Goal: Information Seeking & Learning: Check status

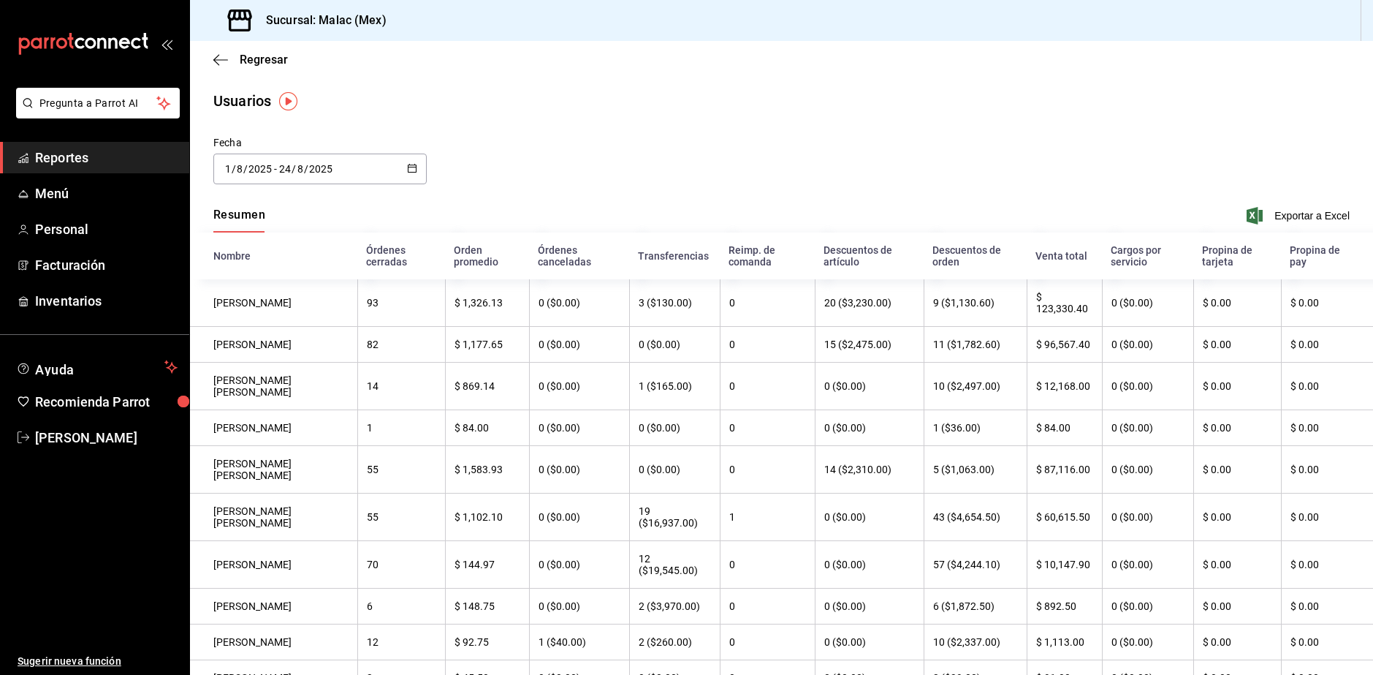
click at [69, 158] on span "Reportes" at bounding box center [106, 158] width 143 height 20
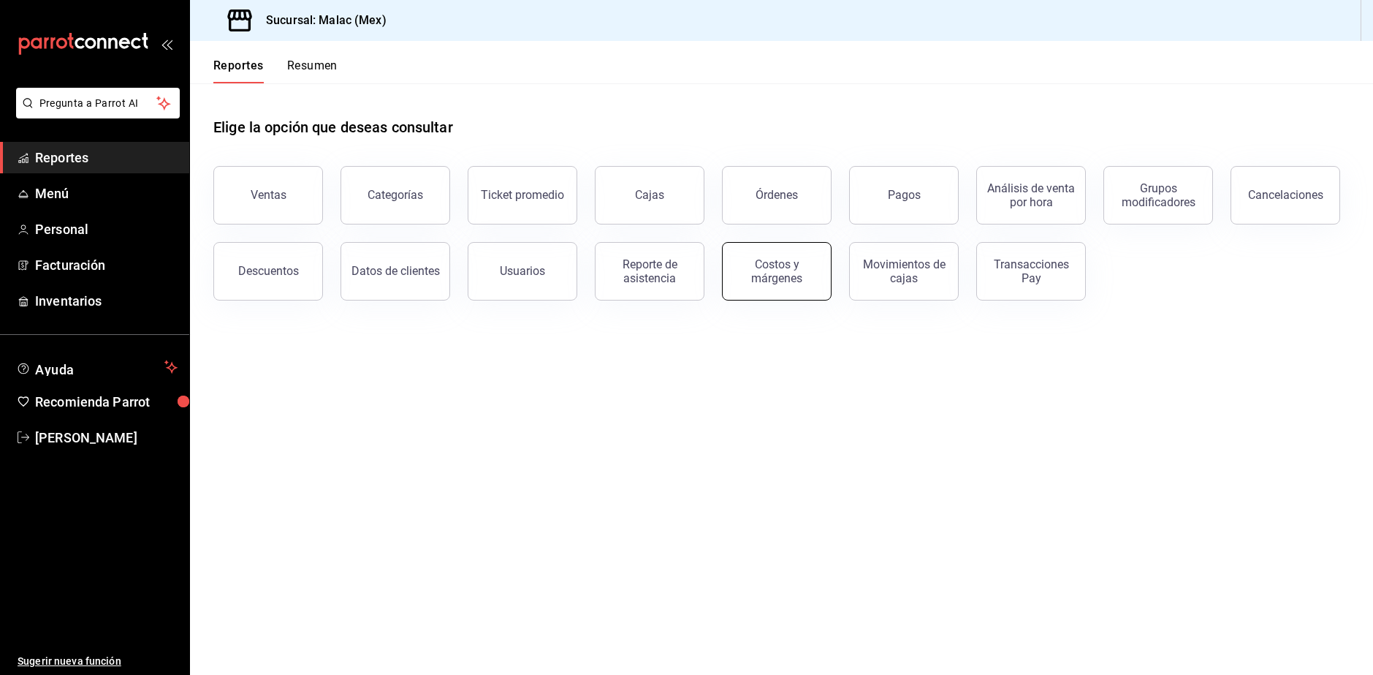
click at [773, 287] on button "Costos y márgenes" at bounding box center [777, 271] width 110 height 58
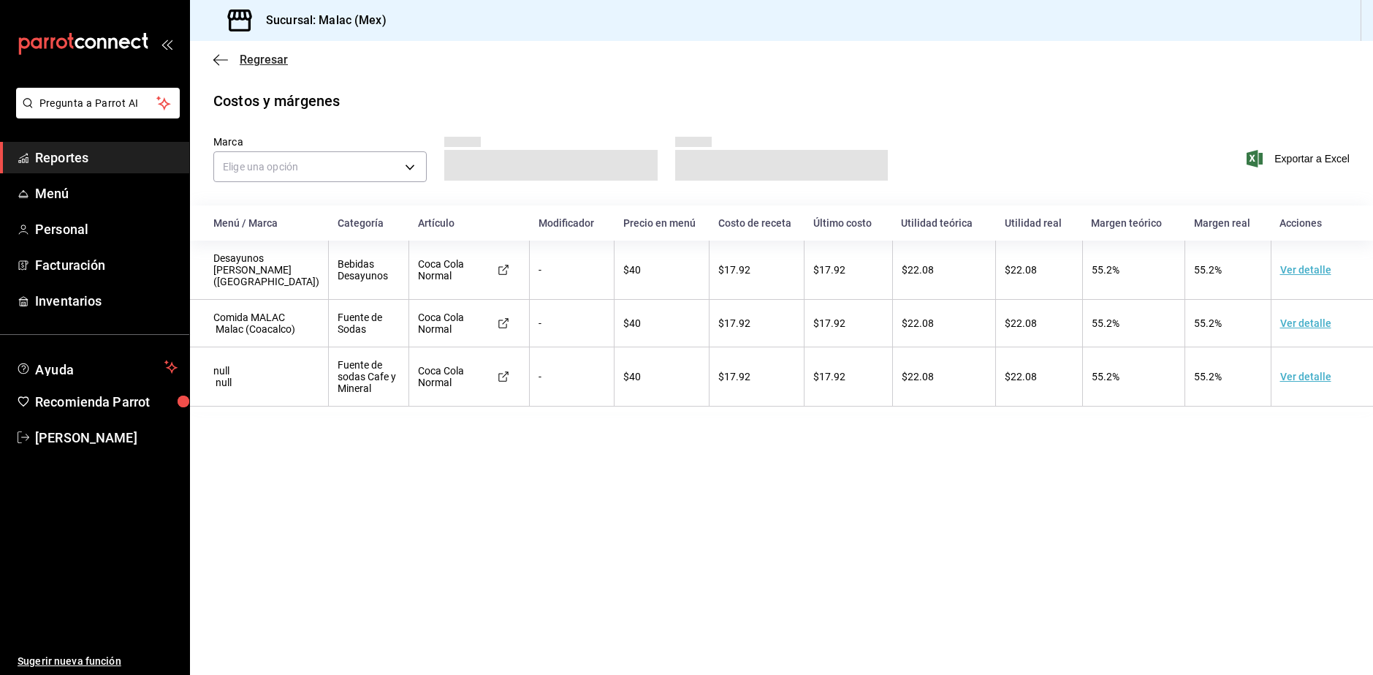
click at [222, 58] on icon "button" at bounding box center [220, 59] width 15 height 13
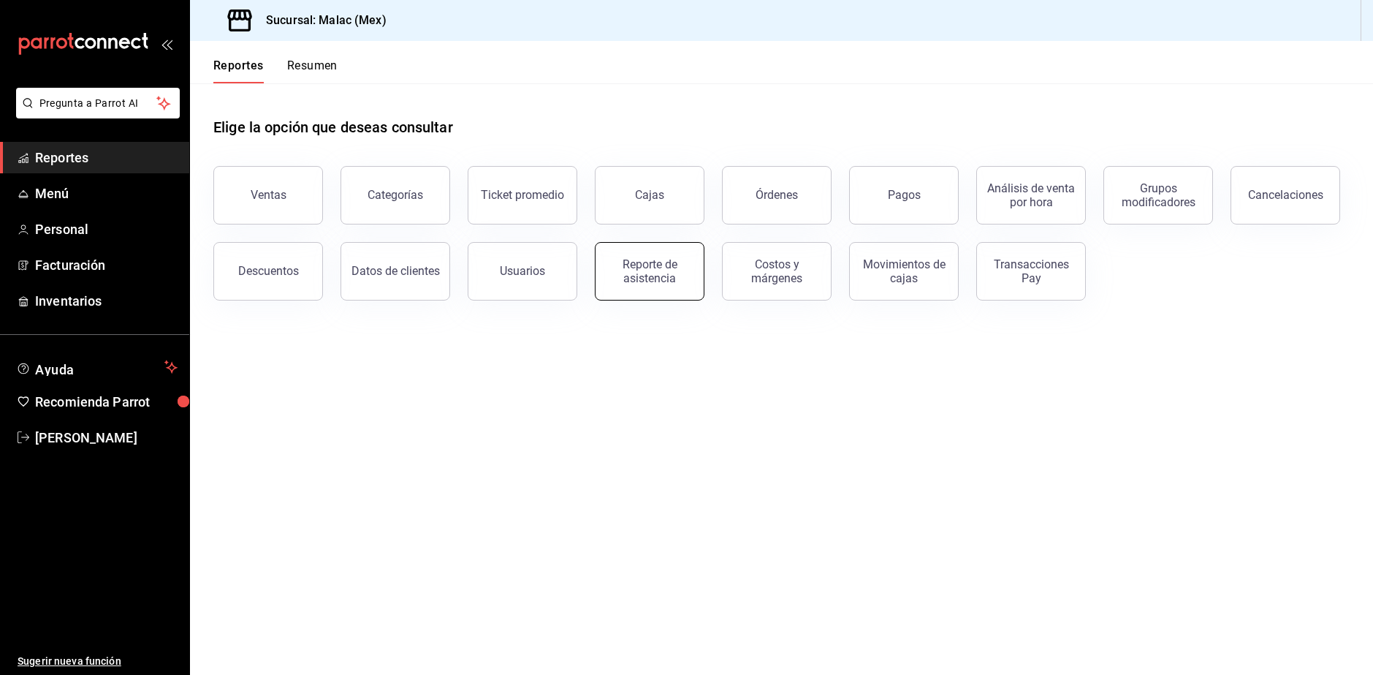
click at [651, 252] on button "Reporte de asistencia" at bounding box center [650, 271] width 110 height 58
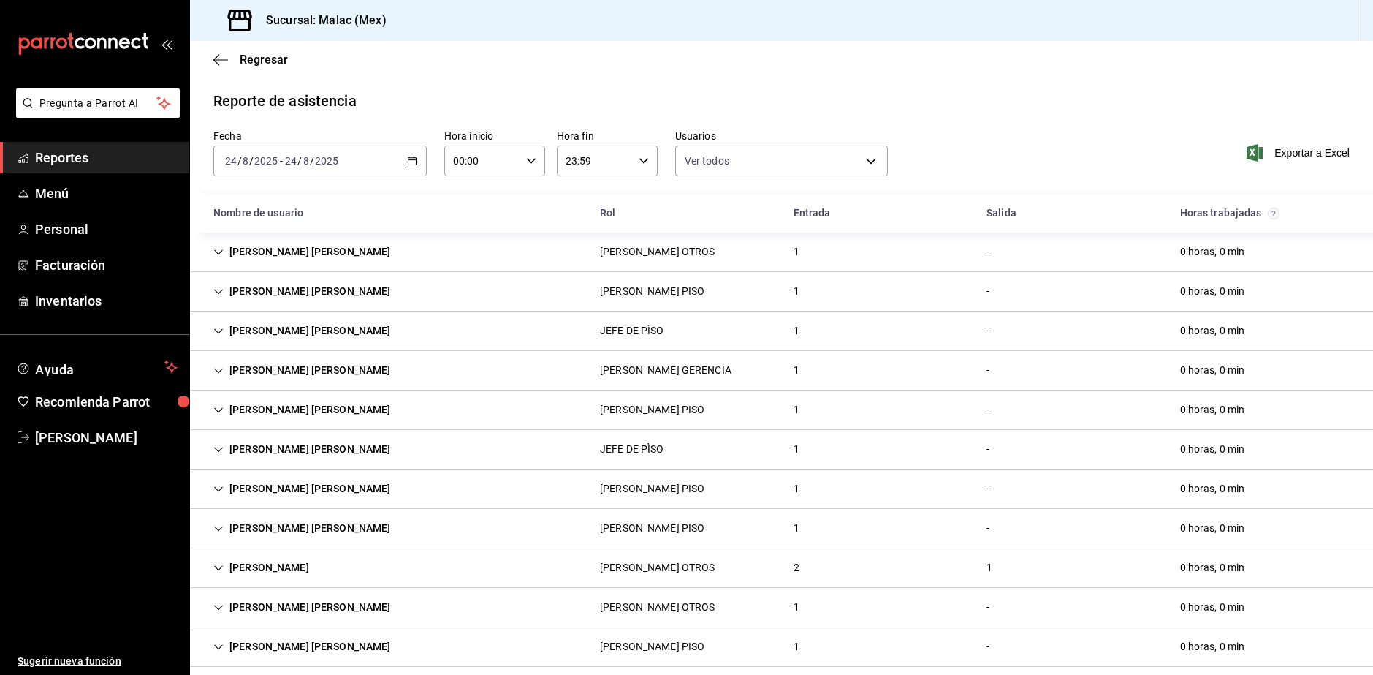
click at [384, 173] on div "[DATE] [DATE] - [DATE] [DATE]" at bounding box center [319, 160] width 213 height 31
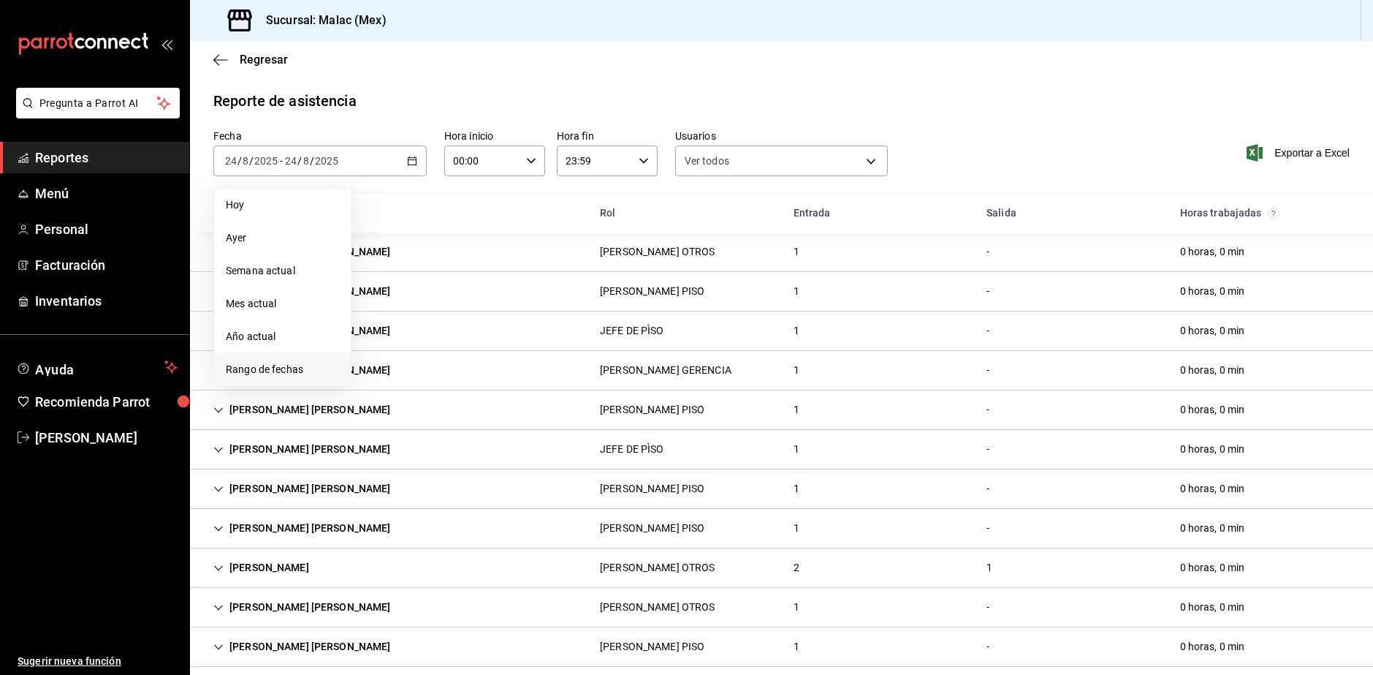
click at [280, 357] on li "Rango de fechas" at bounding box center [282, 369] width 137 height 33
click at [513, 363] on button "23" at bounding box center [512, 354] width 26 height 26
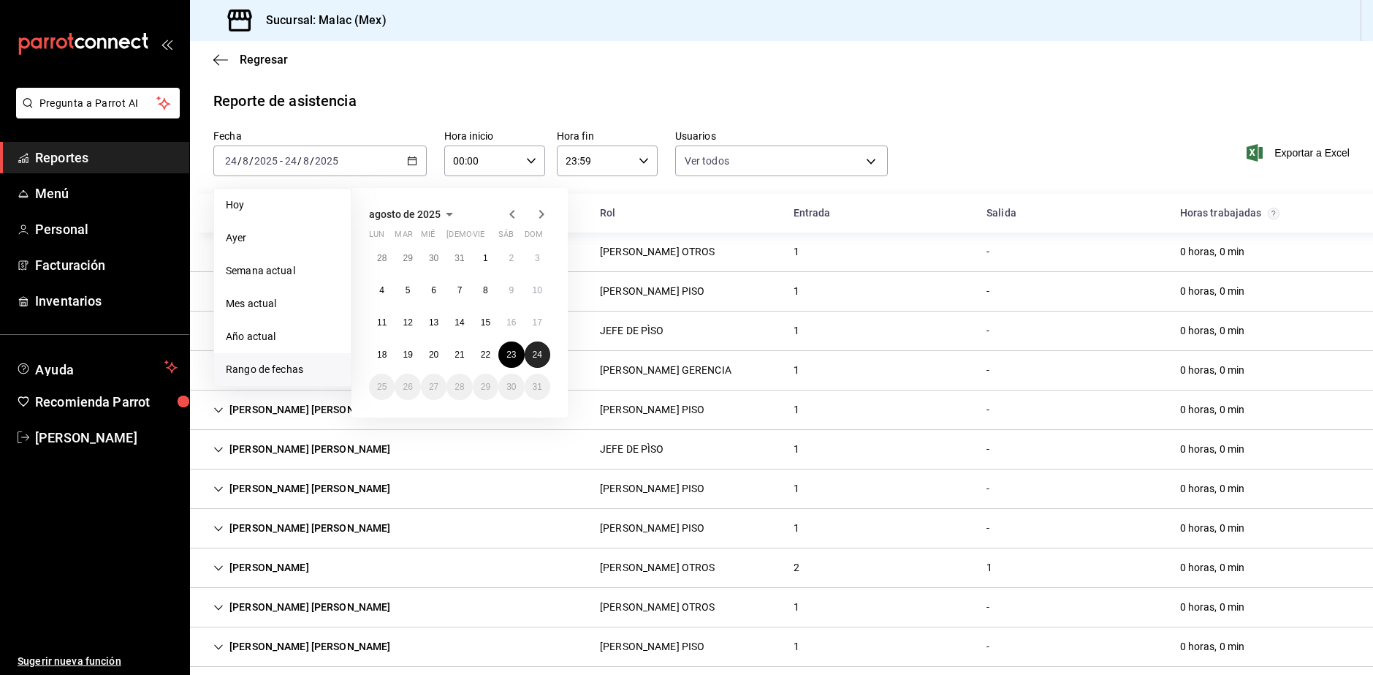
click at [541, 363] on button "24" at bounding box center [538, 354] width 26 height 26
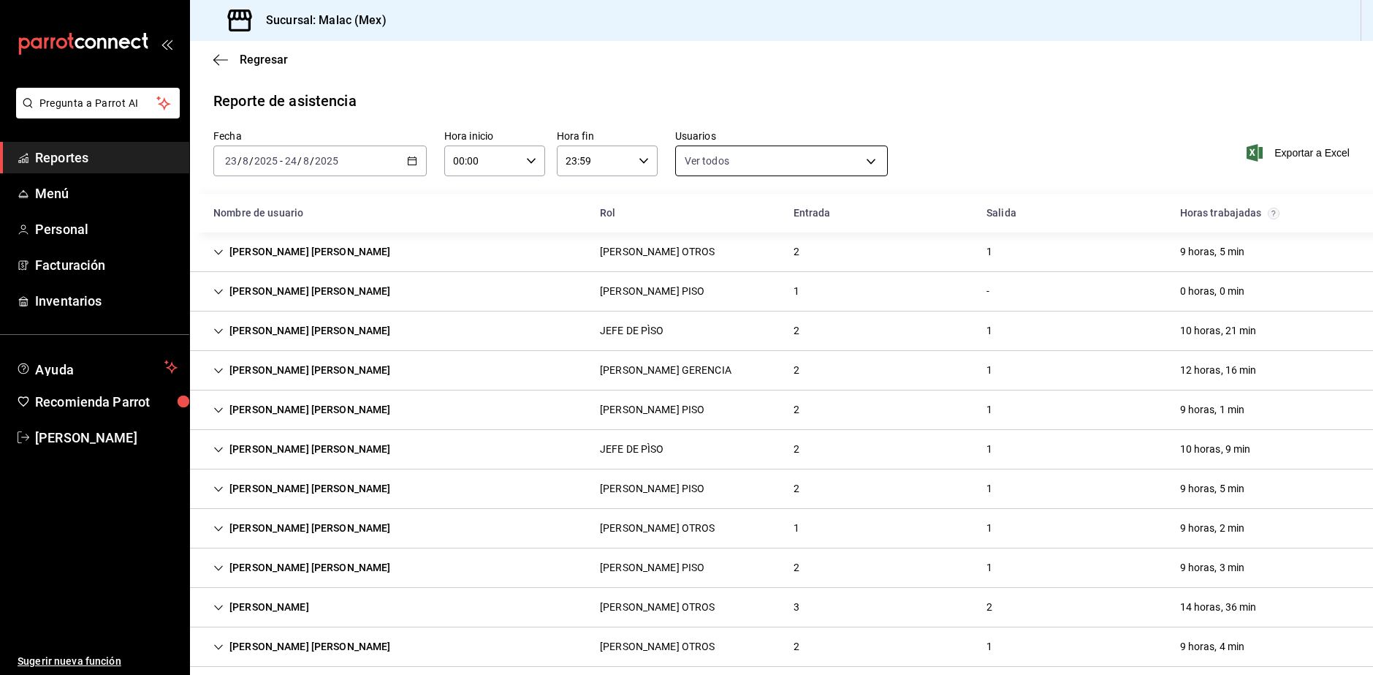
click at [774, 162] on body "Pregunta a Parrot AI Reportes Menú Personal Facturación Inventarios Ayuda Recom…" at bounding box center [686, 337] width 1373 height 675
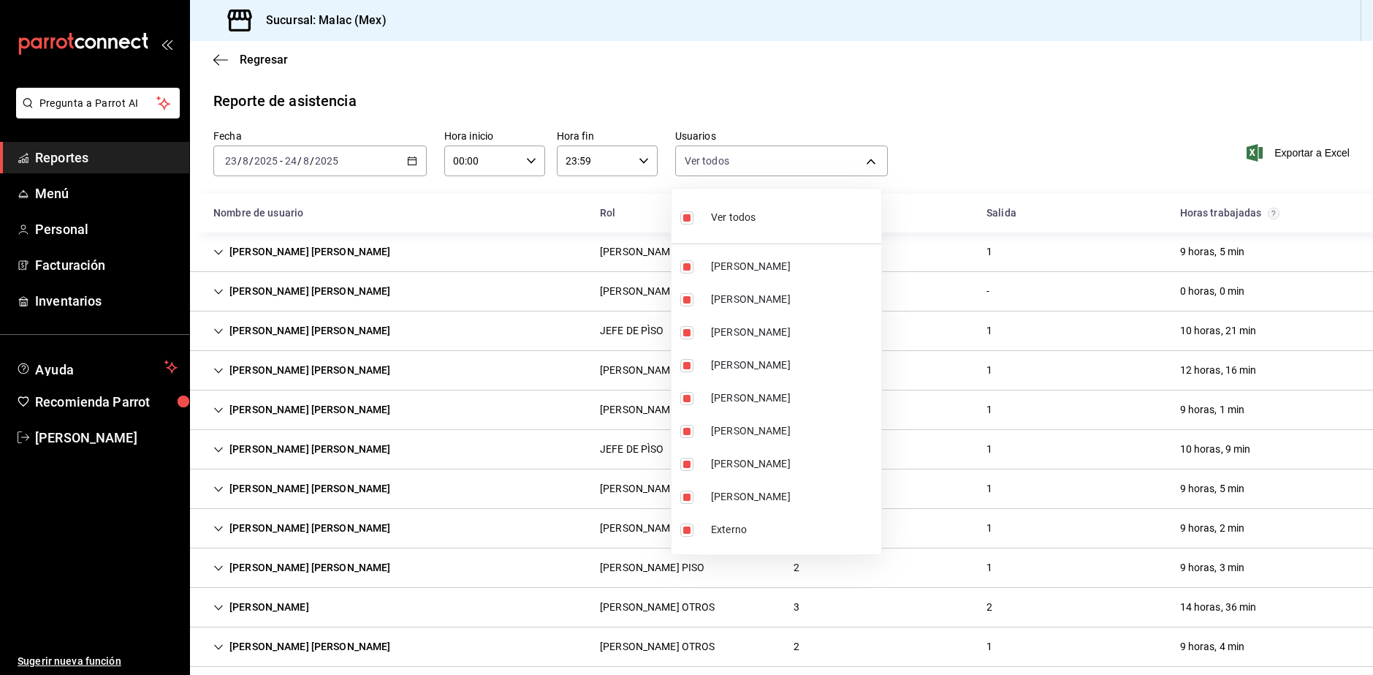
click at [749, 232] on li "Ver todos" at bounding box center [777, 215] width 210 height 43
checkbox input "false"
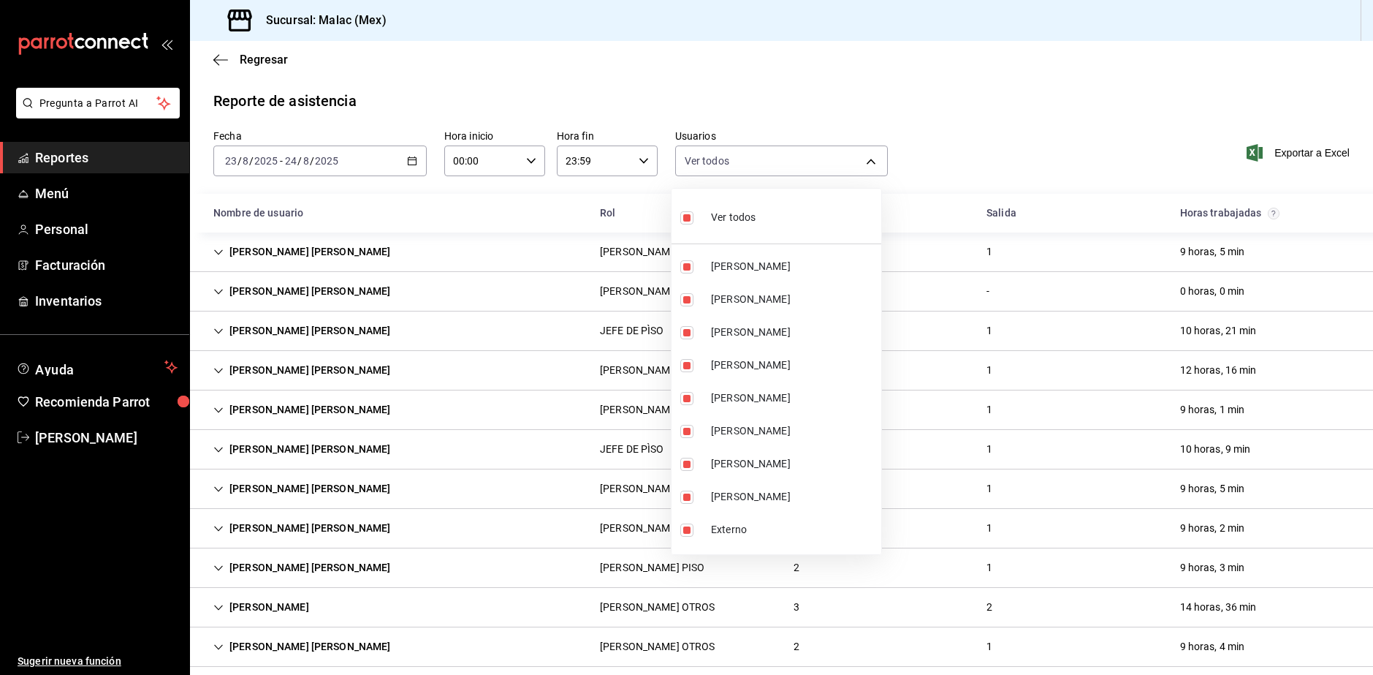
checkbox input "false"
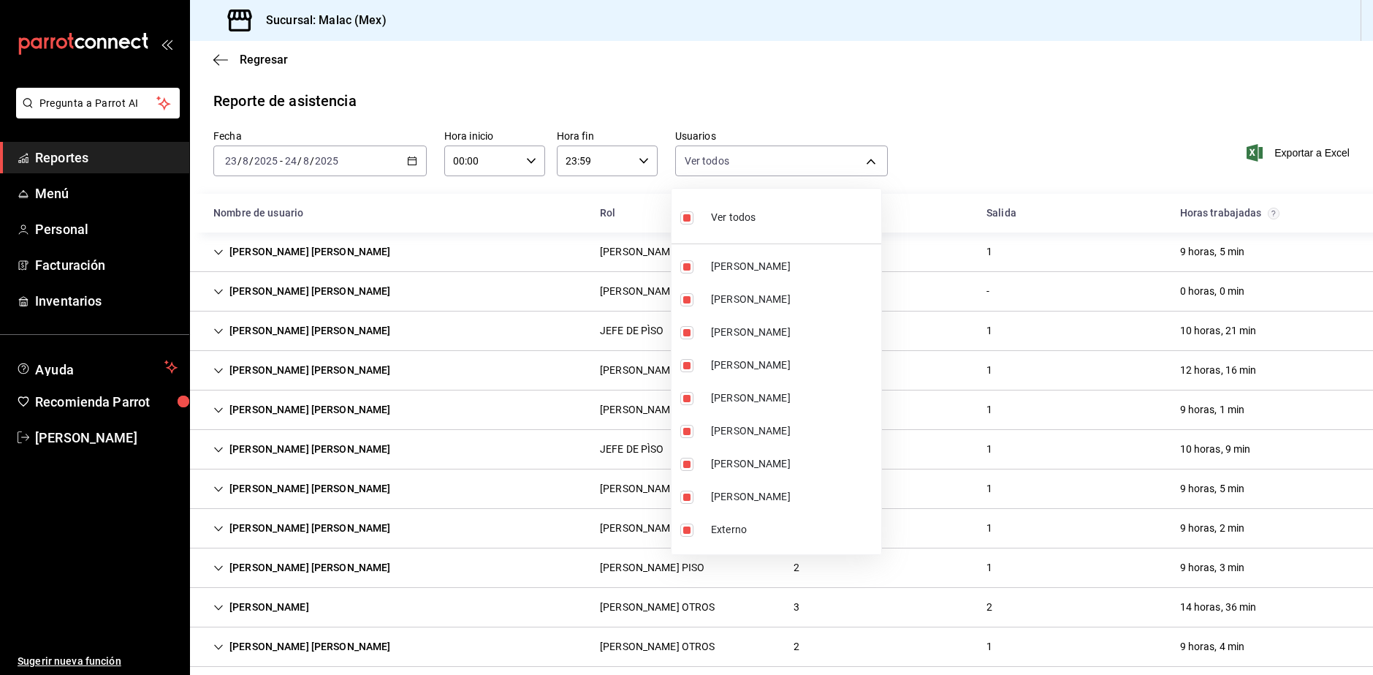
checkbox input "false"
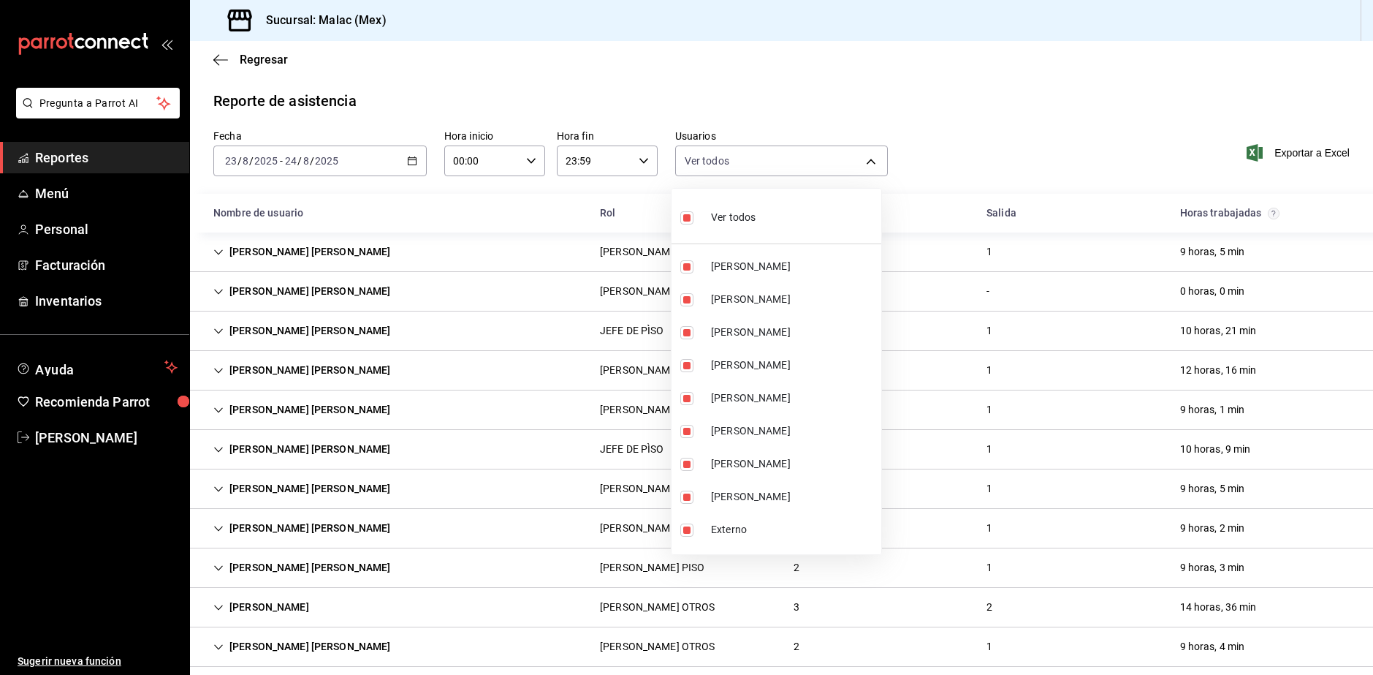
checkbox input "false"
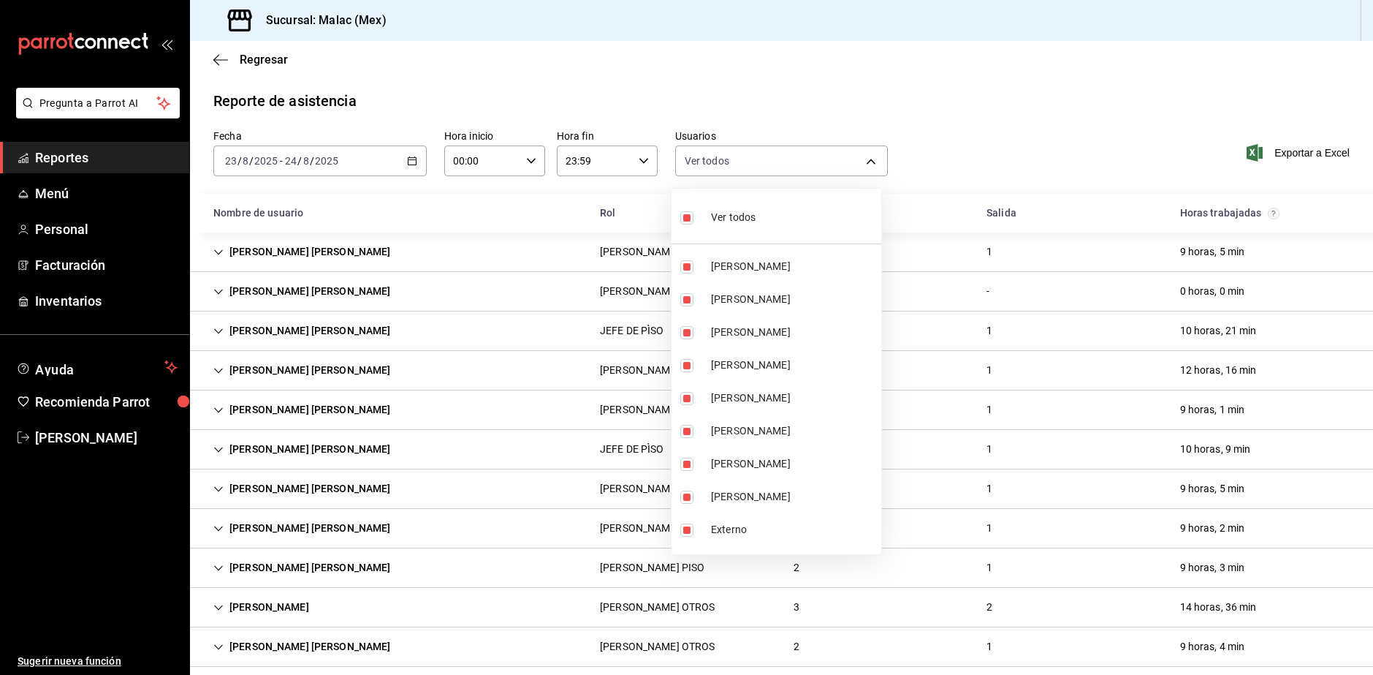
checkbox input "false"
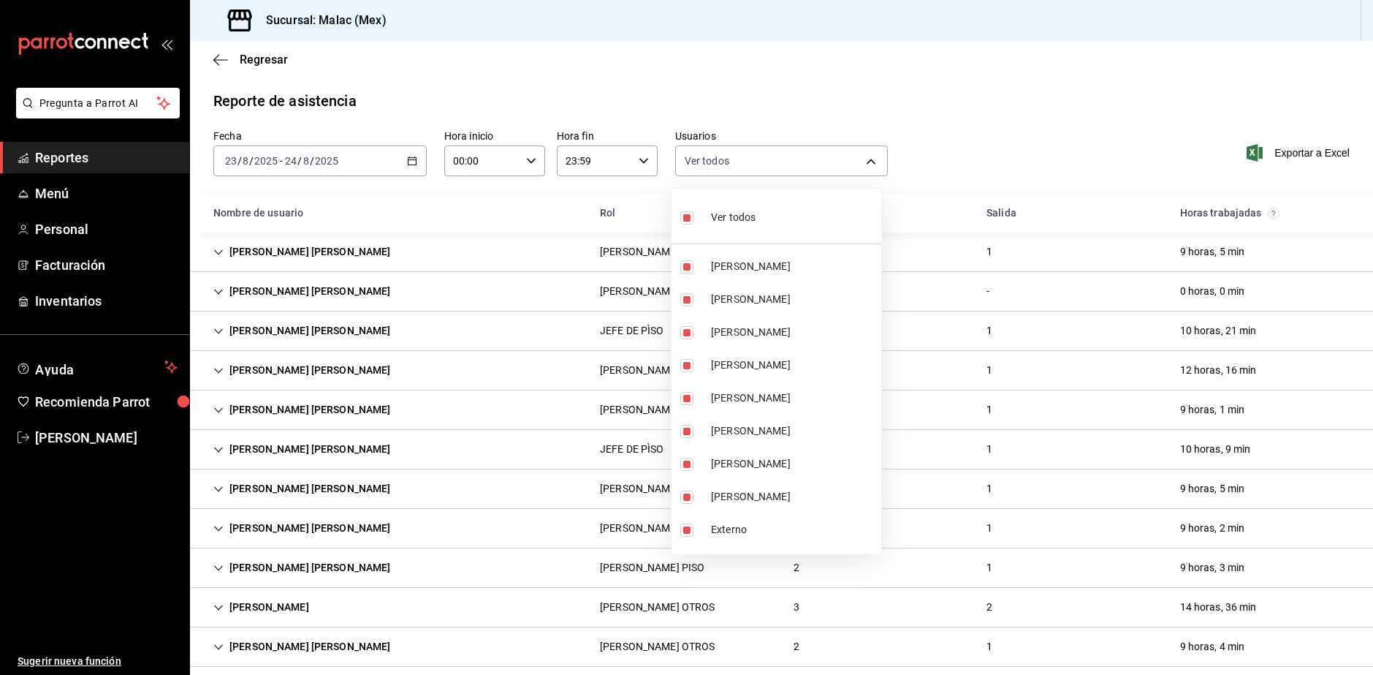
checkbox input "false"
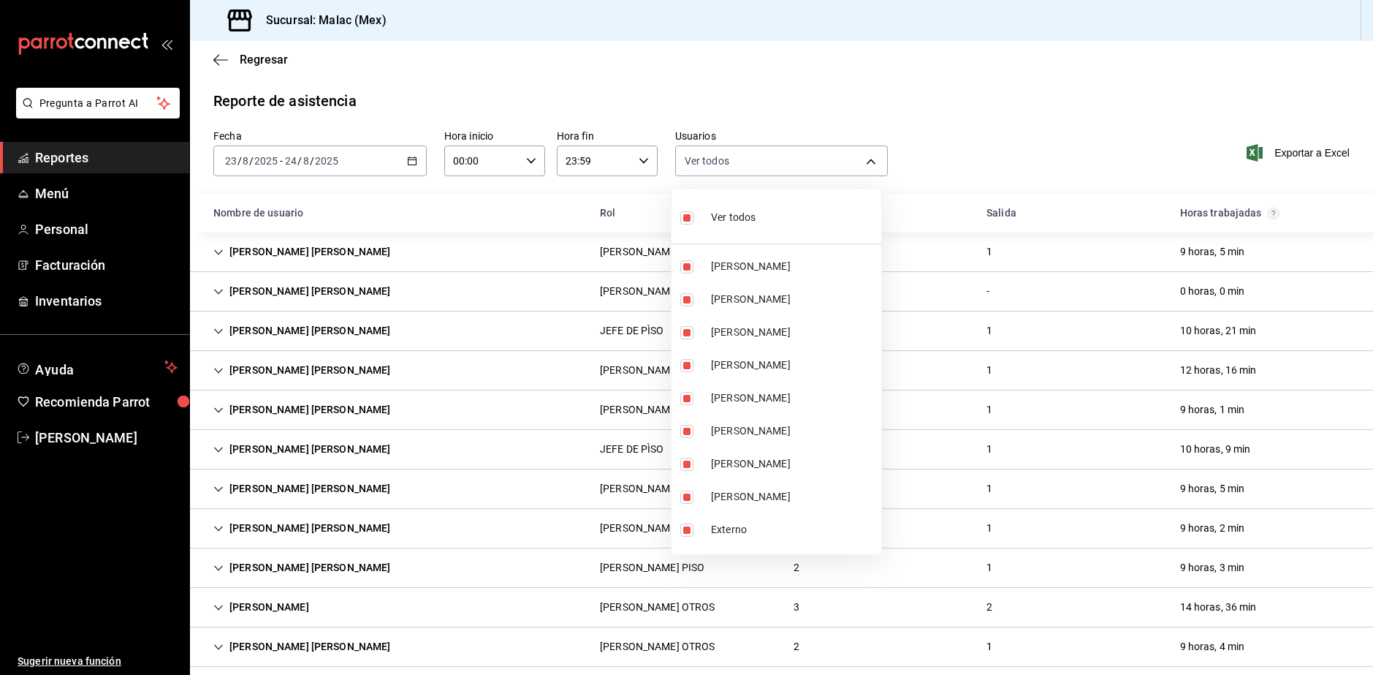
checkbox input "false"
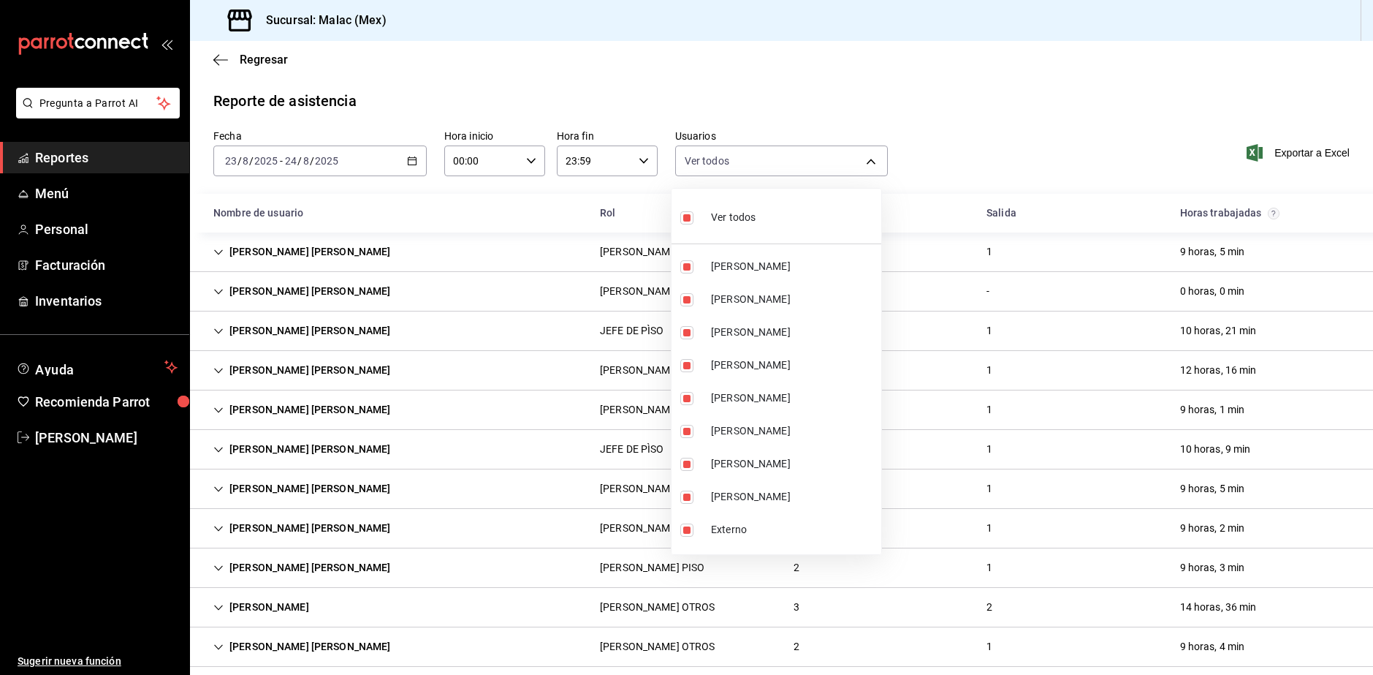
checkbox input "false"
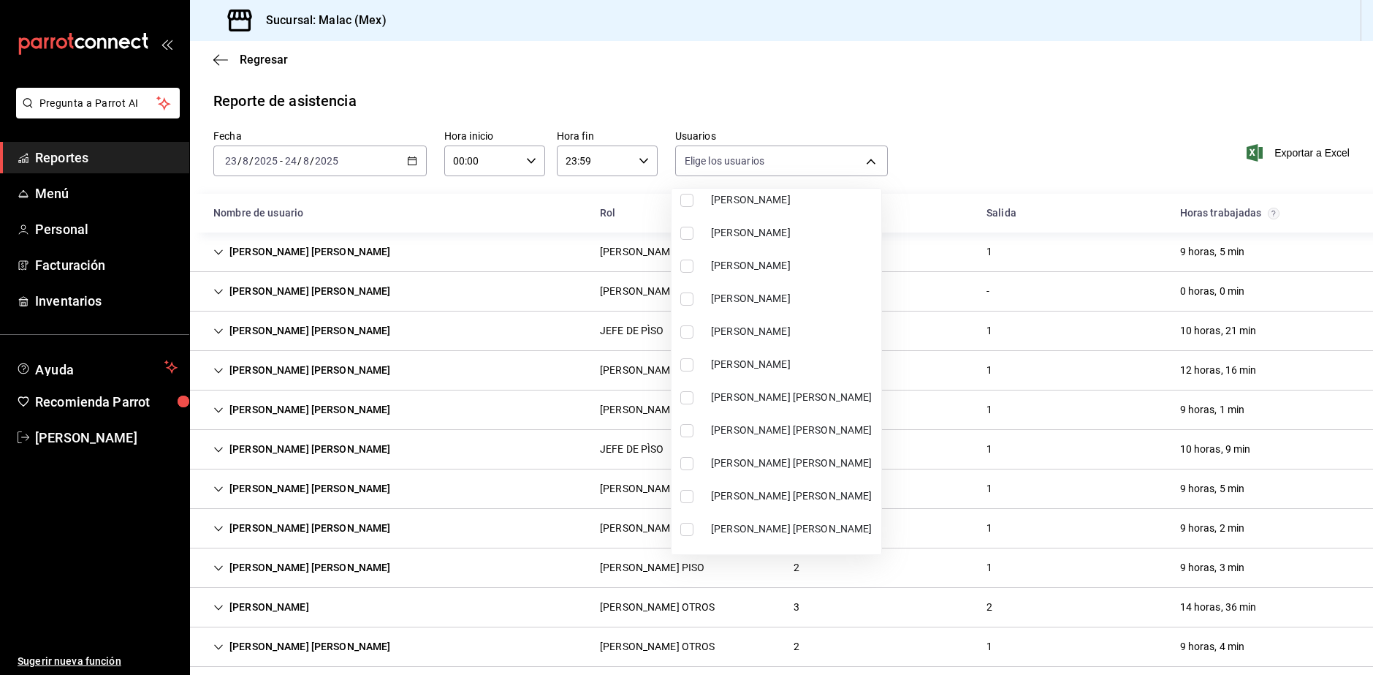
scroll to position [439, 0]
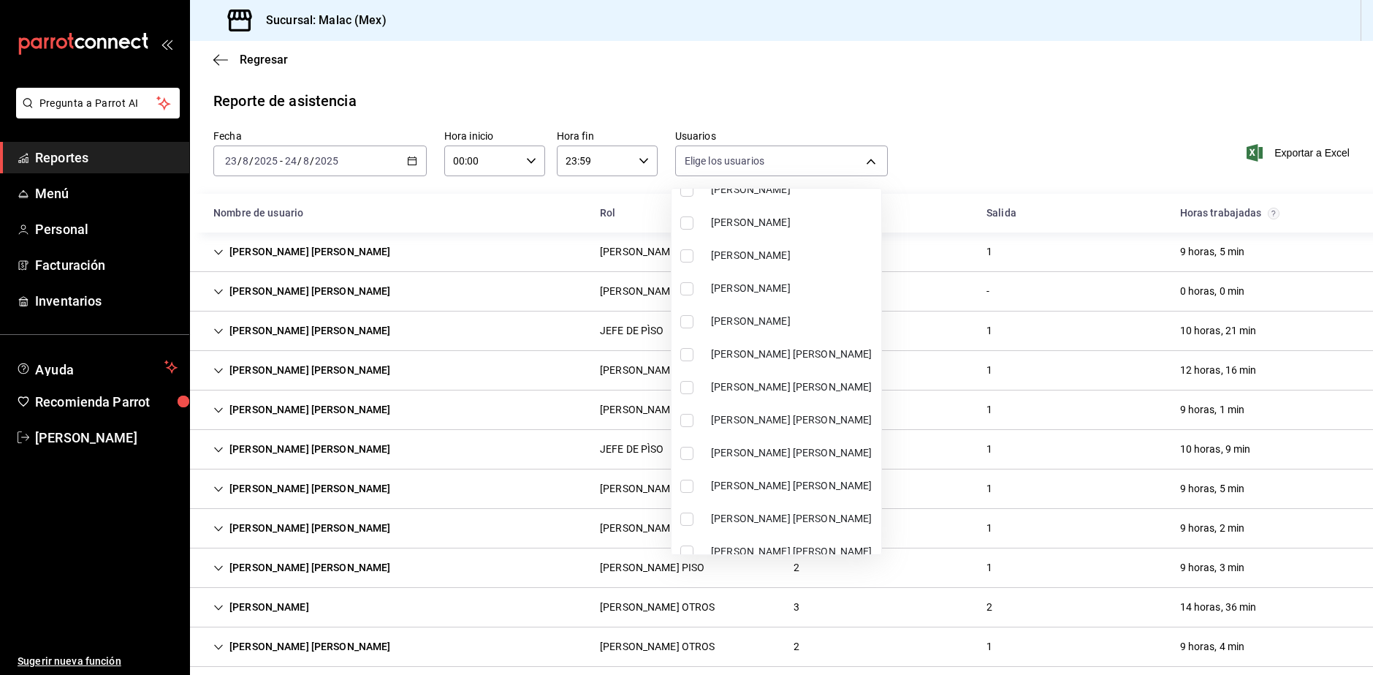
click at [761, 301] on li "[PERSON_NAME]" at bounding box center [777, 288] width 210 height 33
type input "68b814e9-203d-4433-a0e7-997591f031a8"
checkbox input "true"
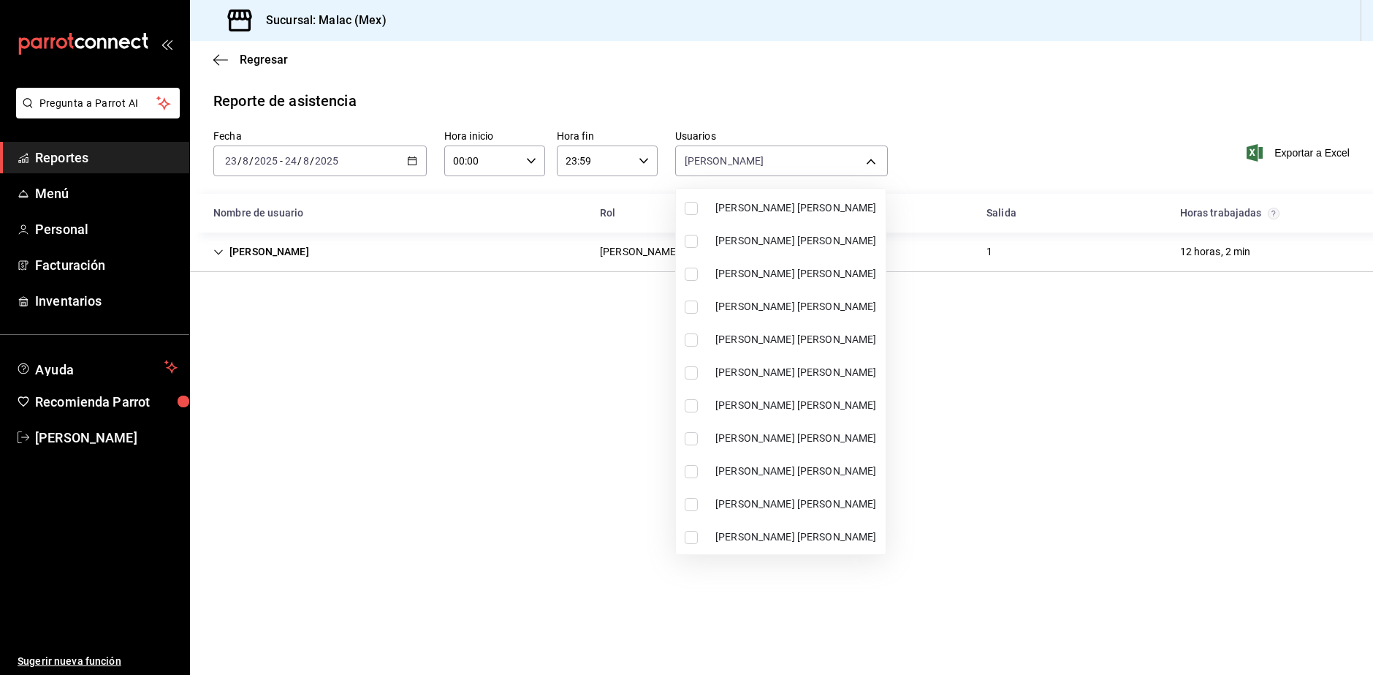
scroll to position [658, 0]
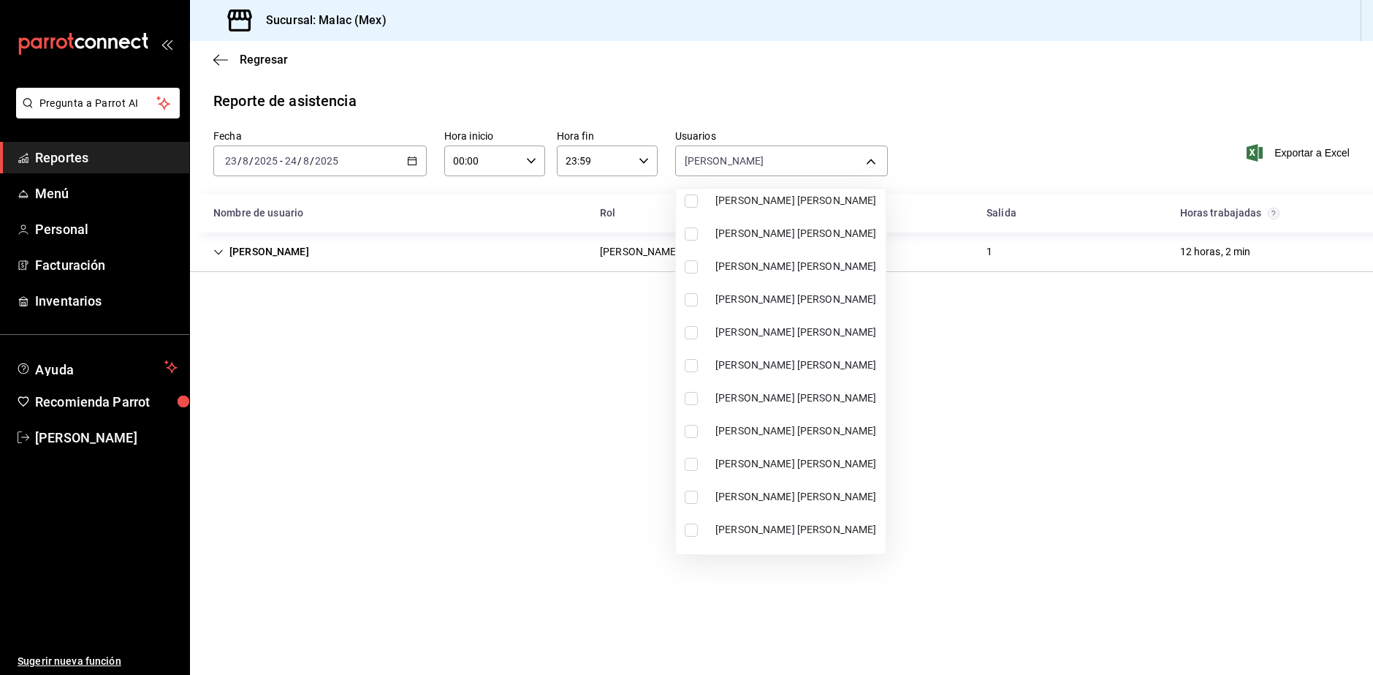
click at [854, 390] on span "[PERSON_NAME] [PERSON_NAME]" at bounding box center [798, 397] width 164 height 15
type input "68b814e9-203d-4433-a0e7-997591f031a8,3bd52c0b-e0f7-4404-816b-ef5020ec9bbb"
checkbox input "true"
drag, startPoint x: 985, startPoint y: 633, endPoint x: 949, endPoint y: 580, distance: 64.3
click at [984, 633] on div at bounding box center [686, 337] width 1373 height 675
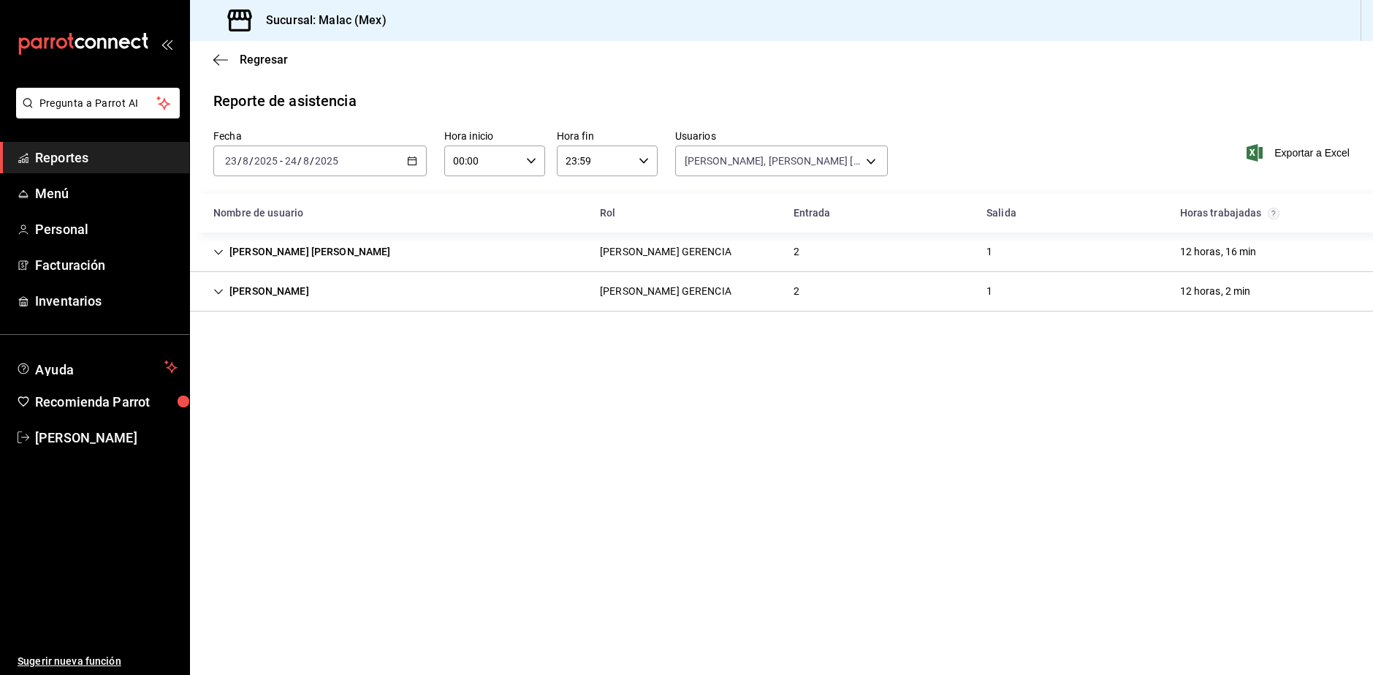
click at [699, 265] on div "[PERSON_NAME] [PERSON_NAME] GERENCIA 2 1 12 horas, 16 min" at bounding box center [781, 251] width 1183 height 39
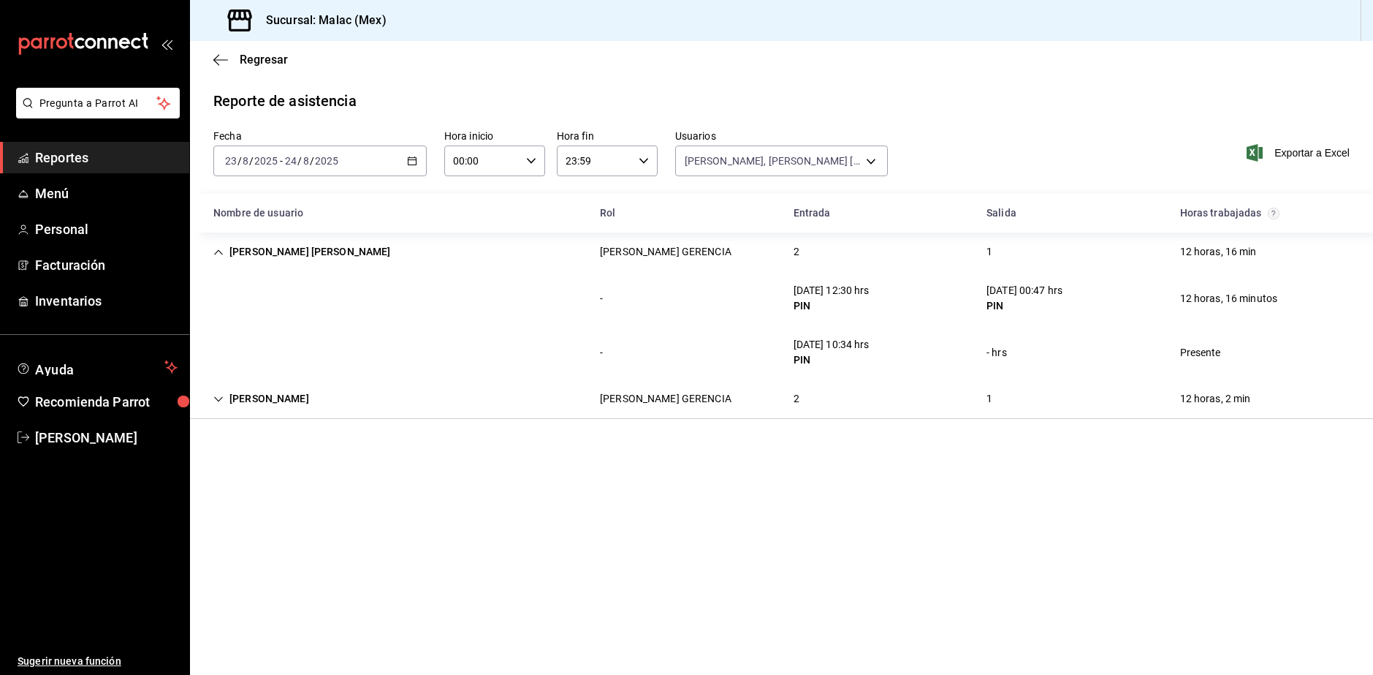
click at [834, 406] on div "[PERSON_NAME] GERENCIA 2 1 12 horas, 2 min" at bounding box center [781, 398] width 1183 height 39
click at [841, 163] on body "Pregunta a Parrot AI Reportes Menú Personal Facturación Inventarios Ayuda Recom…" at bounding box center [686, 337] width 1373 height 675
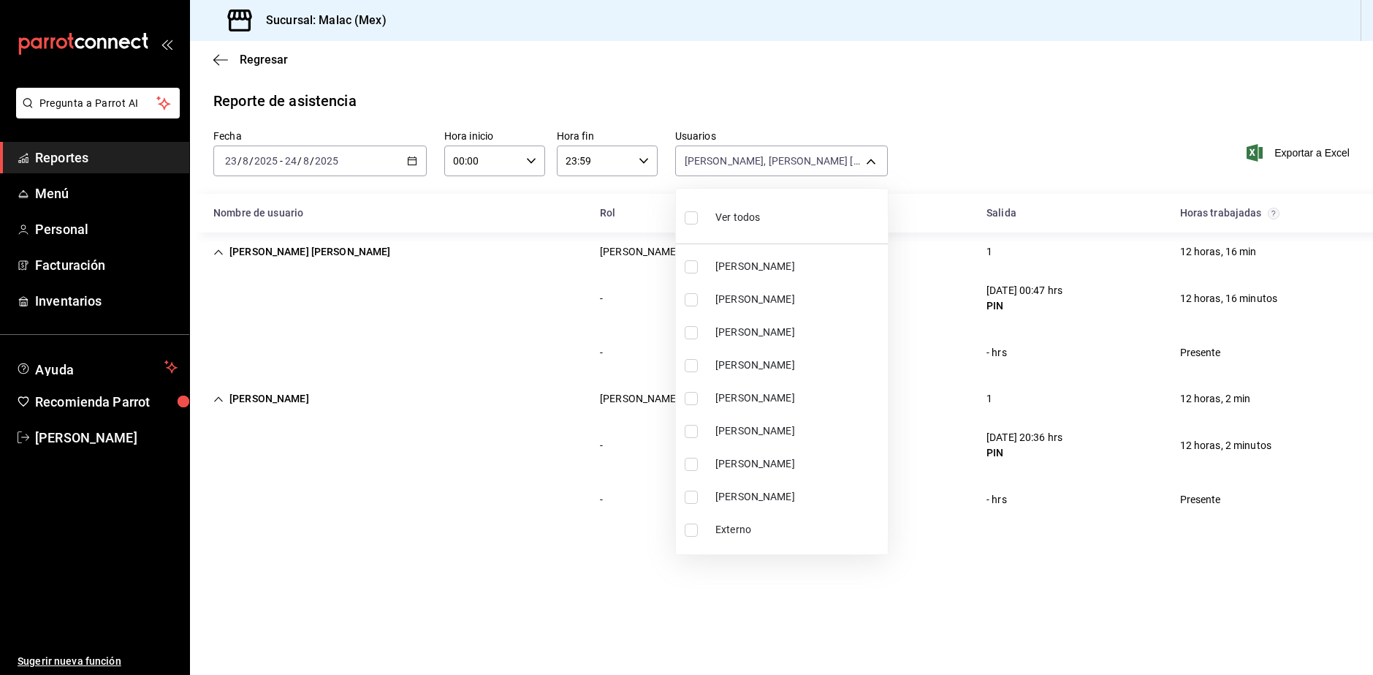
click at [854, 227] on li "Ver todos" at bounding box center [782, 215] width 212 height 43
type input "6ada37a1-56d6-4bf6-92f0-9a56272b93d6,7bf52d7e-38a6-4abd-b84b-1ef9c95ff8ed,a3c2d…"
checkbox input "true"
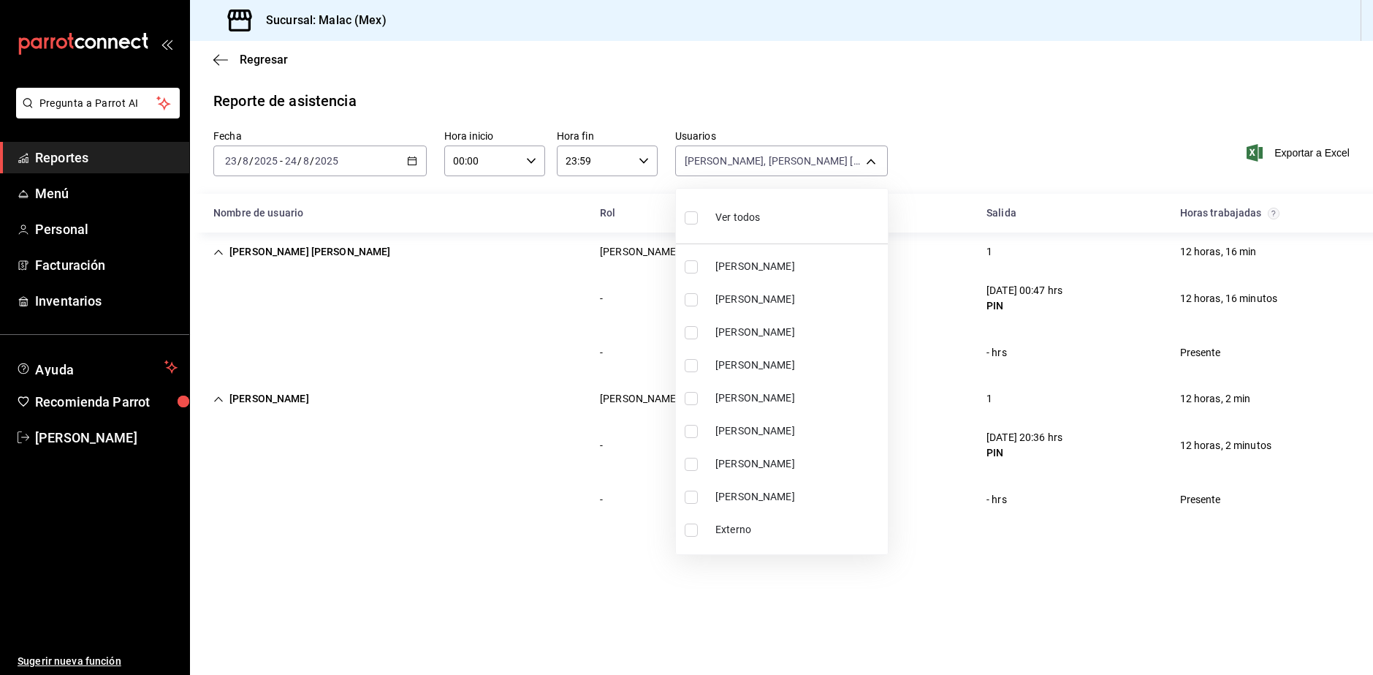
checkbox input "true"
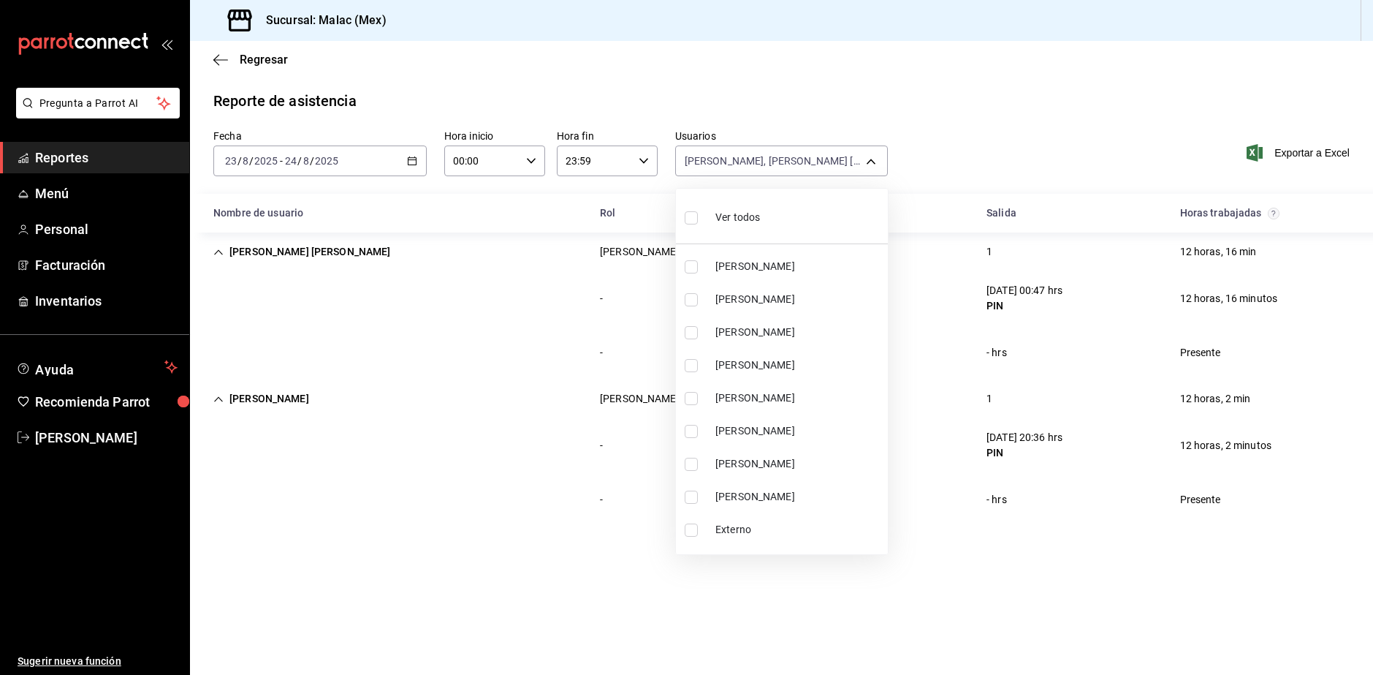
checkbox input "true"
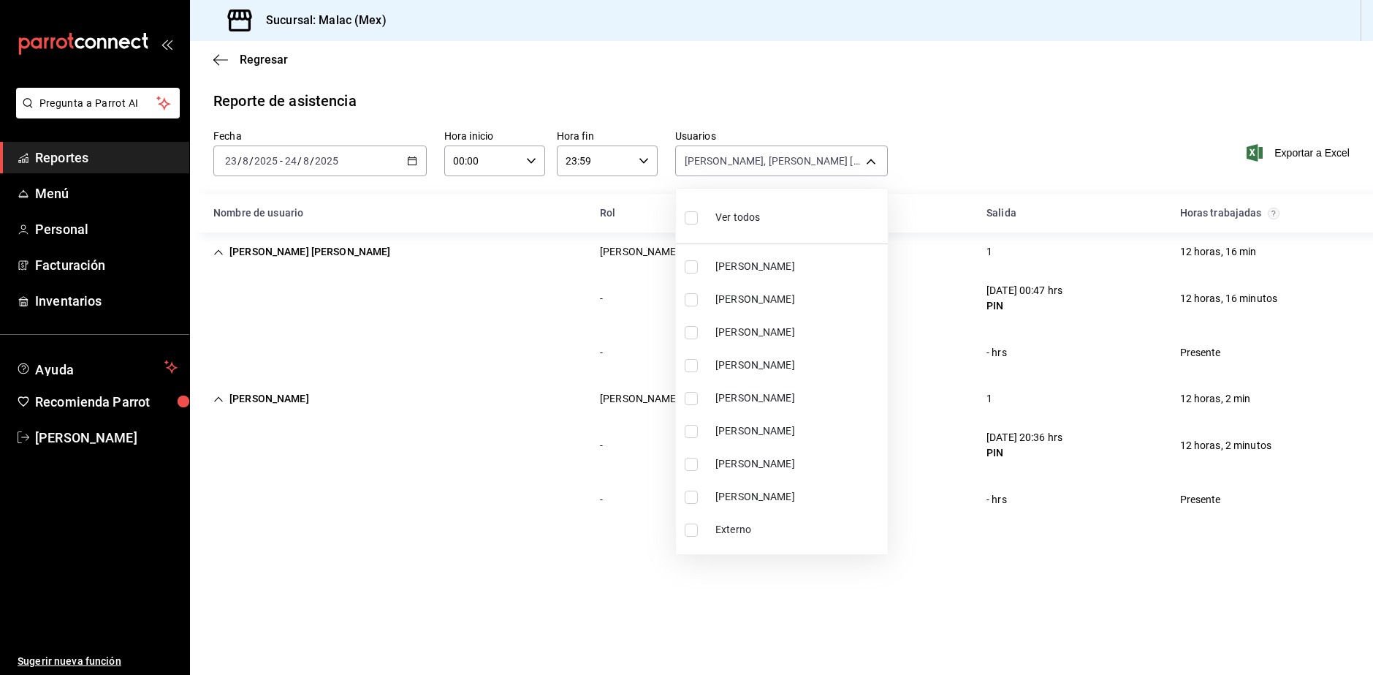
checkbox input "true"
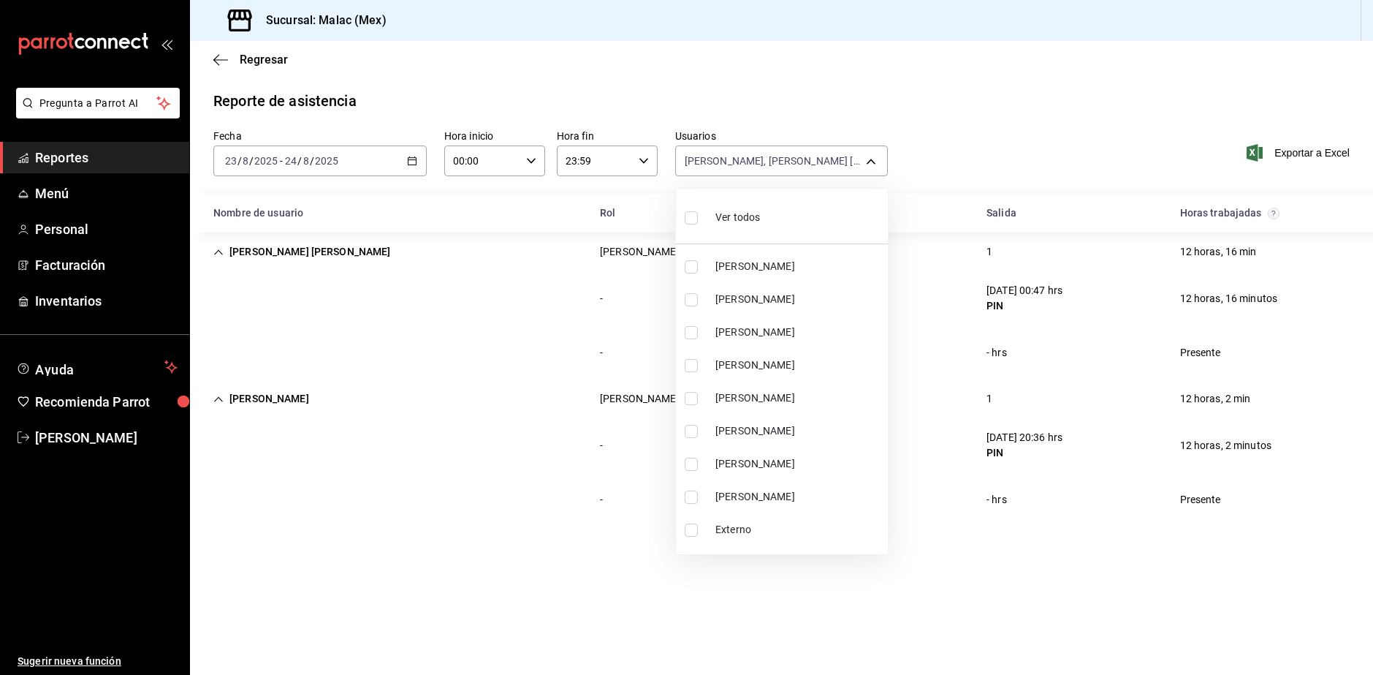
checkbox input "true"
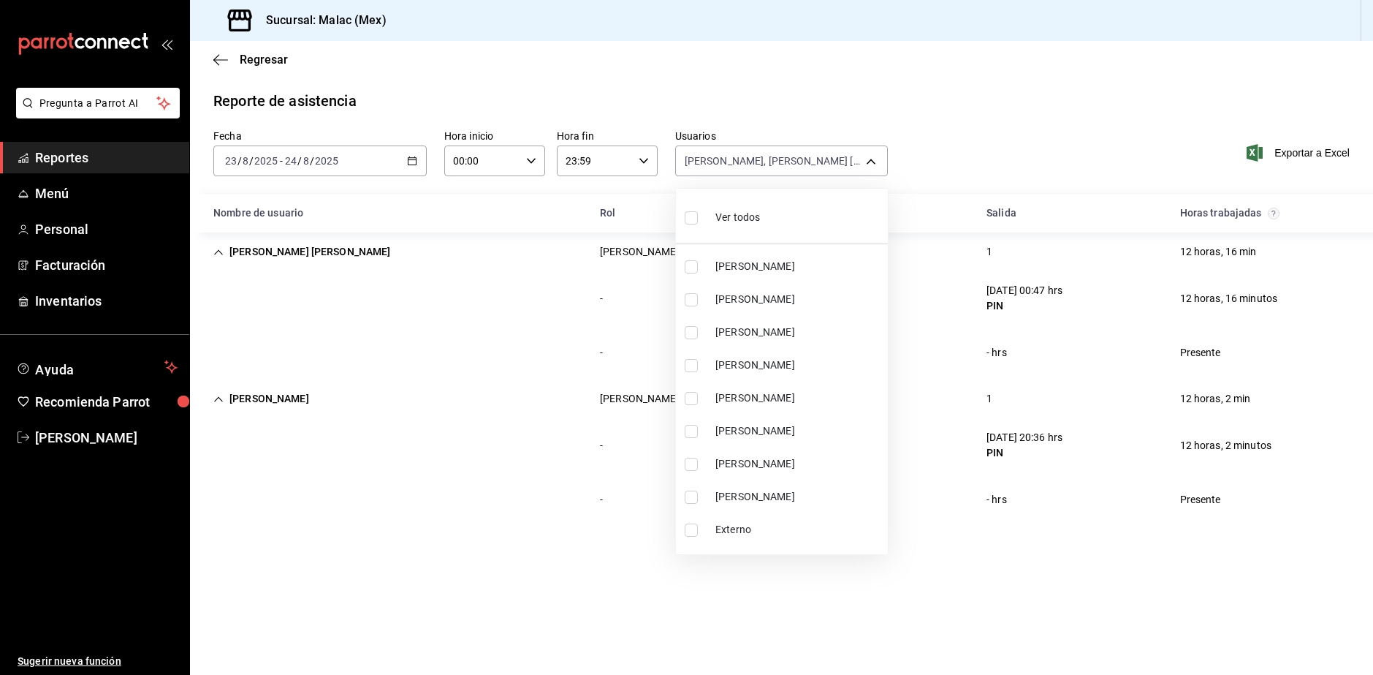
checkbox input "true"
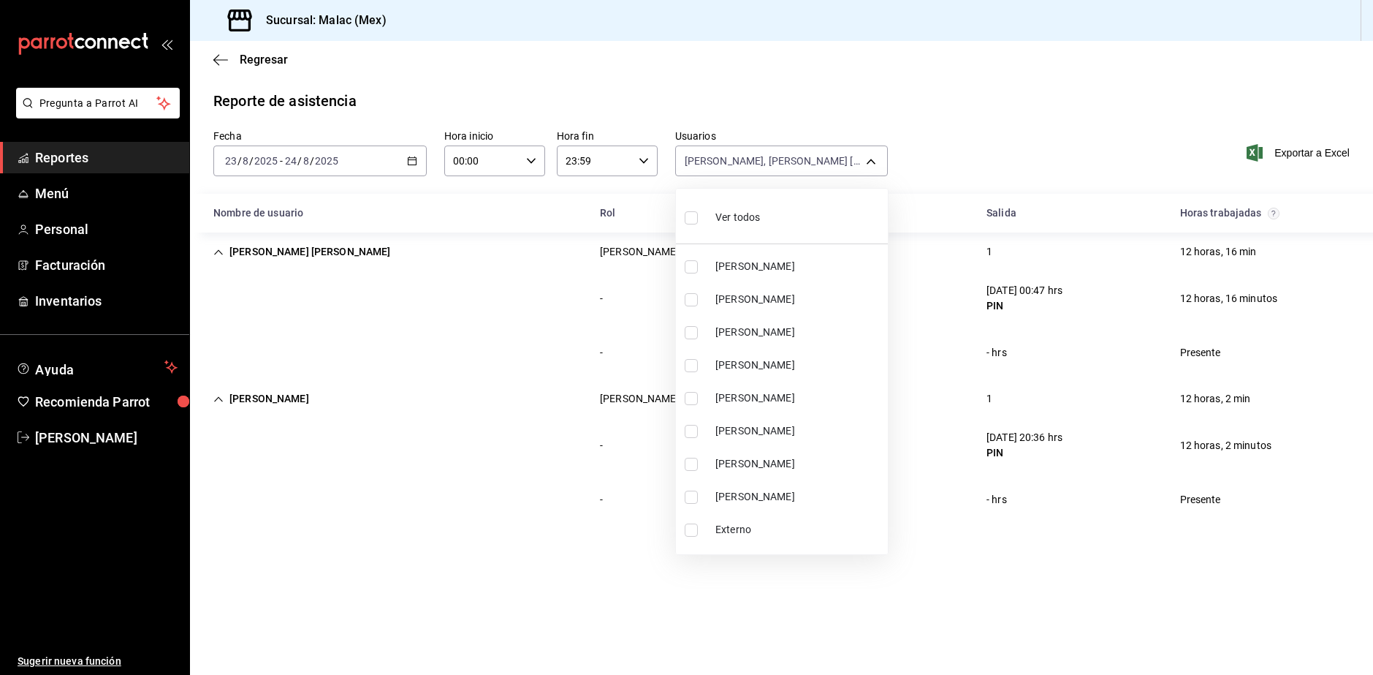
checkbox input "true"
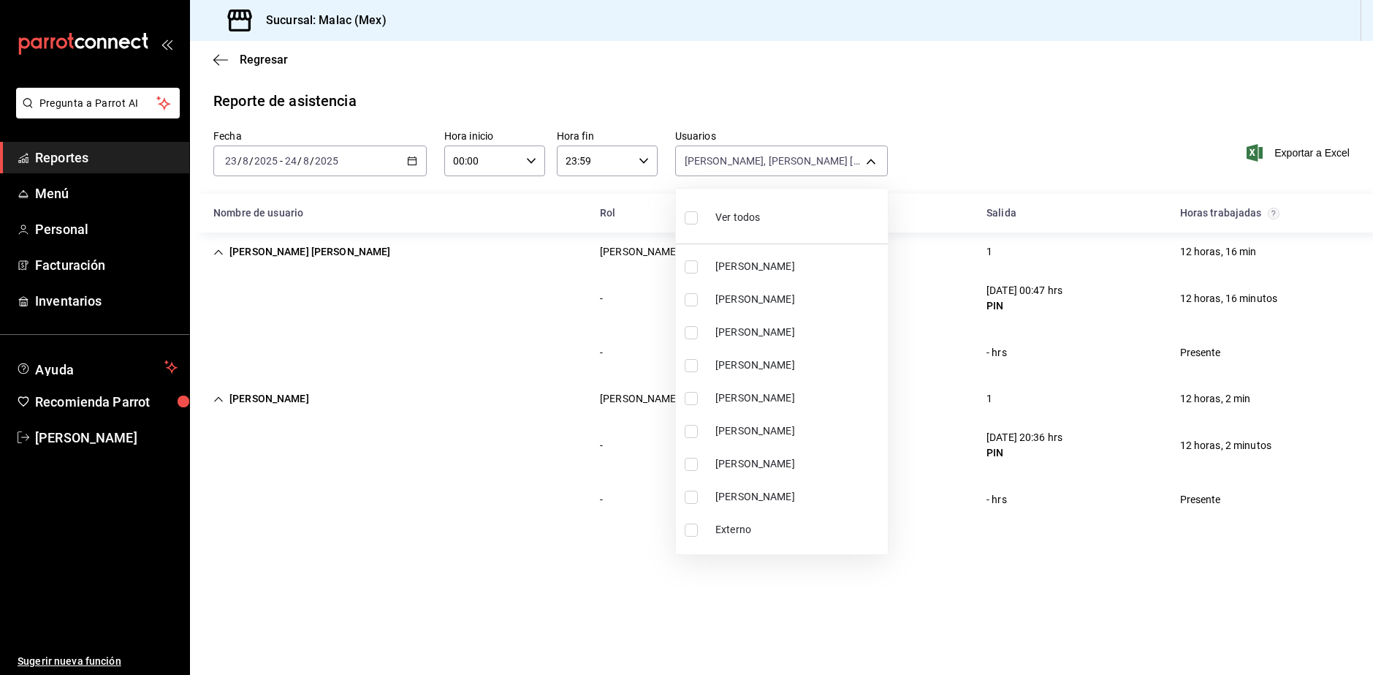
checkbox input "true"
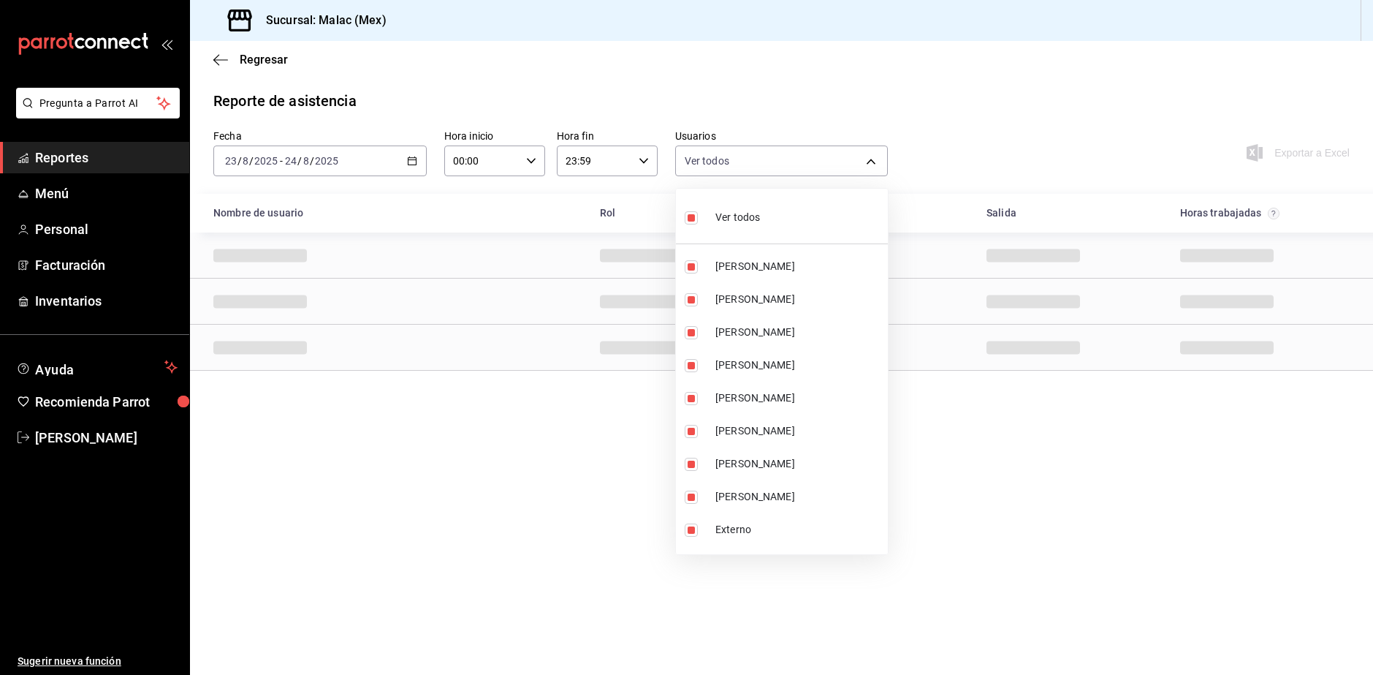
click at [854, 227] on li "Ver todos" at bounding box center [782, 215] width 212 height 43
checkbox input "false"
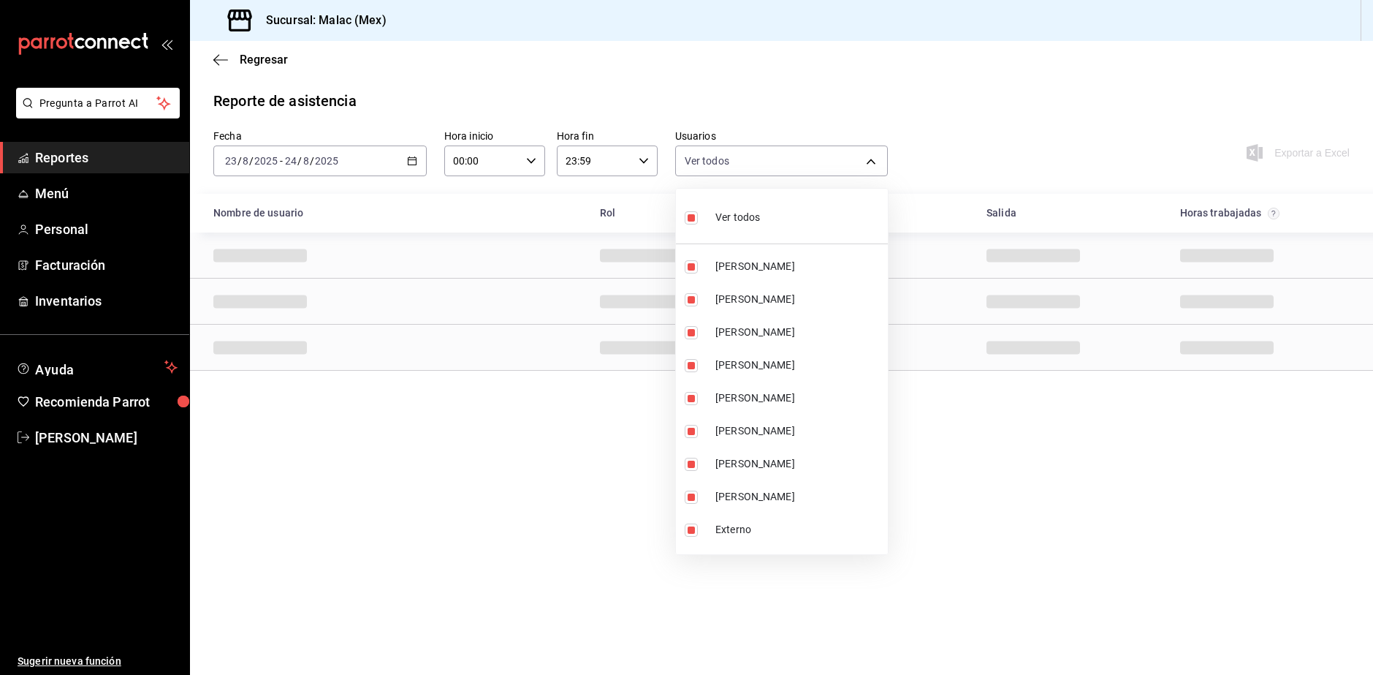
checkbox input "false"
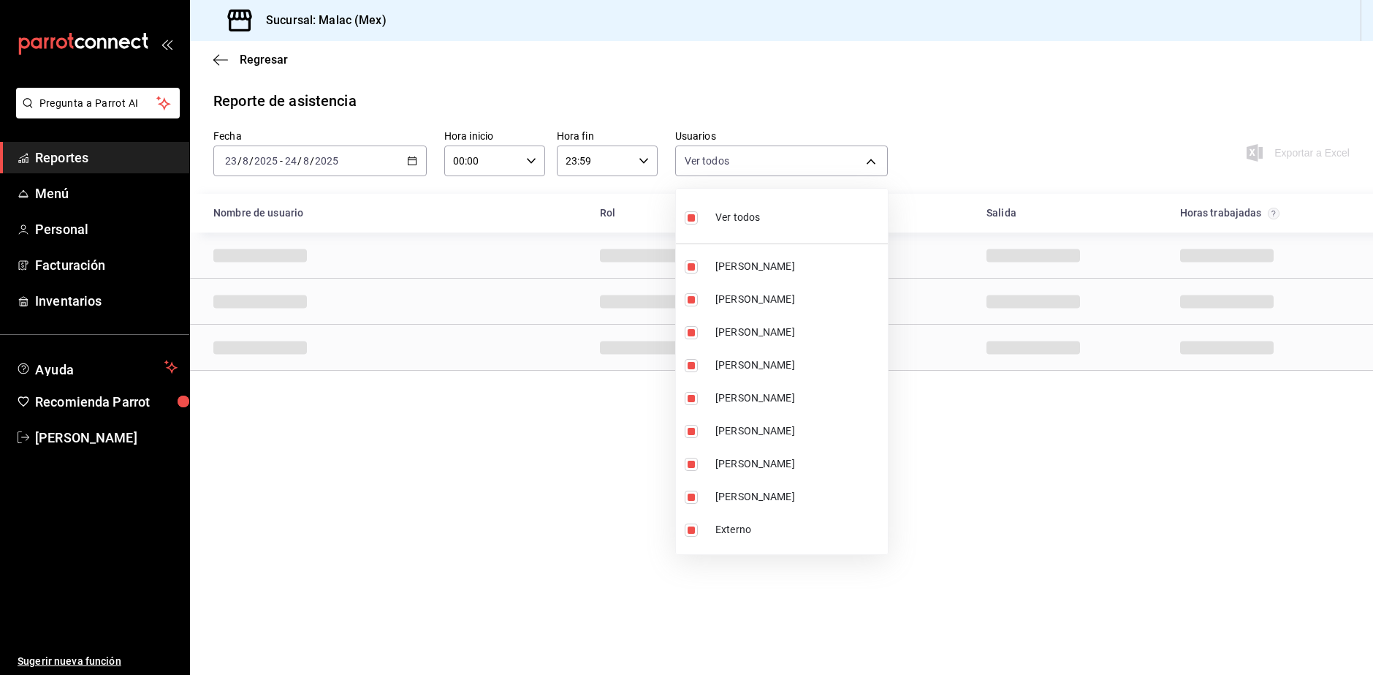
checkbox input "false"
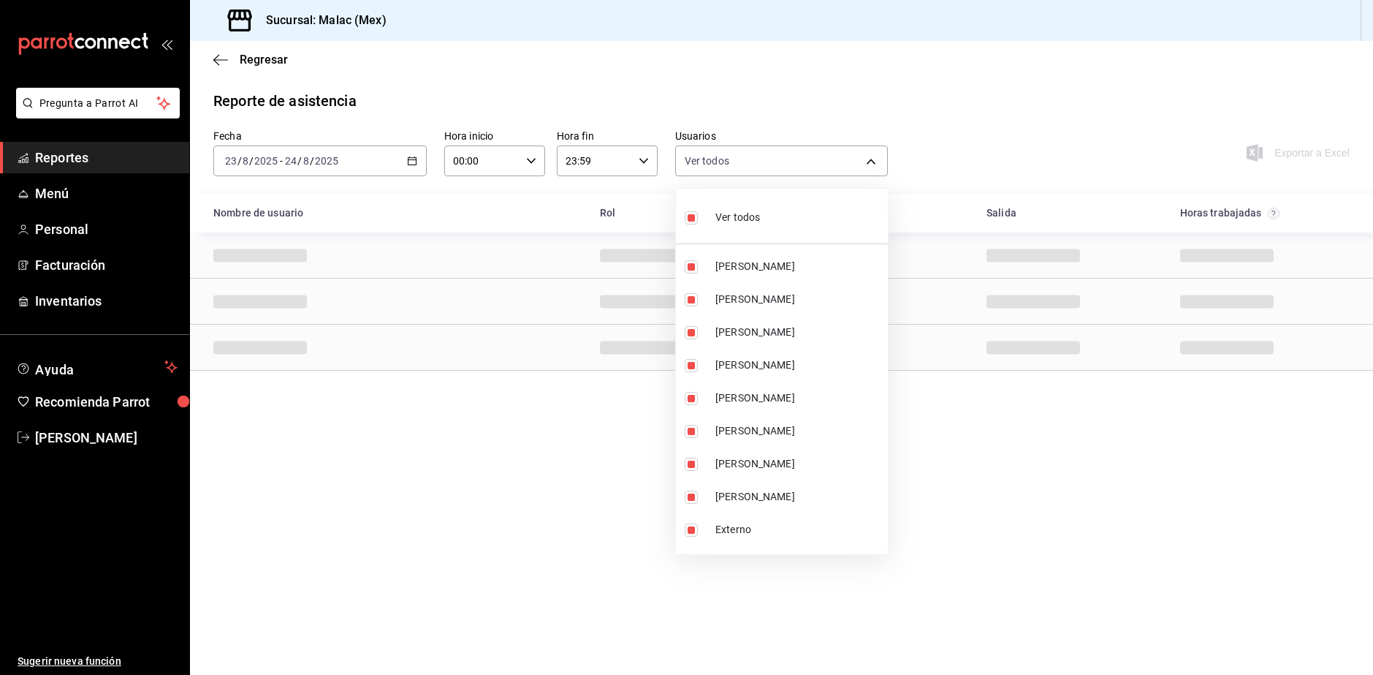
checkbox input "false"
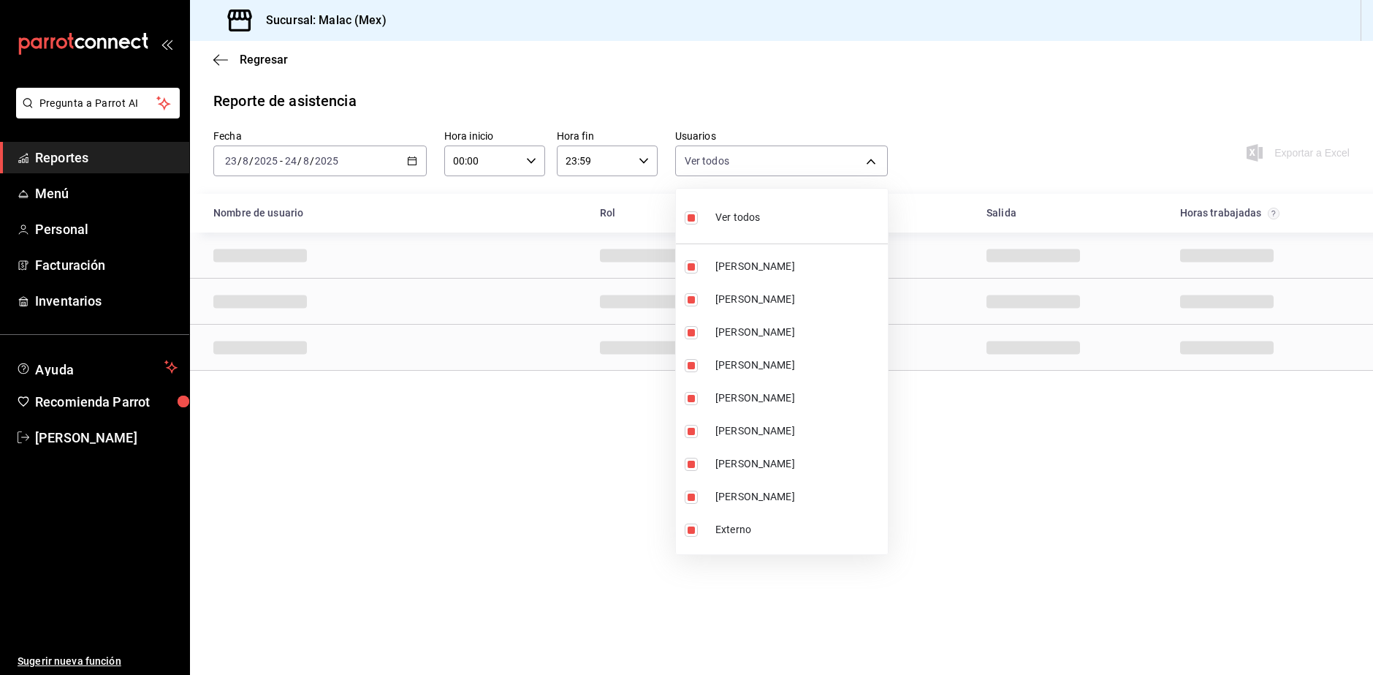
checkbox input "false"
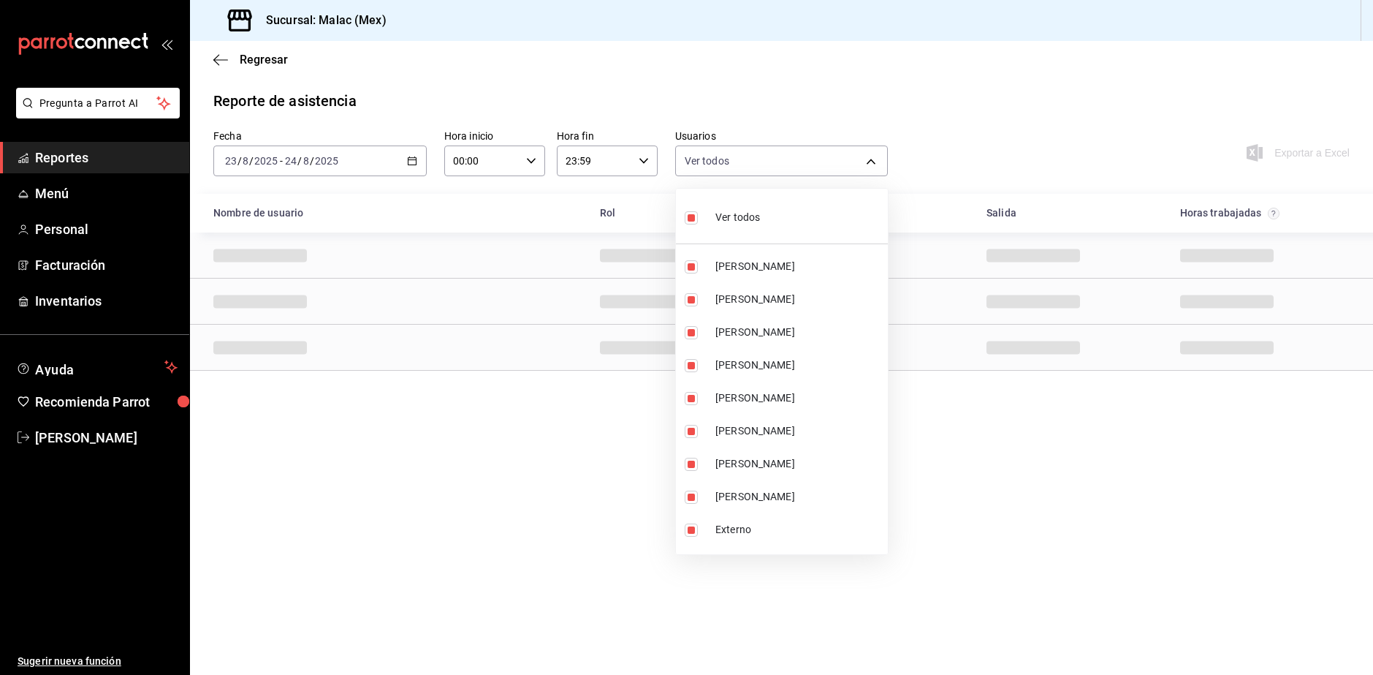
checkbox input "false"
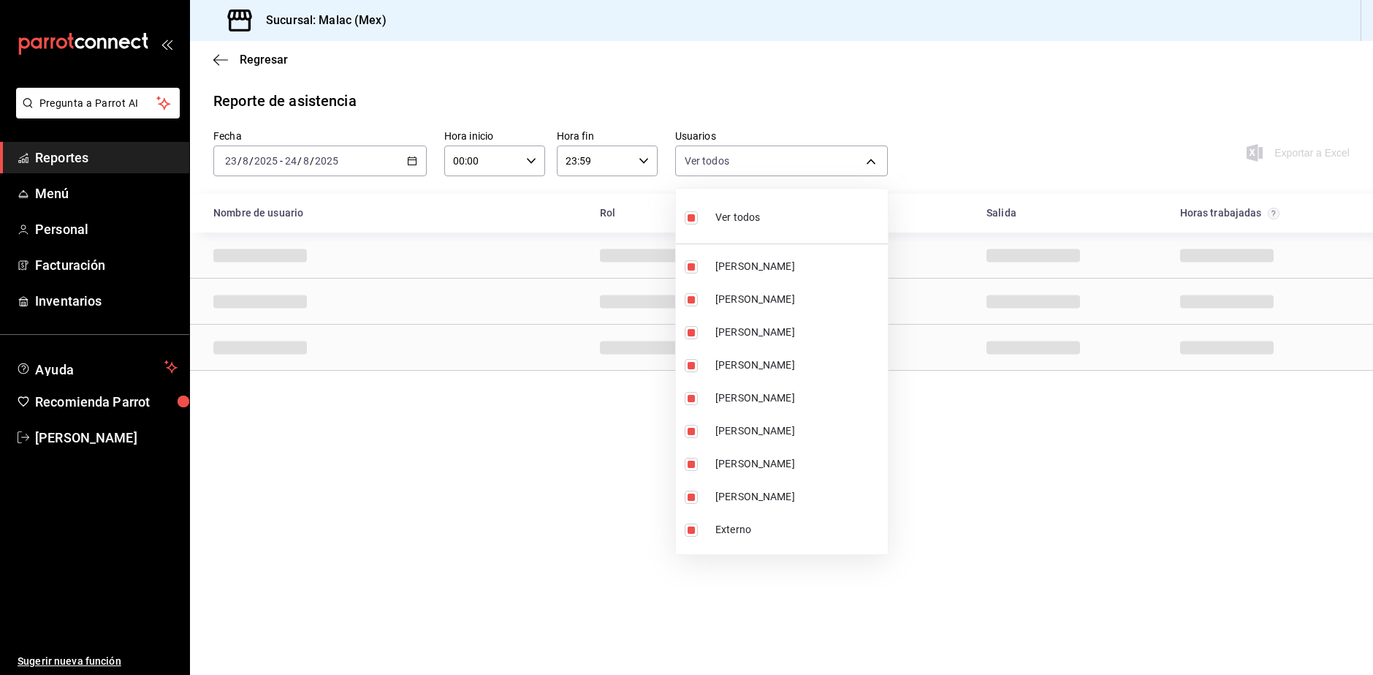
checkbox input "false"
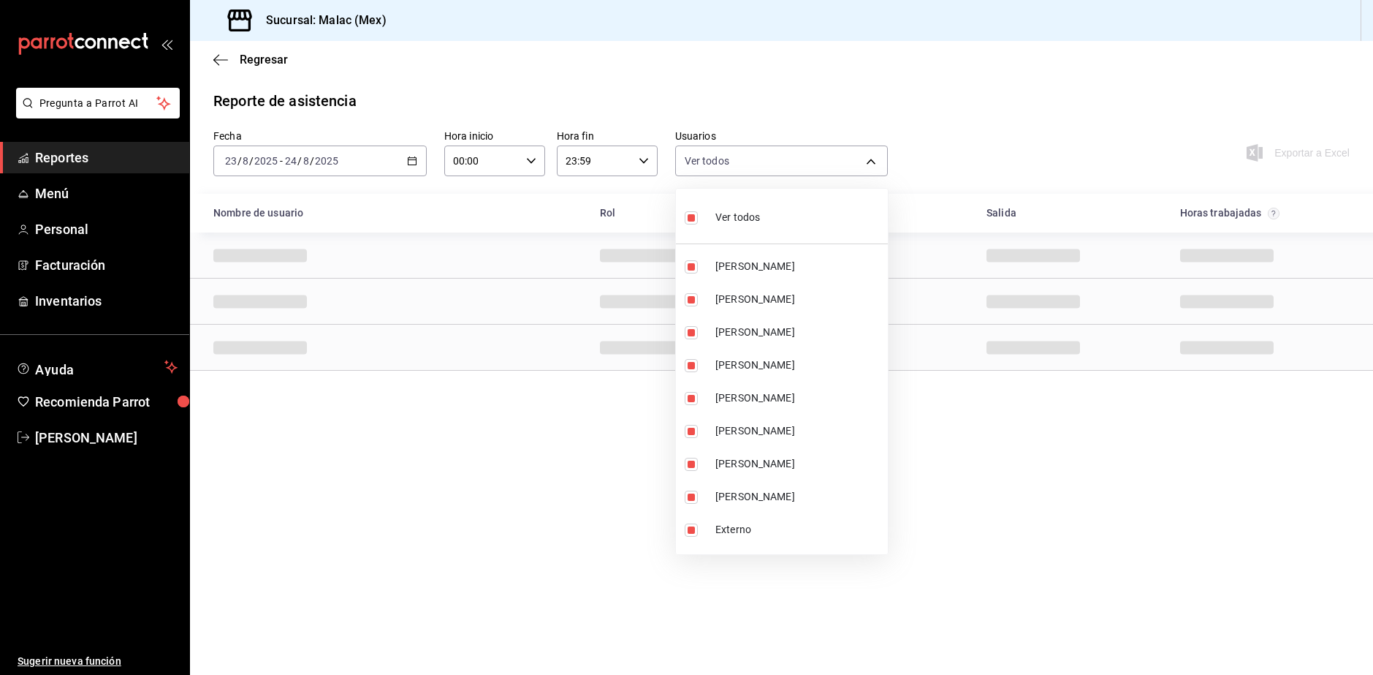
checkbox input "false"
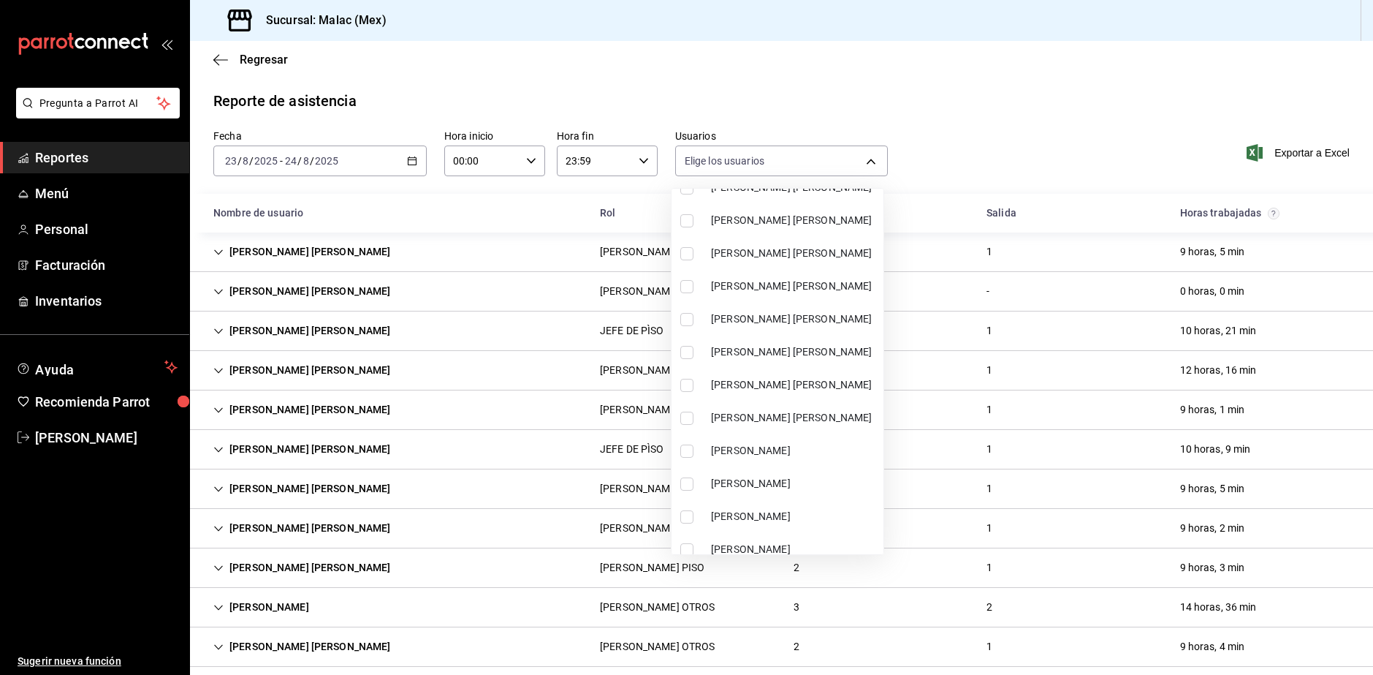
scroll to position [804, 0]
click at [831, 349] on span "[PERSON_NAME] [PERSON_NAME]" at bounding box center [794, 350] width 167 height 15
type input "2f3f95f2-2a11-4db2-8cee-40f57ff7f62a"
checkbox input "true"
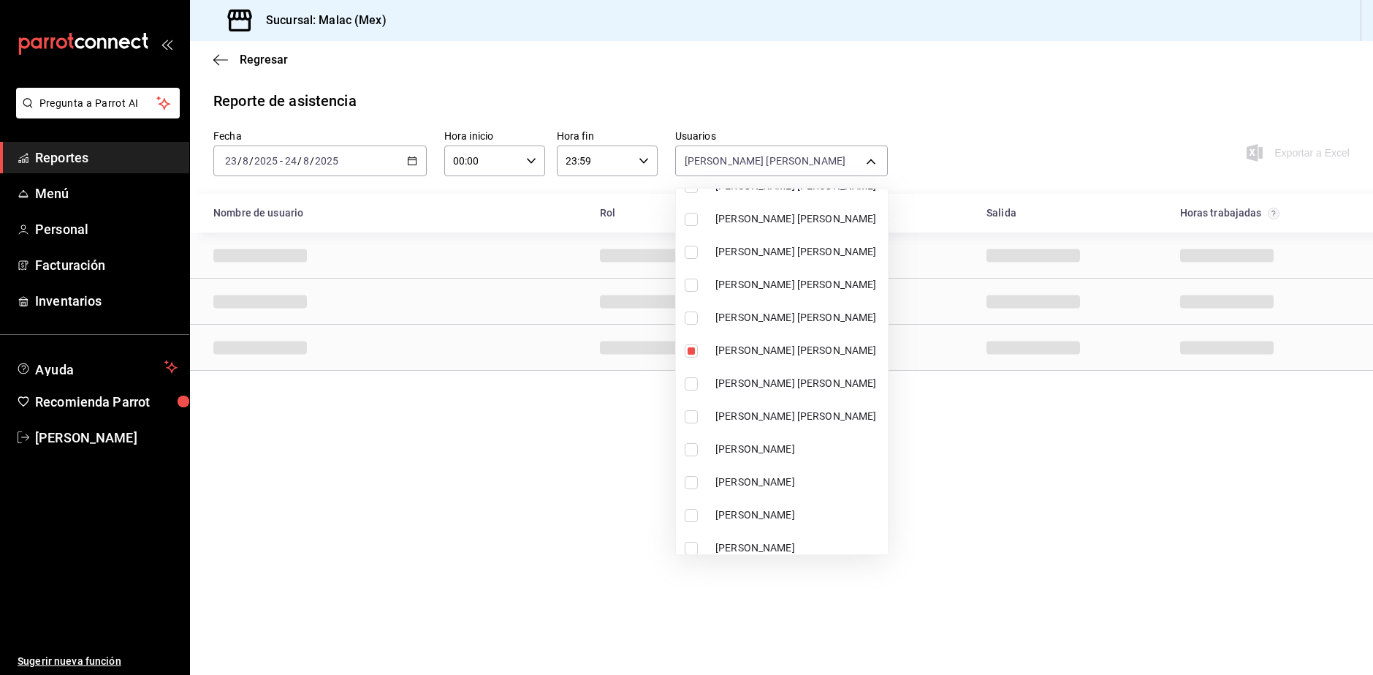
click at [831, 409] on li "[PERSON_NAME] [PERSON_NAME]" at bounding box center [782, 416] width 212 height 33
type input "2f3f95f2-2a11-4db2-8cee-40f57ff7f62a,8f129311-239e-45e3-a4ea-217158fa355a"
checkbox input "true"
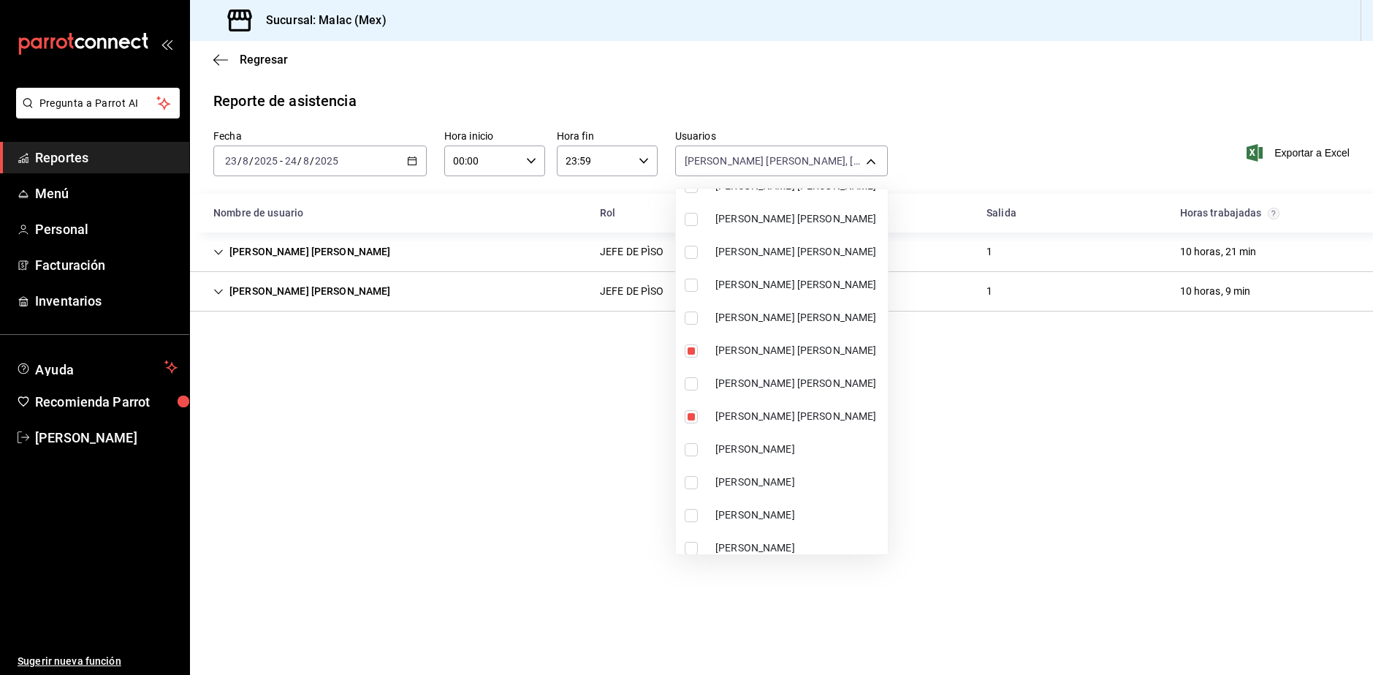
click at [965, 184] on div at bounding box center [686, 337] width 1373 height 675
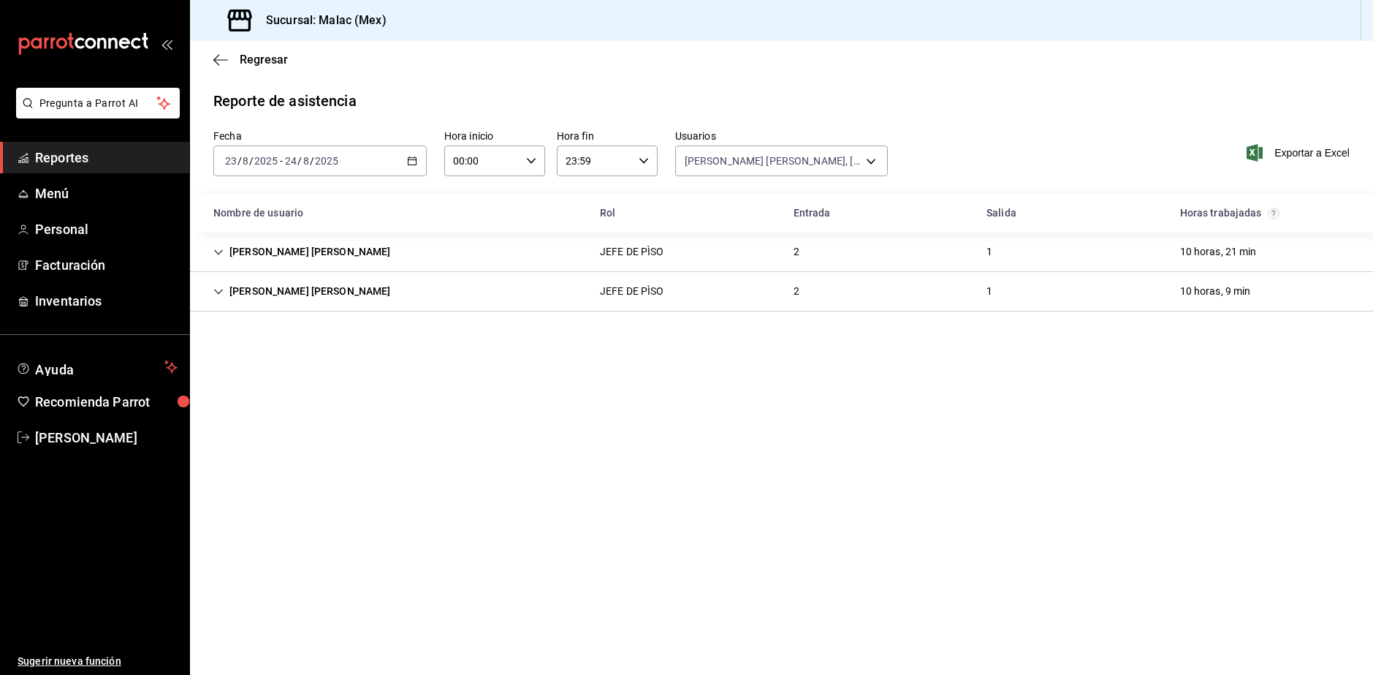
click at [800, 312] on main "Regresar Reporte de asistencia Fecha [DATE] [DATE] - [DATE] [DATE] Hora inicio …" at bounding box center [781, 358] width 1183 height 634
click at [801, 295] on div "2" at bounding box center [796, 291] width 29 height 27
click at [816, 253] on div "[PERSON_NAME] [PERSON_NAME] JEFE DE PÌSO 2 1 10 horas, 21 min" at bounding box center [781, 251] width 1183 height 39
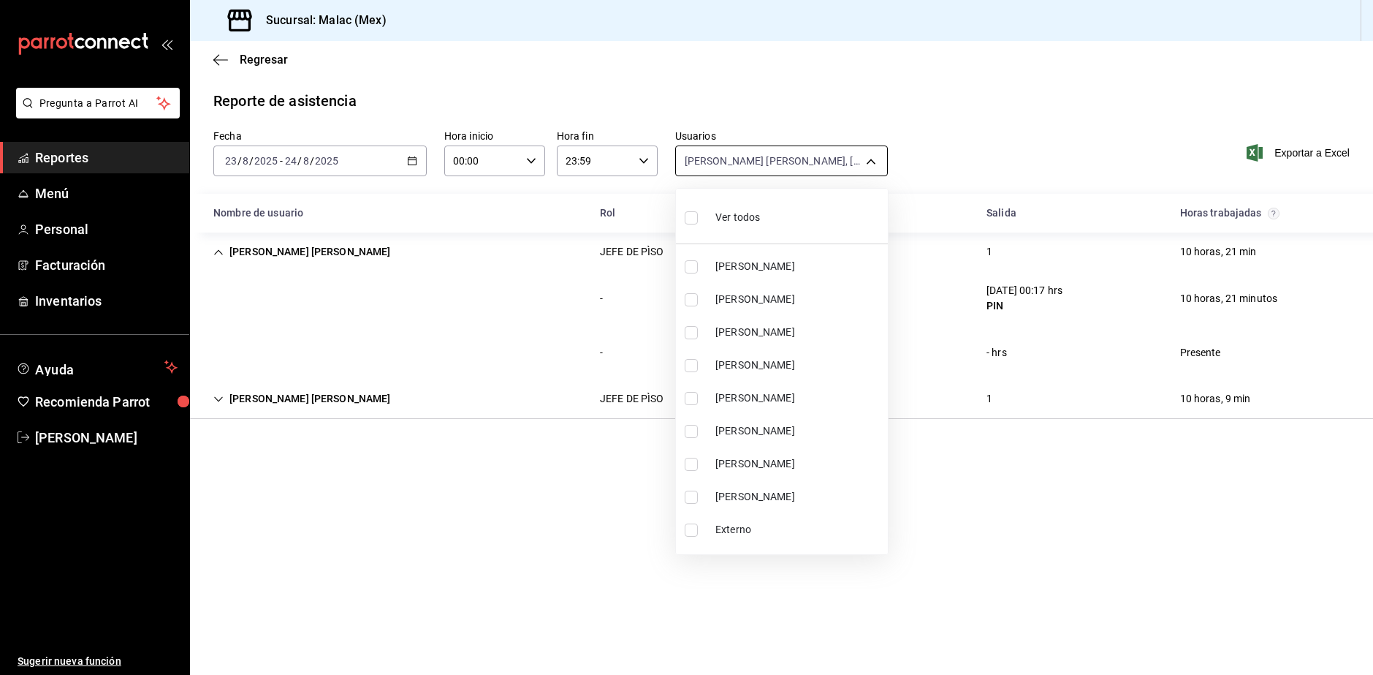
click at [873, 162] on body "Pregunta a Parrot AI Reportes Menú Personal Facturación Inventarios Ayuda Recom…" at bounding box center [686, 337] width 1373 height 675
click at [738, 230] on div "Ver todos" at bounding box center [722, 215] width 75 height 31
type input "6ada37a1-56d6-4bf6-92f0-9a56272b93d6,7bf52d7e-38a6-4abd-b84b-1ef9c95ff8ed,a3c2d…"
checkbox input "true"
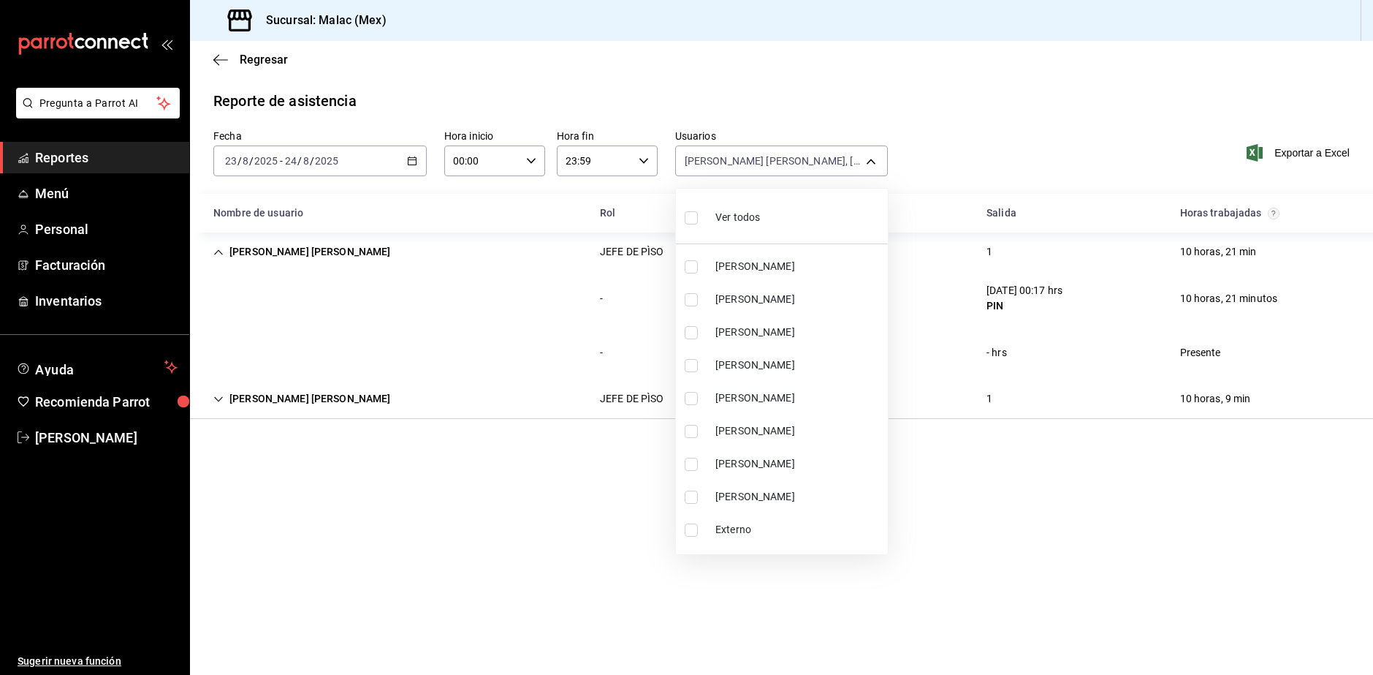
checkbox input "true"
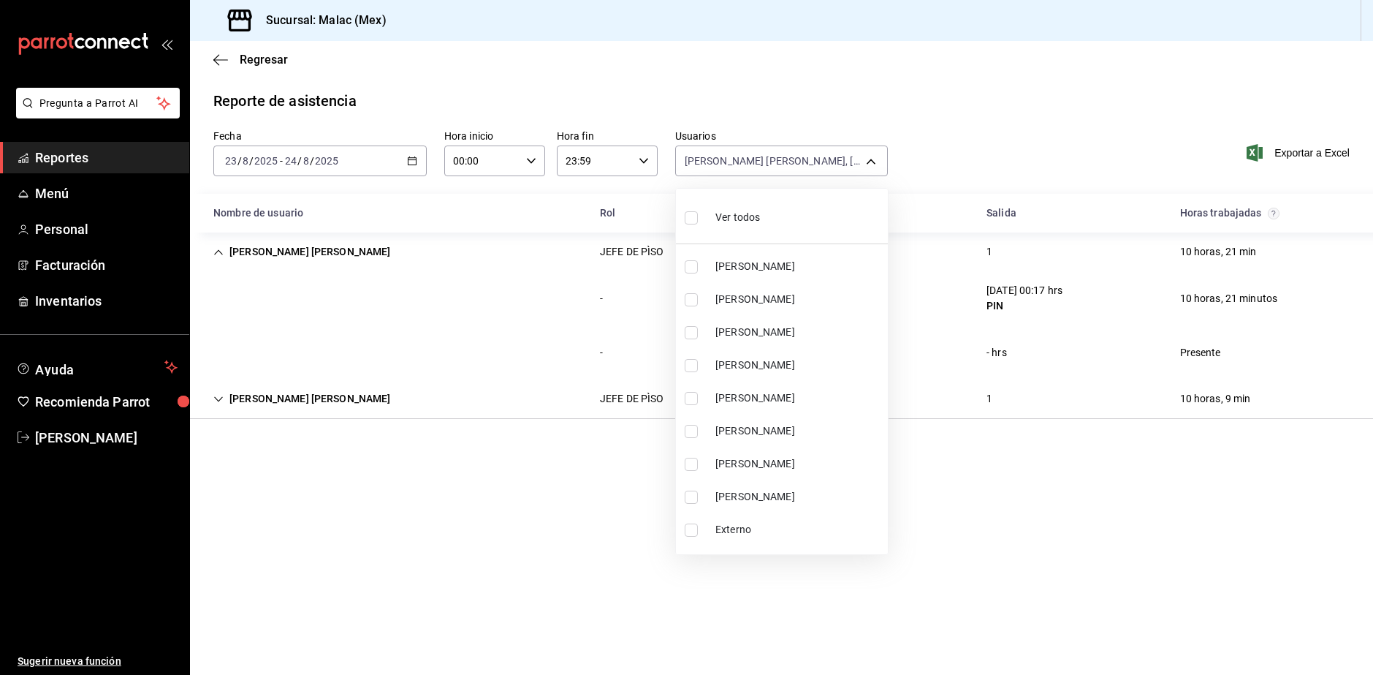
checkbox input "true"
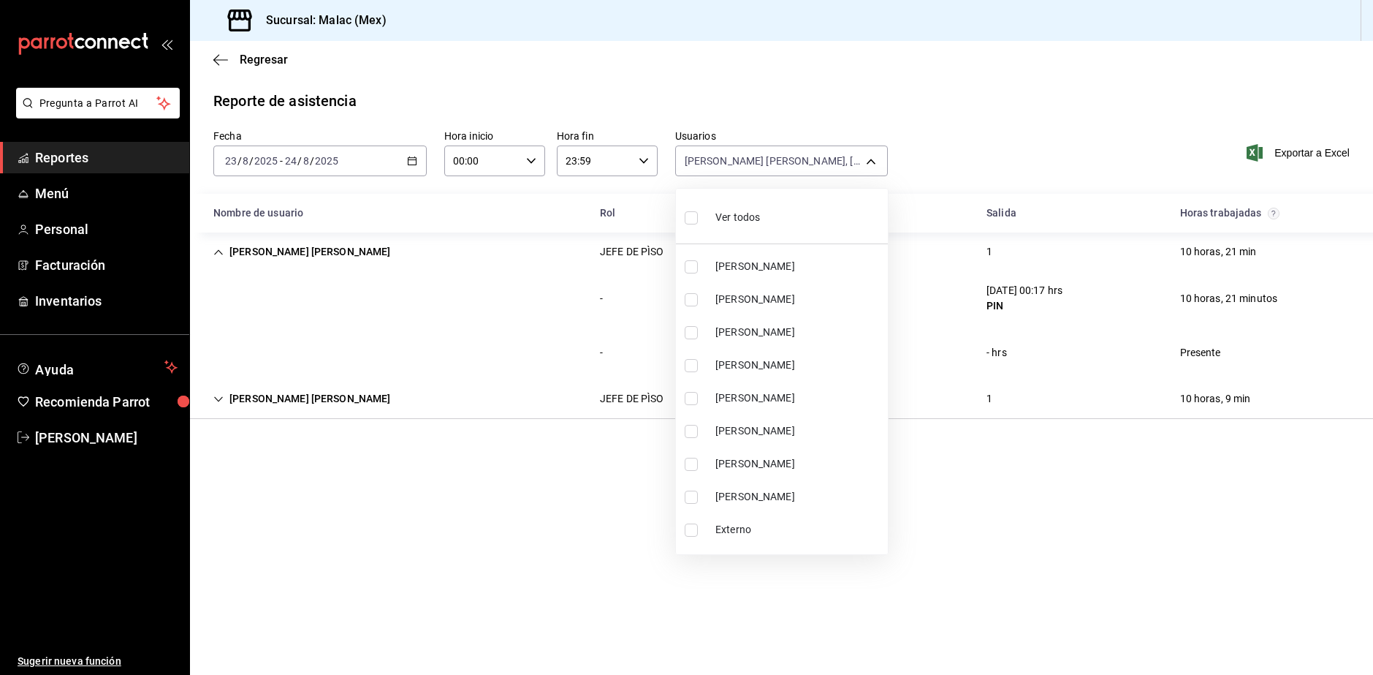
checkbox input "true"
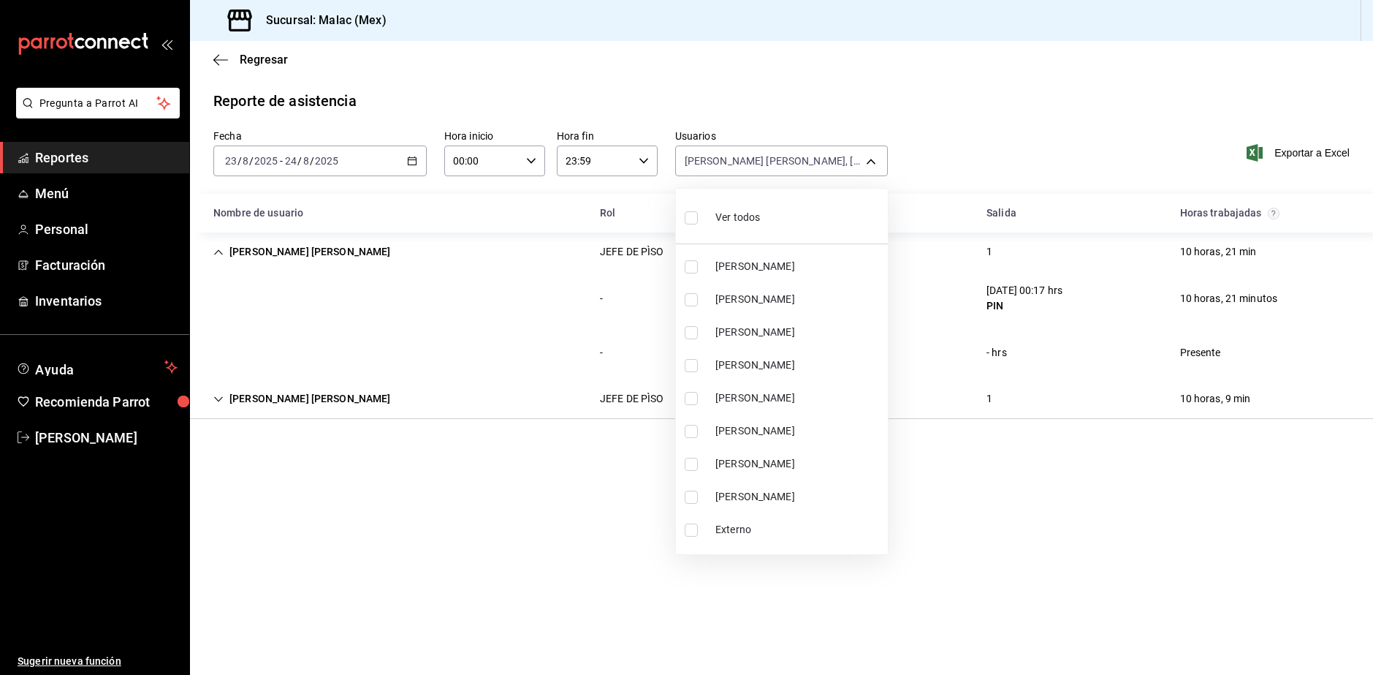
checkbox input "true"
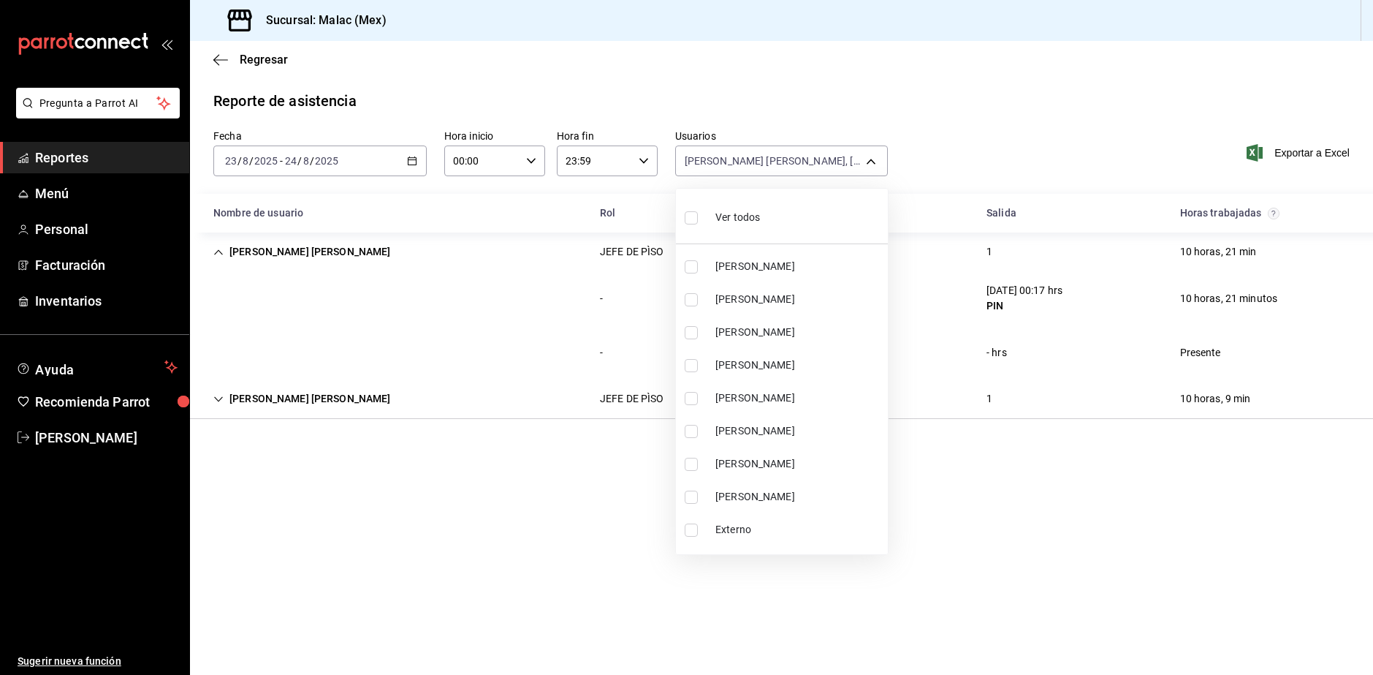
checkbox input "true"
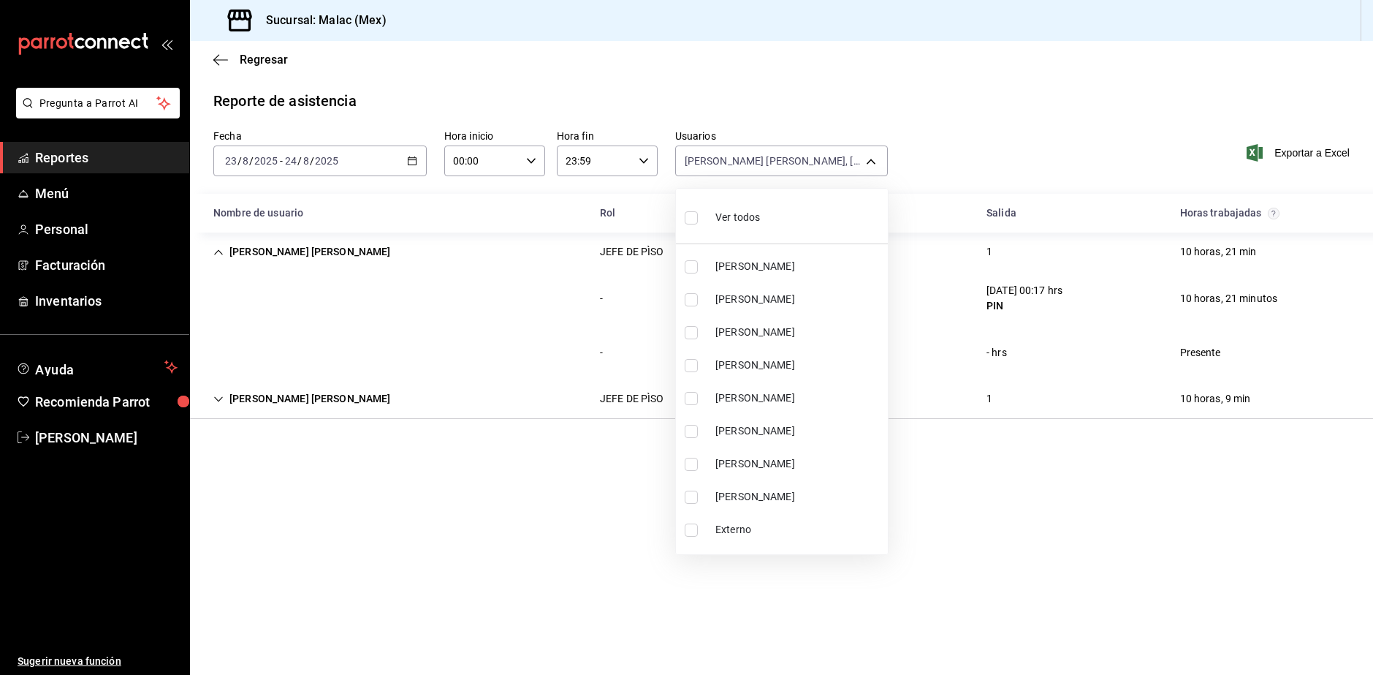
checkbox input "true"
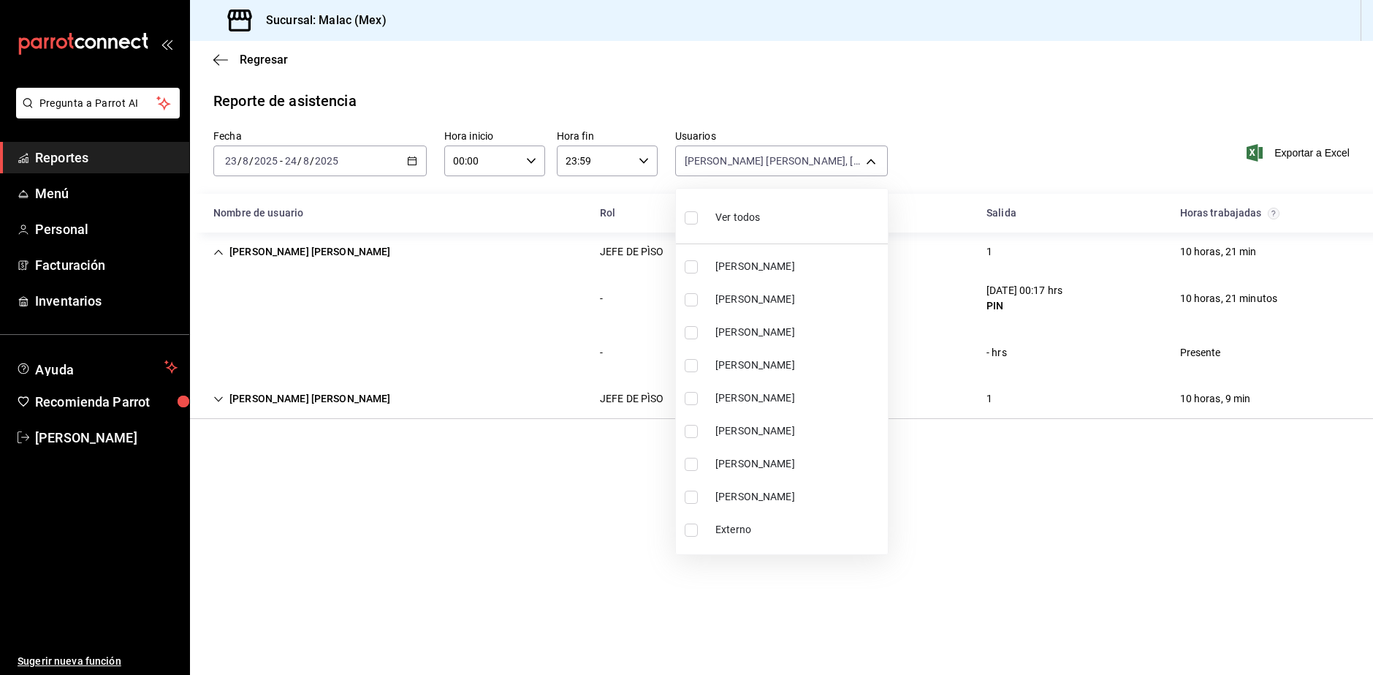
checkbox input "true"
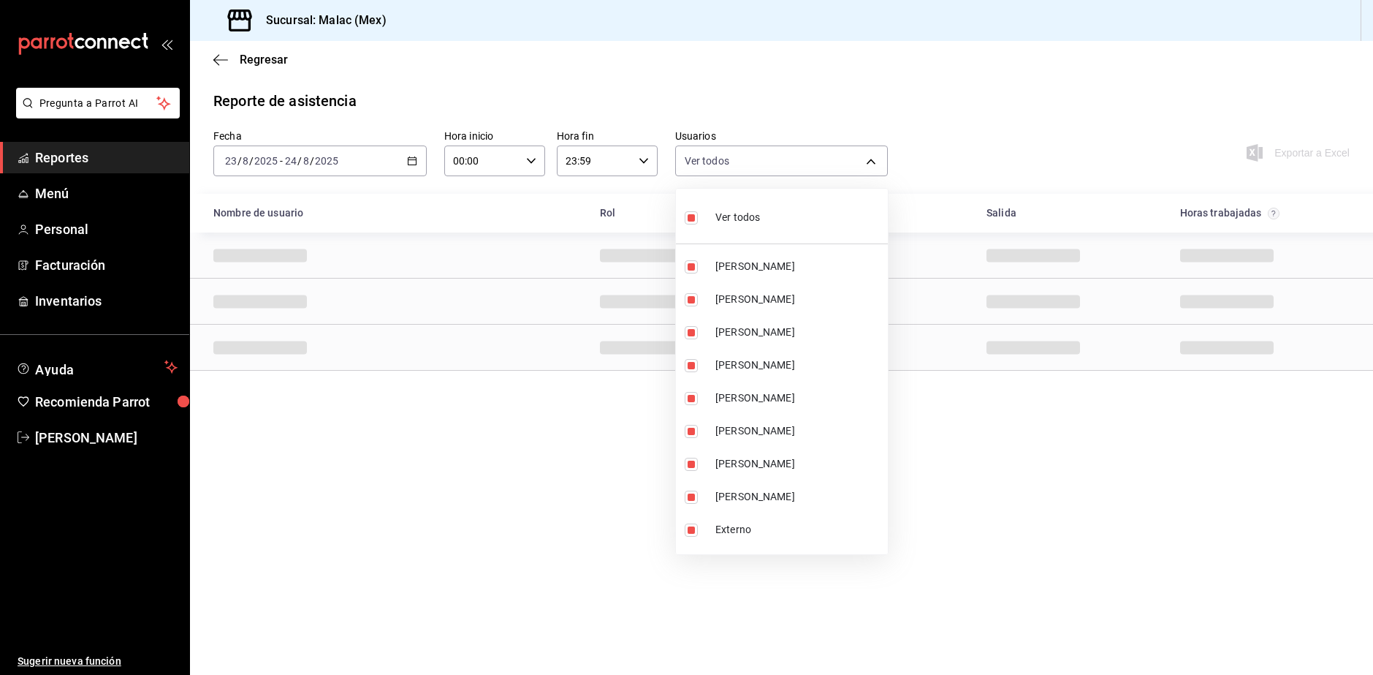
click at [738, 230] on div "Ver todos" at bounding box center [722, 215] width 75 height 31
checkbox input "false"
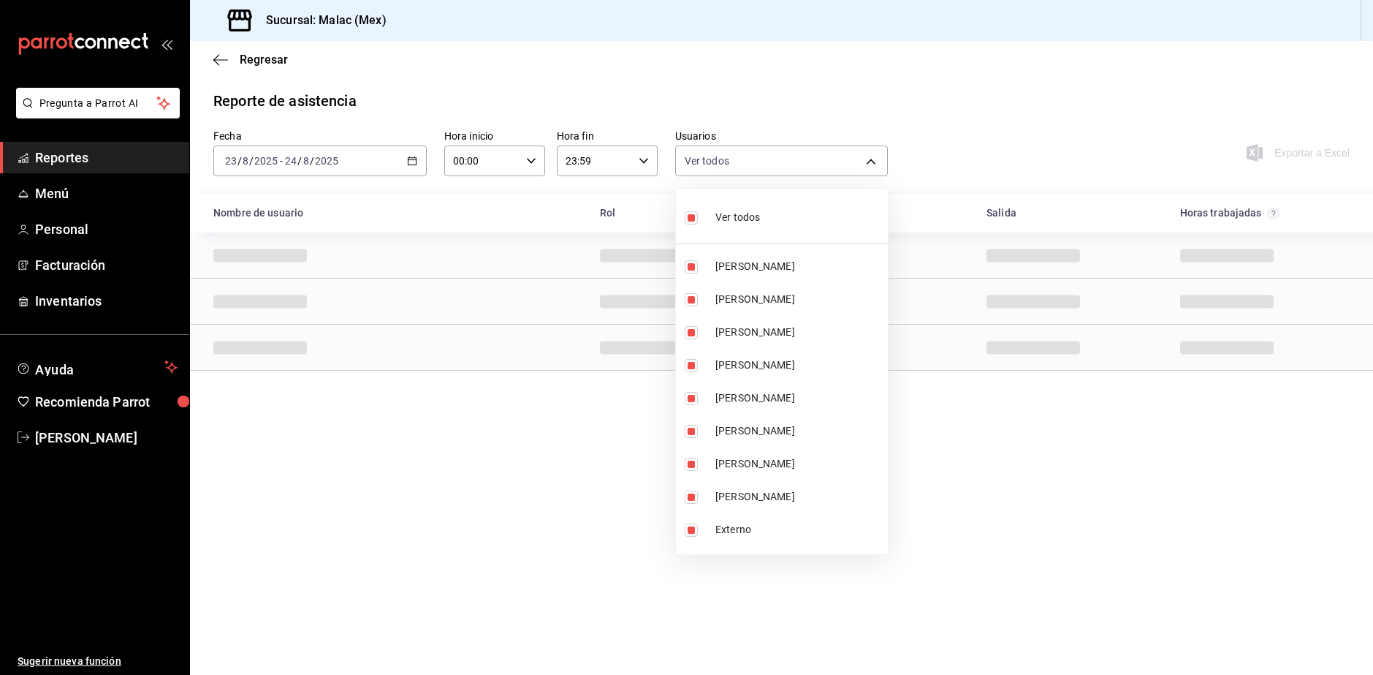
checkbox input "false"
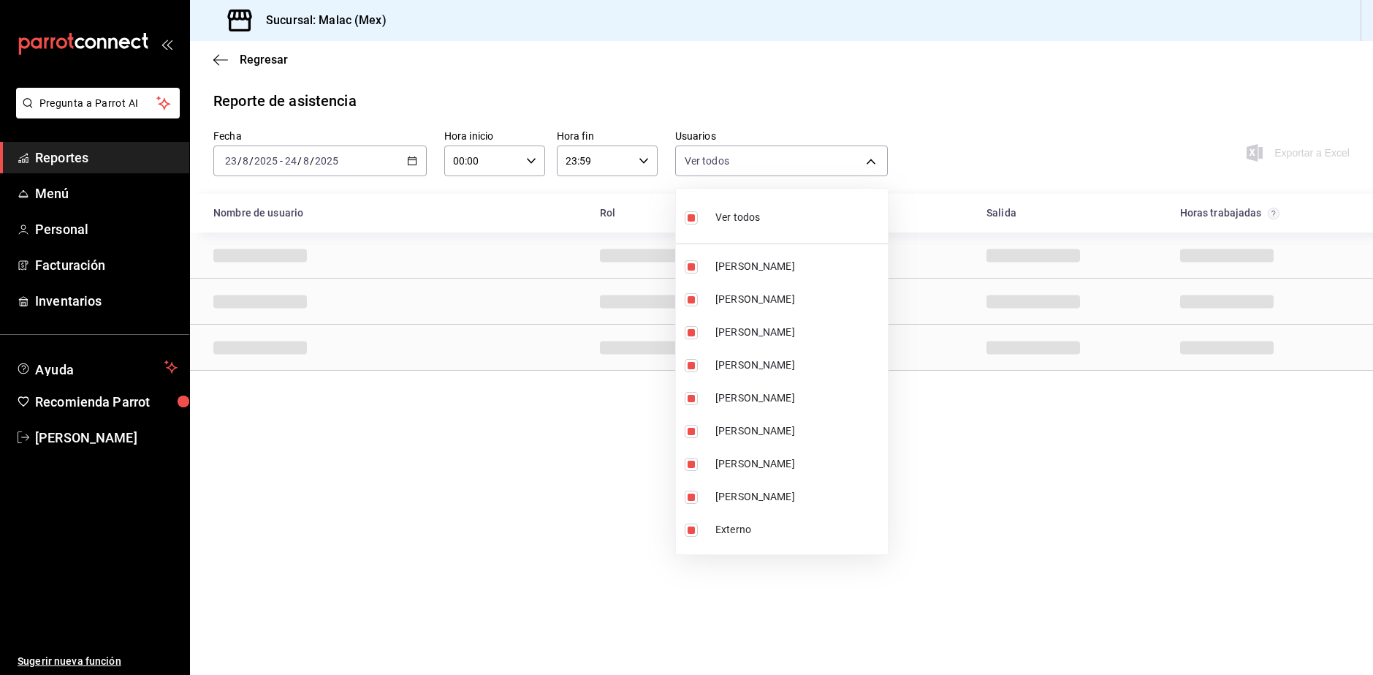
checkbox input "false"
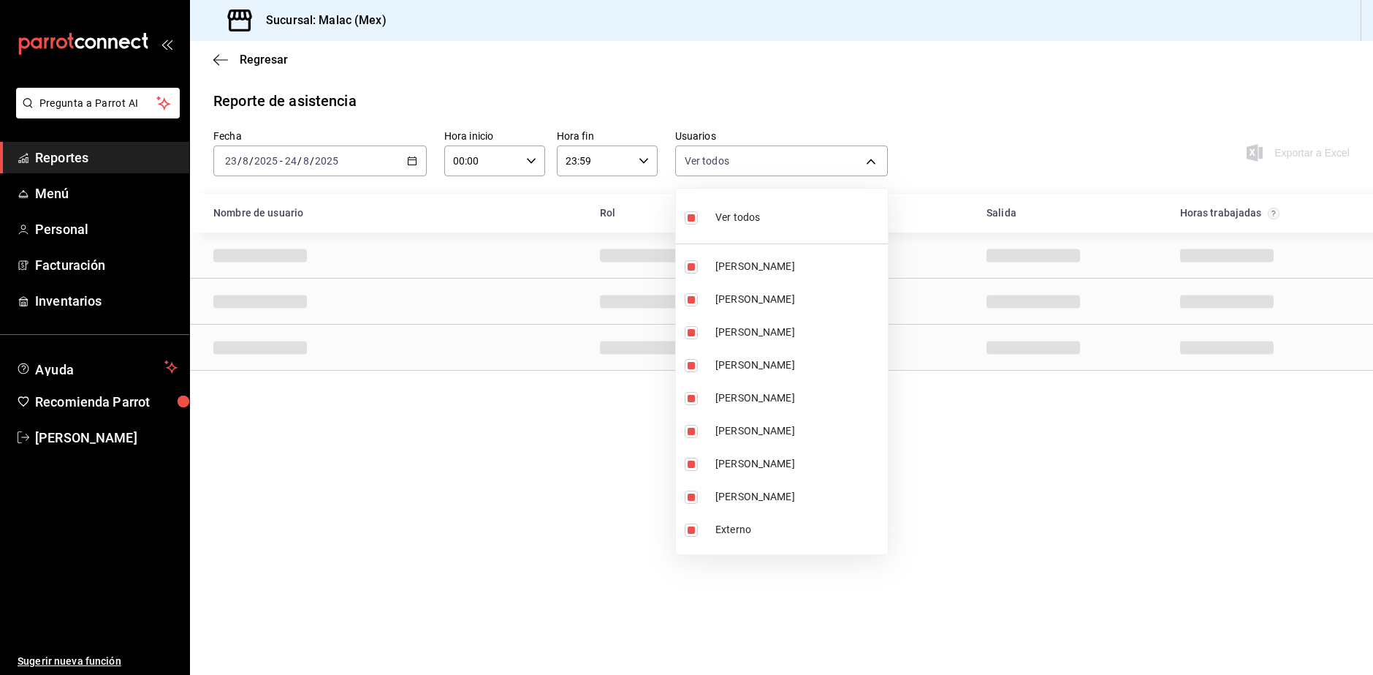
checkbox input "false"
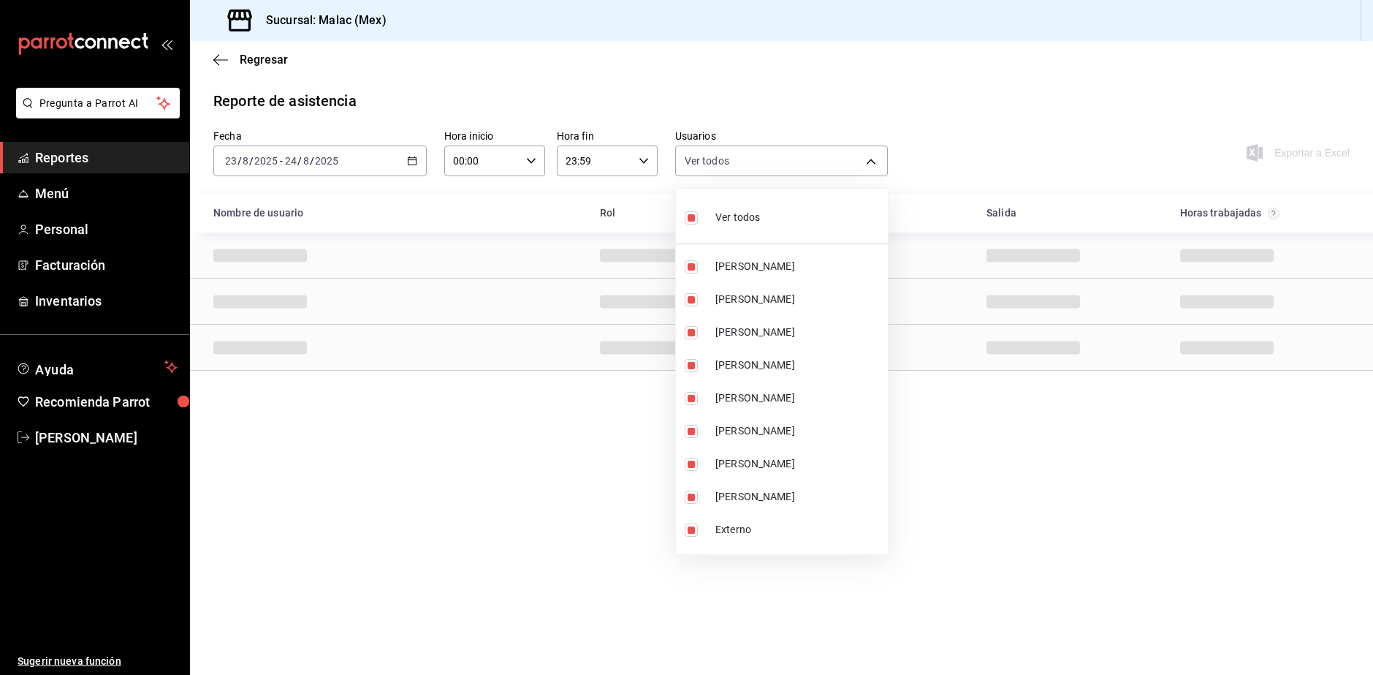
checkbox input "false"
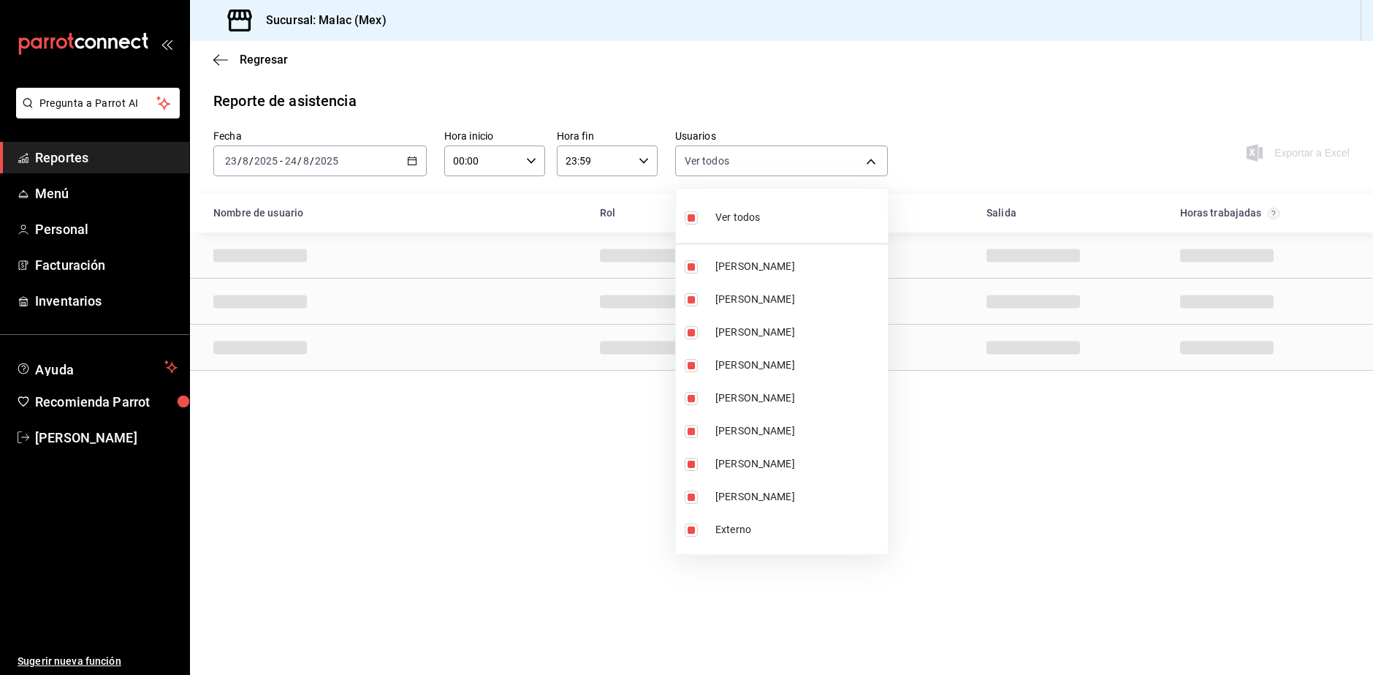
checkbox input "false"
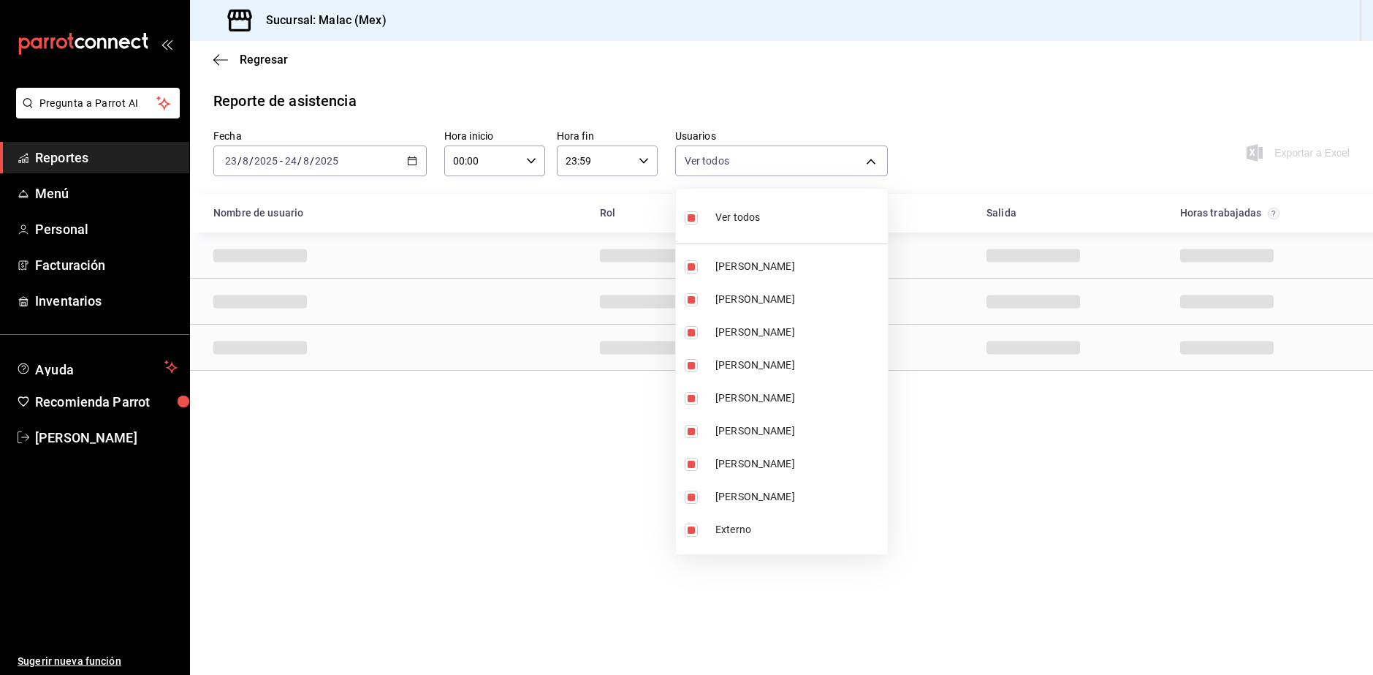
checkbox input "false"
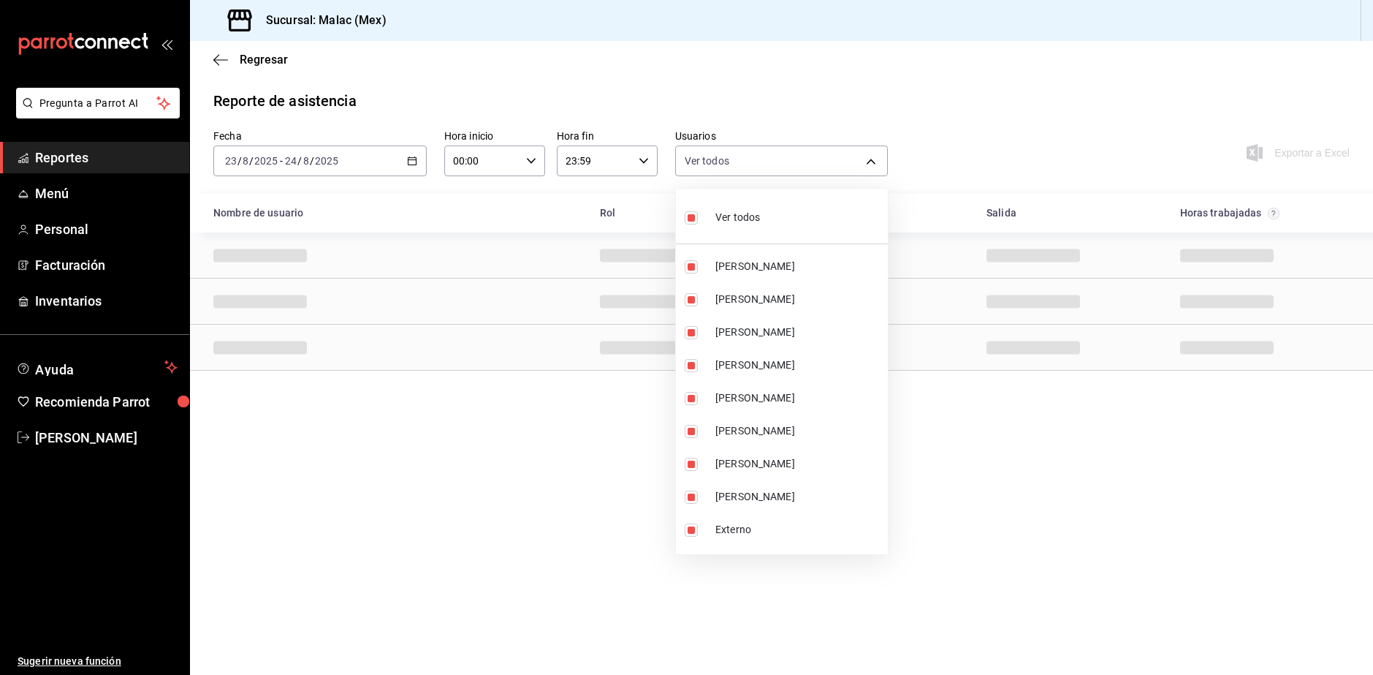
checkbox input "false"
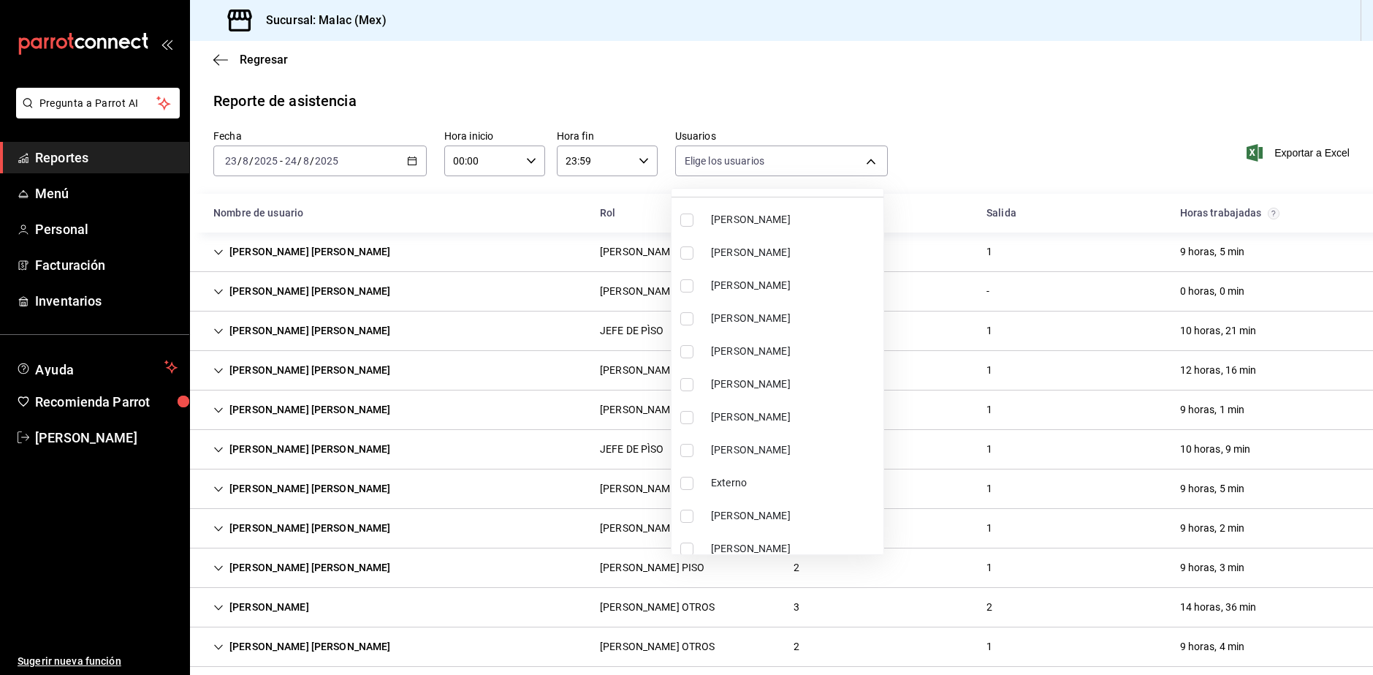
scroll to position [73, 0]
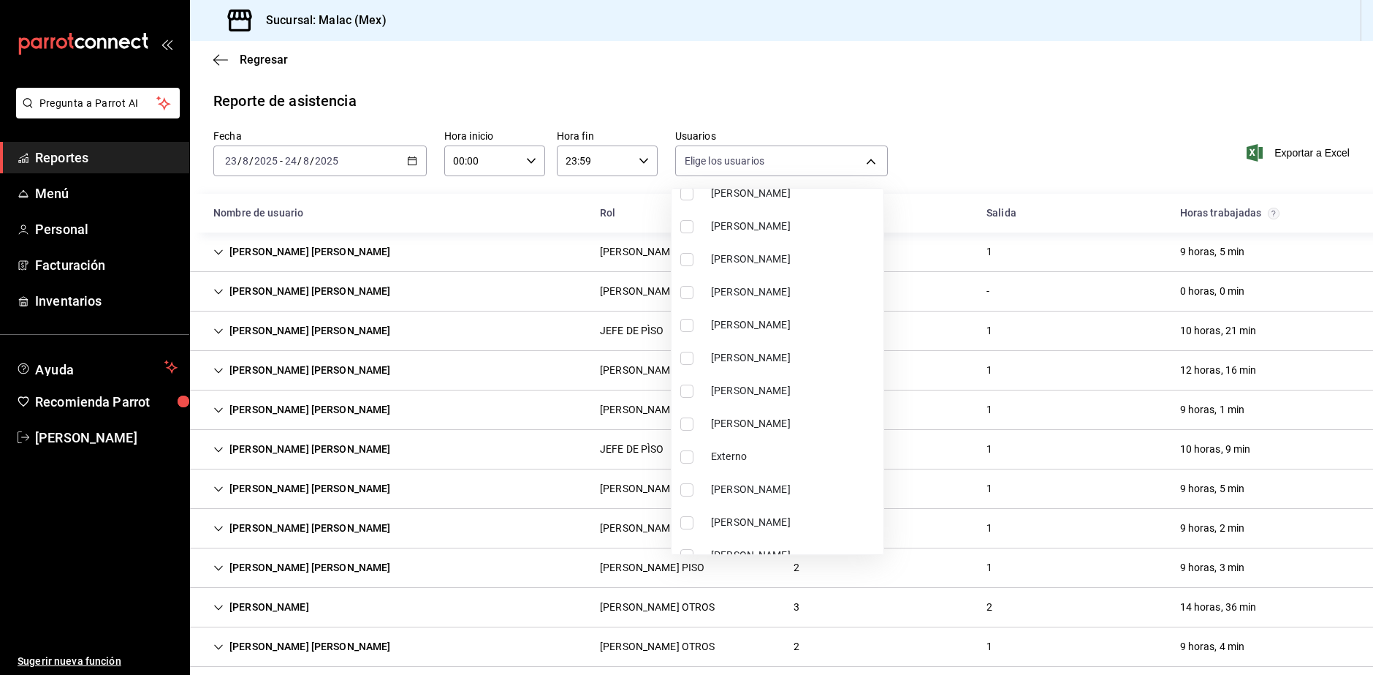
click at [768, 349] on li "[PERSON_NAME]" at bounding box center [778, 357] width 212 height 33
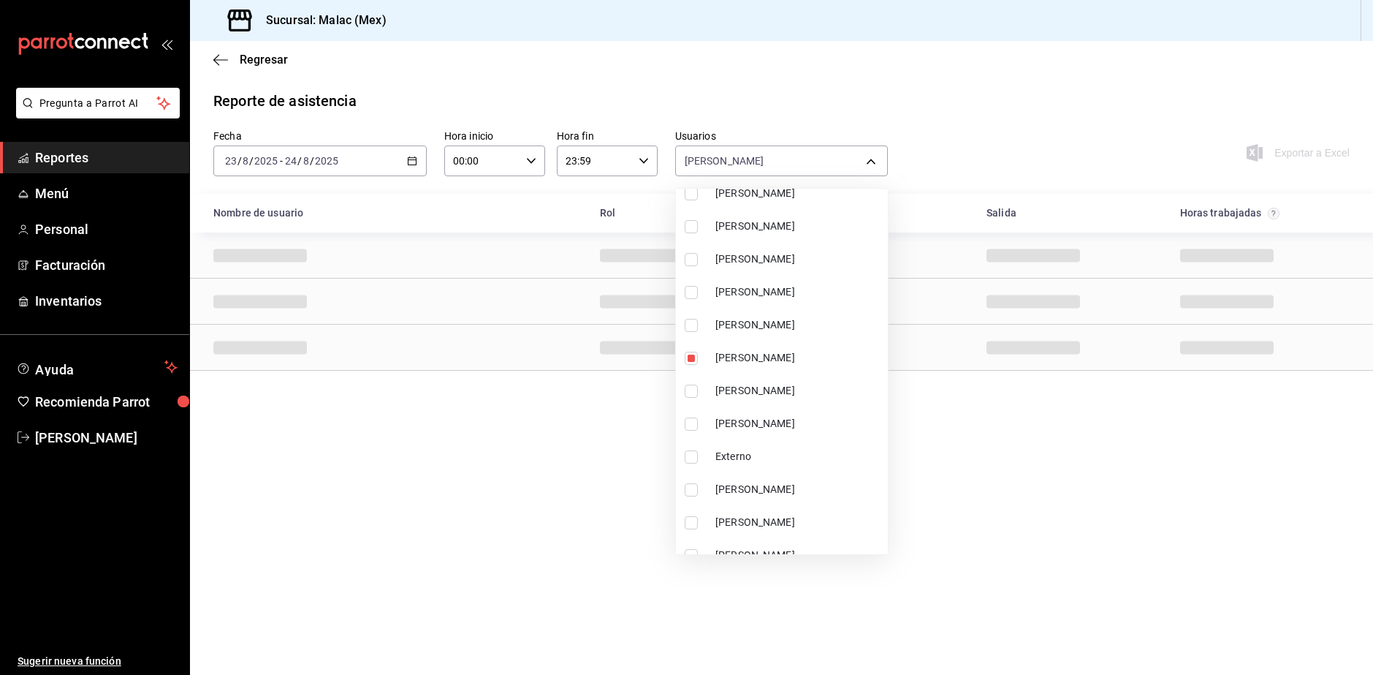
click at [781, 320] on span "[PERSON_NAME]" at bounding box center [799, 324] width 167 height 15
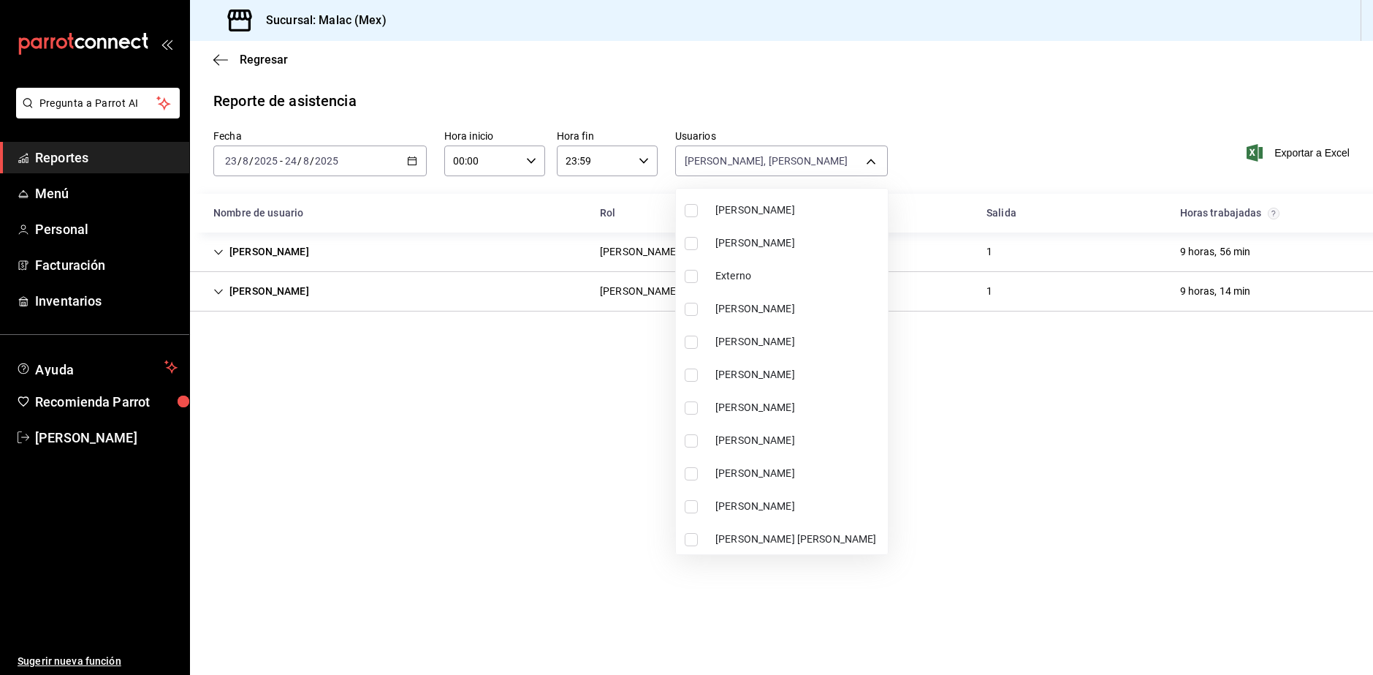
scroll to position [292, 0]
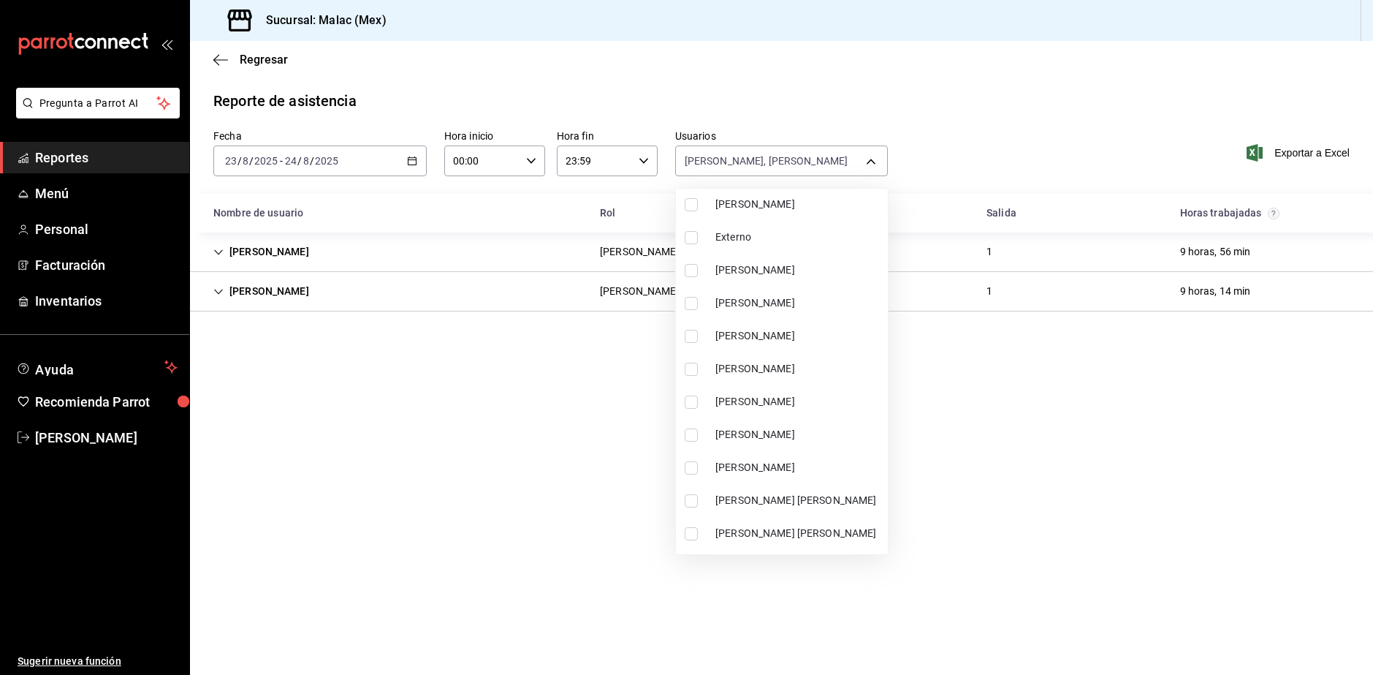
click at [803, 406] on span "[PERSON_NAME]" at bounding box center [799, 401] width 167 height 15
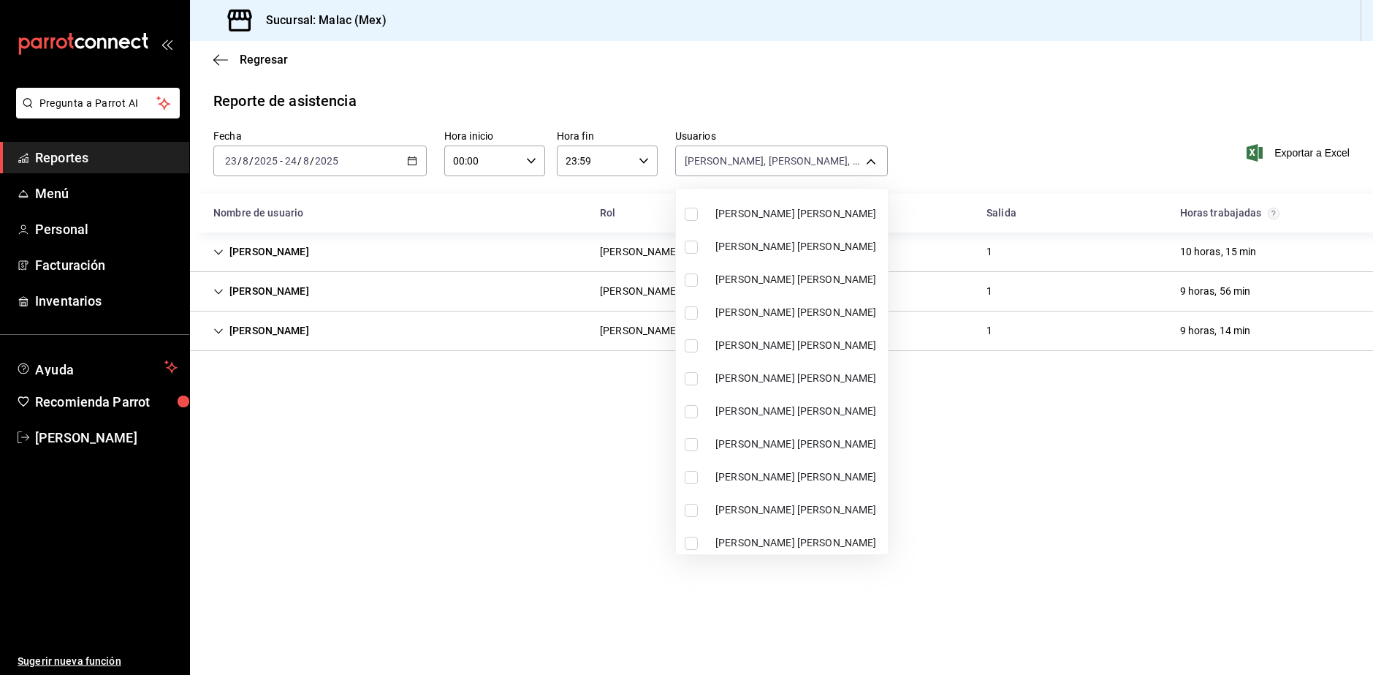
scroll to position [585, 0]
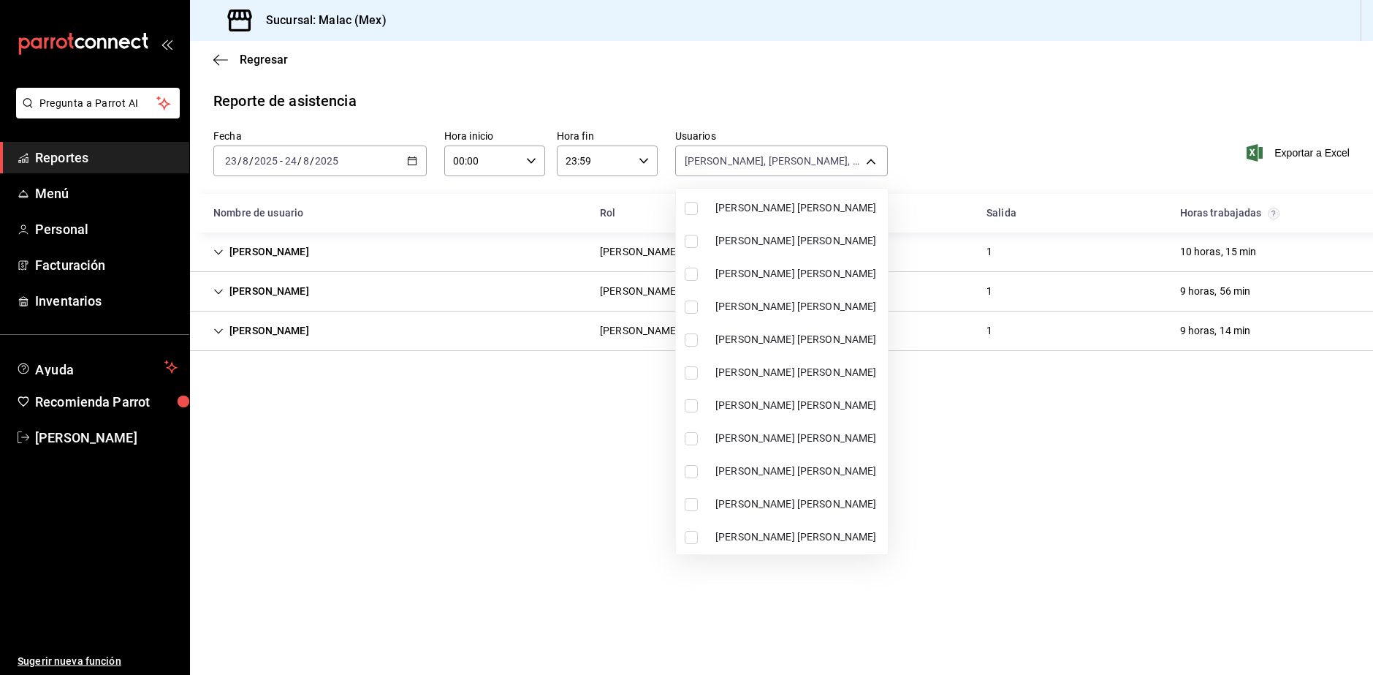
click at [822, 349] on li "[PERSON_NAME] [PERSON_NAME]" at bounding box center [782, 339] width 212 height 33
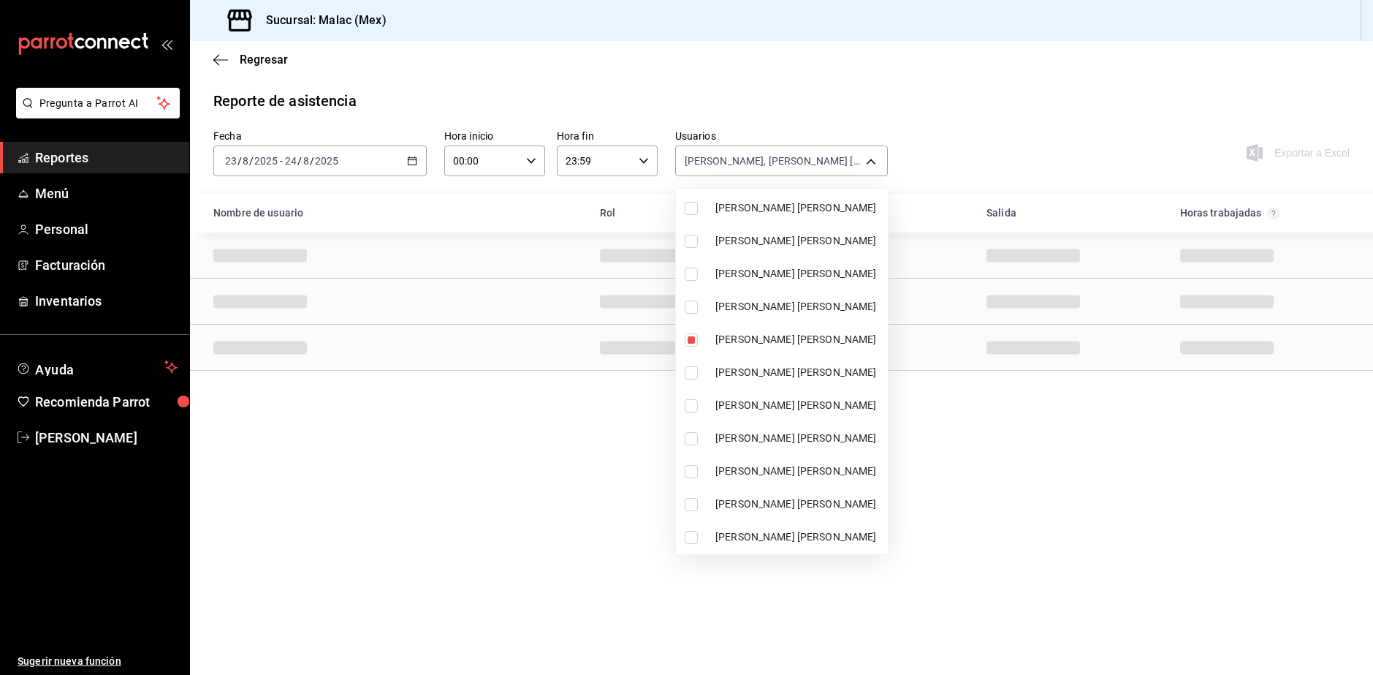
click at [1188, 594] on div at bounding box center [686, 337] width 1373 height 675
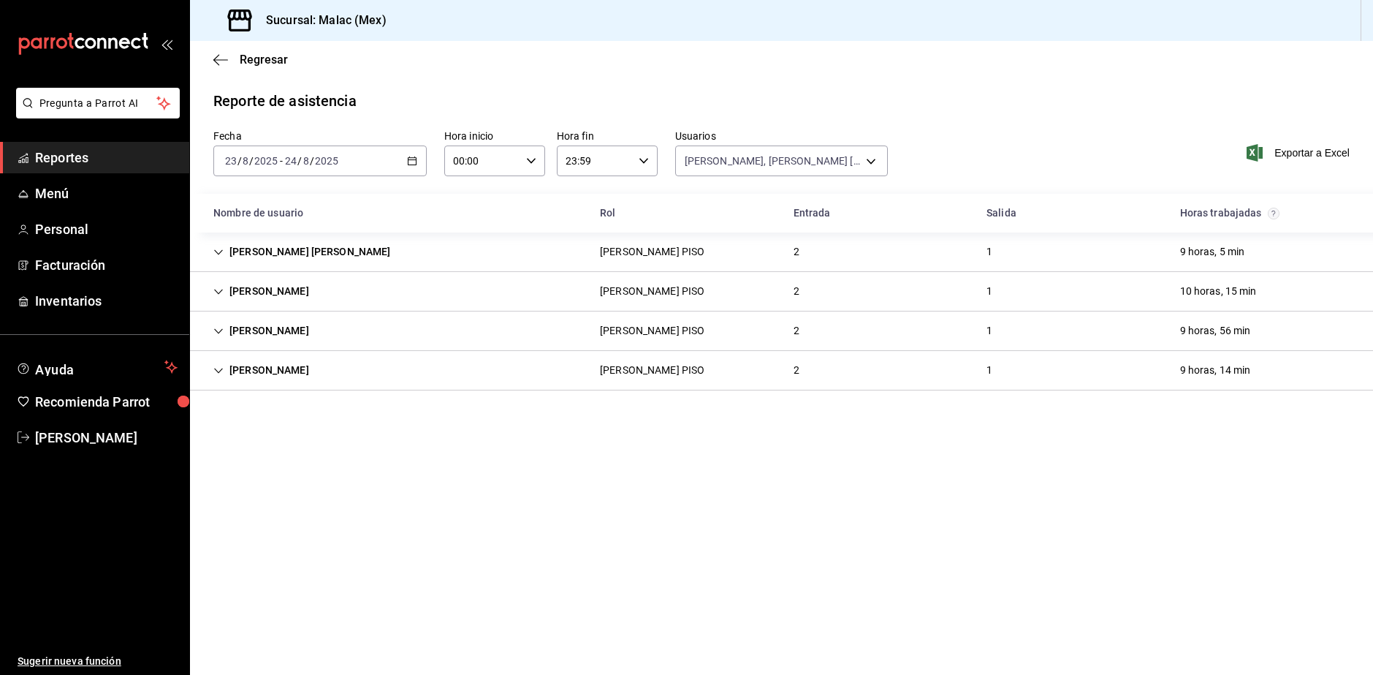
click at [672, 279] on div "[PERSON_NAME] PISO 2 1 10 horas, 15 min" at bounding box center [781, 291] width 1183 height 39
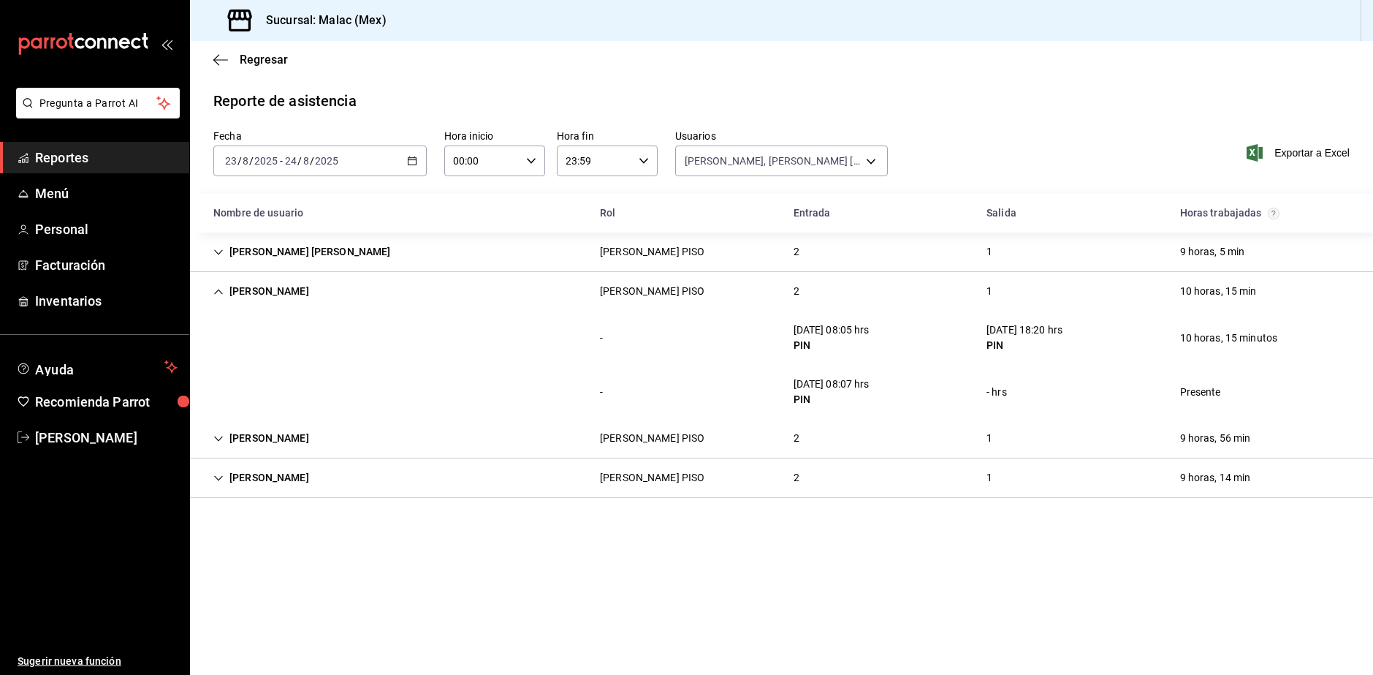
click at [697, 292] on div "[PERSON_NAME] PISO 2 1 10 horas, 15 min" at bounding box center [781, 291] width 1183 height 39
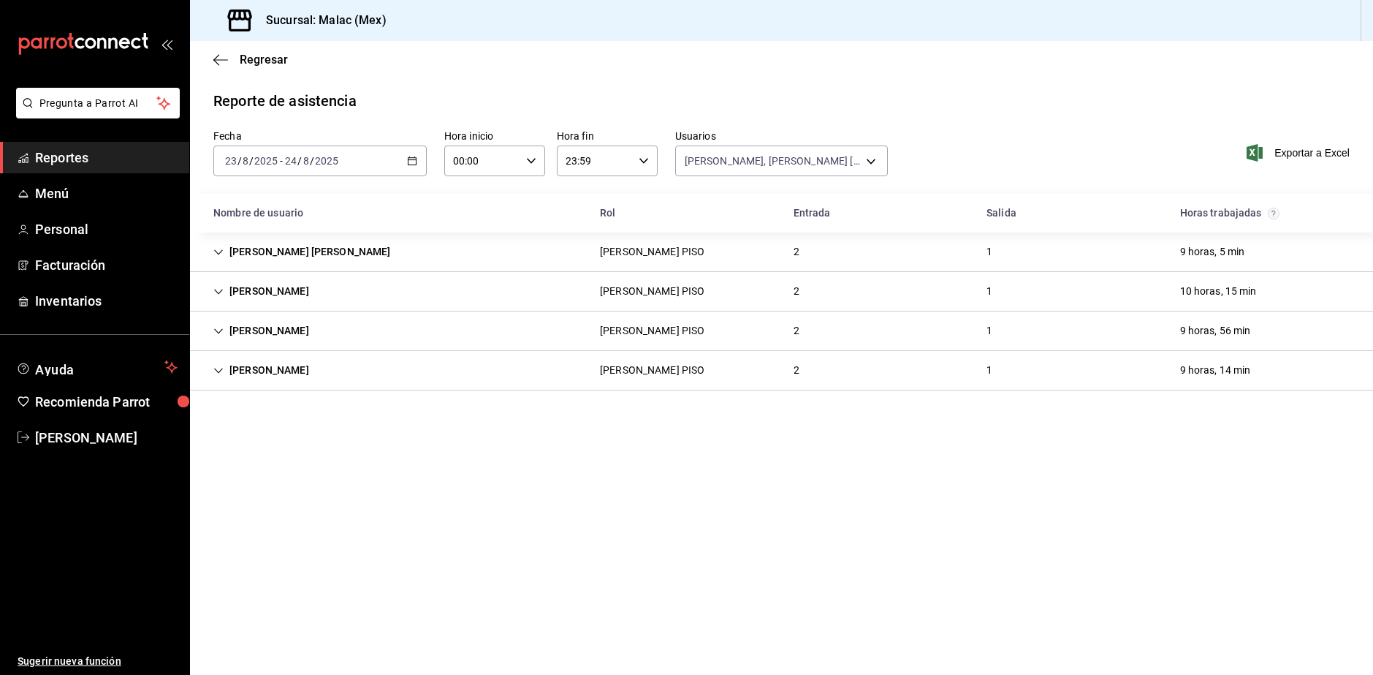
click at [452, 254] on div "[PERSON_NAME] [PERSON_NAME] PISO 2 1 9 horas, 5 min" at bounding box center [781, 251] width 1183 height 39
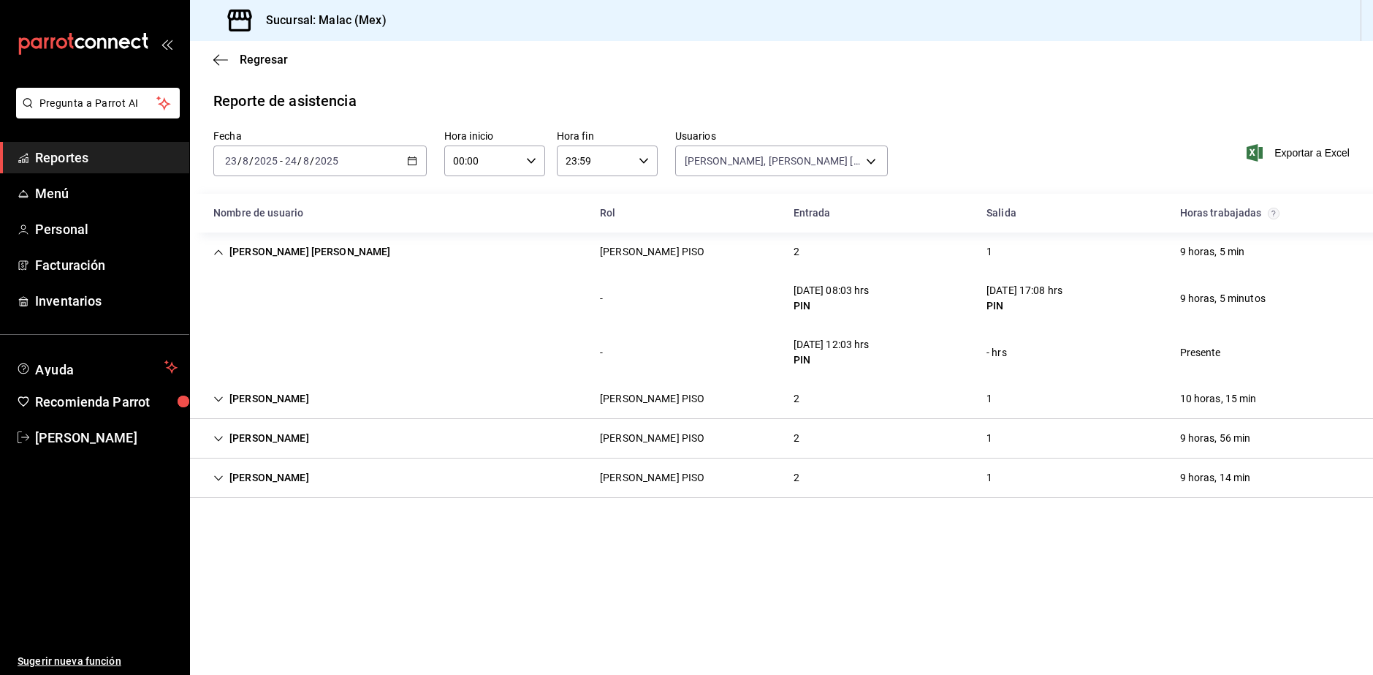
click at [702, 258] on div "[PERSON_NAME] [PERSON_NAME] PISO 2 1 9 horas, 5 min" at bounding box center [781, 251] width 1183 height 39
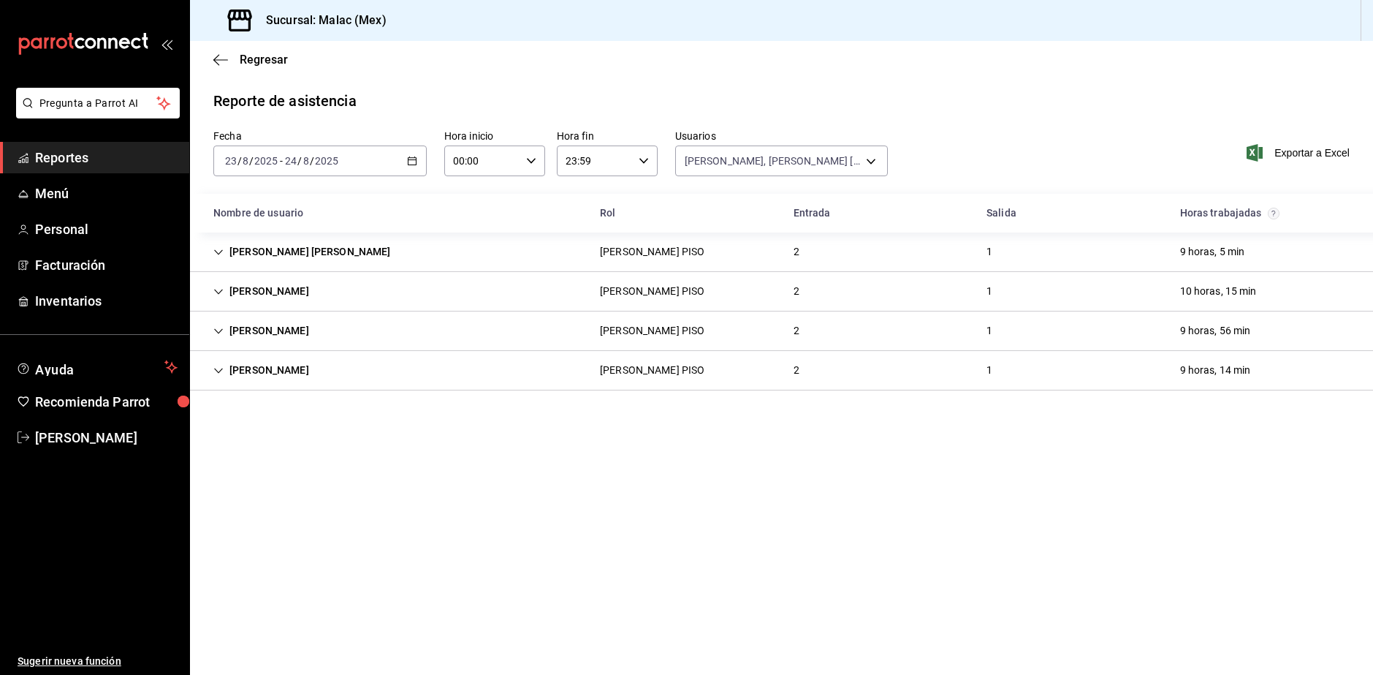
click at [701, 331] on div "[PERSON_NAME] PISO 2 1 9 horas, 56 min" at bounding box center [781, 330] width 1183 height 39
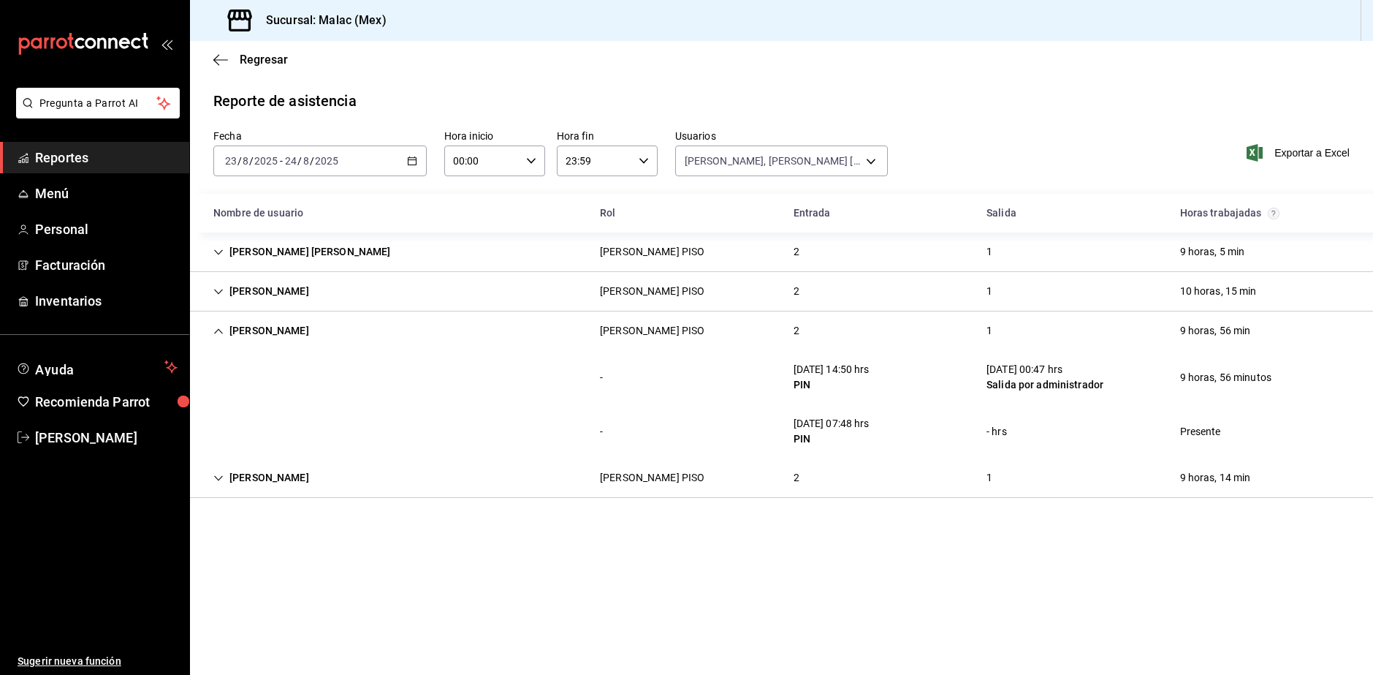
click at [835, 332] on div "[PERSON_NAME] PISO 2 1 9 horas, 56 min" at bounding box center [781, 330] width 1183 height 39
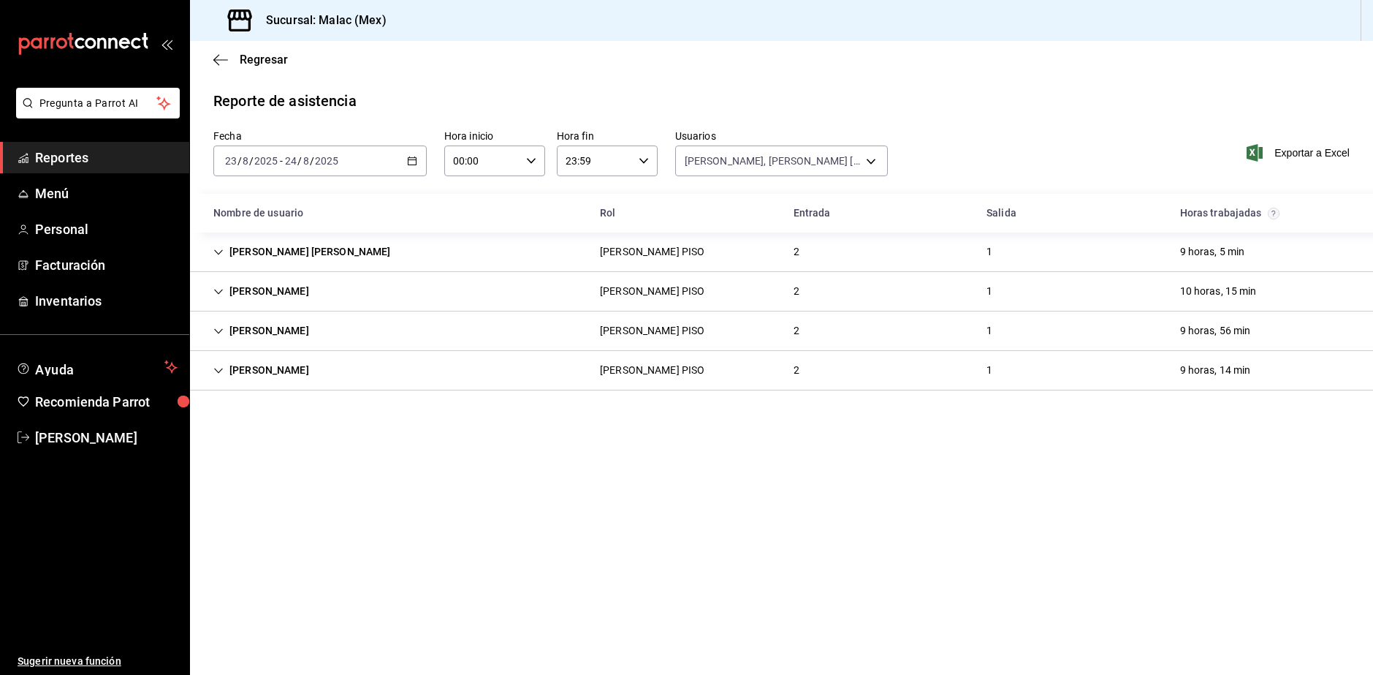
click at [845, 371] on div "[PERSON_NAME] PISO 2 1 9 horas, 14 min" at bounding box center [781, 370] width 1183 height 39
click at [763, 253] on div "[PERSON_NAME] [PERSON_NAME] PISO 2 1 9 horas, 5 min" at bounding box center [781, 251] width 1183 height 39
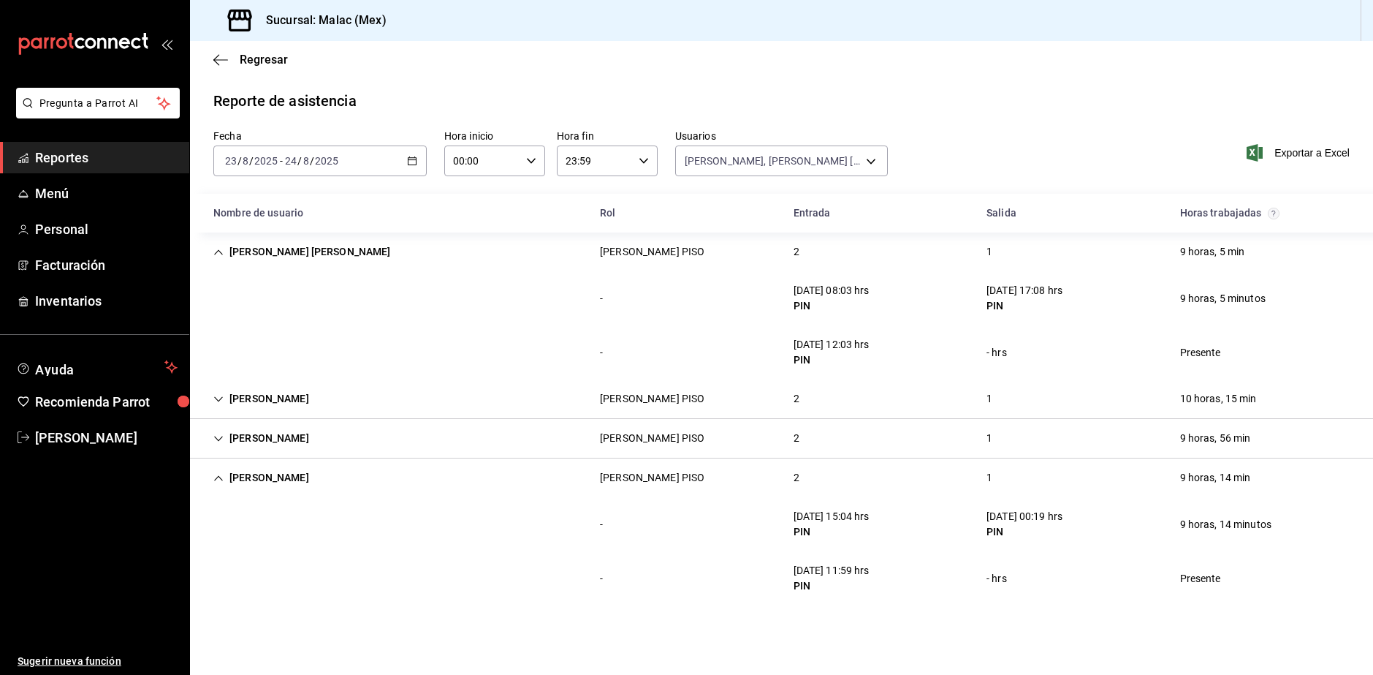
click at [765, 253] on div "[PERSON_NAME] [PERSON_NAME] PISO 2 1 9 horas, 5 min" at bounding box center [781, 251] width 1183 height 39
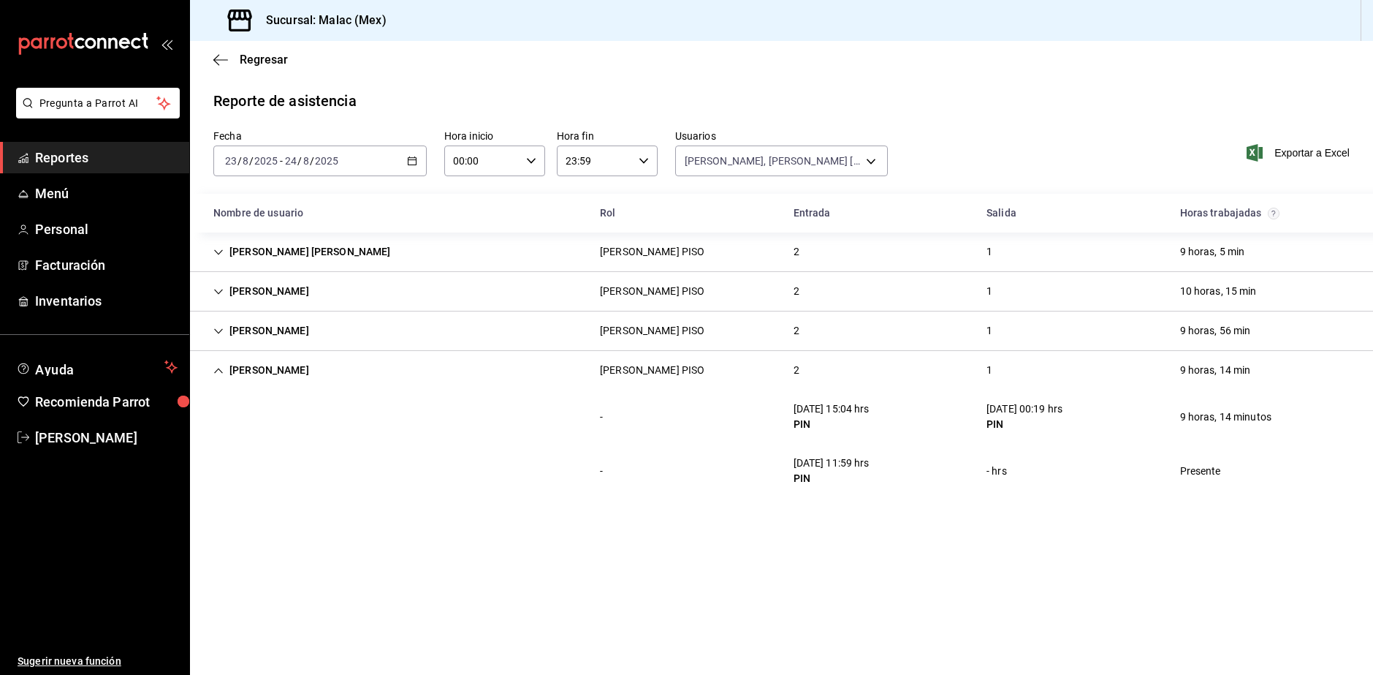
click at [450, 258] on div "[PERSON_NAME] [PERSON_NAME] PISO 2 1 9 horas, 5 min" at bounding box center [781, 251] width 1183 height 39
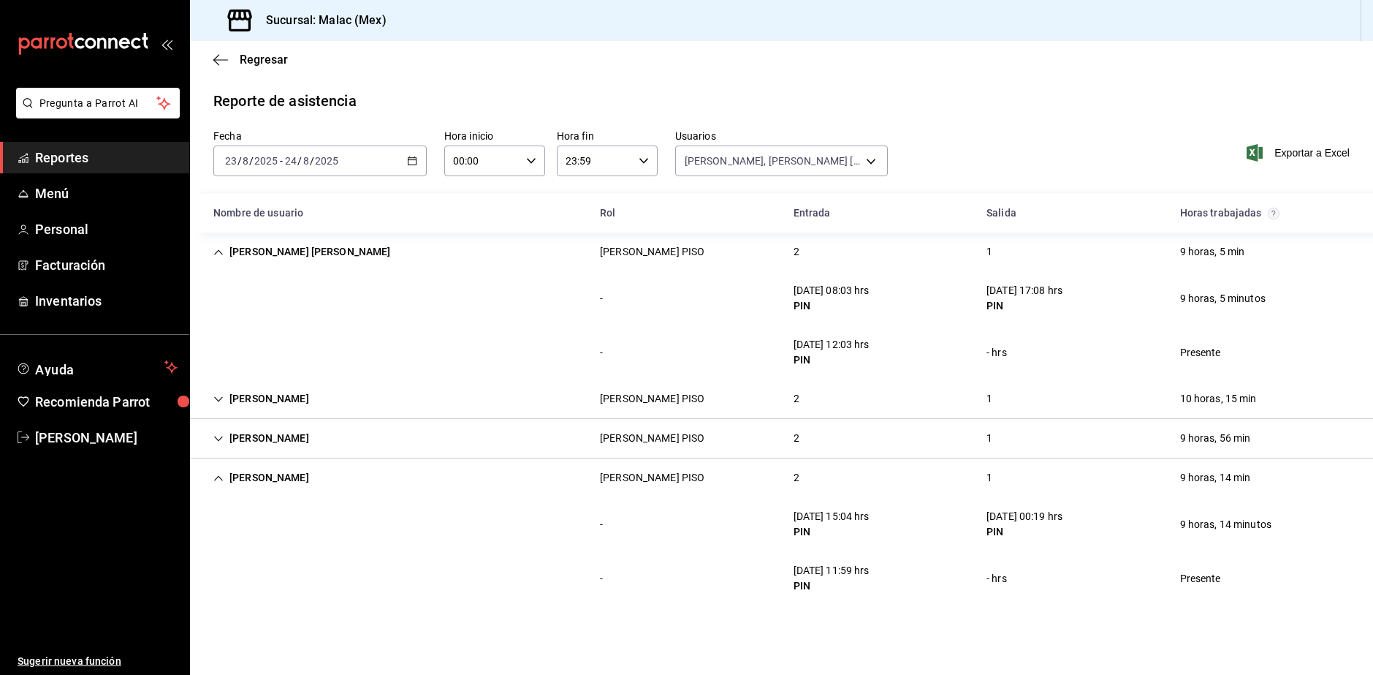
click at [450, 258] on div "[PERSON_NAME] [PERSON_NAME] PISO 2 1 9 horas, 5 min" at bounding box center [781, 251] width 1183 height 39
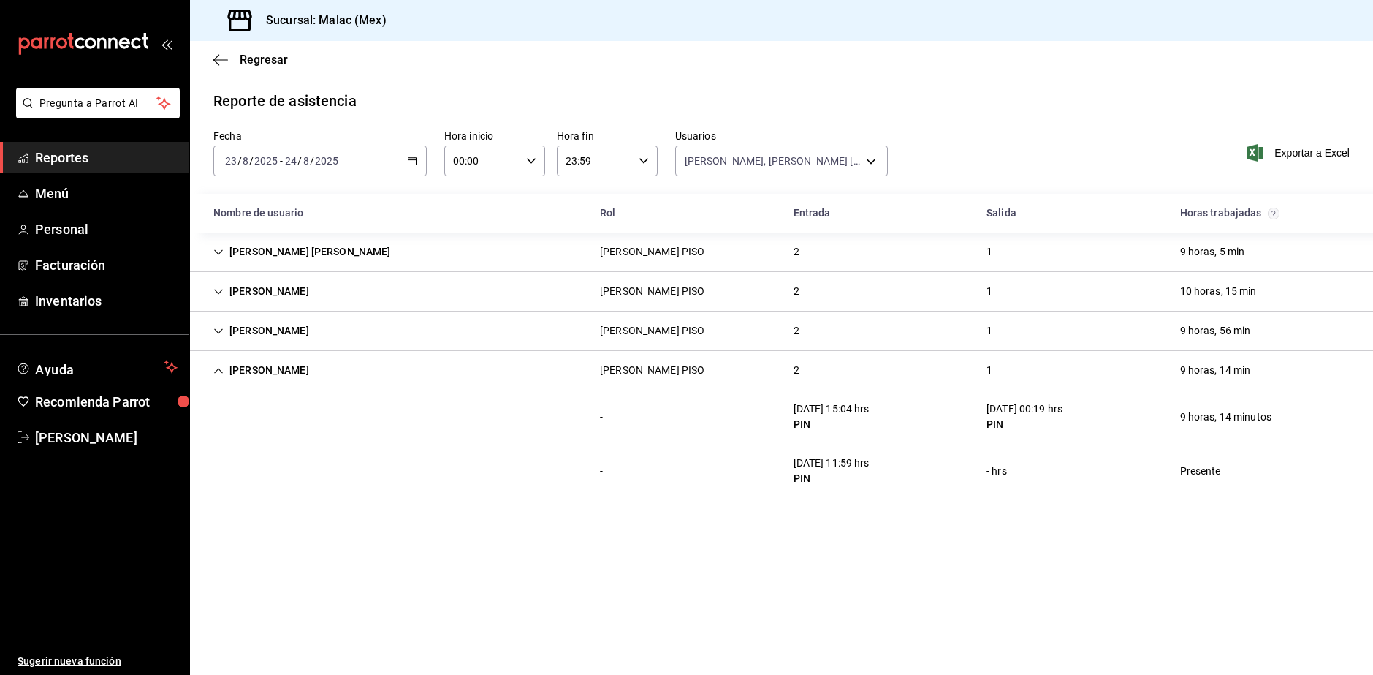
click at [460, 290] on div "[PERSON_NAME] PISO 2 1 10 horas, 15 min" at bounding box center [781, 291] width 1183 height 39
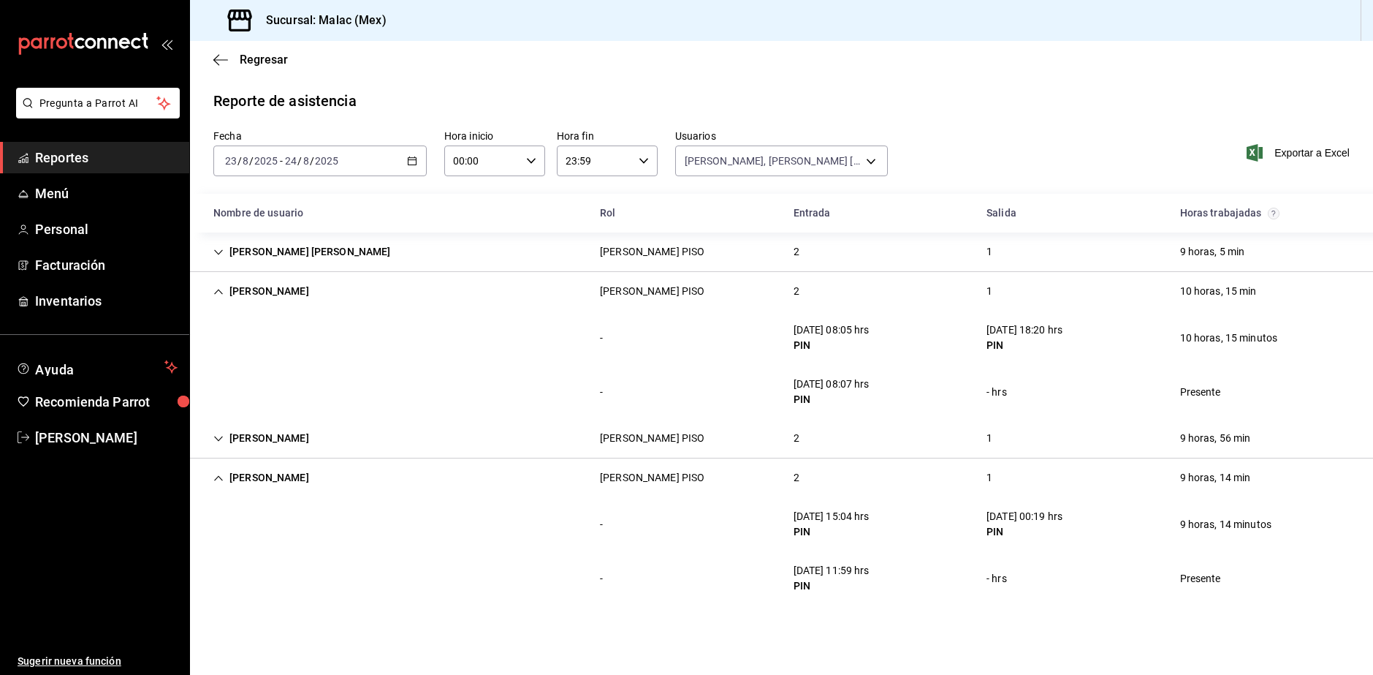
click at [683, 277] on div "[PERSON_NAME] PISO 2 1 10 horas, 15 min" at bounding box center [781, 291] width 1183 height 39
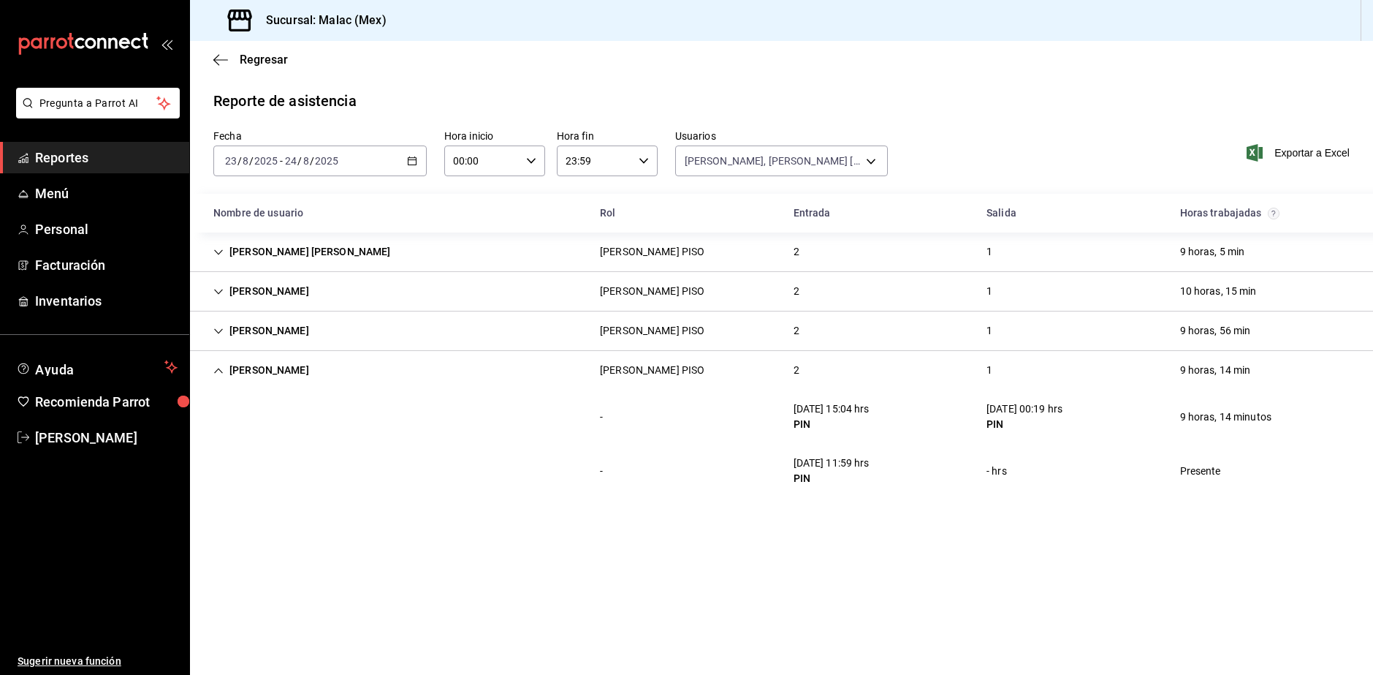
click at [697, 338] on div "[PERSON_NAME] PISO 2 1 9 horas, 56 min" at bounding box center [781, 330] width 1183 height 39
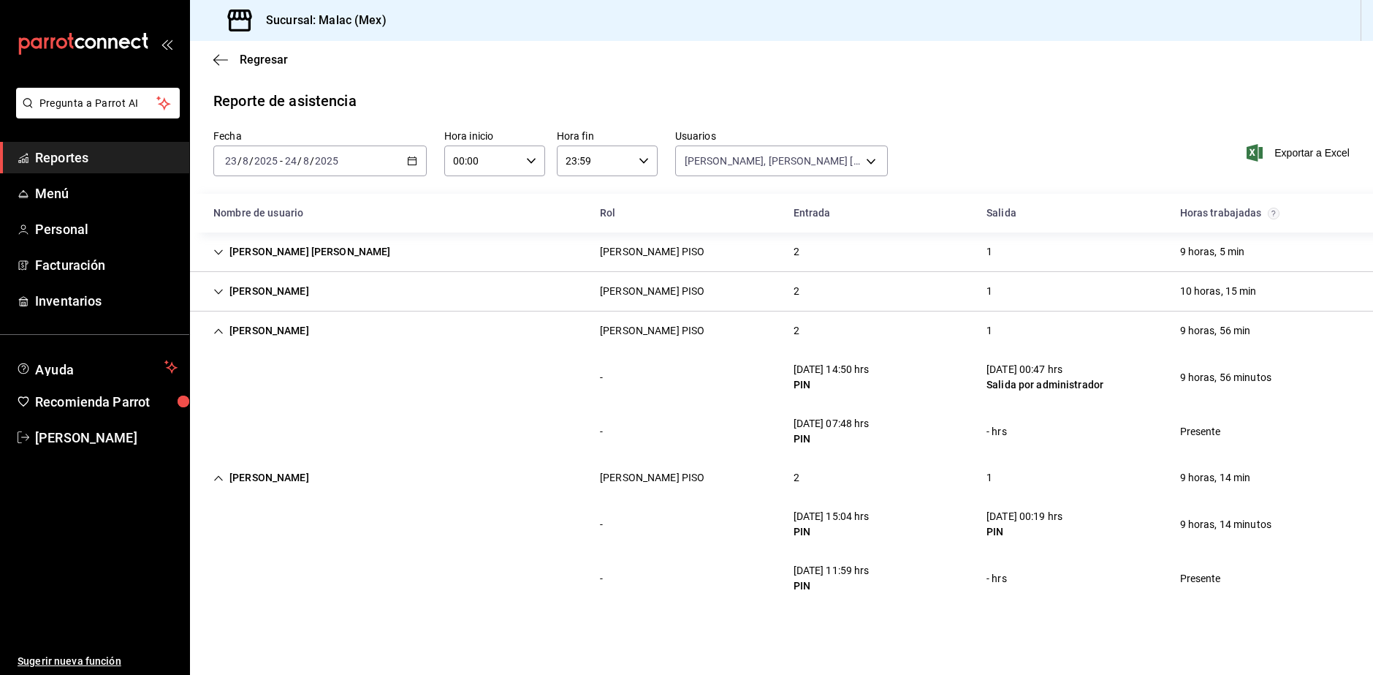
click at [806, 344] on div "[PERSON_NAME] PISO 2 1 9 horas, 56 min" at bounding box center [781, 330] width 1183 height 39
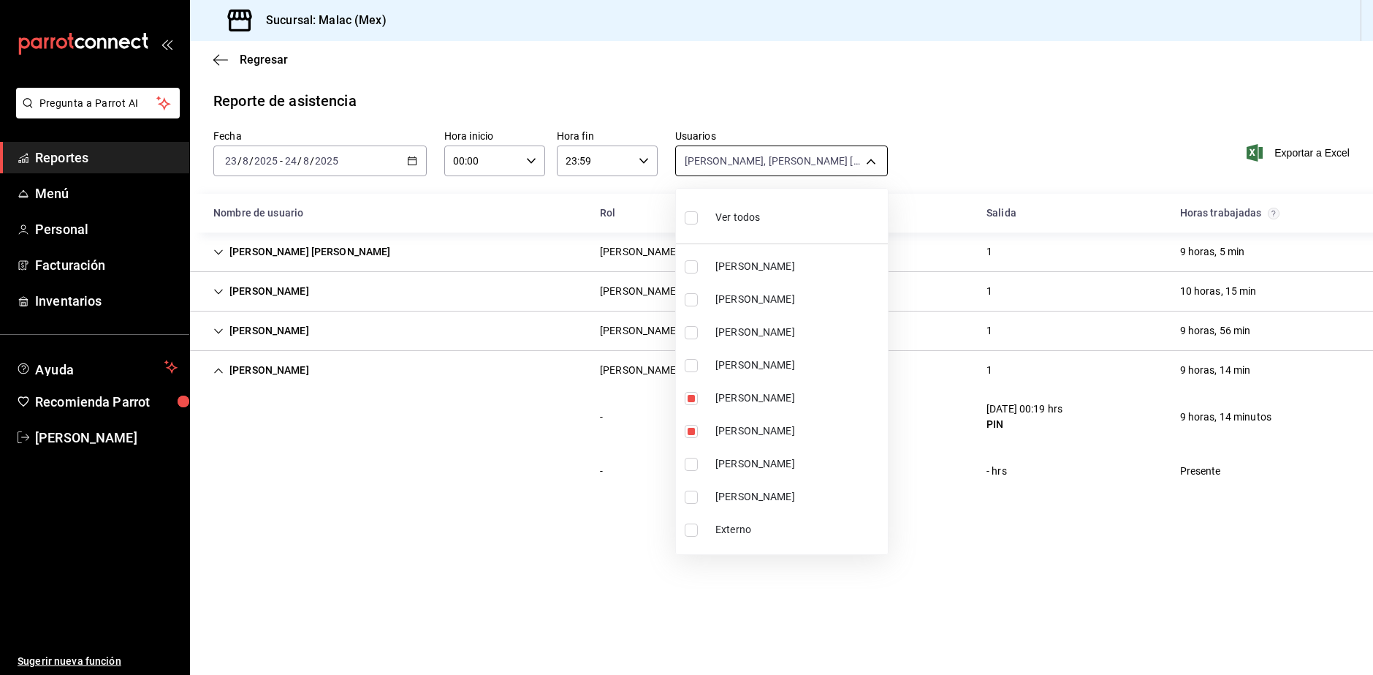
click at [787, 162] on body "Pregunta a Parrot AI Reportes Menú Personal Facturación Inventarios Ayuda Recom…" at bounding box center [686, 337] width 1373 height 675
click at [781, 216] on li "Ver todos" at bounding box center [782, 215] width 212 height 43
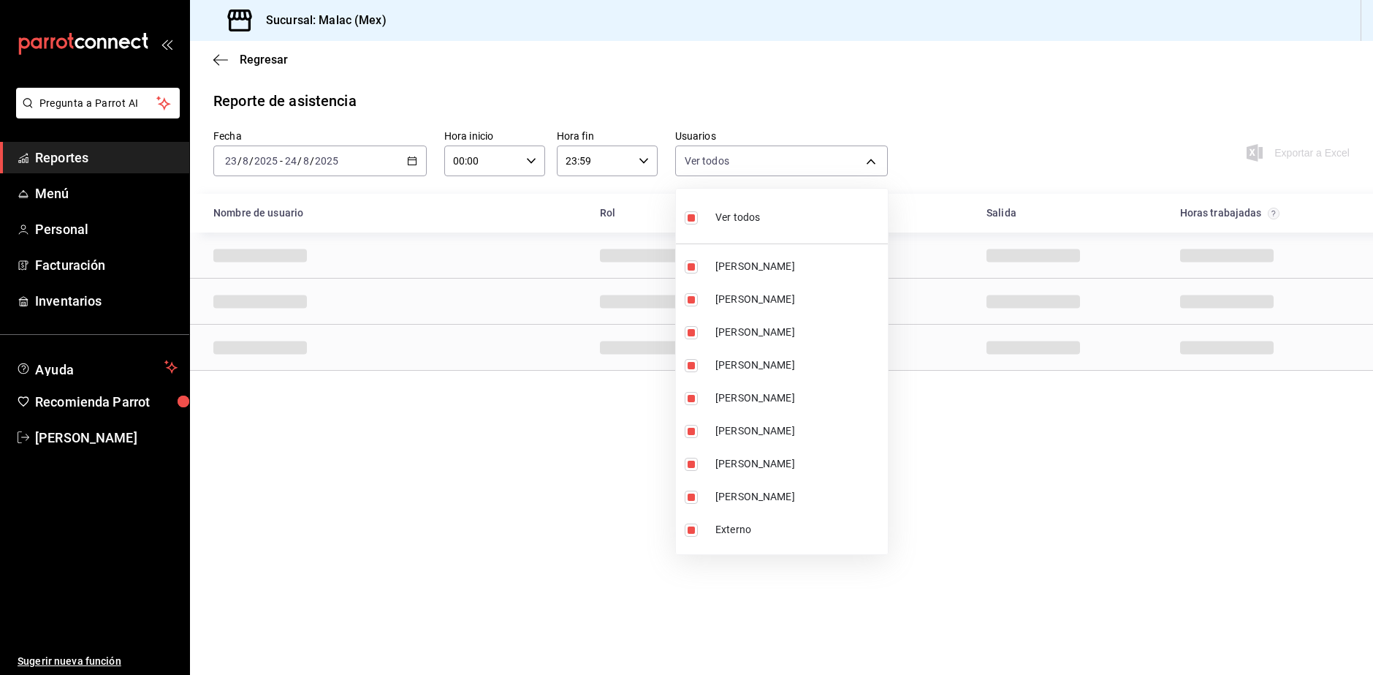
click at [781, 216] on li "Ver todos" at bounding box center [782, 215] width 212 height 43
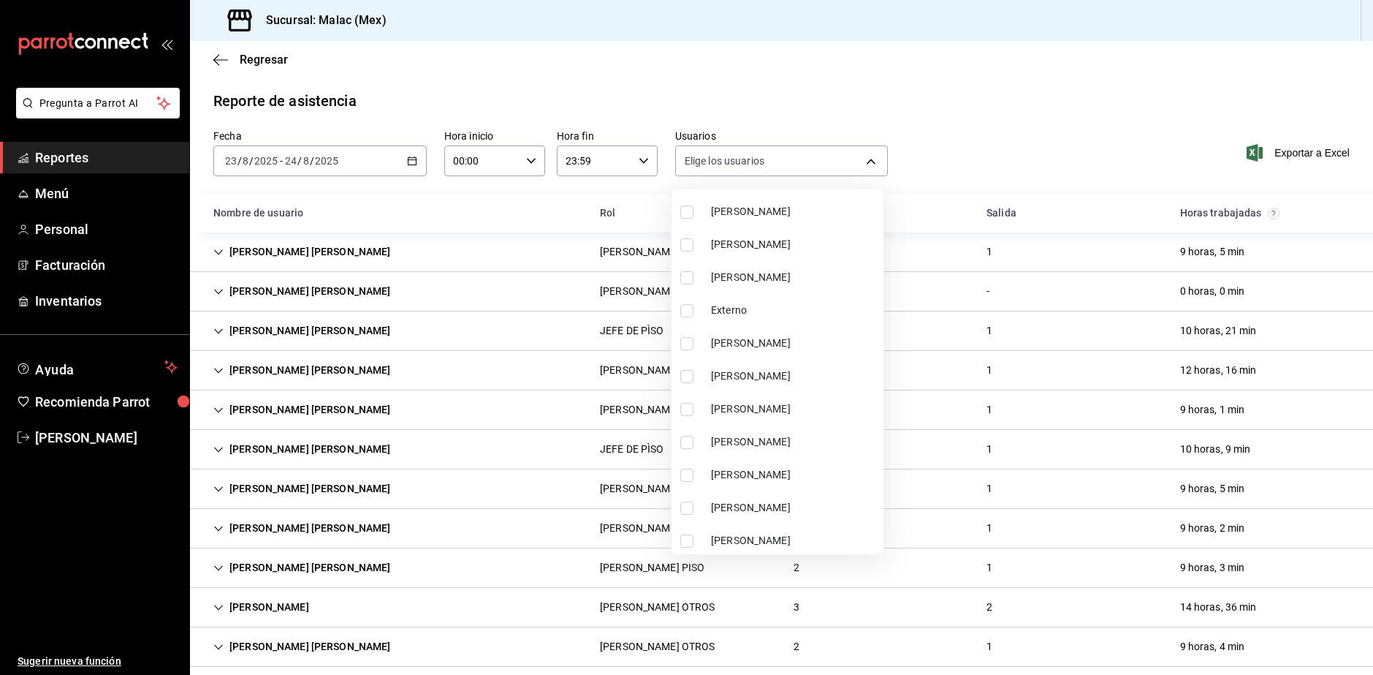
scroll to position [292, 0]
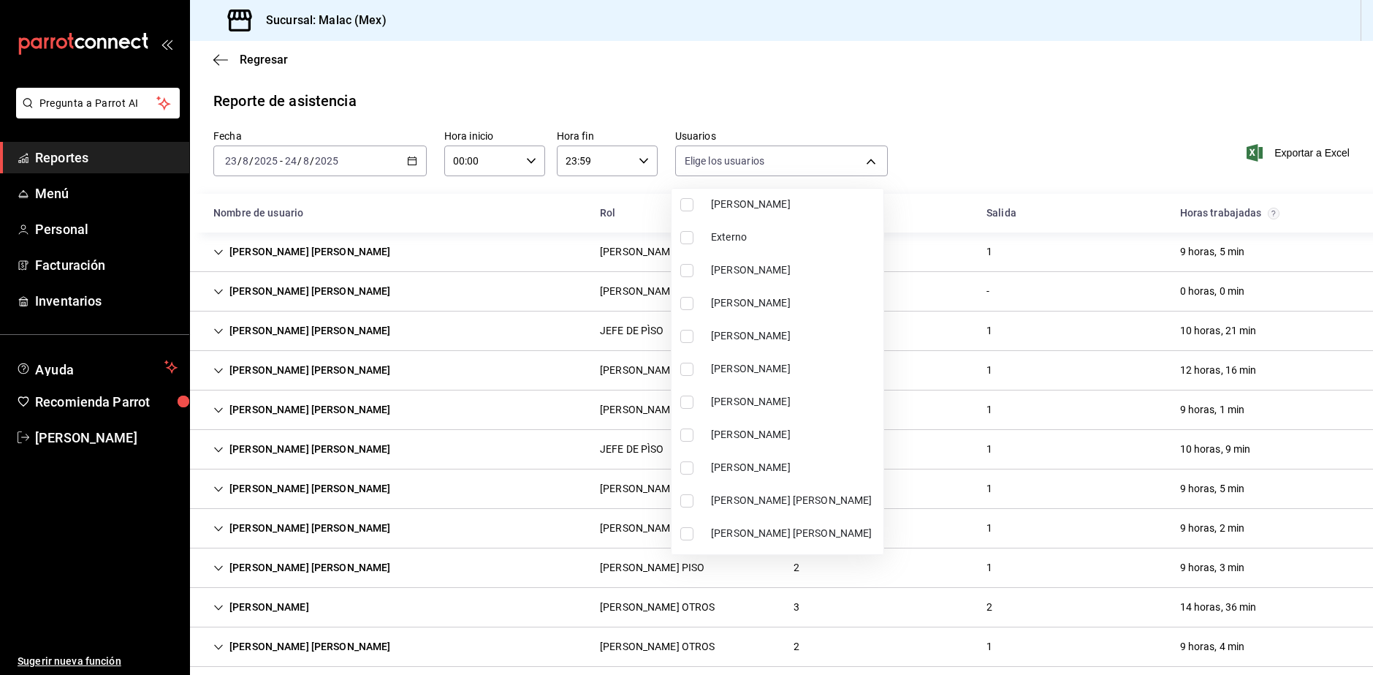
click at [822, 337] on span "[PERSON_NAME]" at bounding box center [794, 335] width 167 height 15
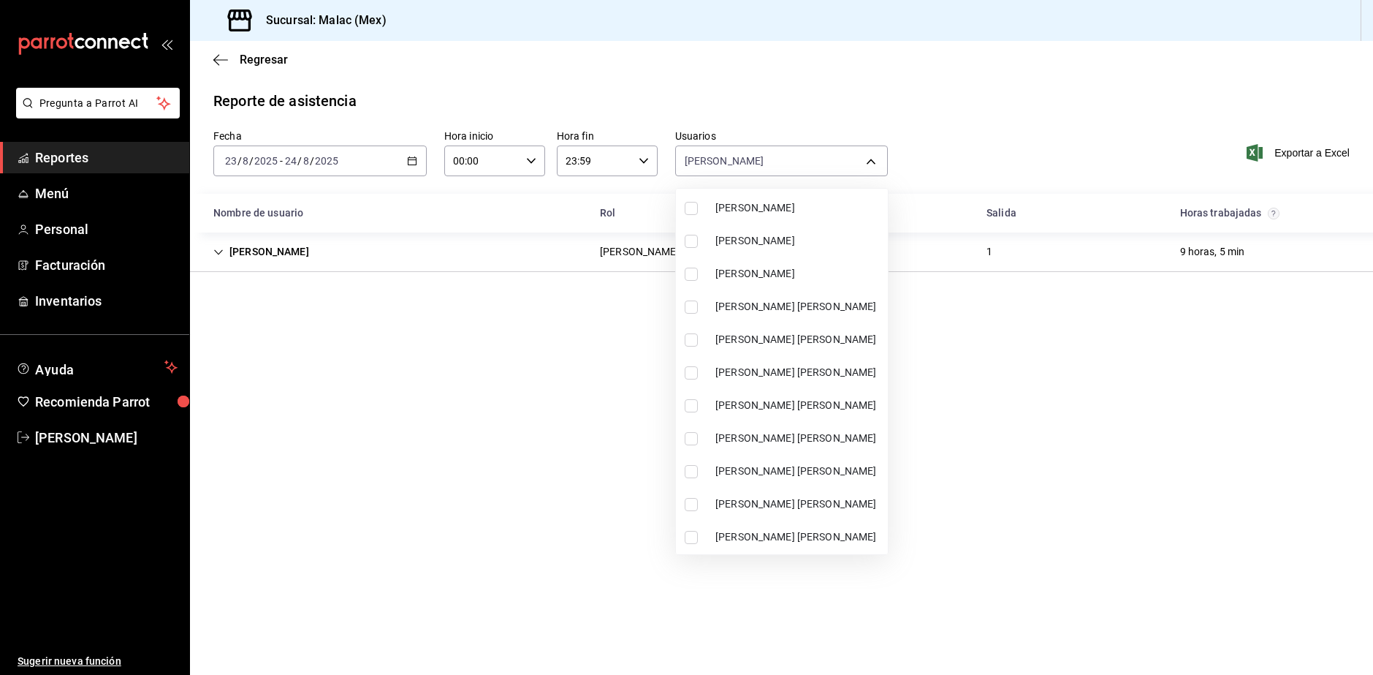
scroll to position [512, 0]
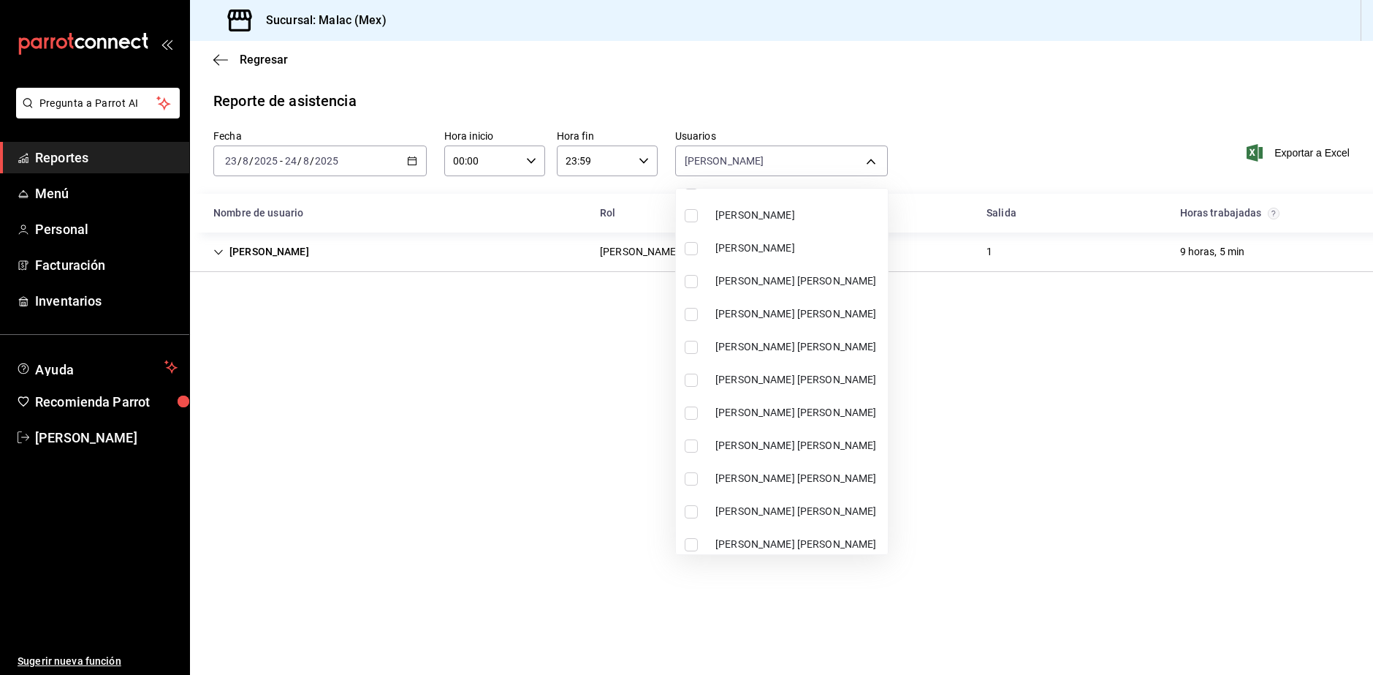
click at [844, 341] on span "[PERSON_NAME] [PERSON_NAME]" at bounding box center [799, 346] width 167 height 15
click at [1072, 173] on div at bounding box center [686, 337] width 1373 height 675
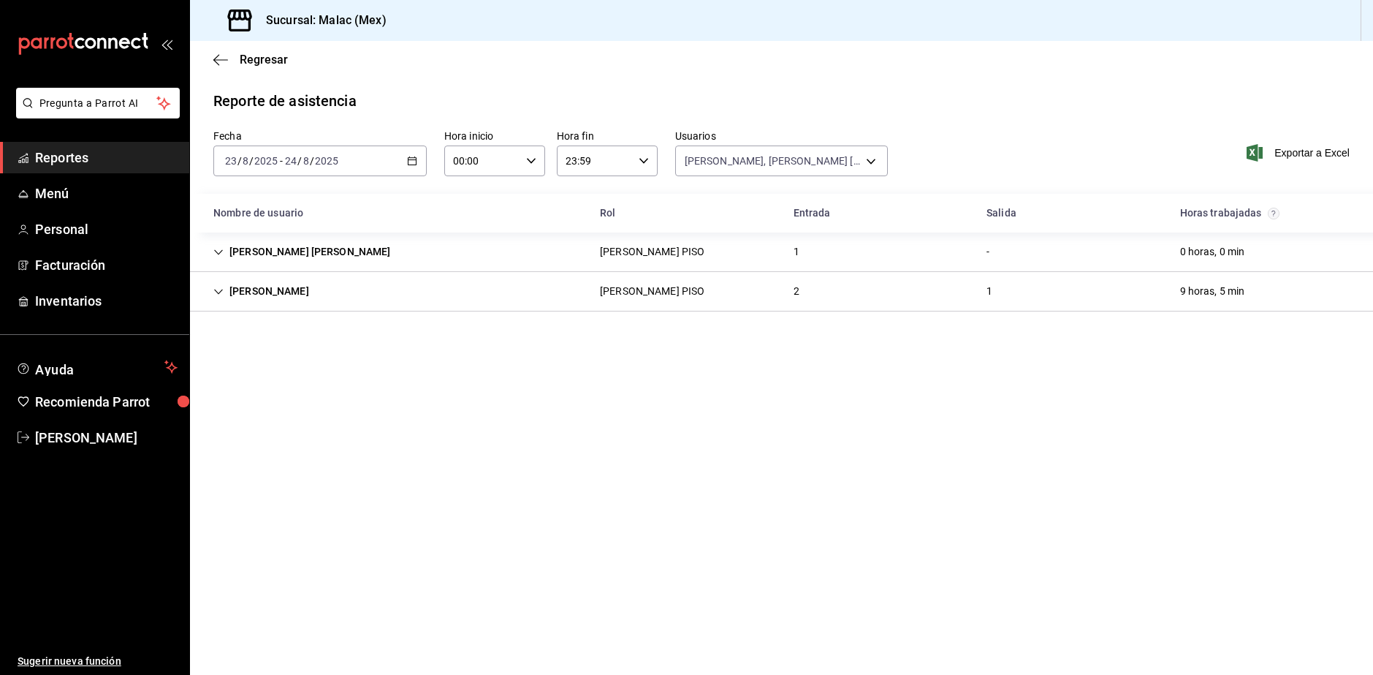
click at [812, 292] on div "[PERSON_NAME] PISO 2 1 9 horas, 5 min" at bounding box center [781, 291] width 1183 height 39
click at [809, 297] on div "2" at bounding box center [796, 291] width 29 height 27
click at [734, 280] on div "[PERSON_NAME] PISO 2 1 9 horas, 5 min" at bounding box center [781, 291] width 1183 height 39
click at [787, 243] on div "1" at bounding box center [796, 251] width 29 height 27
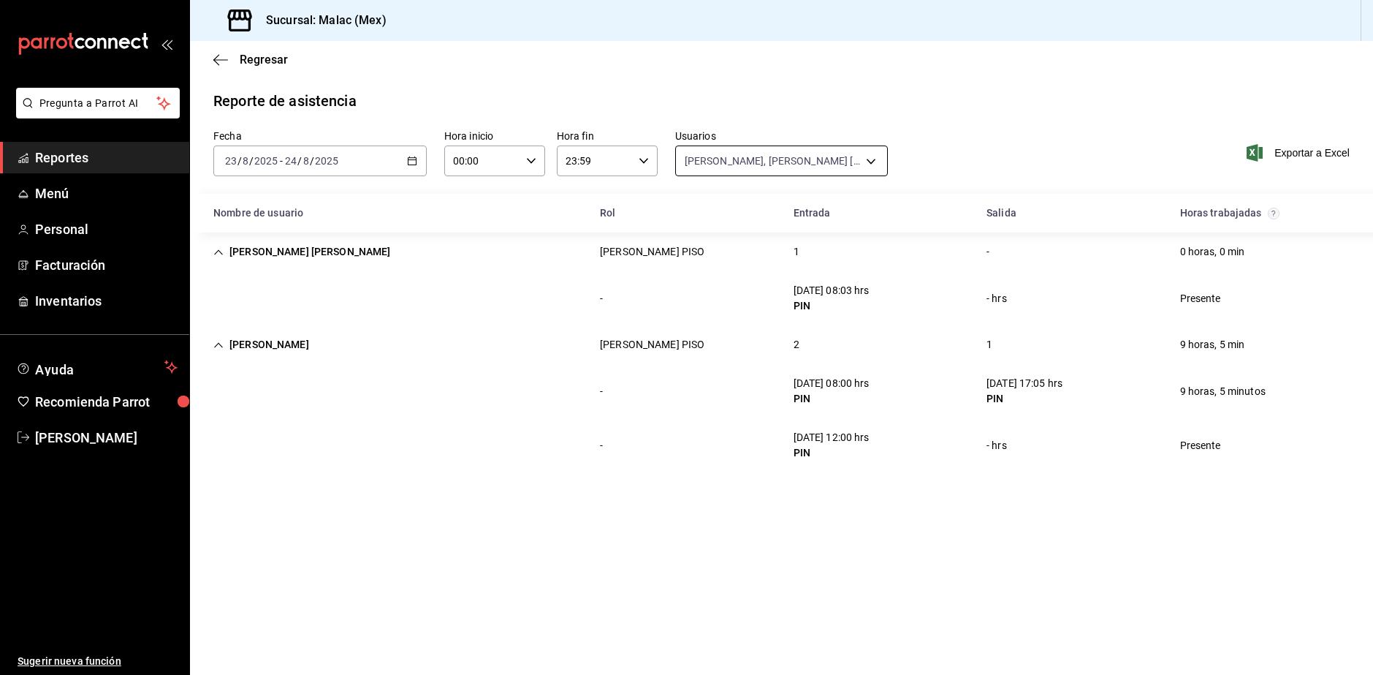
click at [793, 158] on body "Pregunta a Parrot AI Reportes Menú Personal Facturación Inventarios Ayuda Recom…" at bounding box center [686, 337] width 1373 height 675
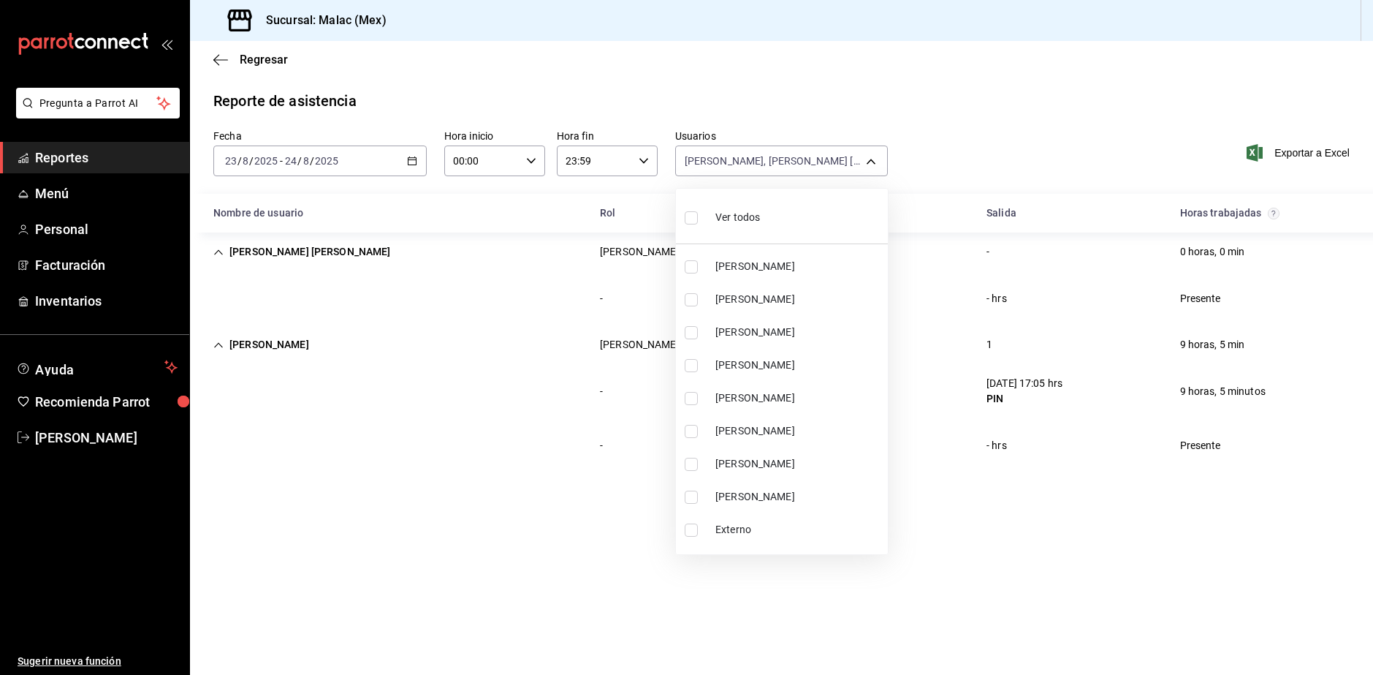
click at [776, 208] on li "Ver todos" at bounding box center [782, 215] width 212 height 43
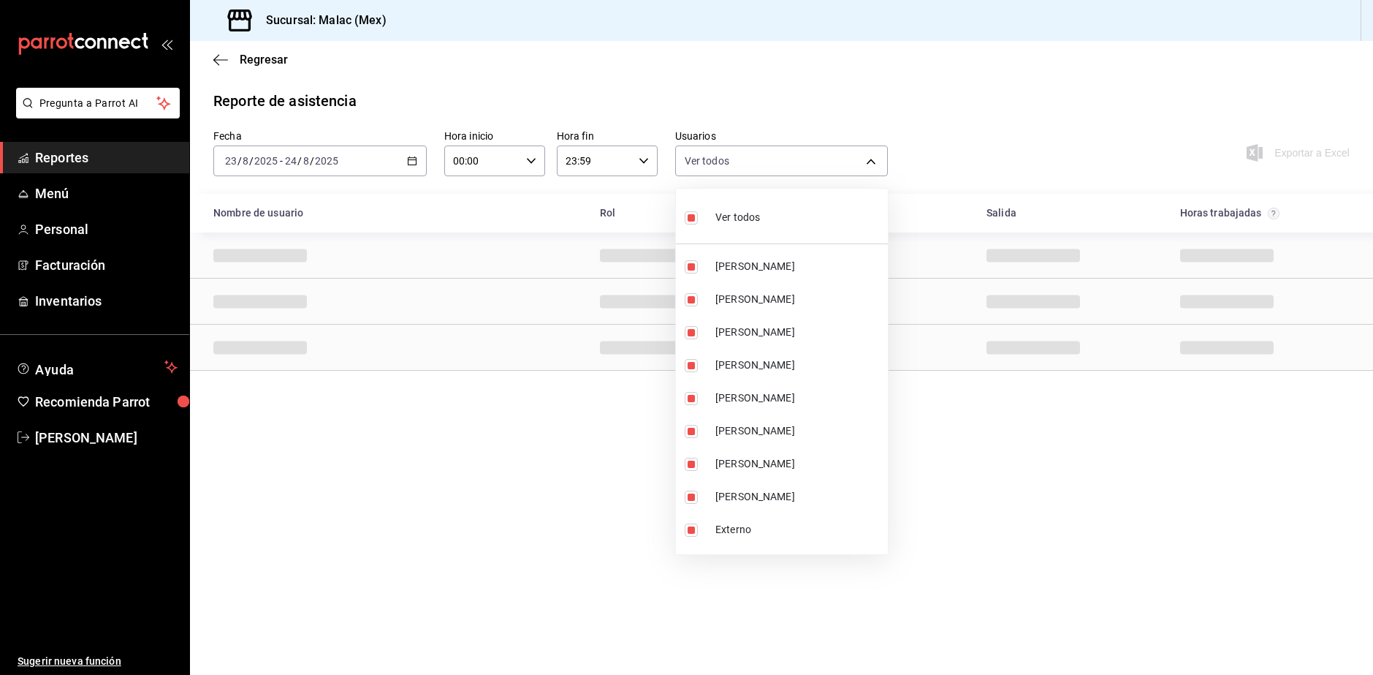
click at [776, 208] on li "Ver todos" at bounding box center [782, 215] width 212 height 43
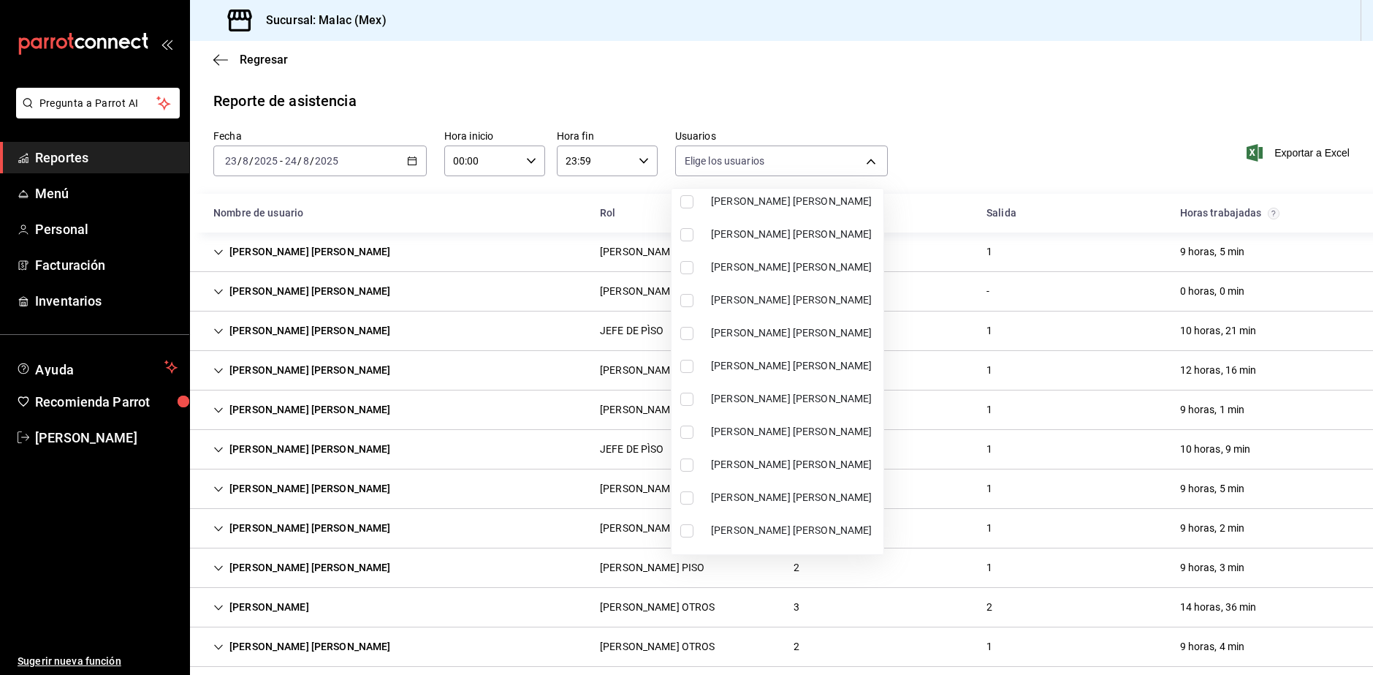
scroll to position [658, 0]
click at [811, 444] on li "[PERSON_NAME] [PERSON_NAME]" at bounding box center [778, 430] width 212 height 33
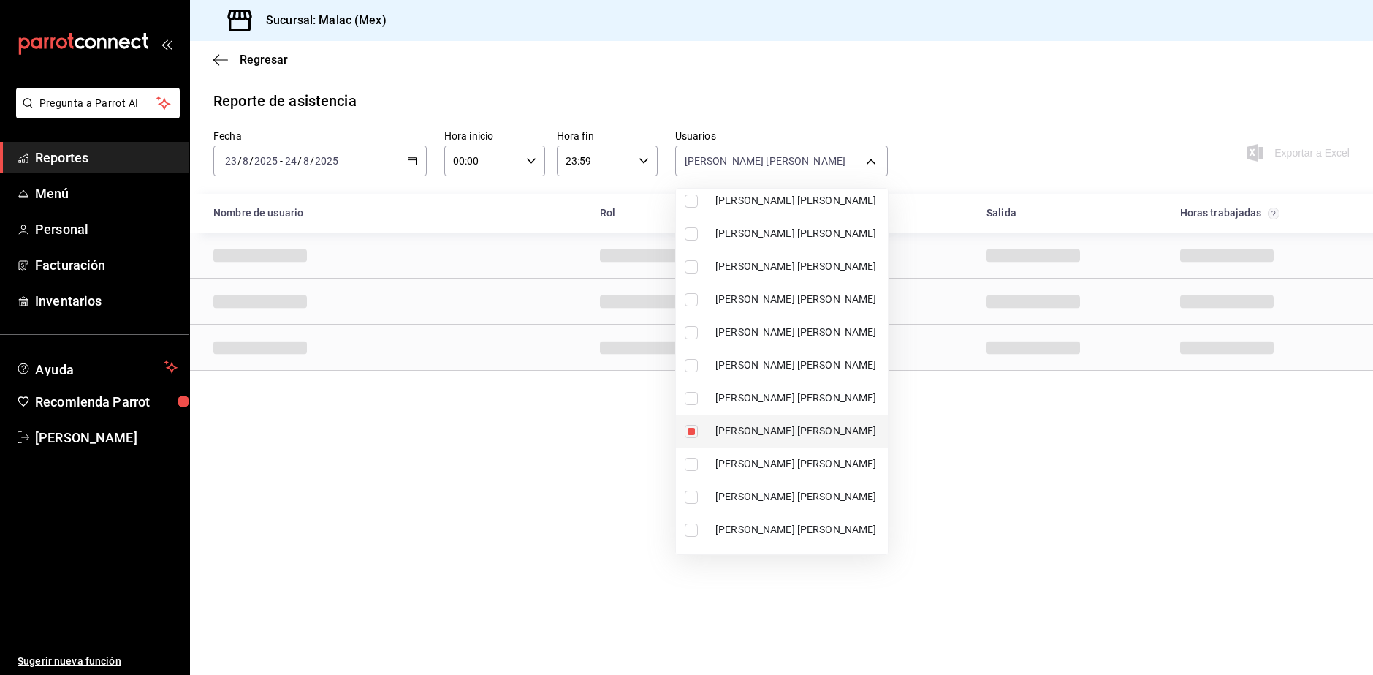
scroll to position [946, 0]
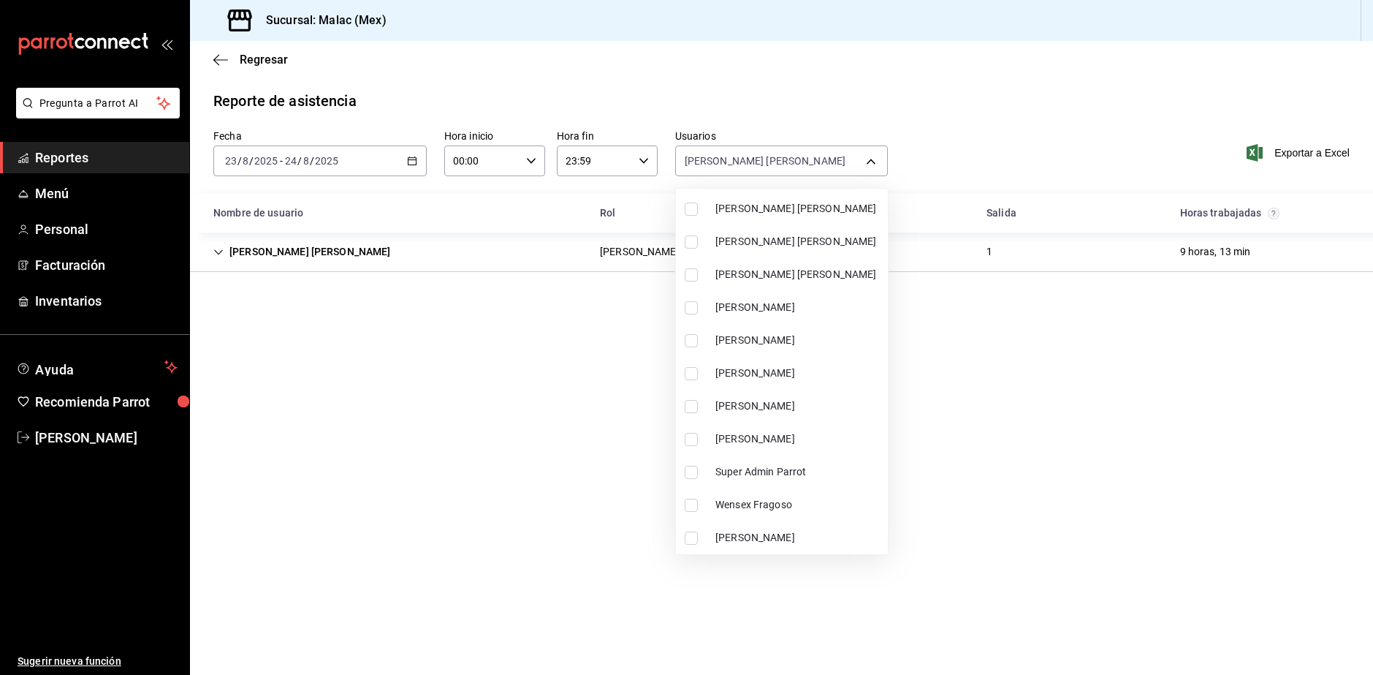
click at [784, 529] on li "[PERSON_NAME]" at bounding box center [782, 537] width 212 height 33
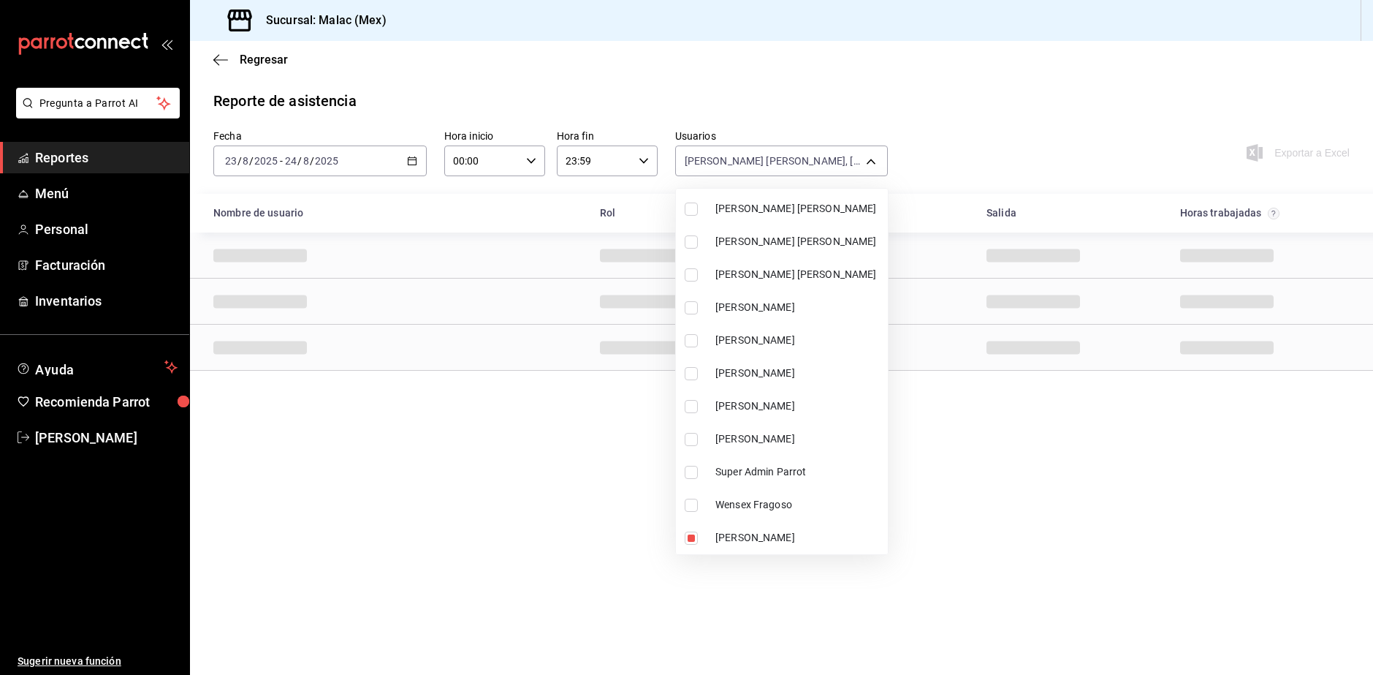
click at [1099, 396] on div at bounding box center [686, 337] width 1373 height 675
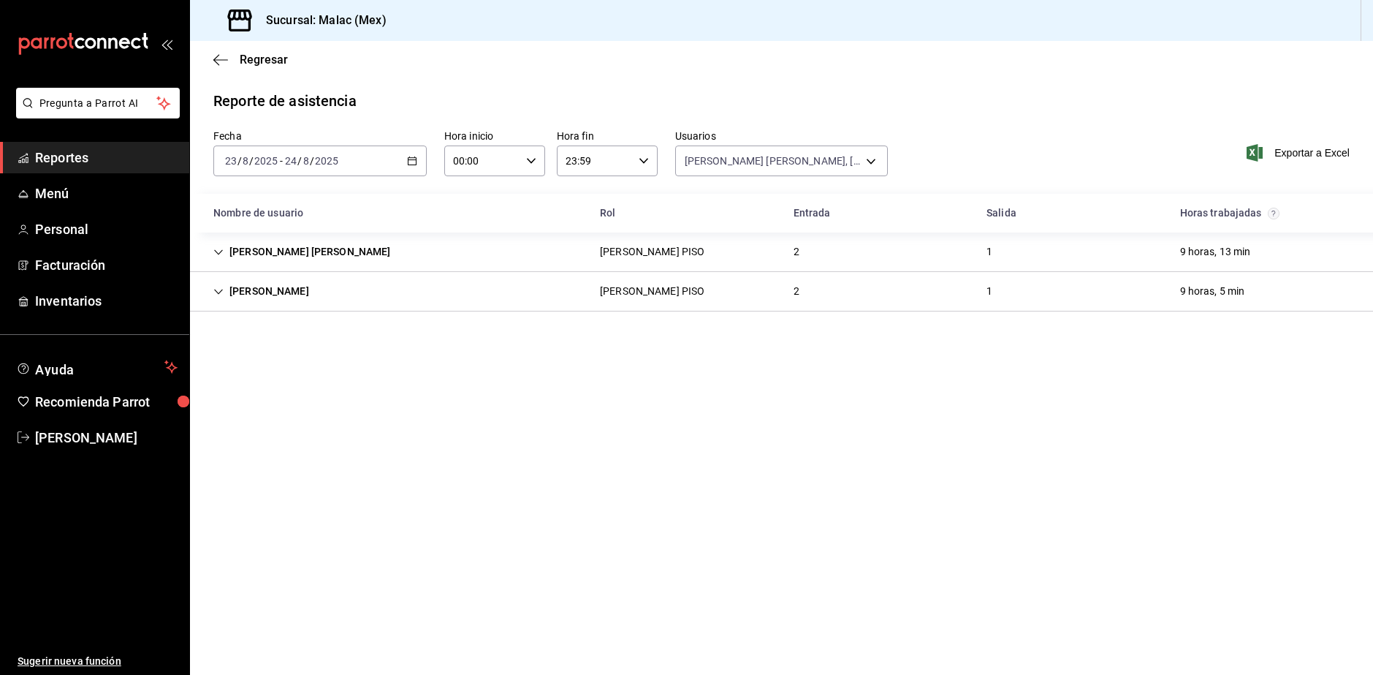
click at [738, 237] on div "[PERSON_NAME] [PERSON_NAME] PISO 2 1 9 horas, 13 min" at bounding box center [781, 251] width 1183 height 39
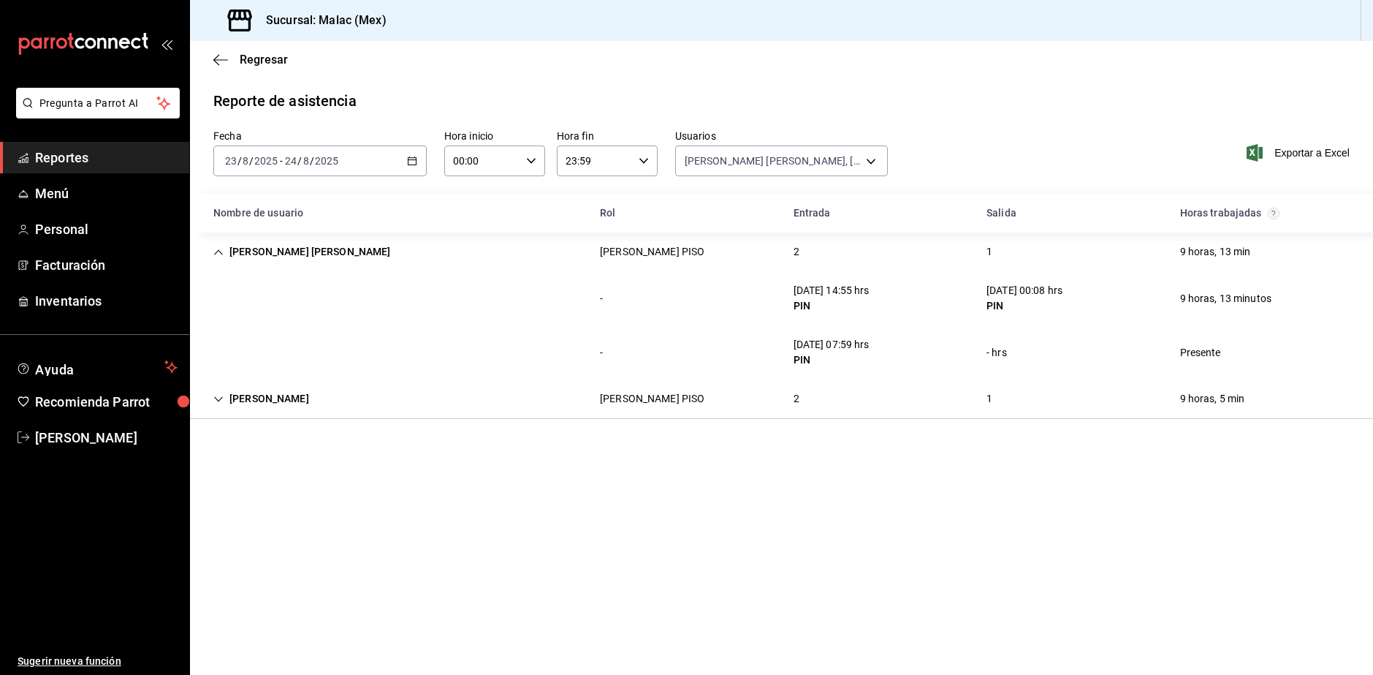
click at [808, 407] on div "2" at bounding box center [796, 398] width 29 height 27
click at [774, 166] on body "Pregunta a Parrot AI Reportes Menú Personal Facturación Inventarios Ayuda Recom…" at bounding box center [686, 337] width 1373 height 675
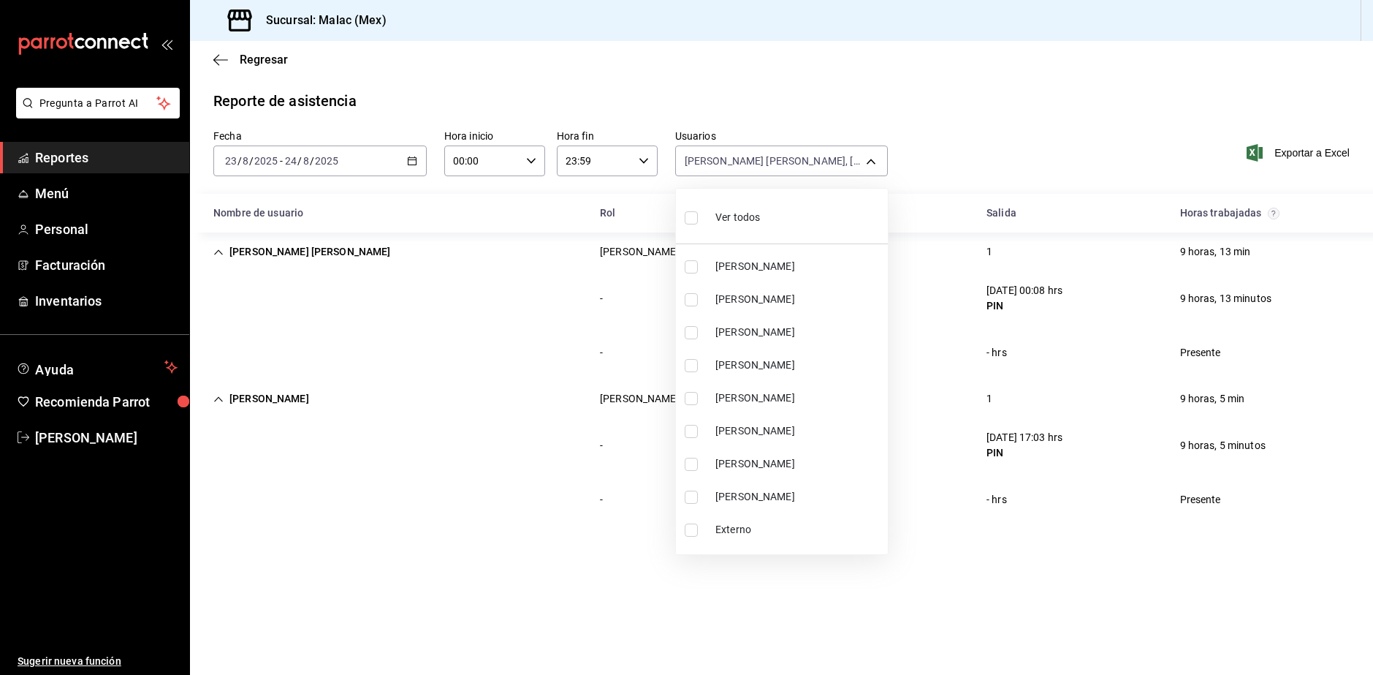
click at [775, 221] on li "Ver todos" at bounding box center [782, 215] width 212 height 43
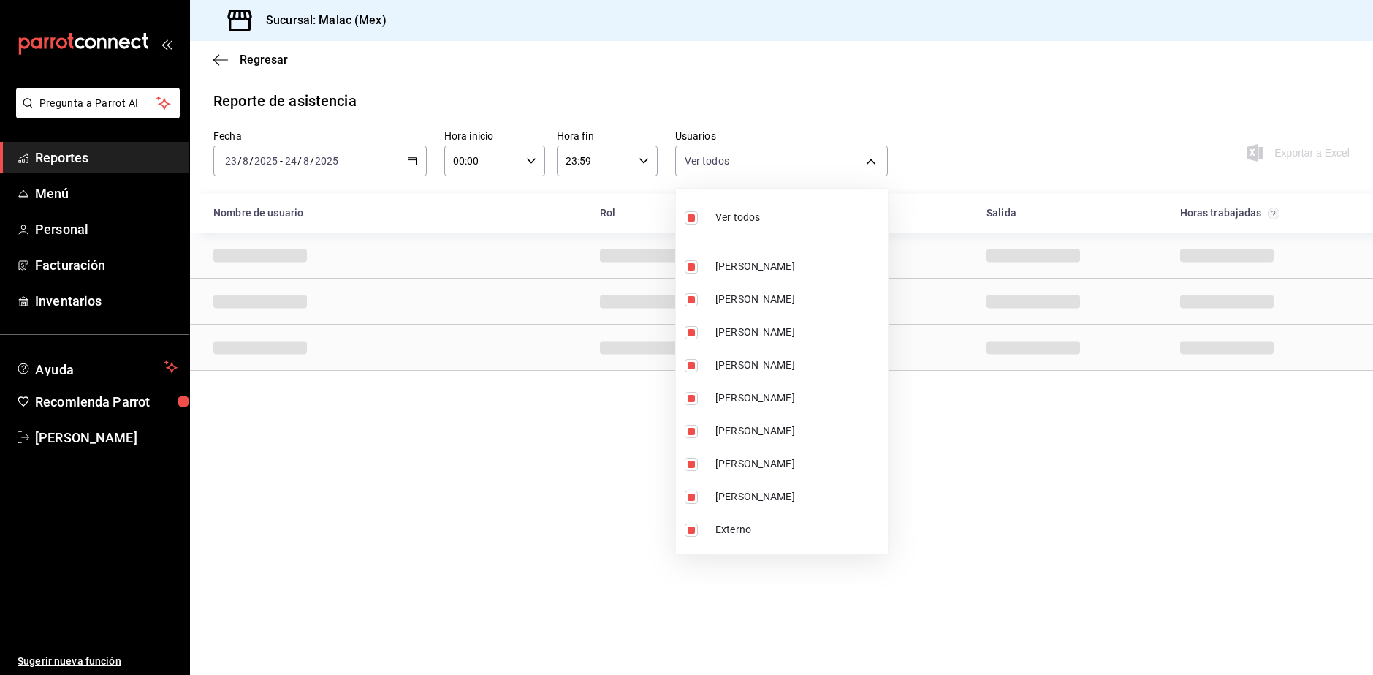
click at [775, 221] on li "Ver todos" at bounding box center [782, 215] width 212 height 43
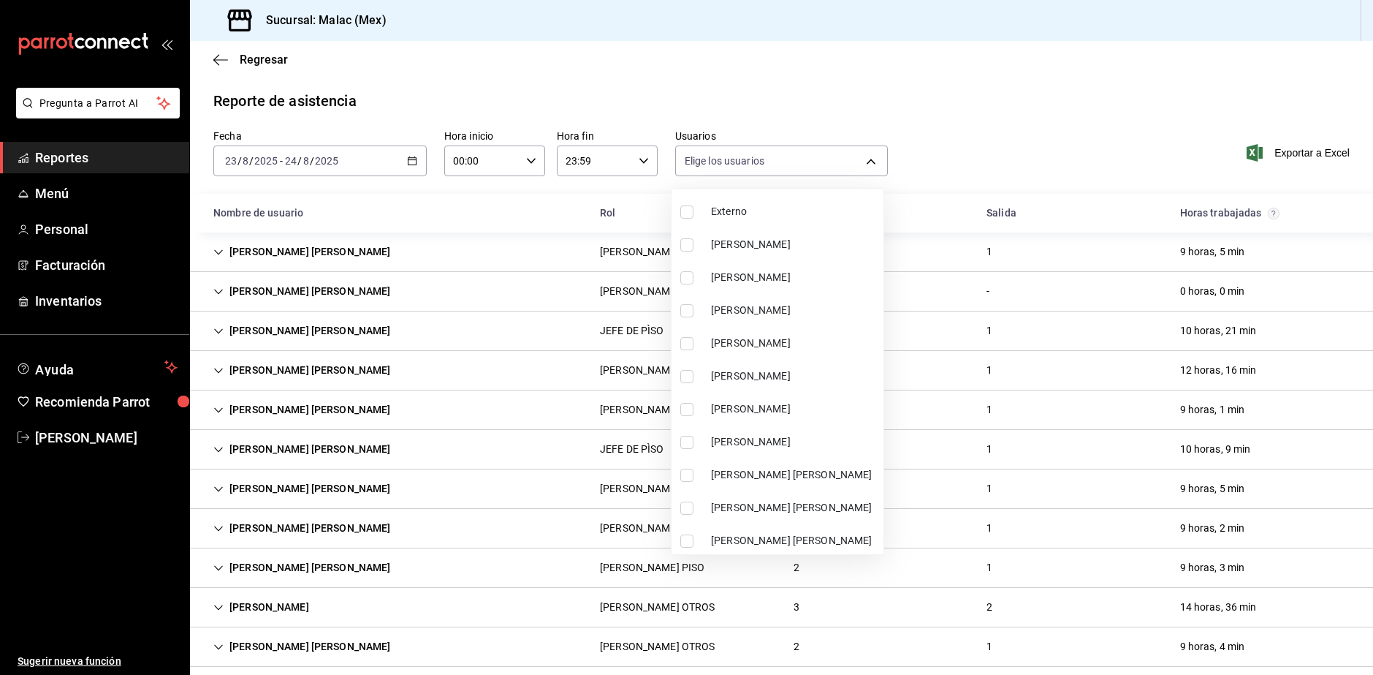
scroll to position [292, 0]
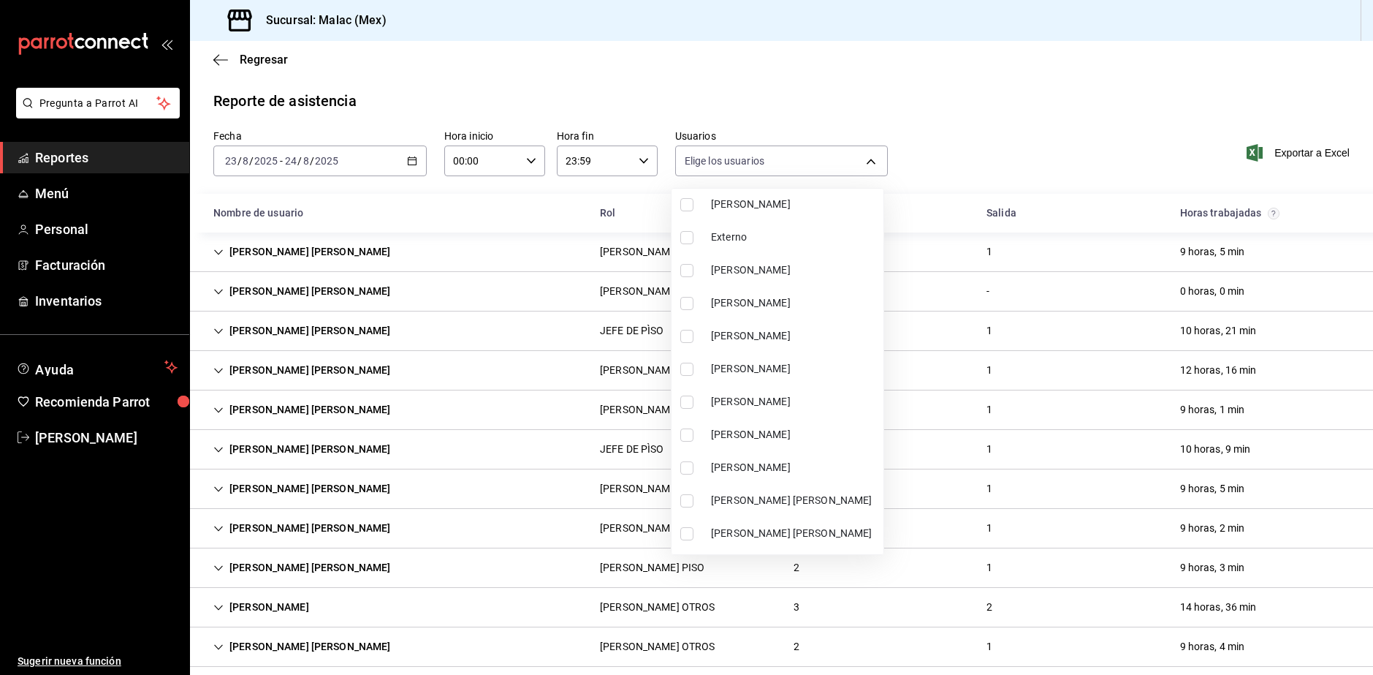
click at [732, 294] on li "[PERSON_NAME]" at bounding box center [778, 303] width 212 height 33
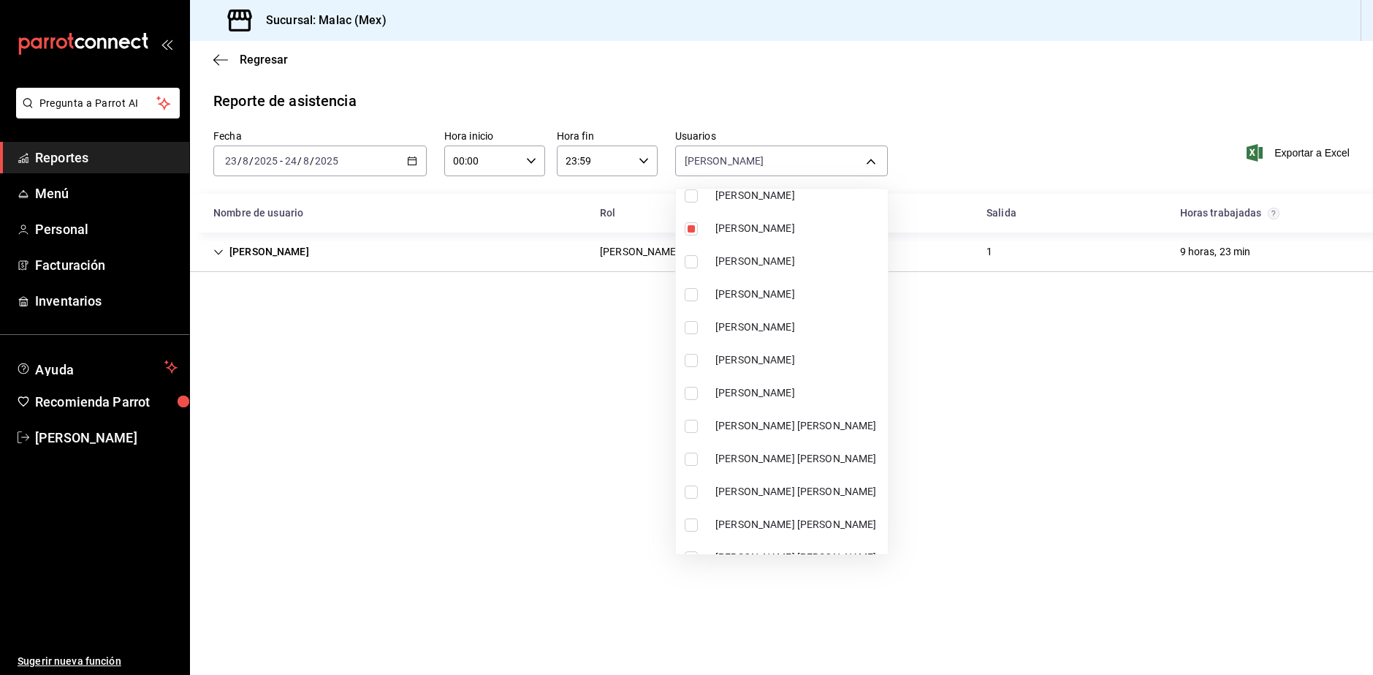
scroll to position [365, 0]
click at [808, 402] on li "[PERSON_NAME]" at bounding box center [782, 394] width 212 height 33
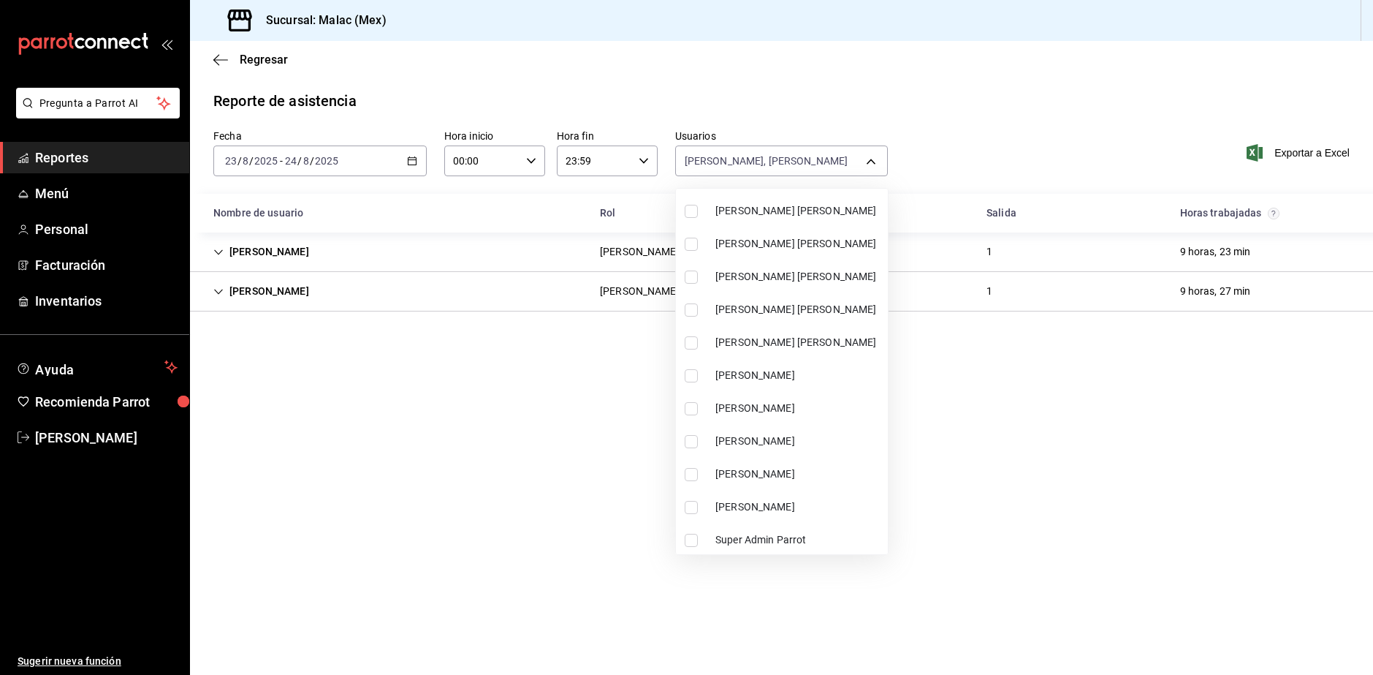
scroll to position [800, 0]
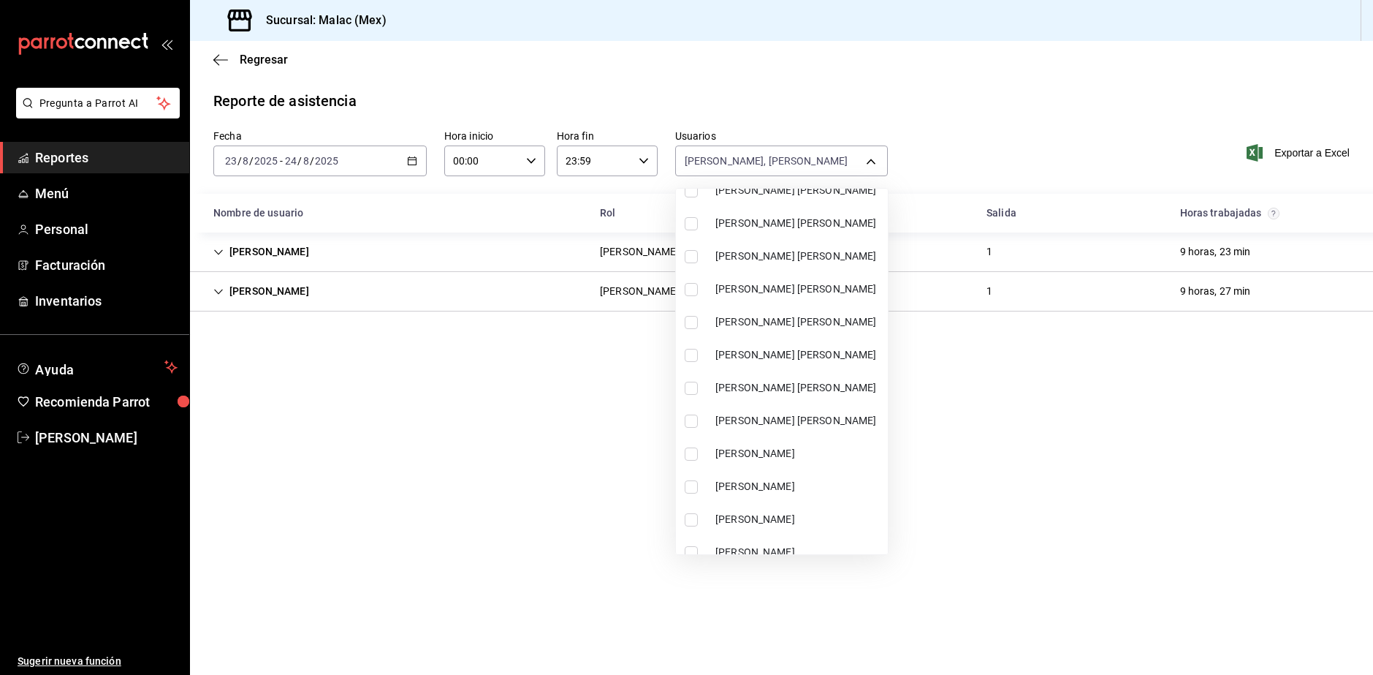
click at [849, 374] on li "[PERSON_NAME] [PERSON_NAME]" at bounding box center [782, 387] width 212 height 33
click at [1335, 536] on div at bounding box center [686, 337] width 1373 height 675
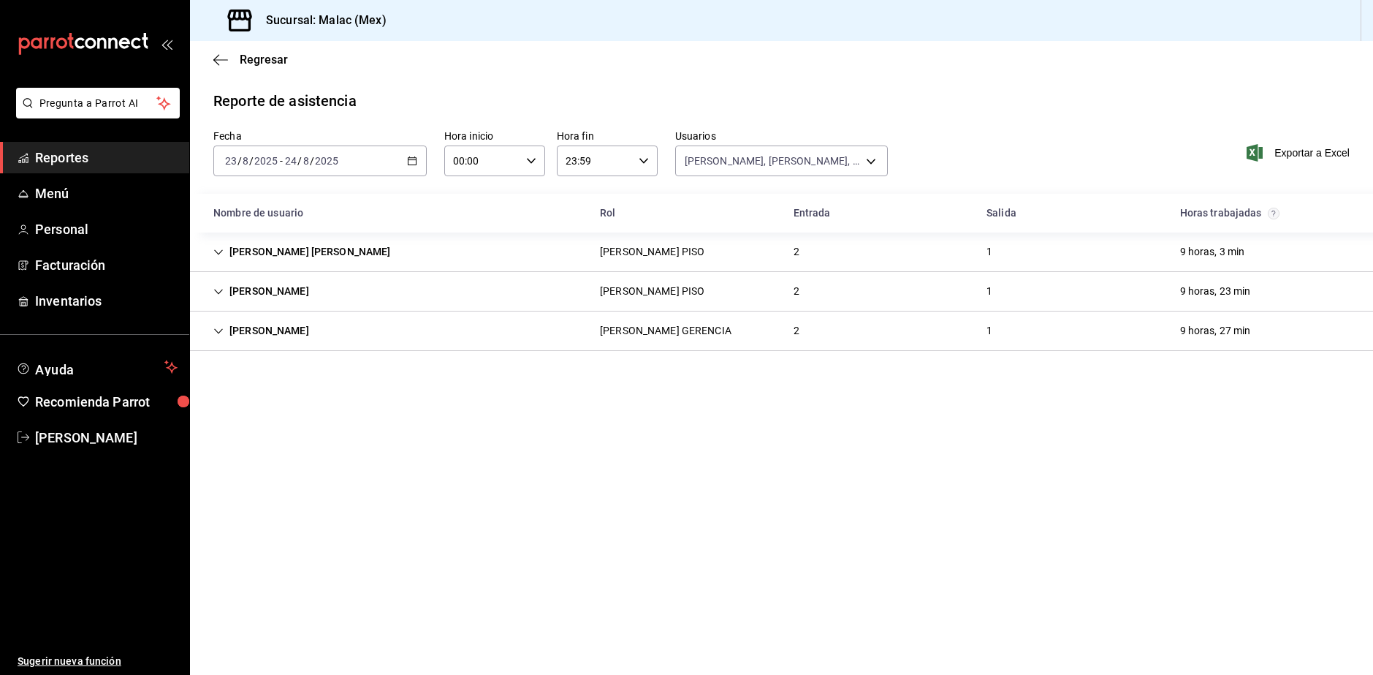
click at [502, 260] on div "[PERSON_NAME] [PERSON_NAME] PISO 2 1 9 horas, 3 min" at bounding box center [781, 251] width 1183 height 39
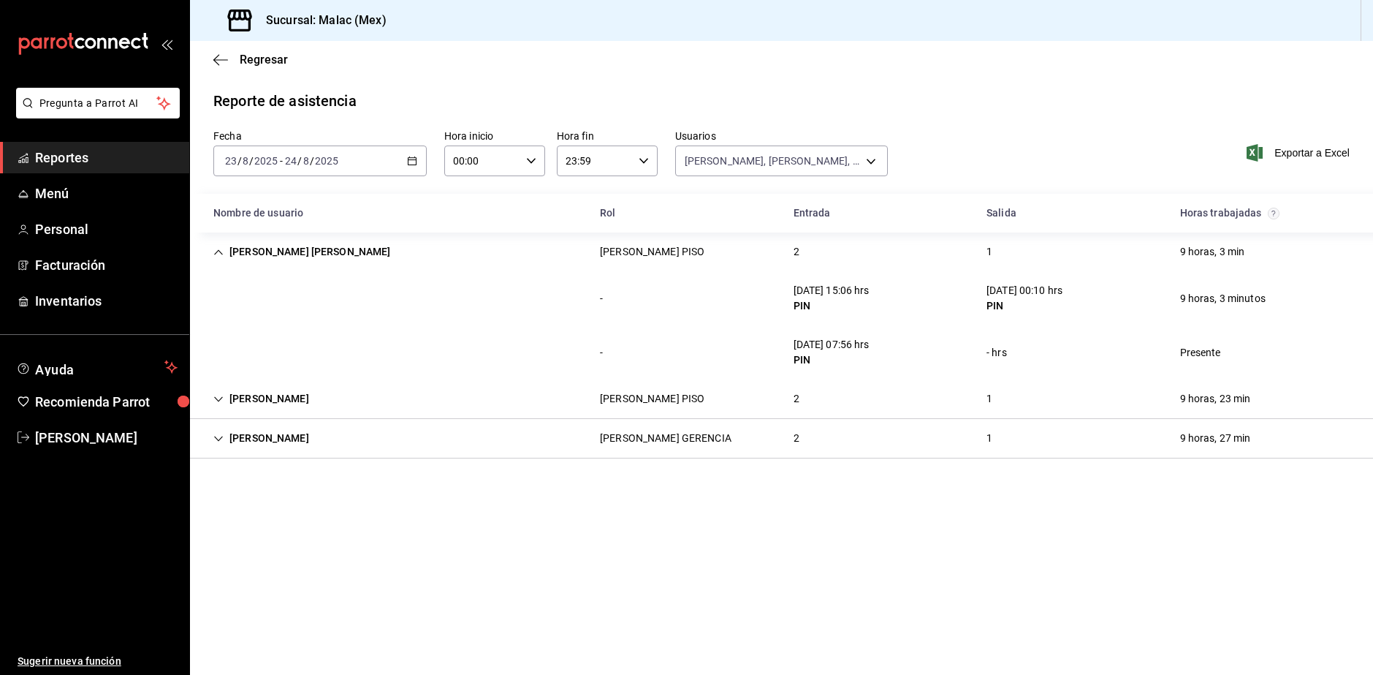
click at [590, 395] on div "[PERSON_NAME] PISO" at bounding box center [652, 398] width 128 height 27
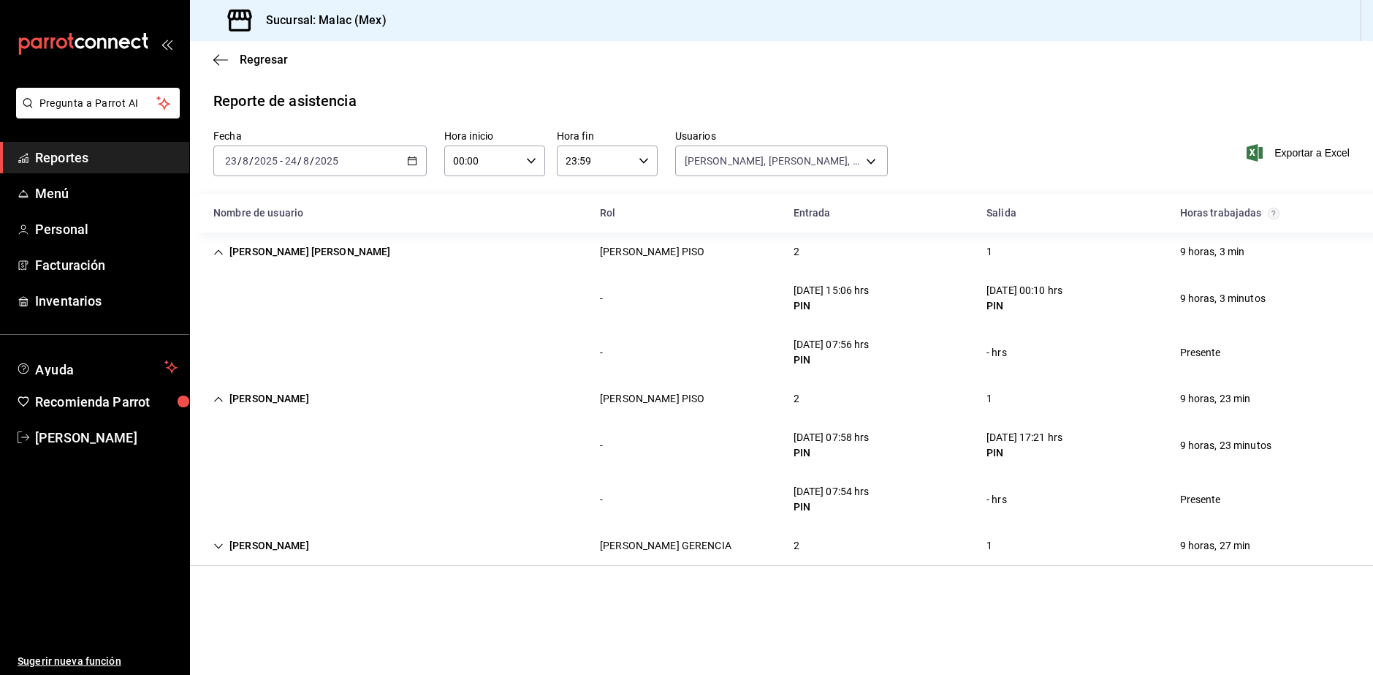
click at [831, 395] on div "[PERSON_NAME] PISO 2 1 9 horas, 23 min" at bounding box center [781, 398] width 1183 height 39
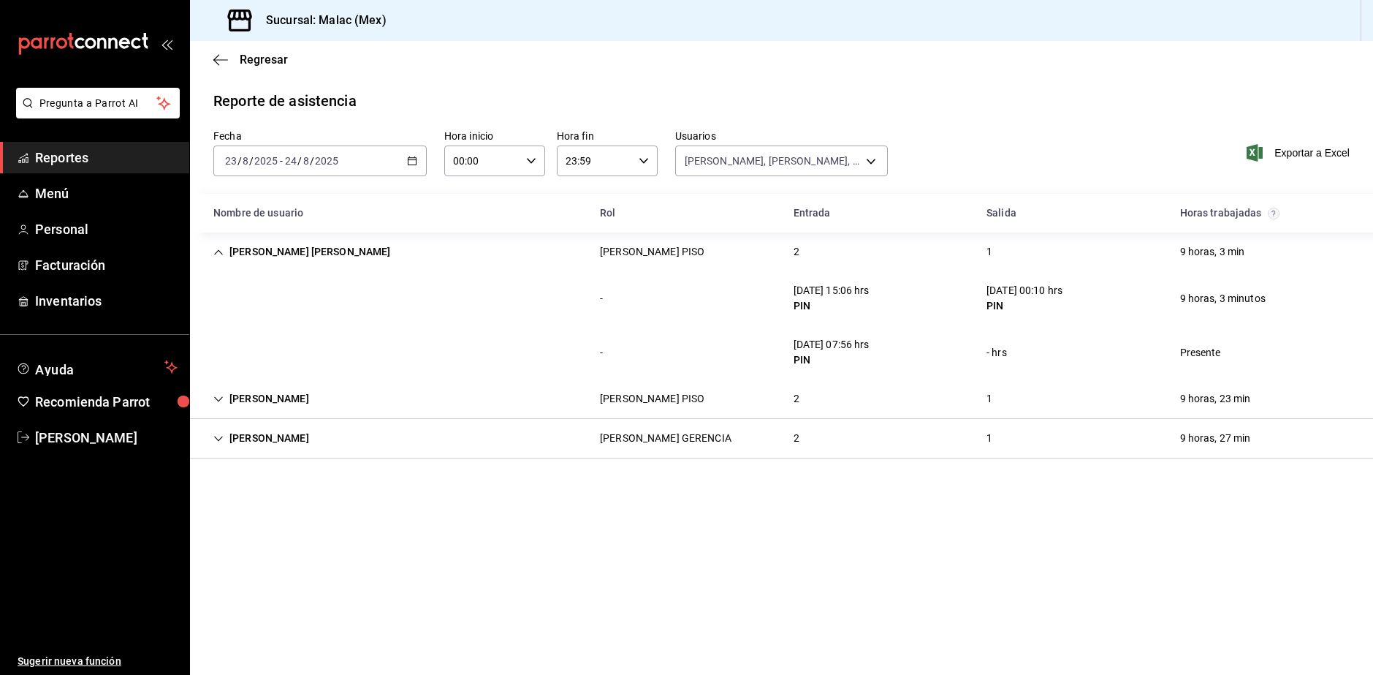
click at [675, 434] on div "[PERSON_NAME] GERENCIA" at bounding box center [666, 438] width 132 height 15
click at [717, 399] on div "[PERSON_NAME] PISO 2 1 9 horas, 23 min" at bounding box center [781, 398] width 1183 height 39
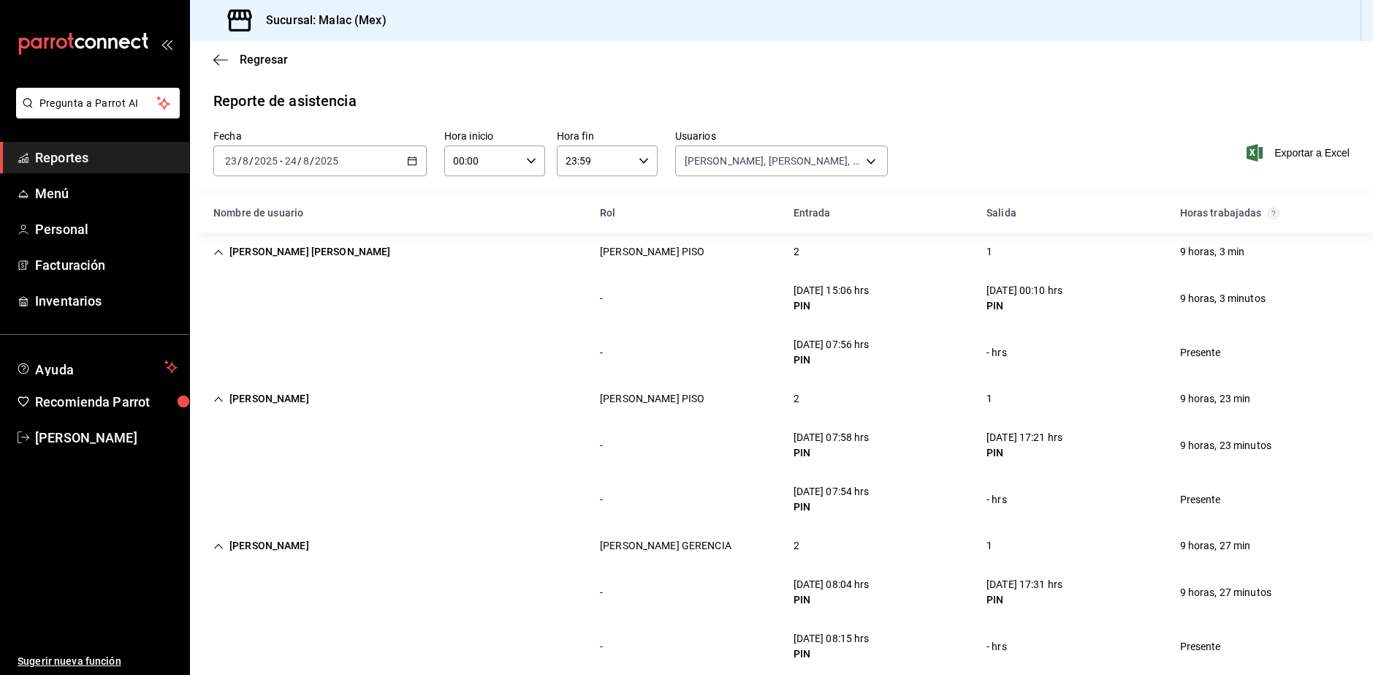
scroll to position [22, 0]
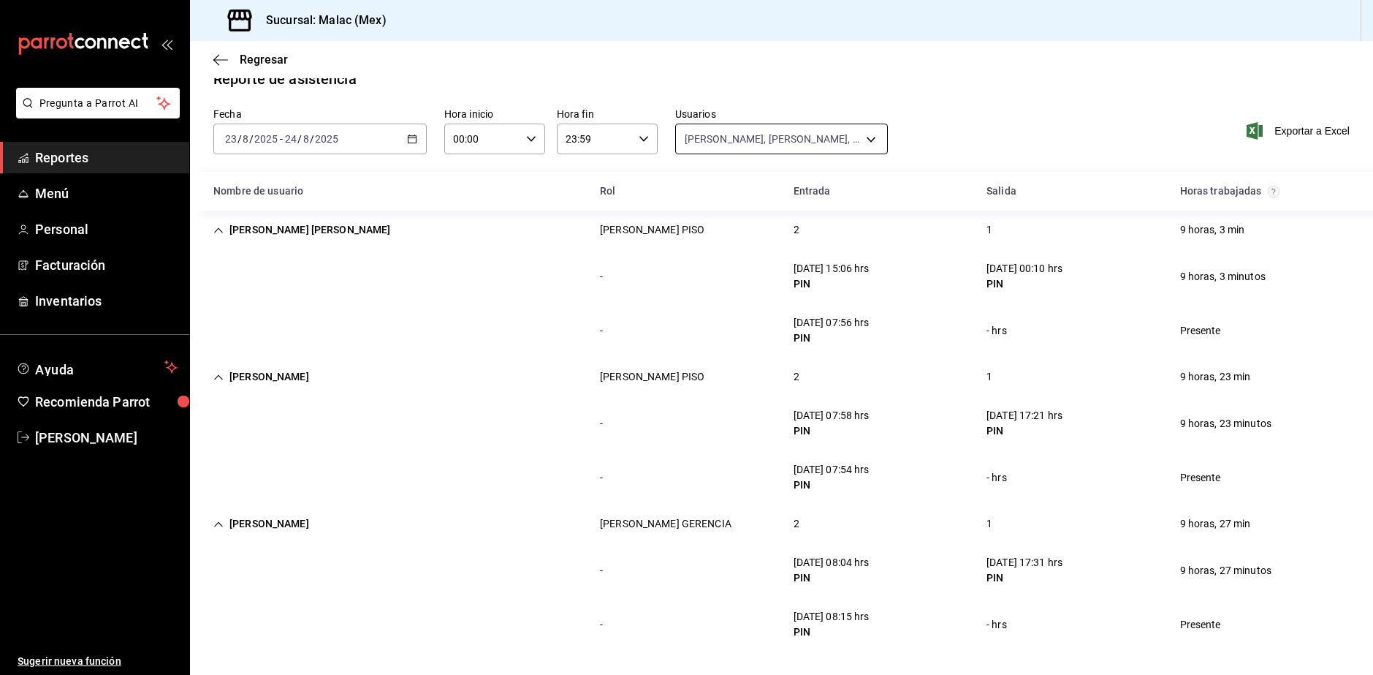
click at [822, 134] on body "Pregunta a Parrot AI Reportes Menú Personal Facturación Inventarios Ayuda Recom…" at bounding box center [686, 337] width 1373 height 675
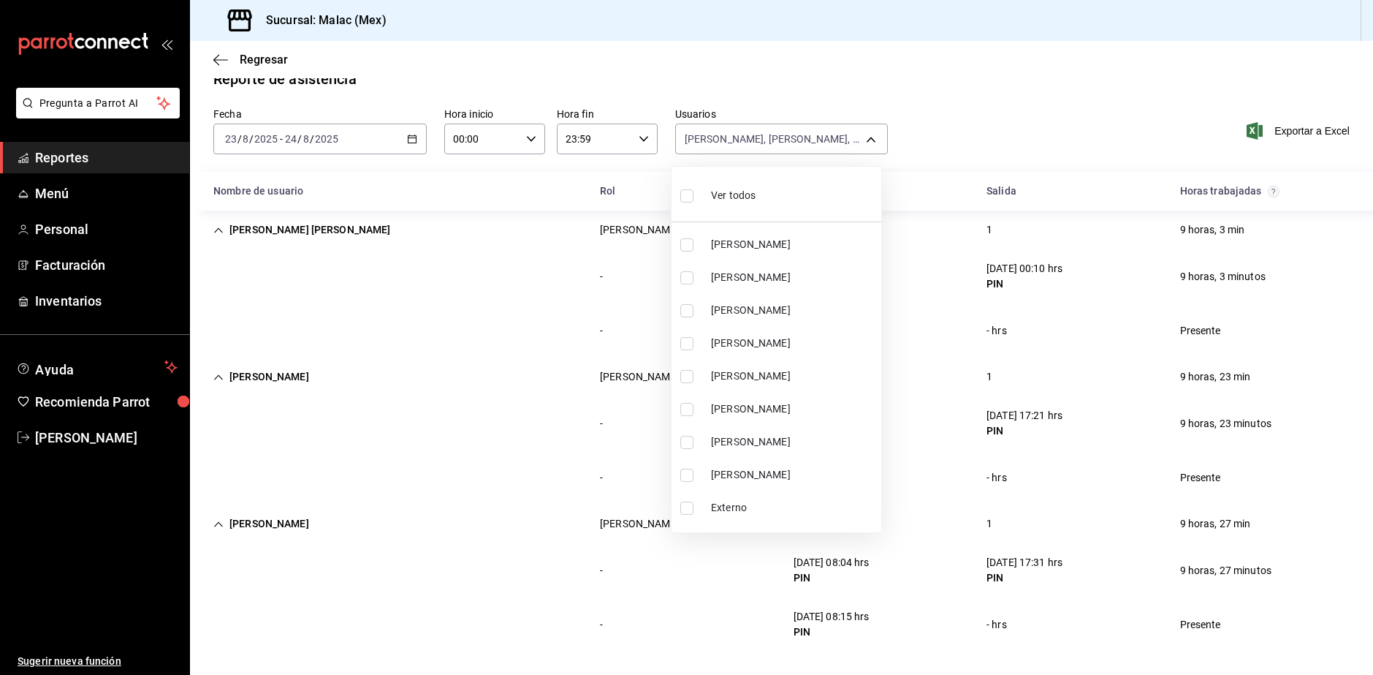
click at [771, 208] on li "Ver todos" at bounding box center [777, 194] width 210 height 43
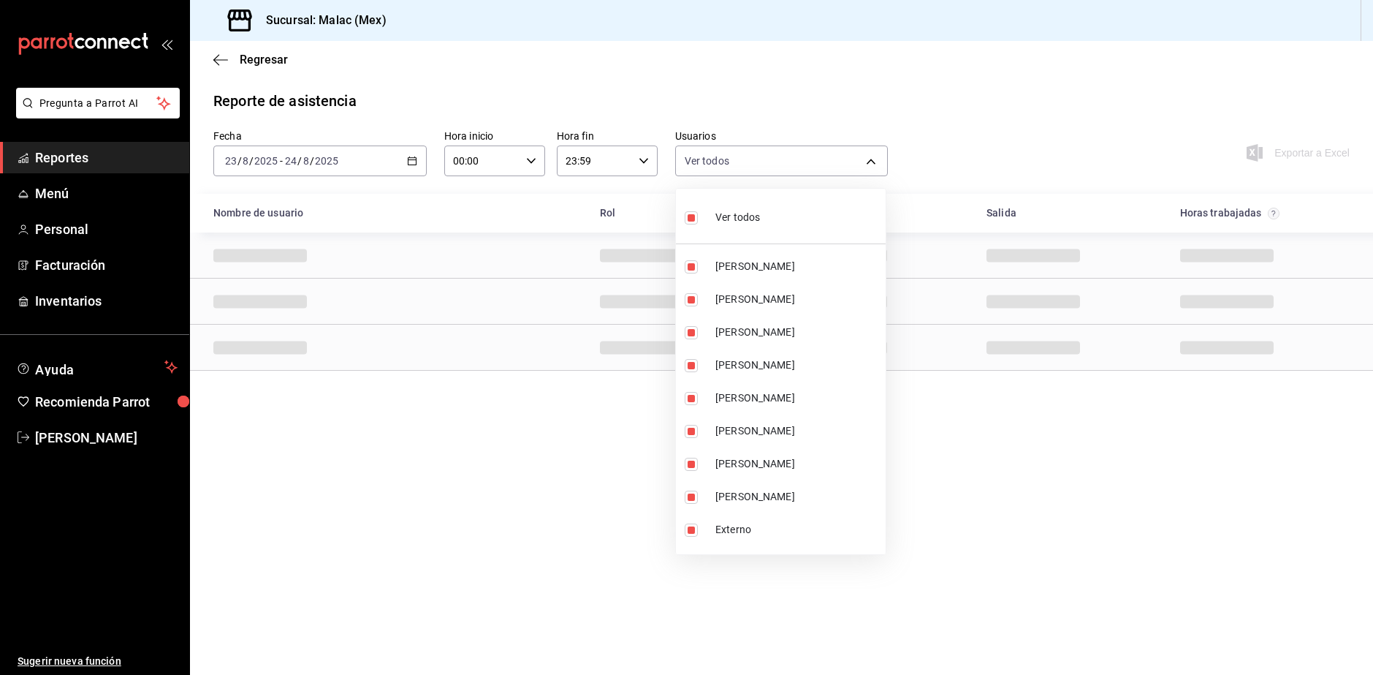
click at [771, 208] on li "Ver todos" at bounding box center [781, 215] width 210 height 43
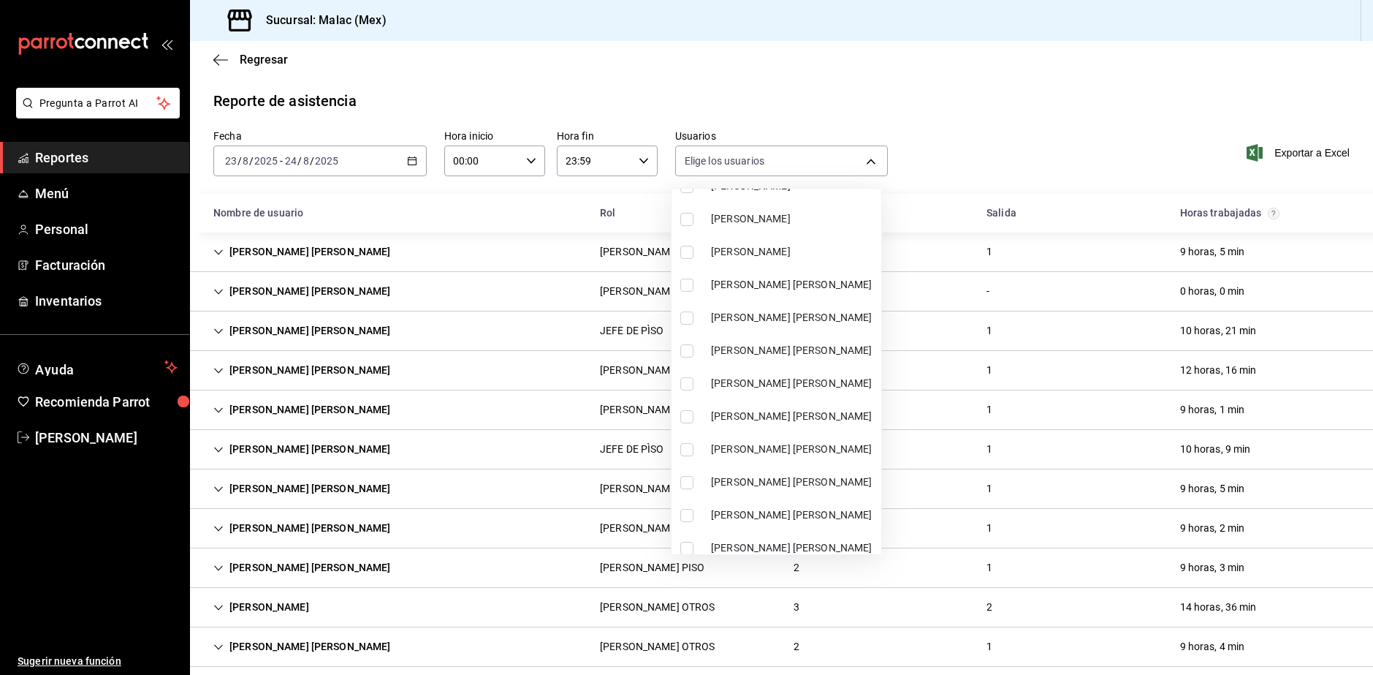
scroll to position [512, 0]
click at [828, 278] on span "[PERSON_NAME] [PERSON_NAME]" at bounding box center [793, 280] width 164 height 15
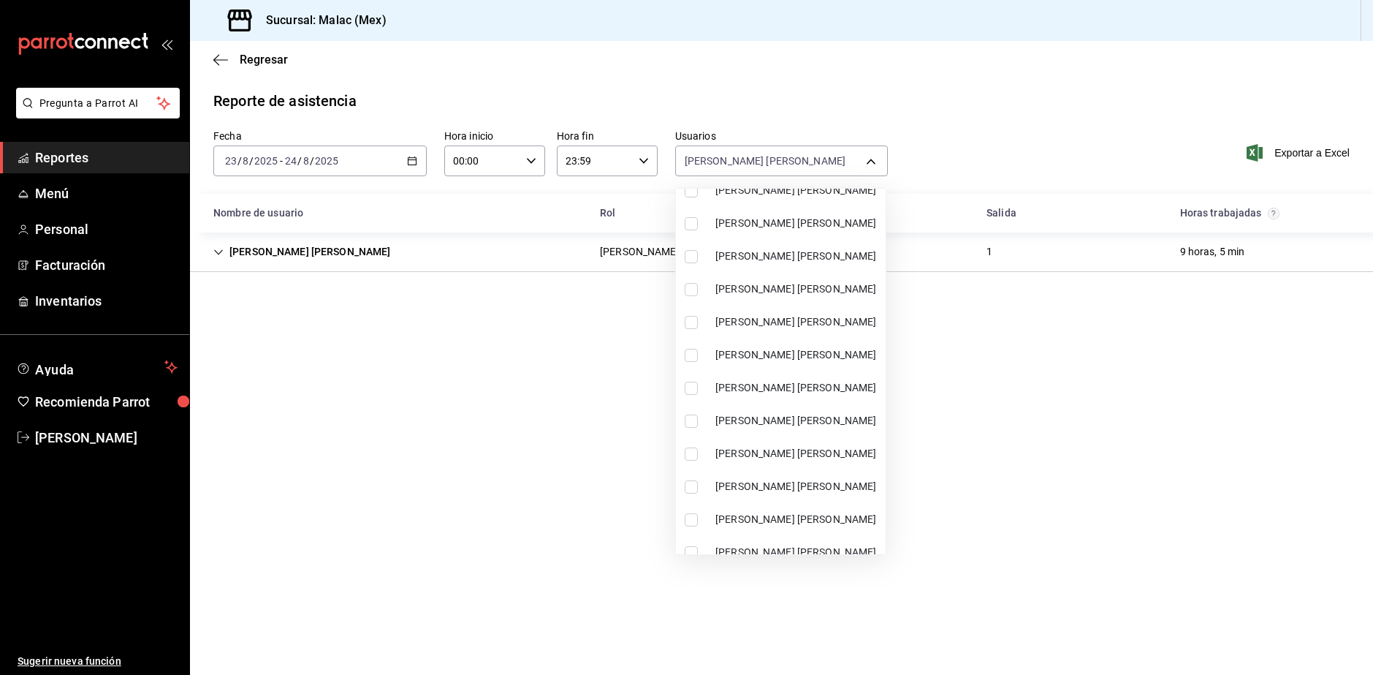
scroll to position [658, 0]
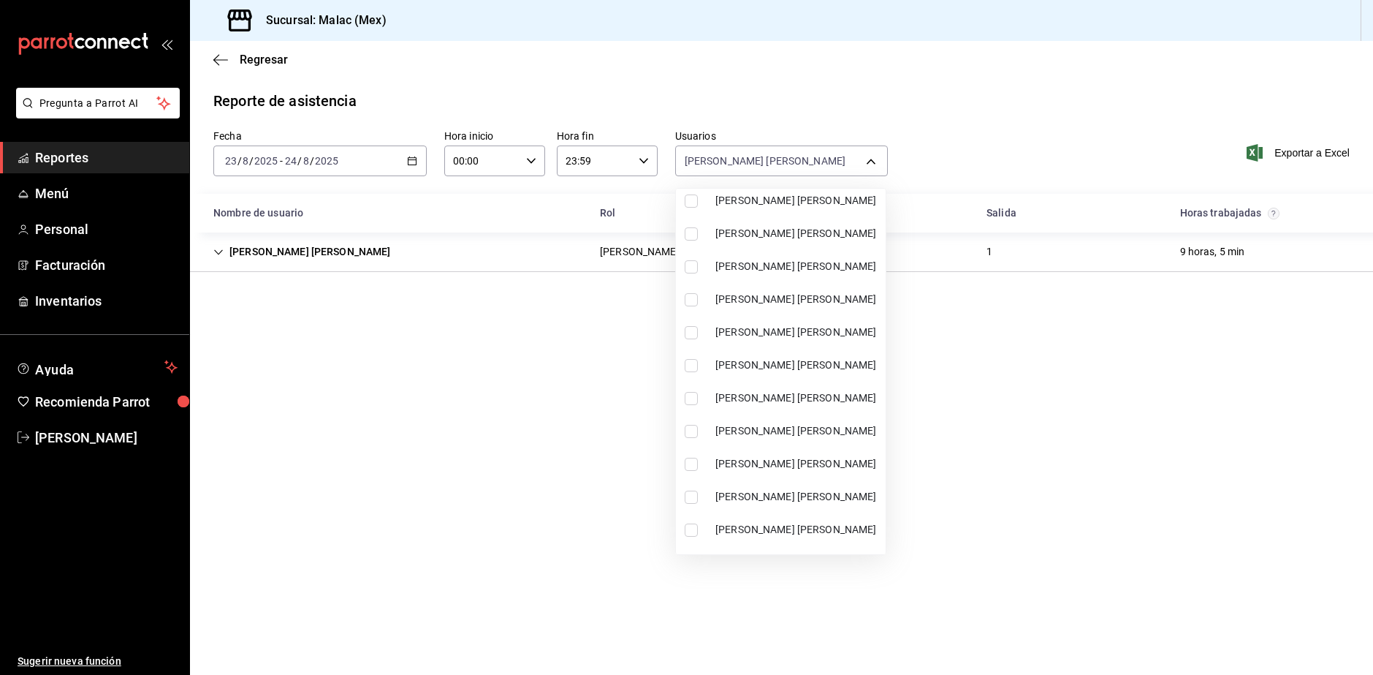
click at [808, 451] on li "[PERSON_NAME] [PERSON_NAME]" at bounding box center [781, 463] width 210 height 33
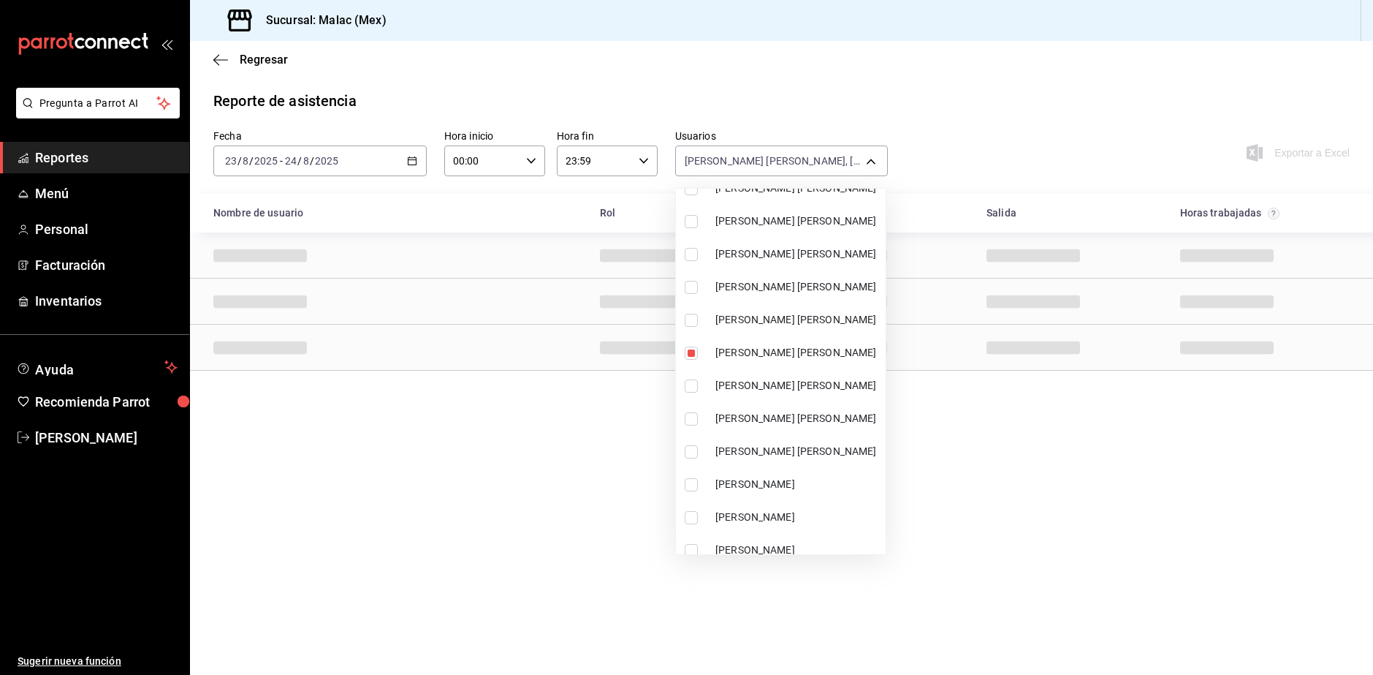
scroll to position [946, 0]
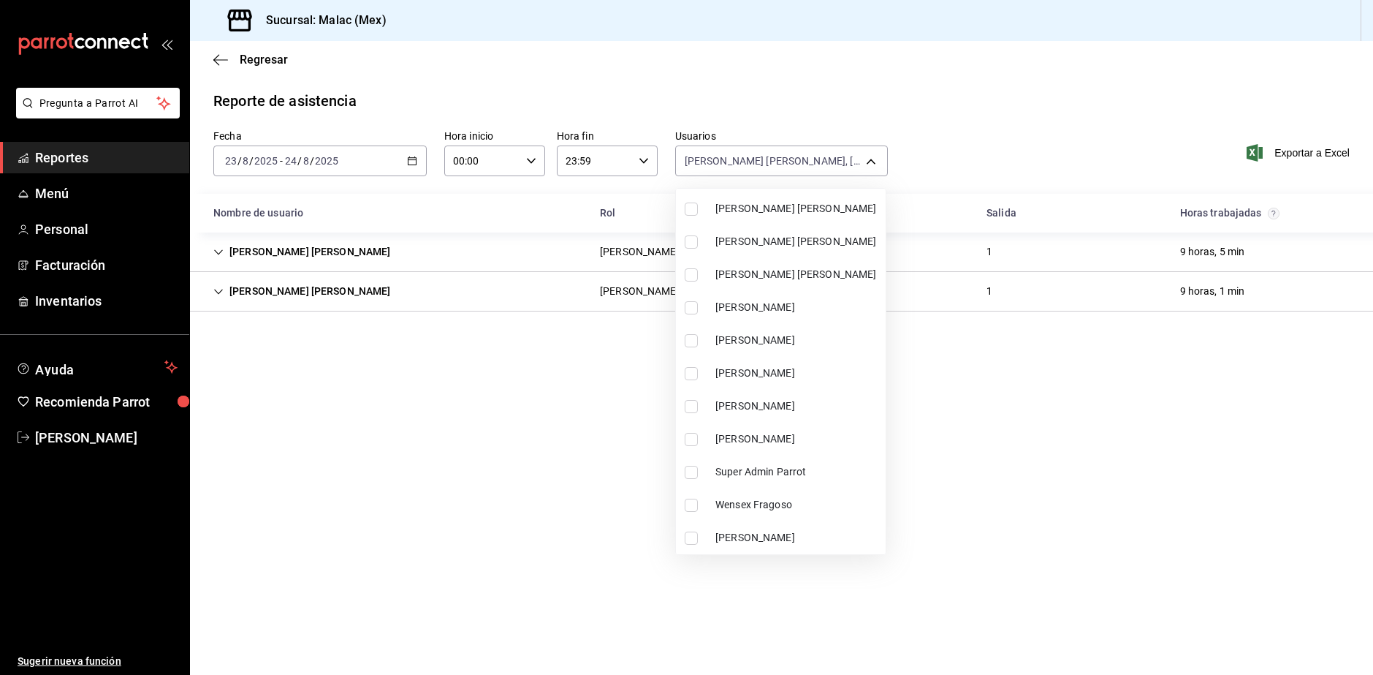
click at [850, 353] on li "[PERSON_NAME]" at bounding box center [781, 340] width 210 height 33
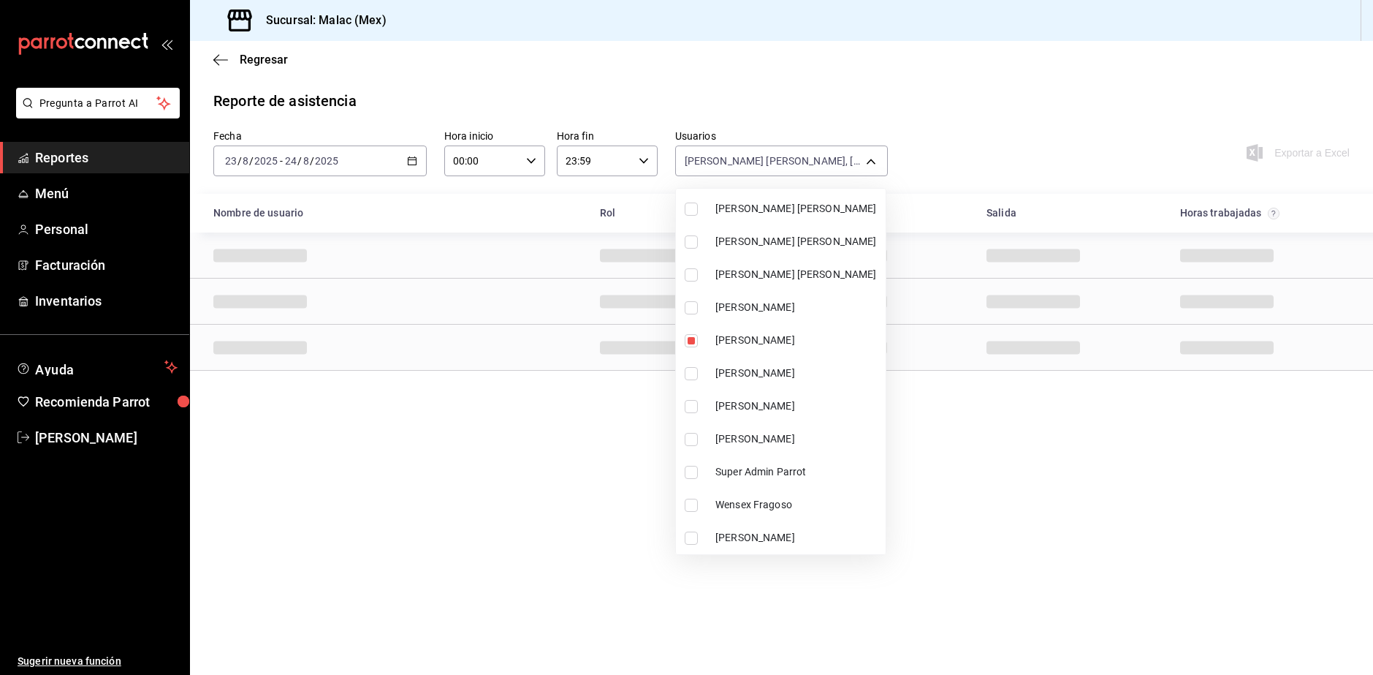
click at [1107, 395] on div at bounding box center [686, 337] width 1373 height 675
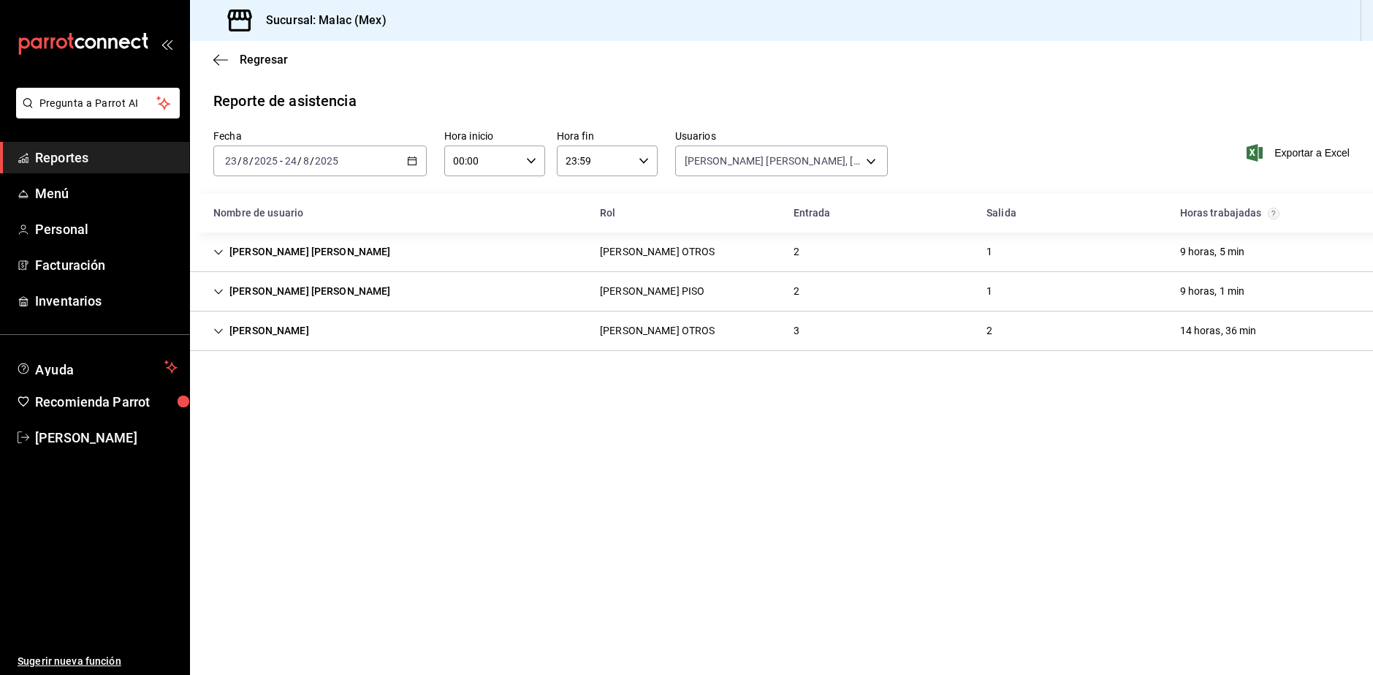
click at [833, 260] on div "[PERSON_NAME] [PERSON_NAME] OTROS 2 1 9 horas, 5 min" at bounding box center [781, 251] width 1183 height 39
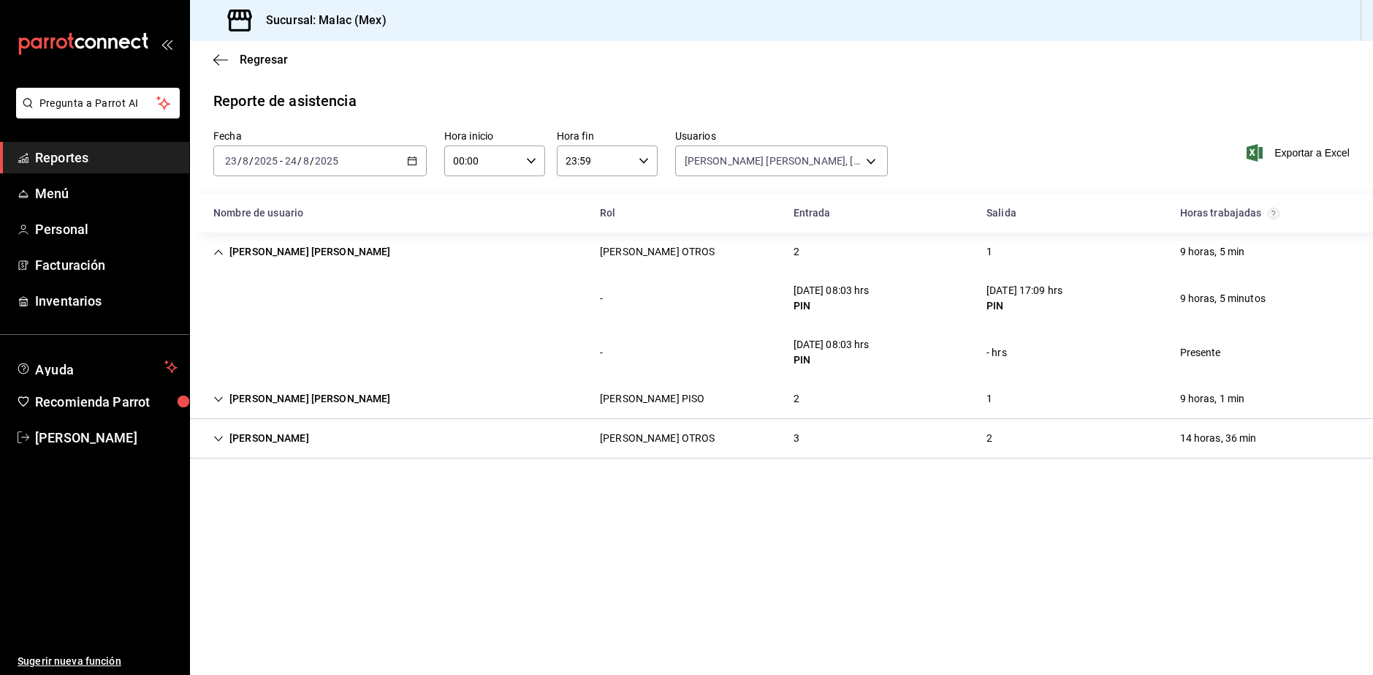
click at [623, 411] on div "[PERSON_NAME] PISO" at bounding box center [652, 398] width 128 height 27
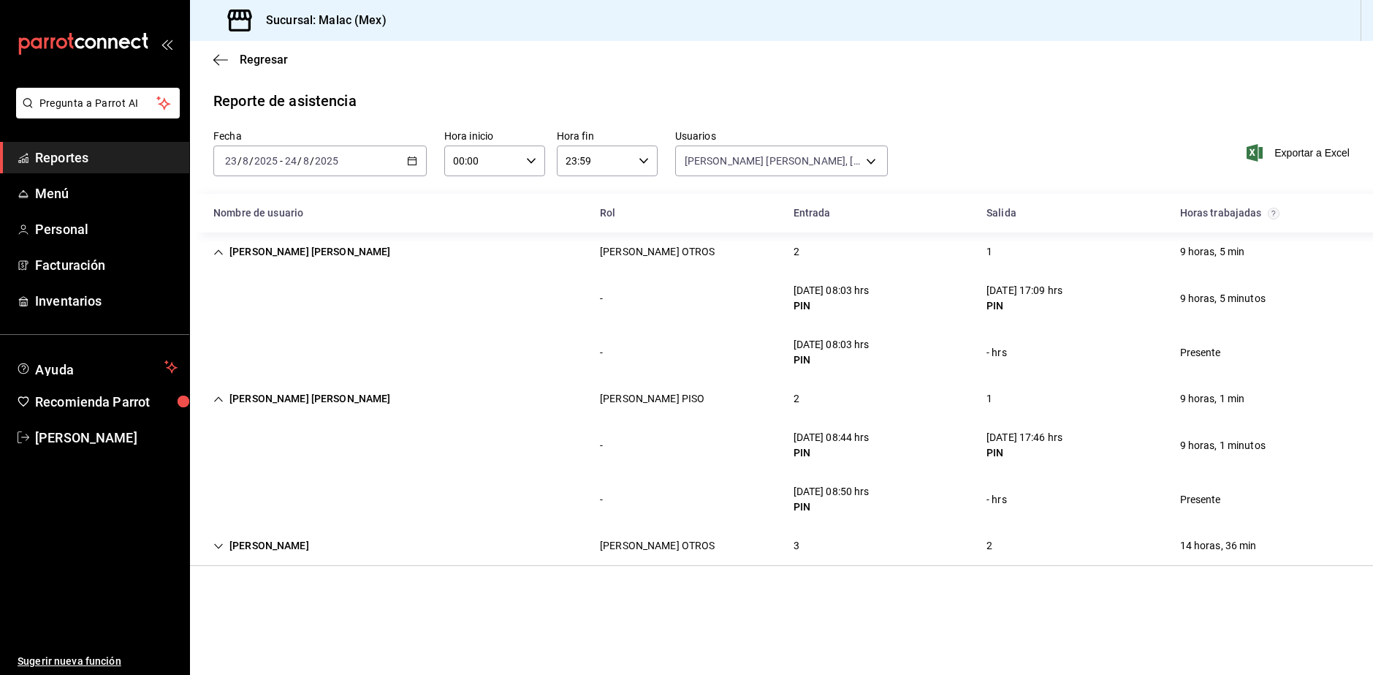
click at [843, 408] on div "[PERSON_NAME] [PERSON_NAME] PISO 2 1 9 horas, 1 min" at bounding box center [781, 398] width 1183 height 39
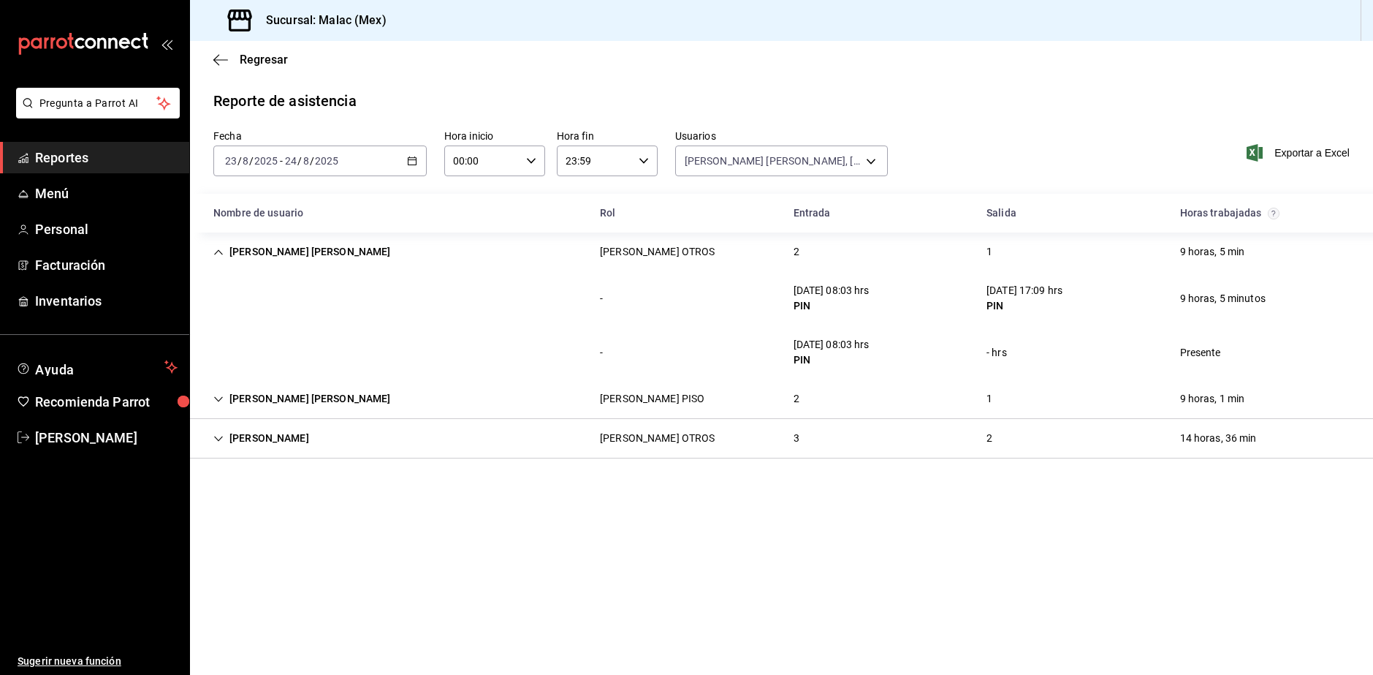
click at [769, 447] on div "[PERSON_NAME] [PERSON_NAME] OTROS 3 2 14 horas, 36 min" at bounding box center [781, 438] width 1183 height 39
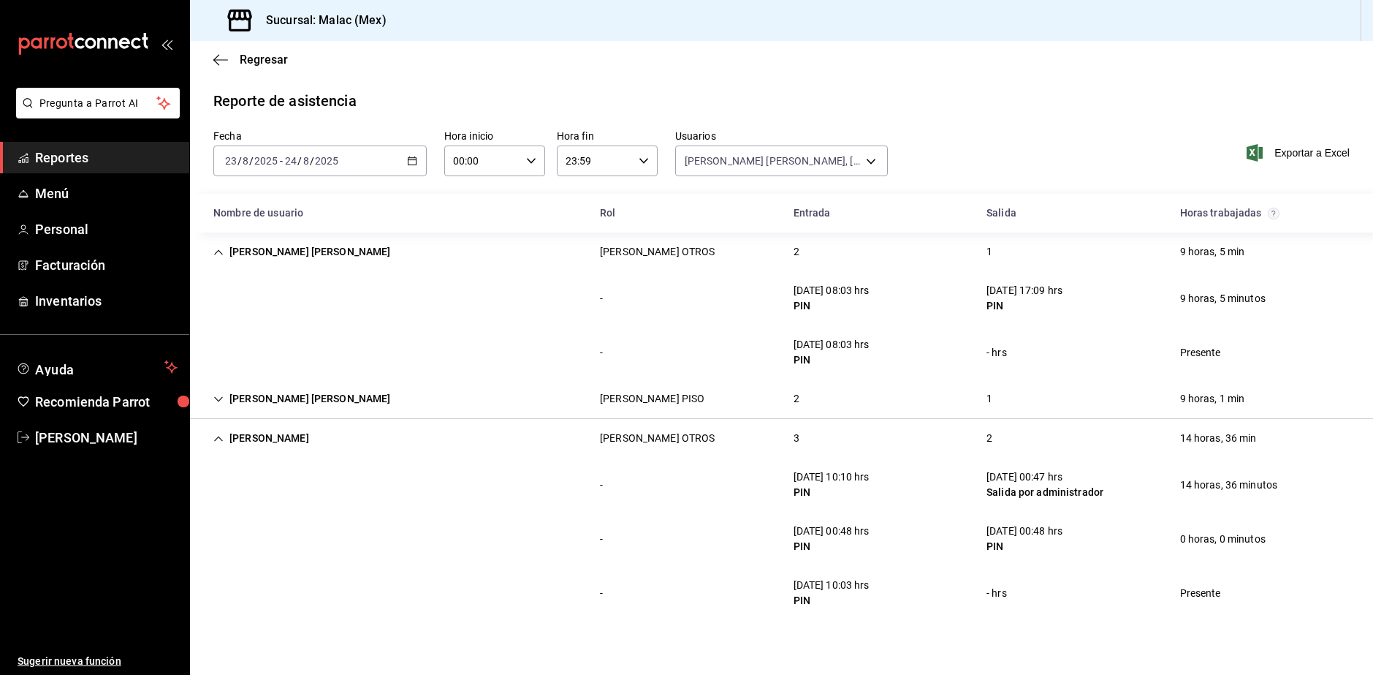
click at [798, 398] on div "2" at bounding box center [796, 398] width 29 height 27
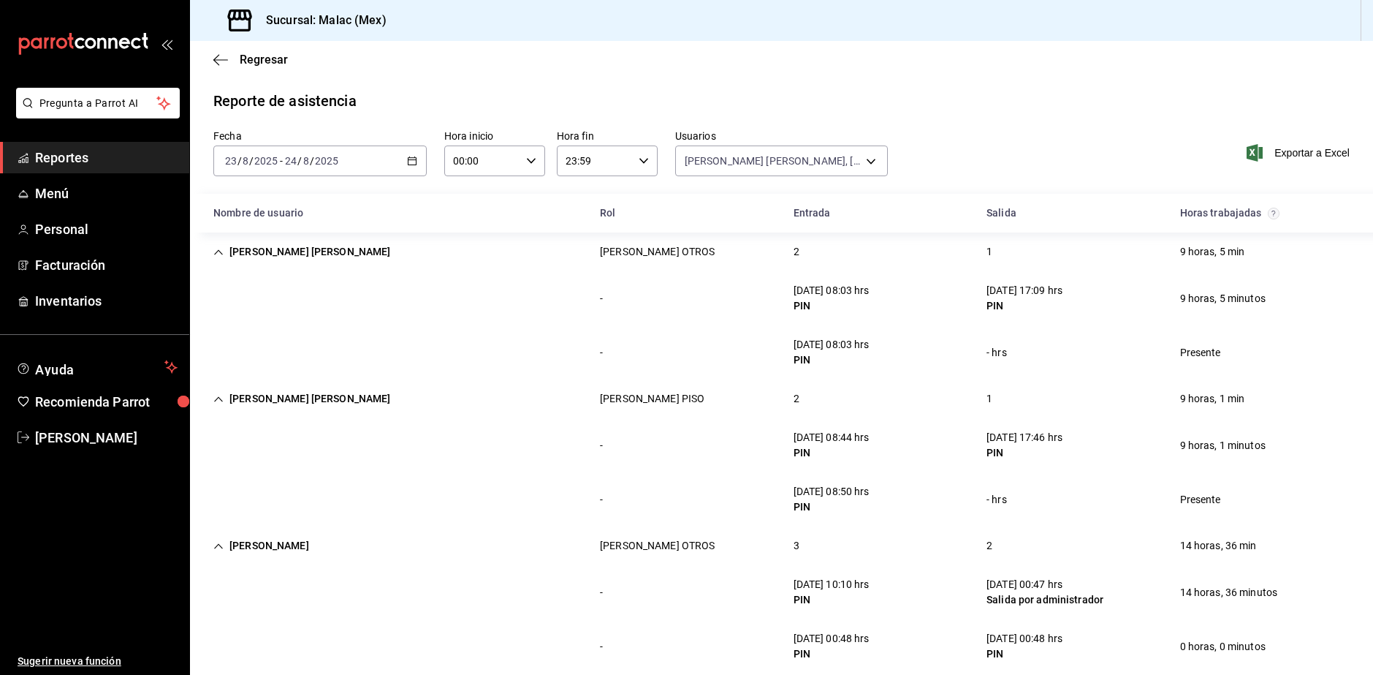
click at [803, 407] on div "2" at bounding box center [796, 398] width 29 height 27
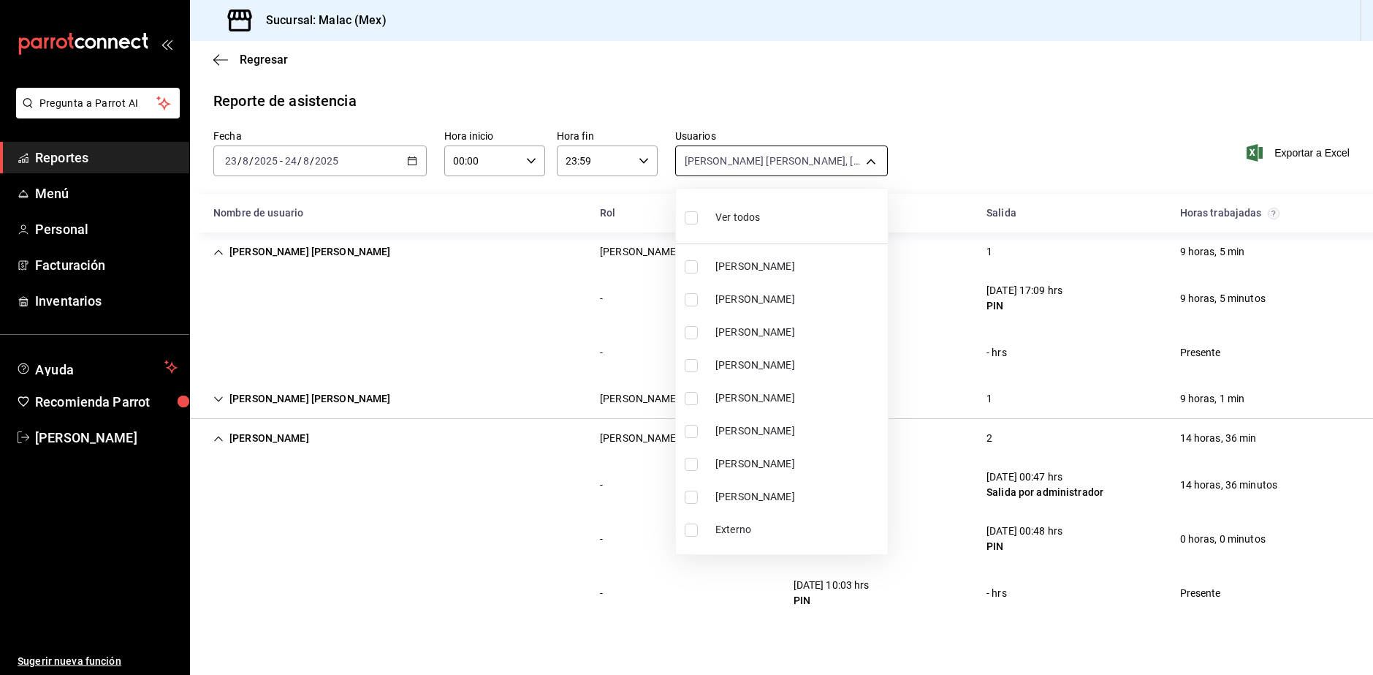
click at [711, 156] on body "Pregunta a Parrot AI Reportes Menú Personal Facturación Inventarios Ayuda Recom…" at bounding box center [686, 337] width 1373 height 675
click at [750, 238] on ul "Ver todos [PERSON_NAME] [PERSON_NAME] [PERSON_NAME] [PERSON_NAME] [PERSON_NAME]…" at bounding box center [782, 371] width 212 height 365
click at [746, 227] on div "Ver todos" at bounding box center [722, 215] width 75 height 31
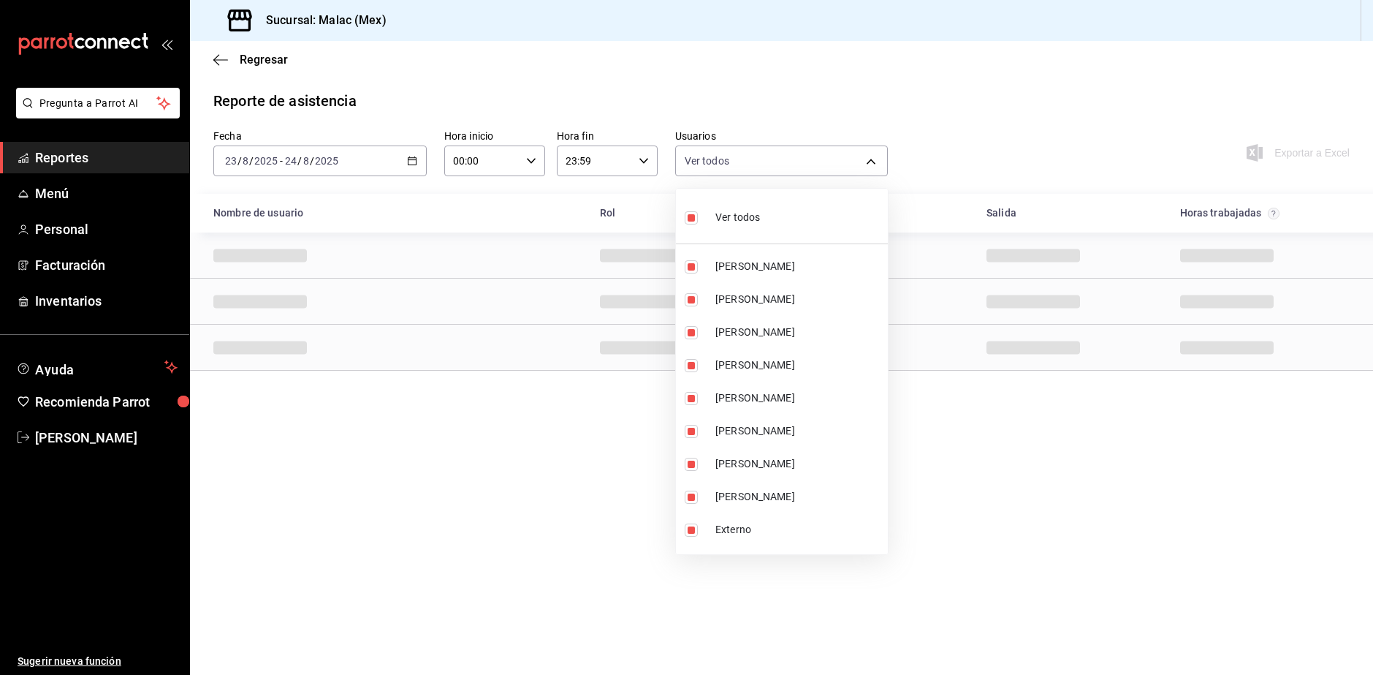
click at [746, 227] on div "Ver todos" at bounding box center [722, 215] width 75 height 31
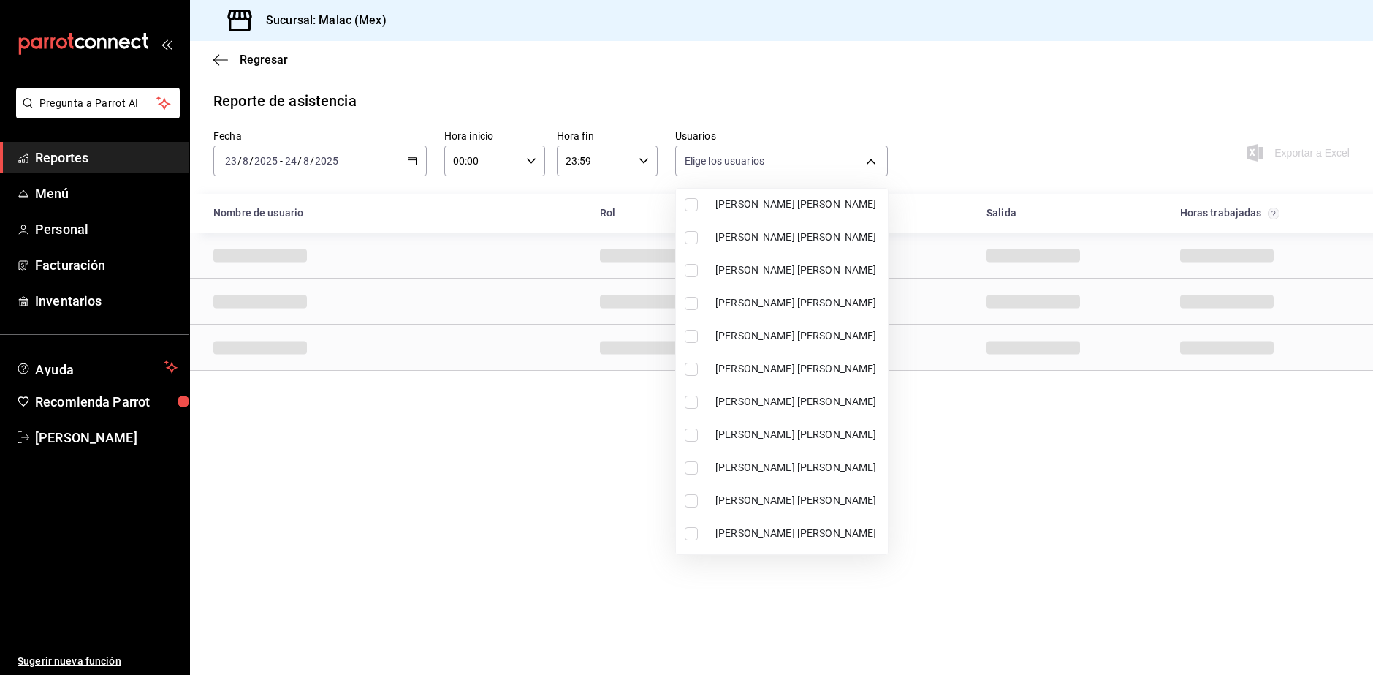
scroll to position [658, 0]
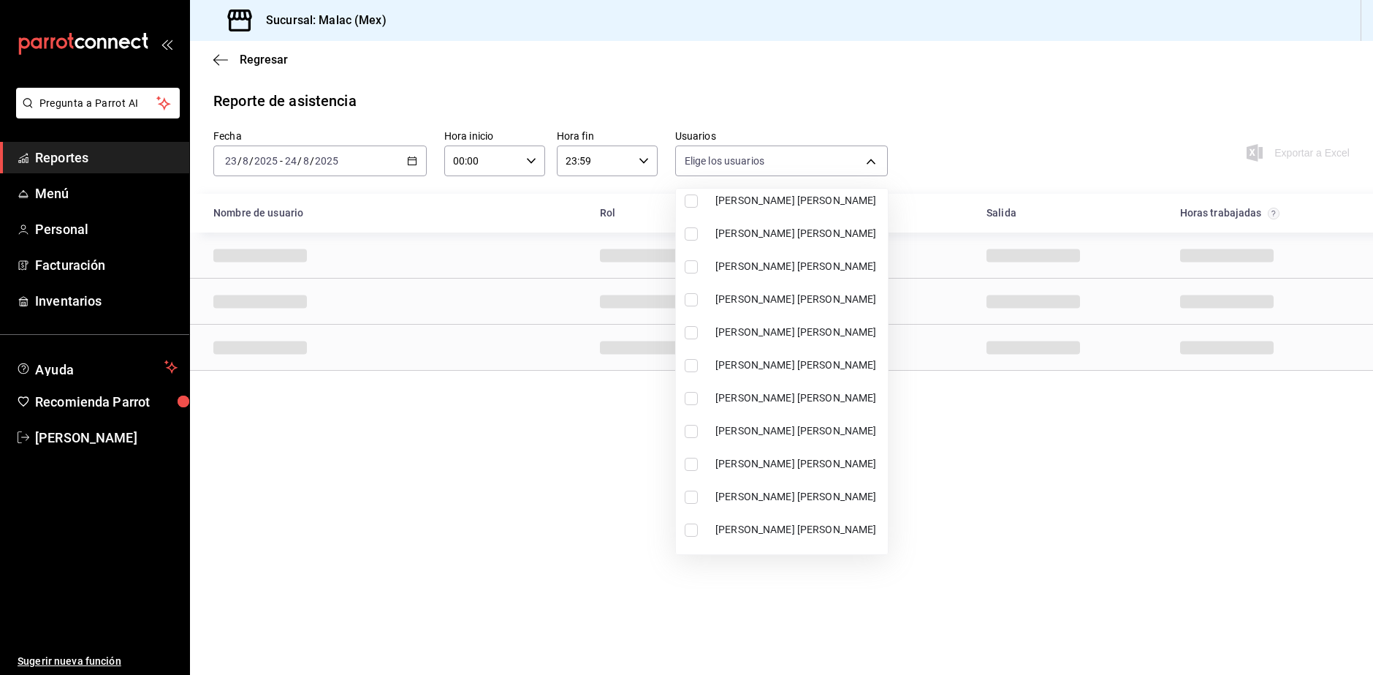
click at [803, 362] on span "[PERSON_NAME] [PERSON_NAME]" at bounding box center [799, 364] width 167 height 15
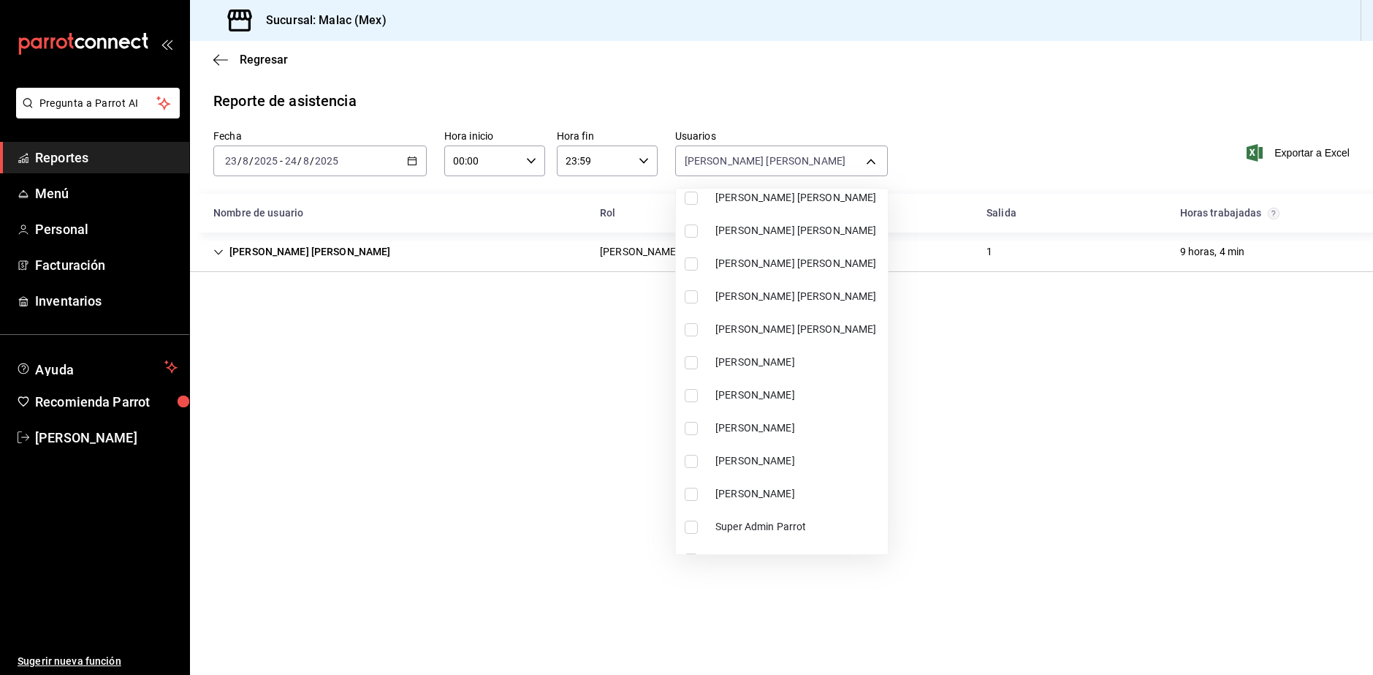
scroll to position [946, 0]
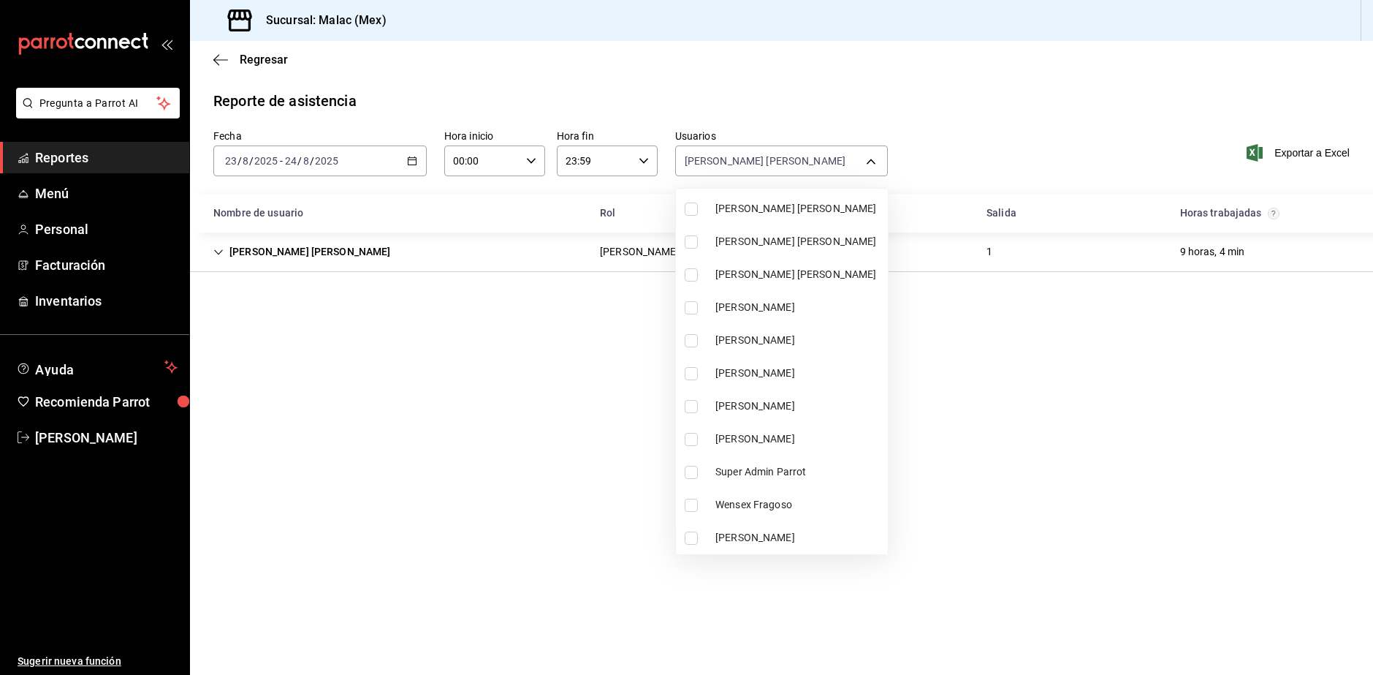
click at [765, 507] on span "Wensex Fragoso" at bounding box center [799, 504] width 167 height 15
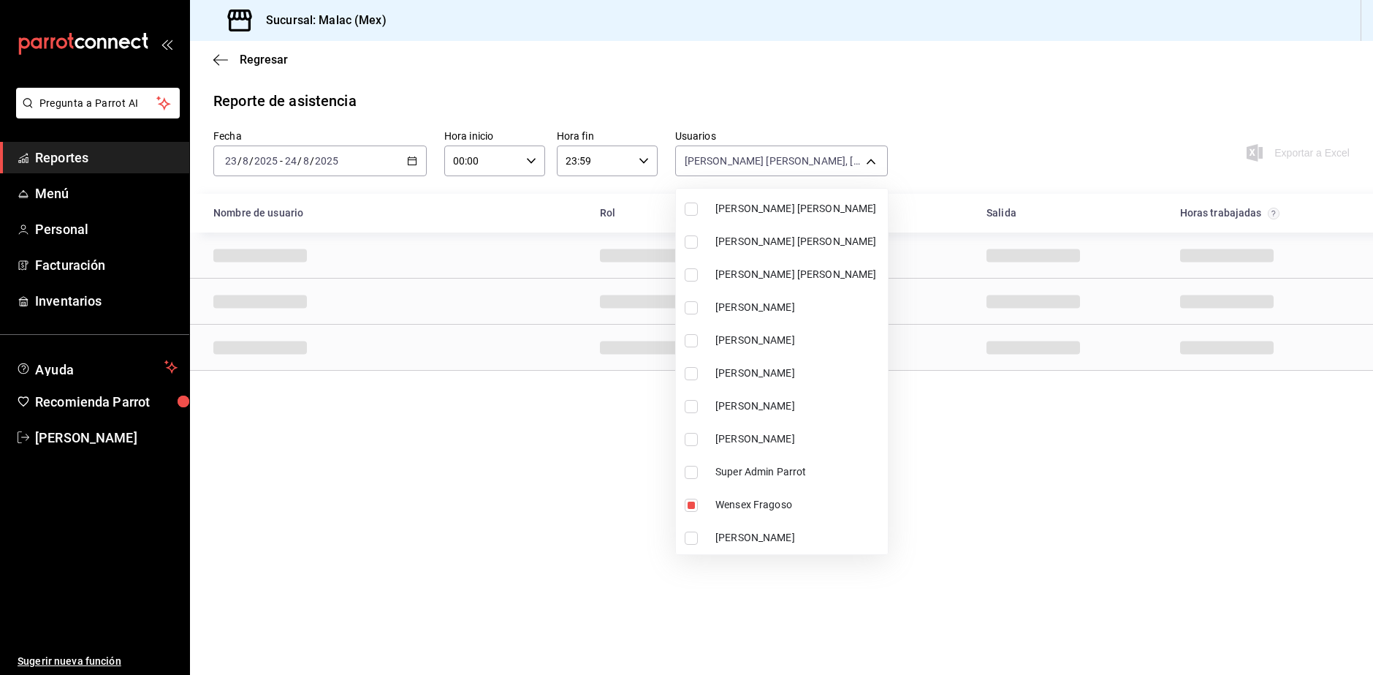
click at [1043, 510] on div at bounding box center [686, 337] width 1373 height 675
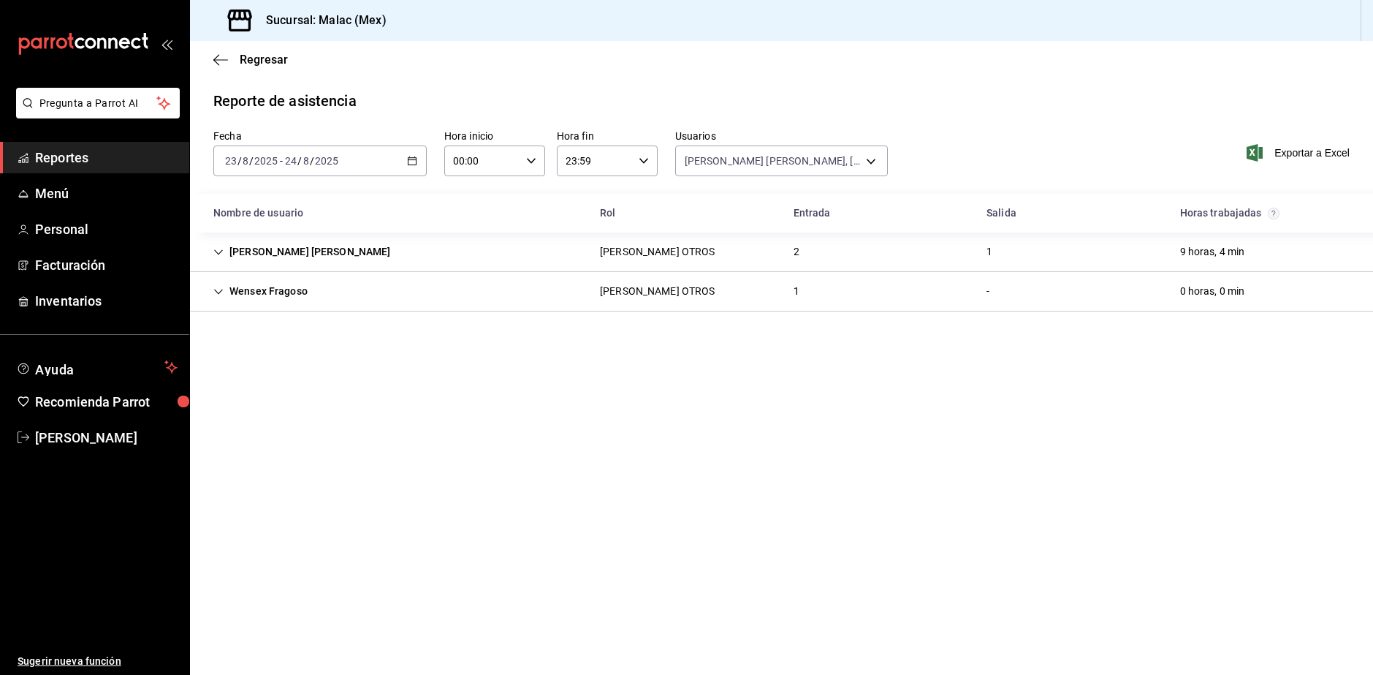
click at [314, 238] on div "[PERSON_NAME] [PERSON_NAME]" at bounding box center [302, 251] width 201 height 27
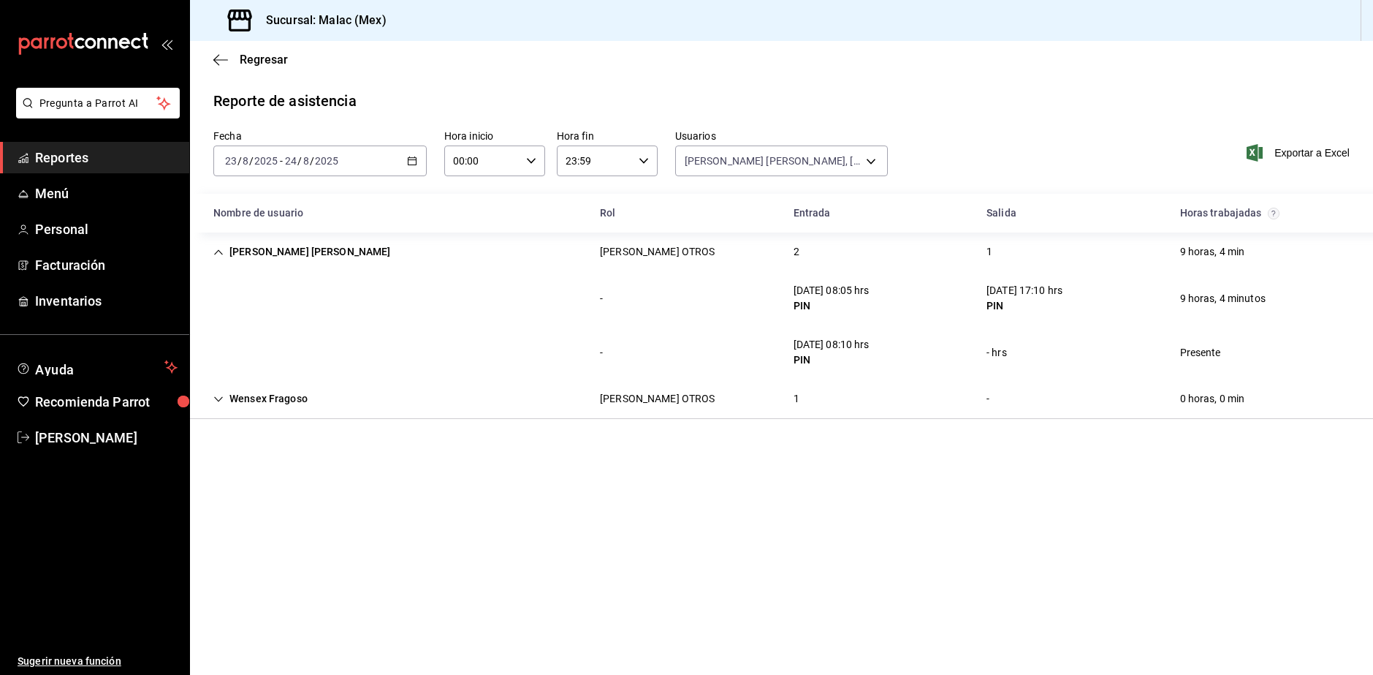
click at [906, 244] on div "[PERSON_NAME] [PERSON_NAME] OTROS 2 1 9 horas, 4 min" at bounding box center [781, 251] width 1183 height 39
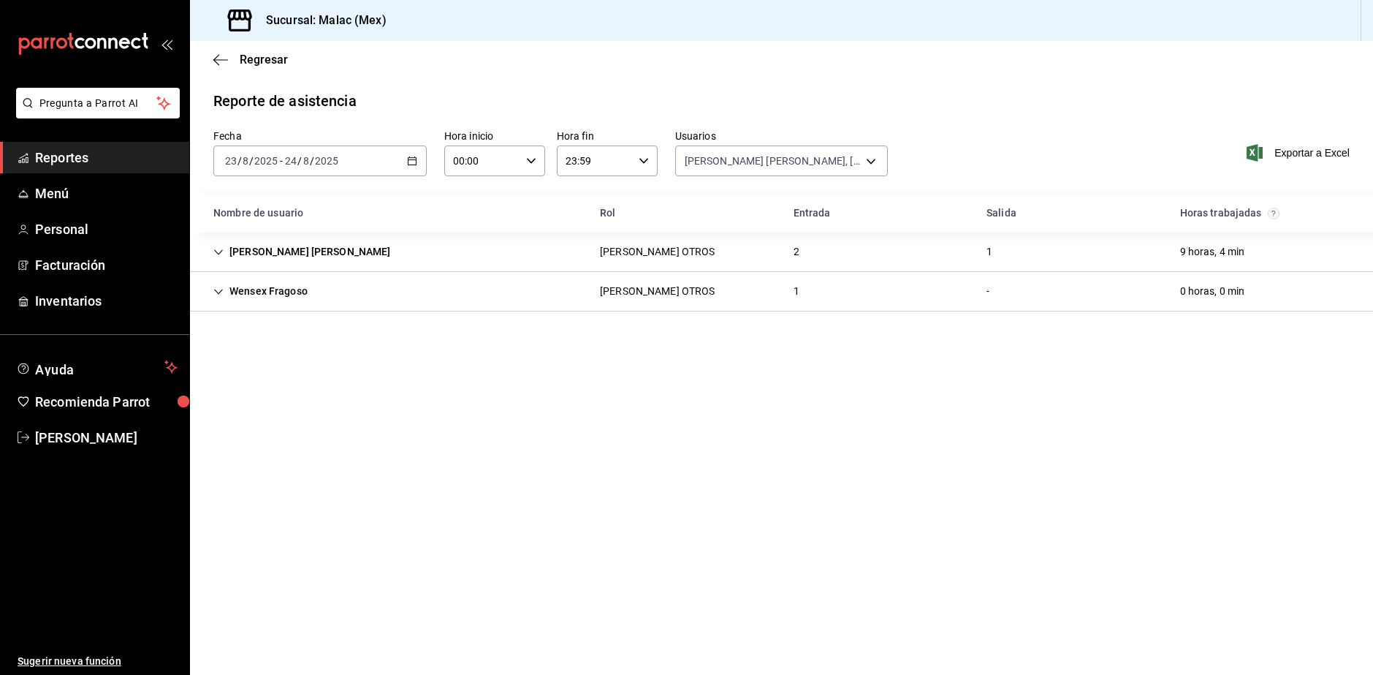
click at [754, 311] on div "Wensex [PERSON_NAME] OTROS 1 - 0 horas, 0 min" at bounding box center [781, 291] width 1183 height 39
click at [367, 164] on div "[DATE] [DATE] - [DATE] [DATE]" at bounding box center [319, 160] width 213 height 31
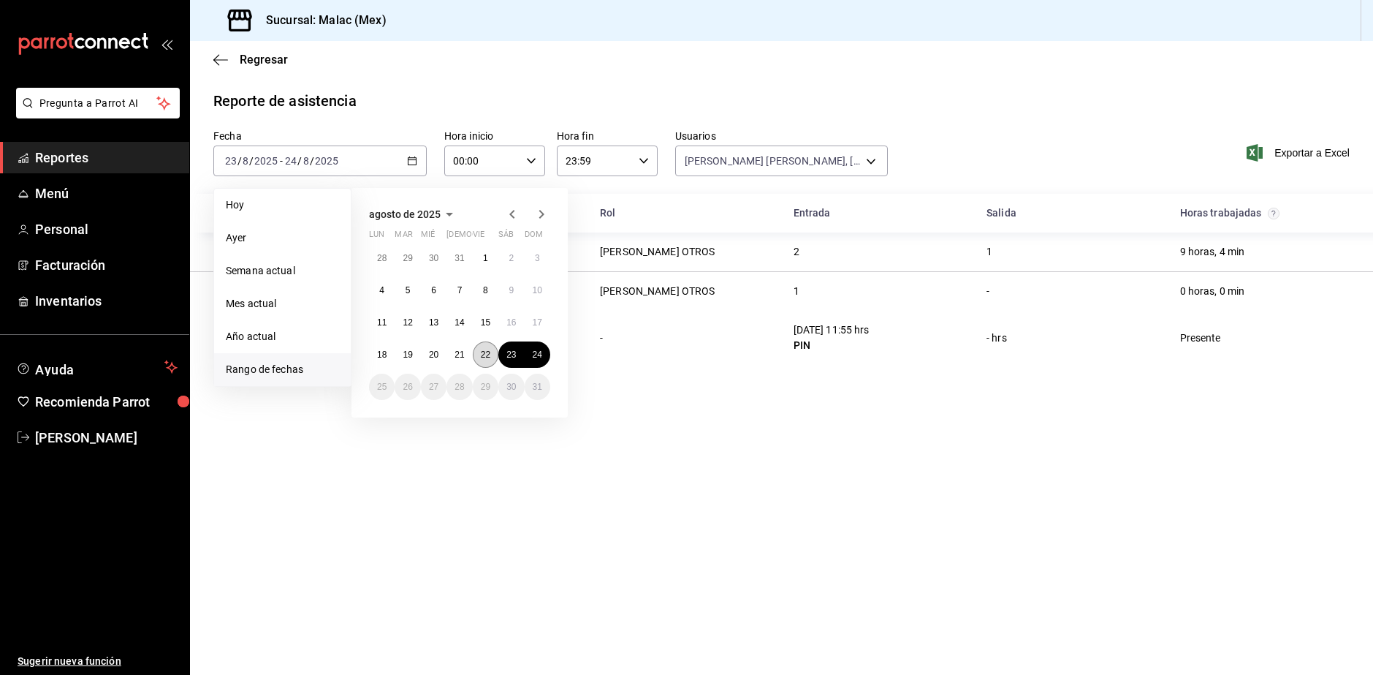
click at [494, 350] on button "22" at bounding box center [486, 354] width 26 height 26
click at [531, 357] on button "24" at bounding box center [538, 354] width 26 height 26
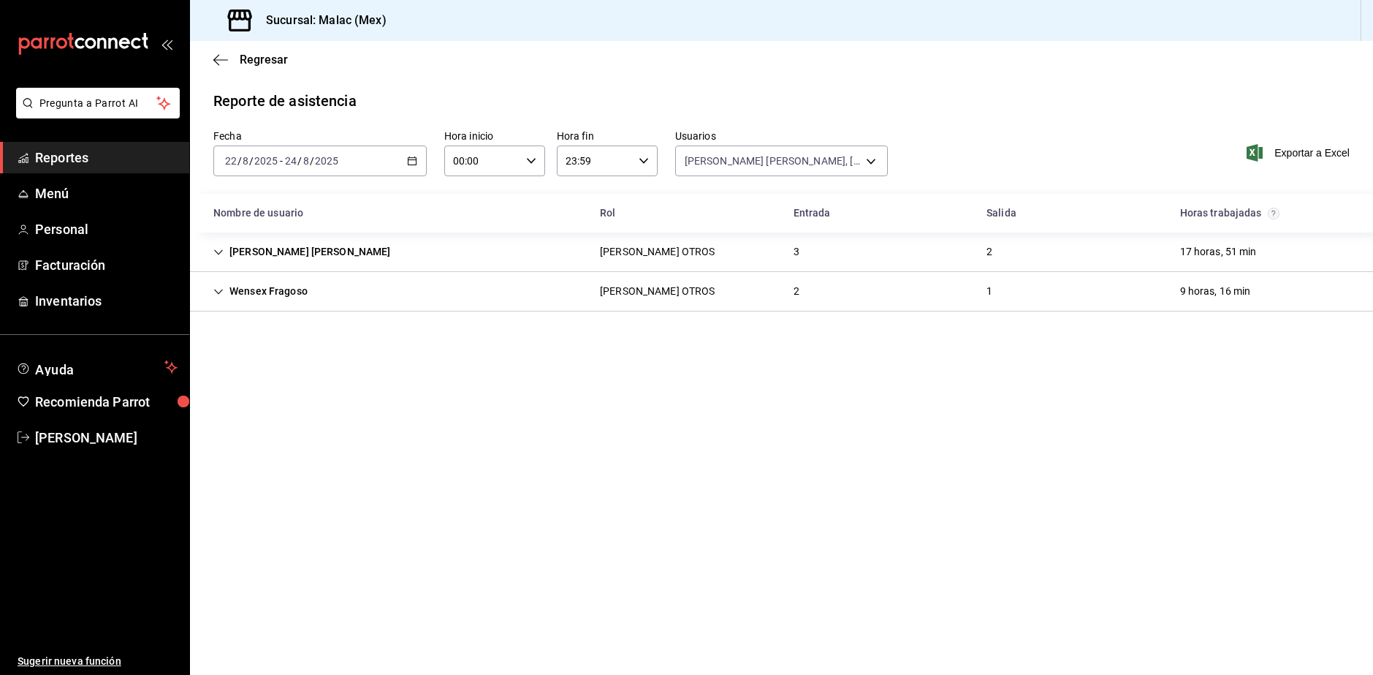
click at [676, 298] on div "[PERSON_NAME] OTROS" at bounding box center [657, 291] width 139 height 27
click at [736, 169] on body "Pregunta a Parrot AI Reportes Menú Personal Facturación Inventarios Ayuda Recom…" at bounding box center [686, 337] width 1373 height 675
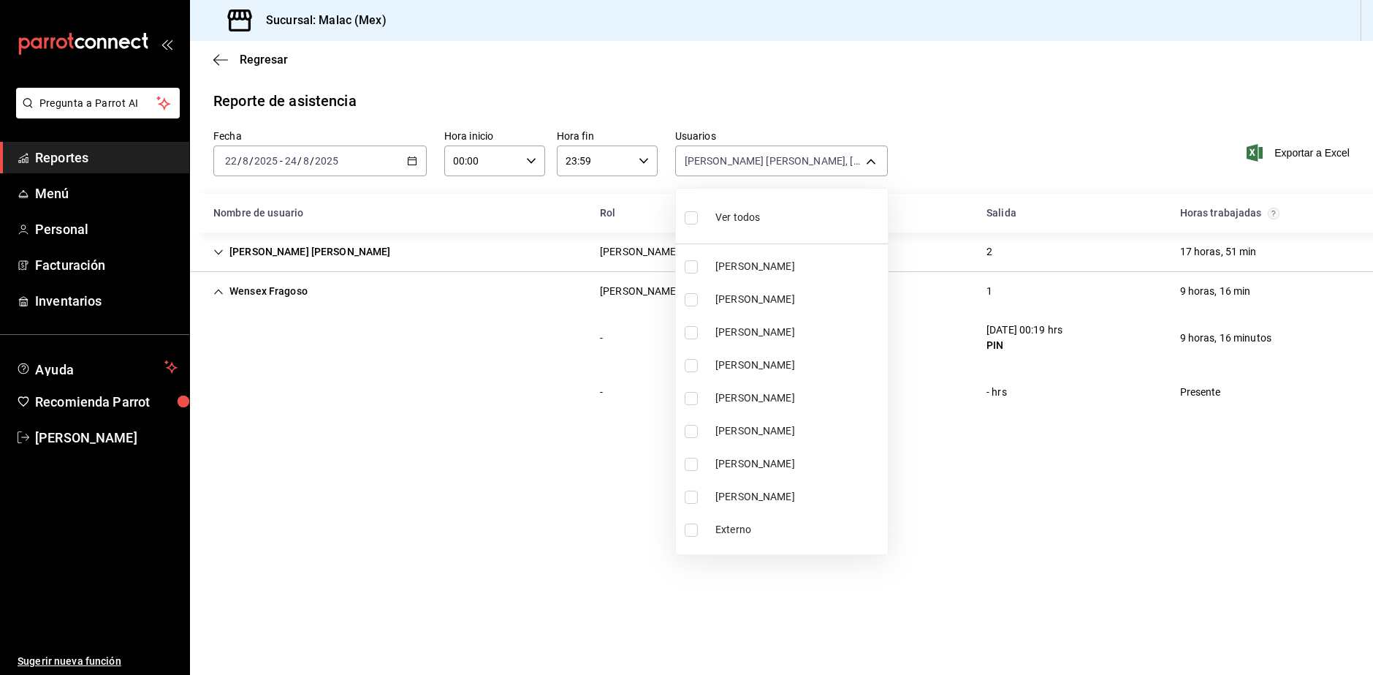
click at [782, 227] on li "Ver todos" at bounding box center [782, 215] width 212 height 43
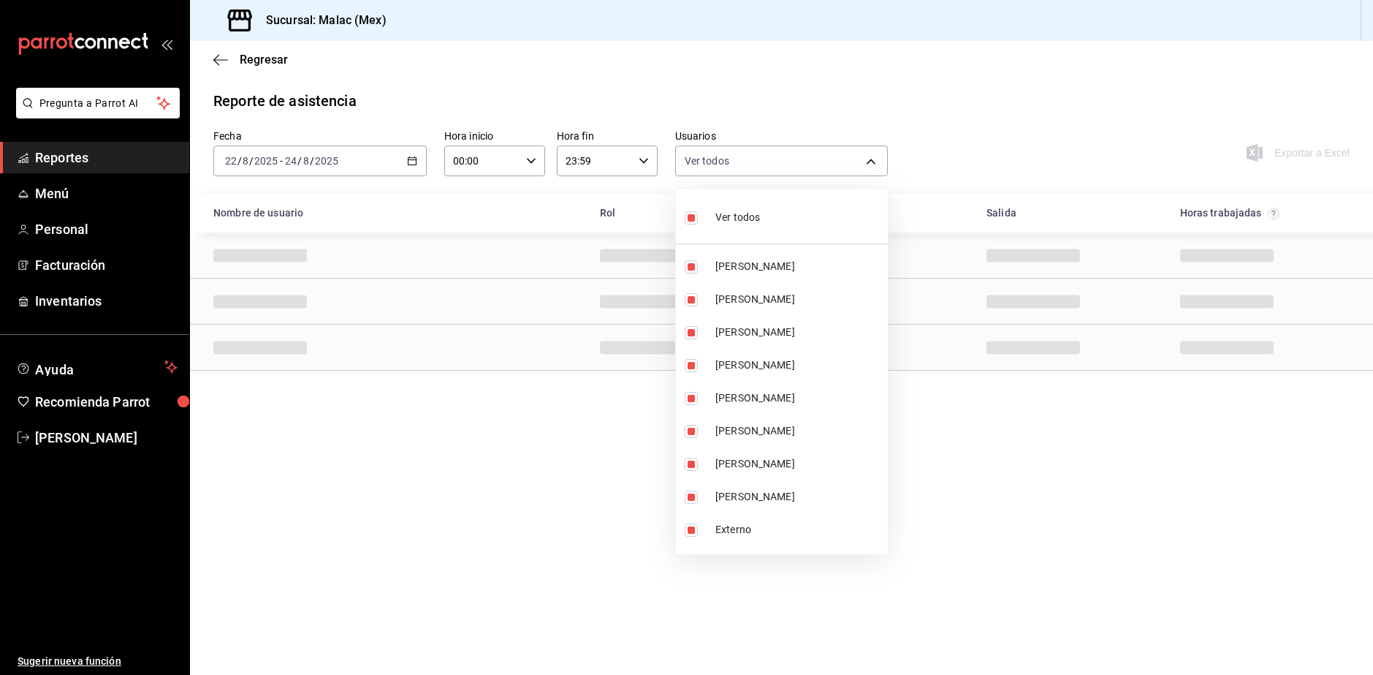
click at [782, 227] on li "Ver todos" at bounding box center [782, 215] width 212 height 43
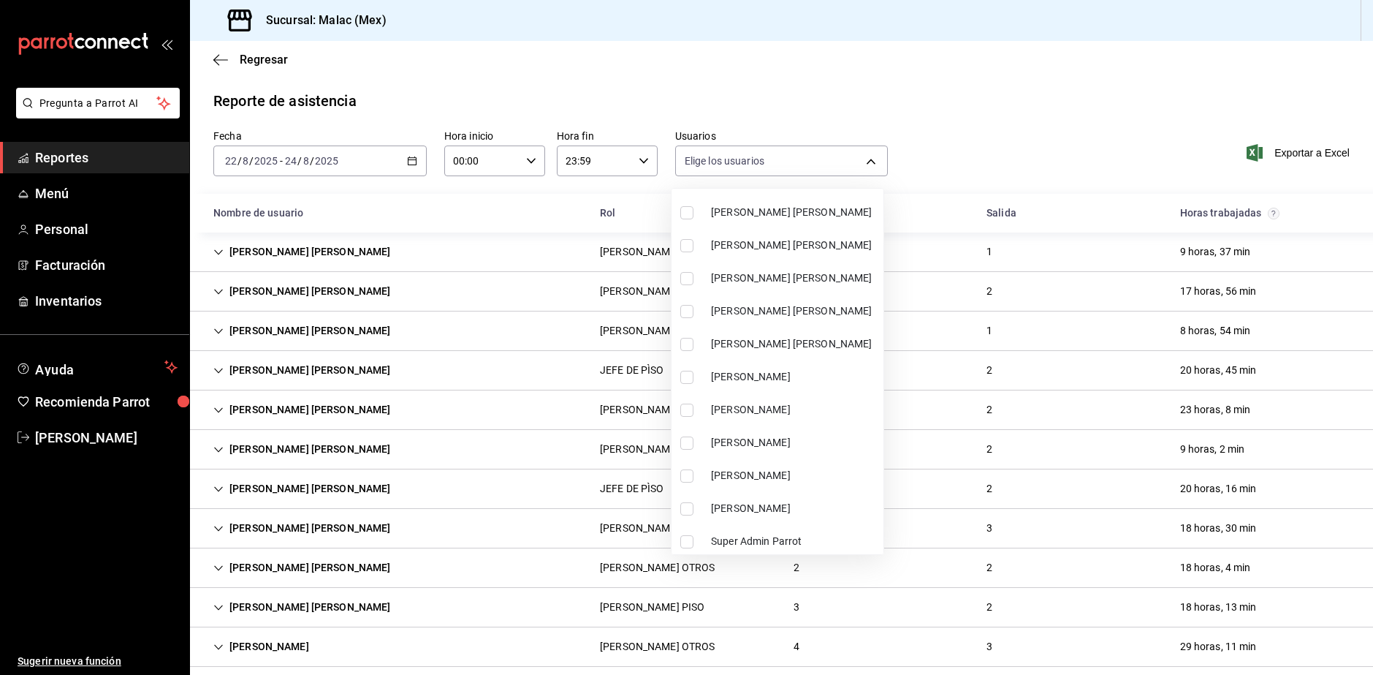
scroll to position [946, 0]
click at [778, 446] on span "[PERSON_NAME]" at bounding box center [794, 438] width 167 height 15
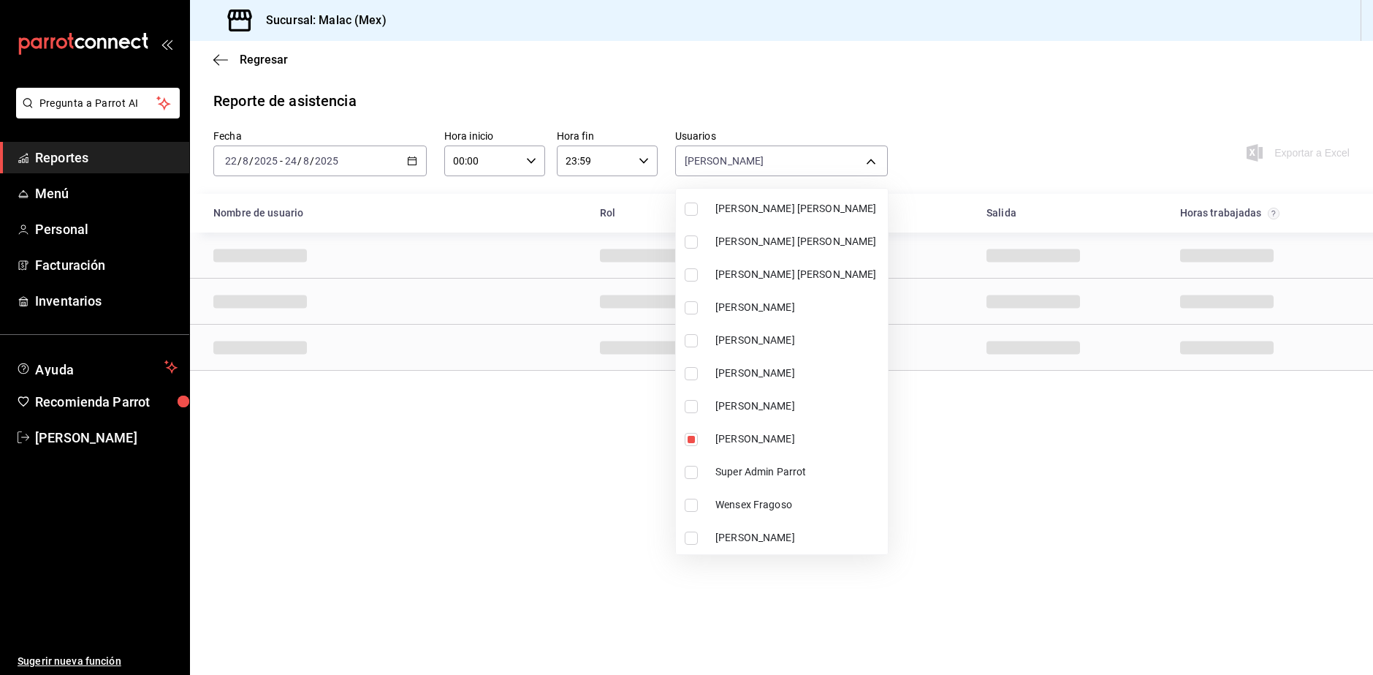
click at [776, 409] on span "[PERSON_NAME]" at bounding box center [799, 405] width 167 height 15
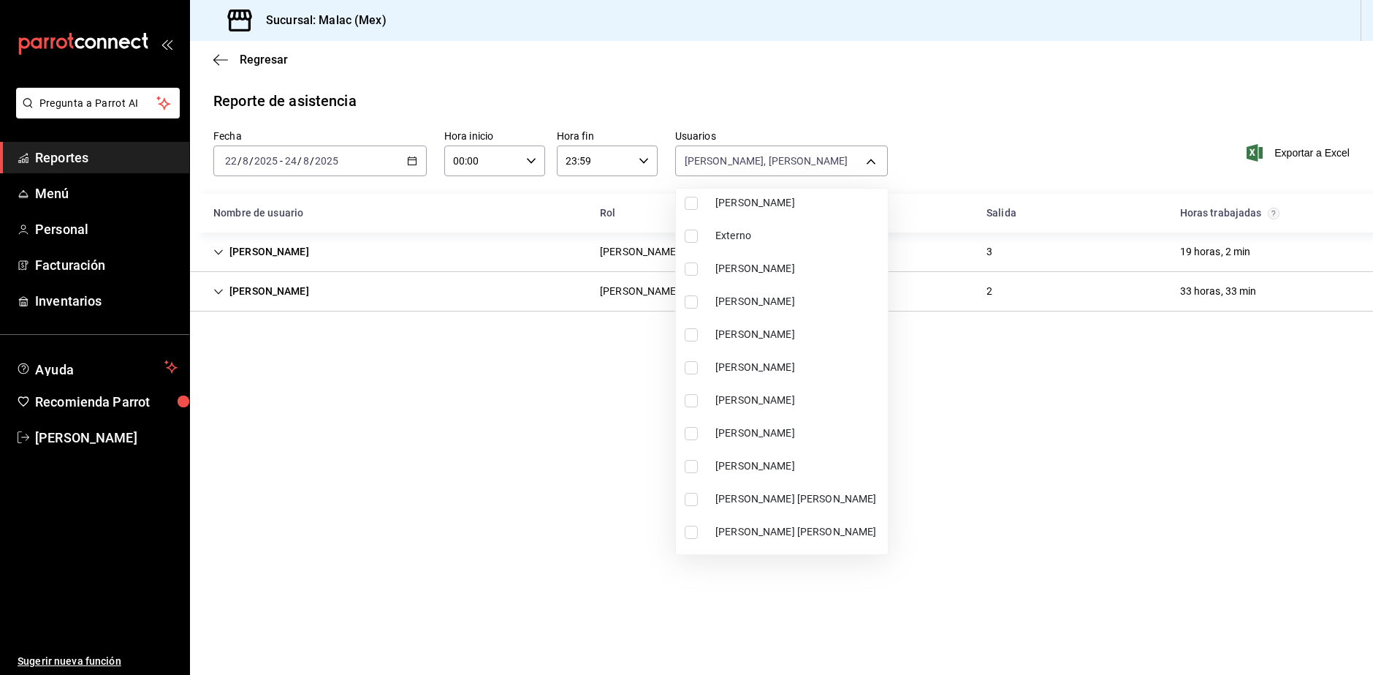
scroll to position [288, 0]
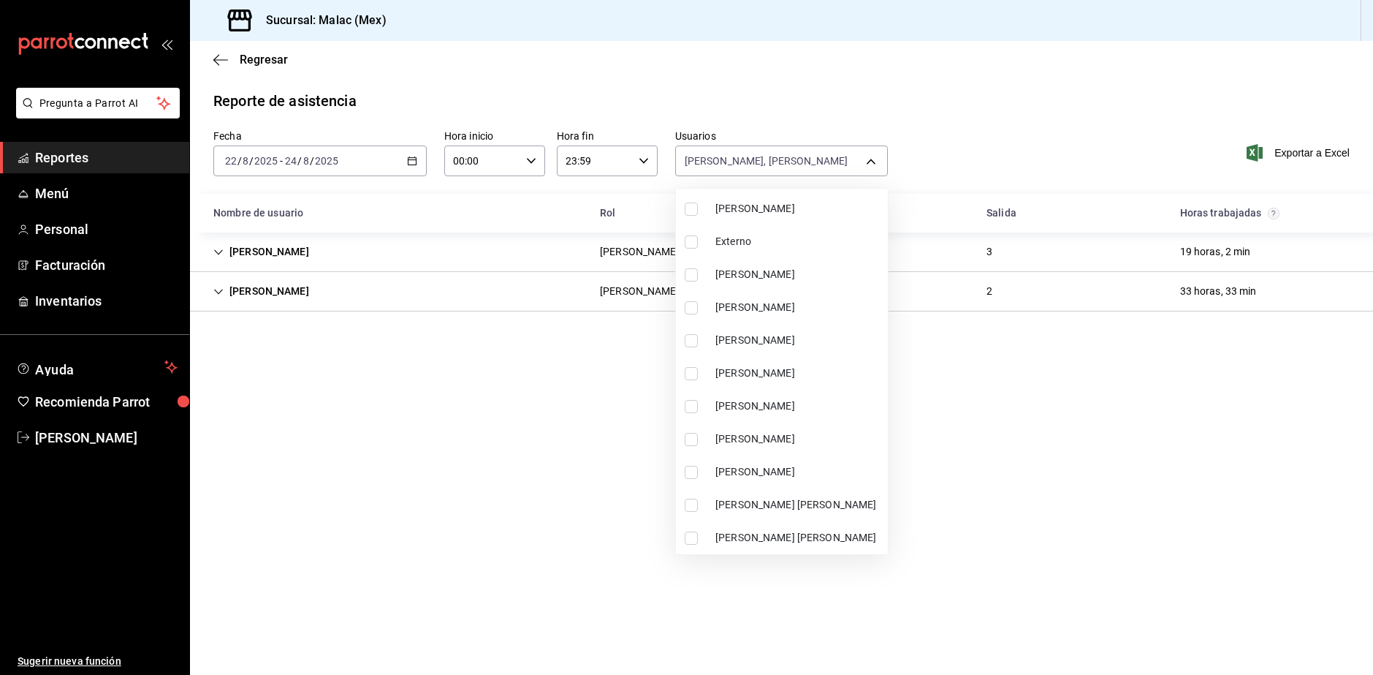
click at [808, 374] on span "[PERSON_NAME]" at bounding box center [799, 372] width 167 height 15
click at [1016, 545] on div at bounding box center [686, 337] width 1373 height 675
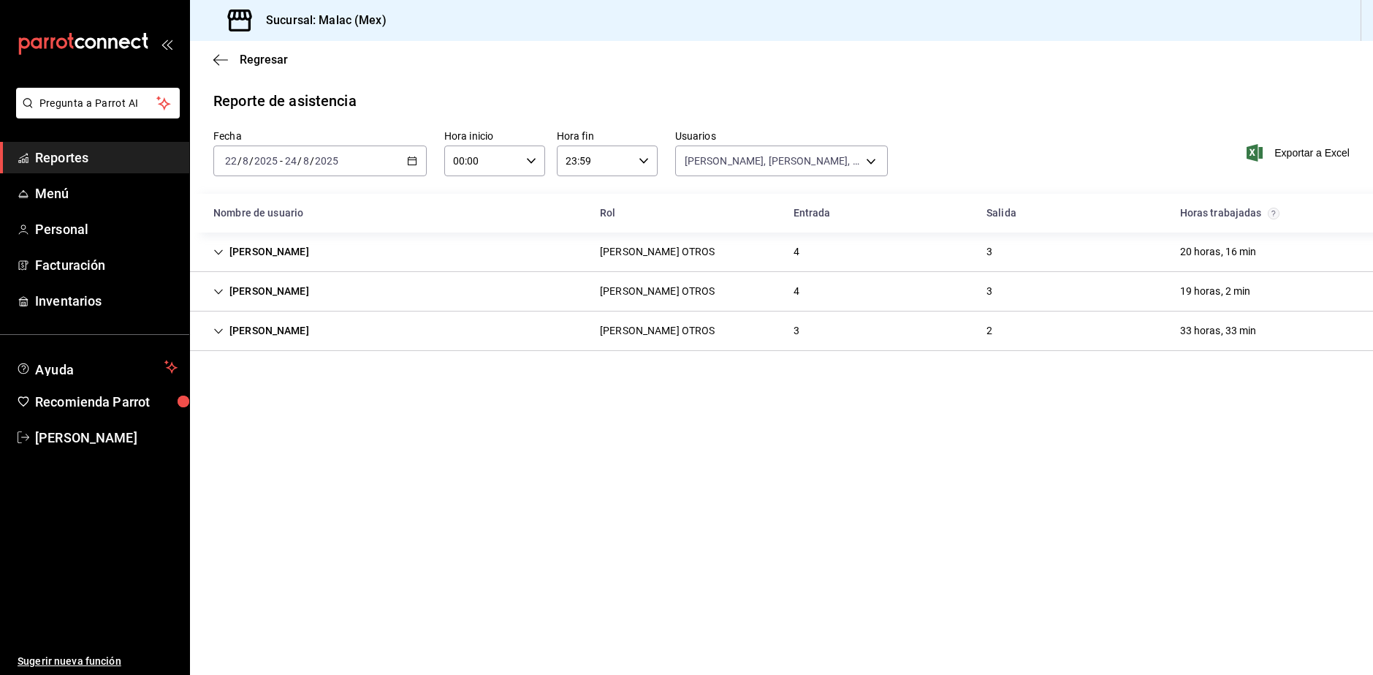
click at [718, 338] on div "[PERSON_NAME] OTROS 3 2 33 horas, 33 min" at bounding box center [781, 330] width 1183 height 39
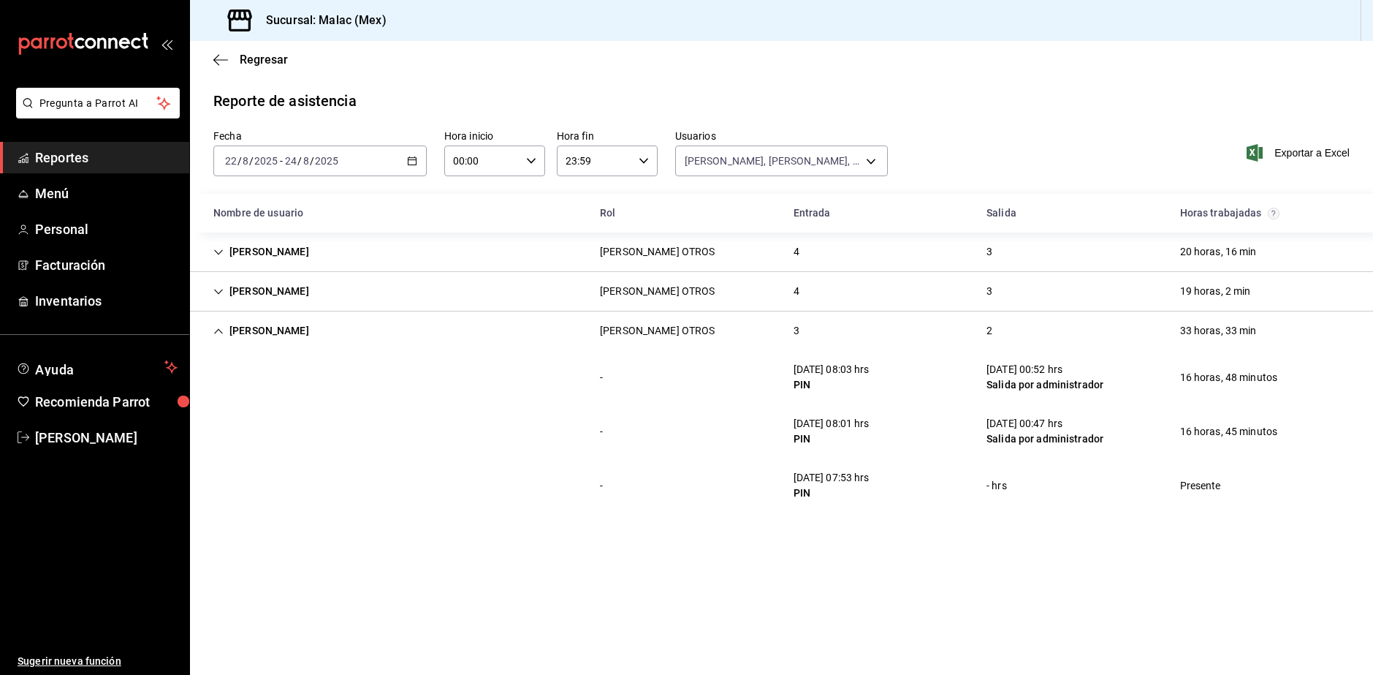
click at [505, 261] on div "[PERSON_NAME] OTROS 4 3 20 horas, 16 min" at bounding box center [781, 251] width 1183 height 39
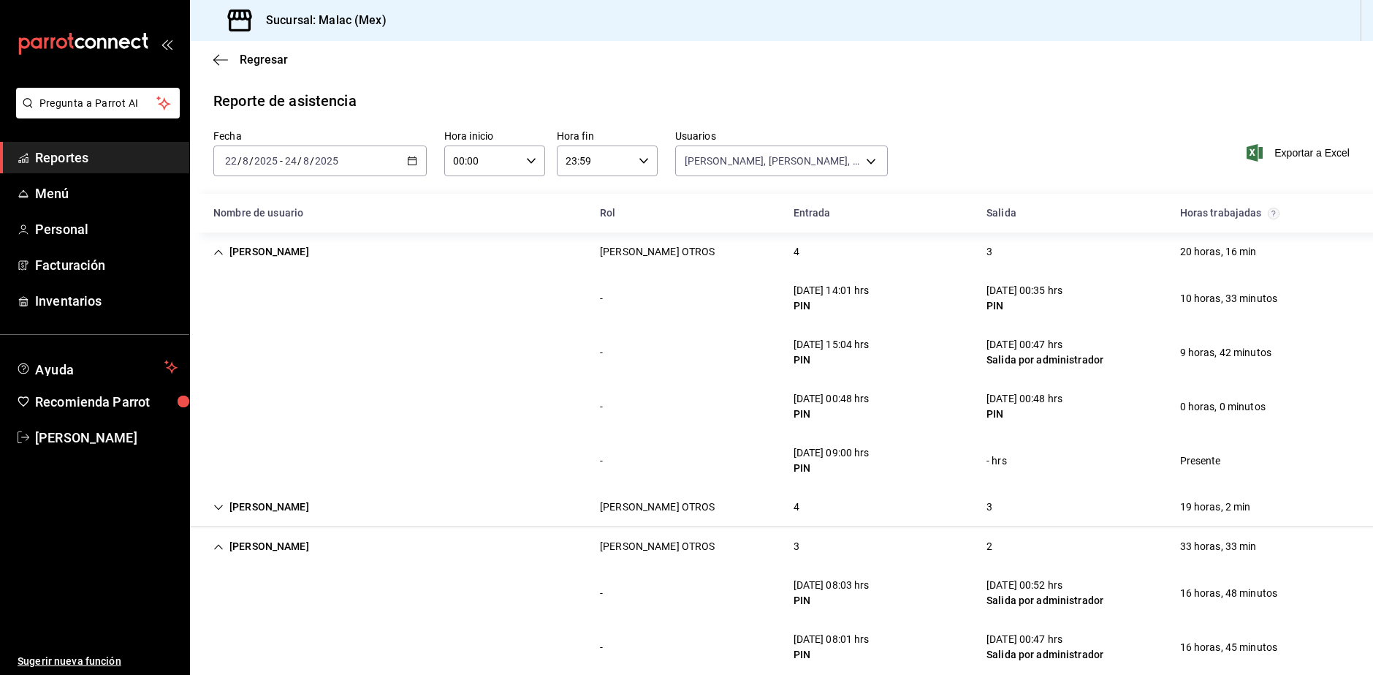
click at [310, 156] on span "/" at bounding box center [312, 161] width 4 height 12
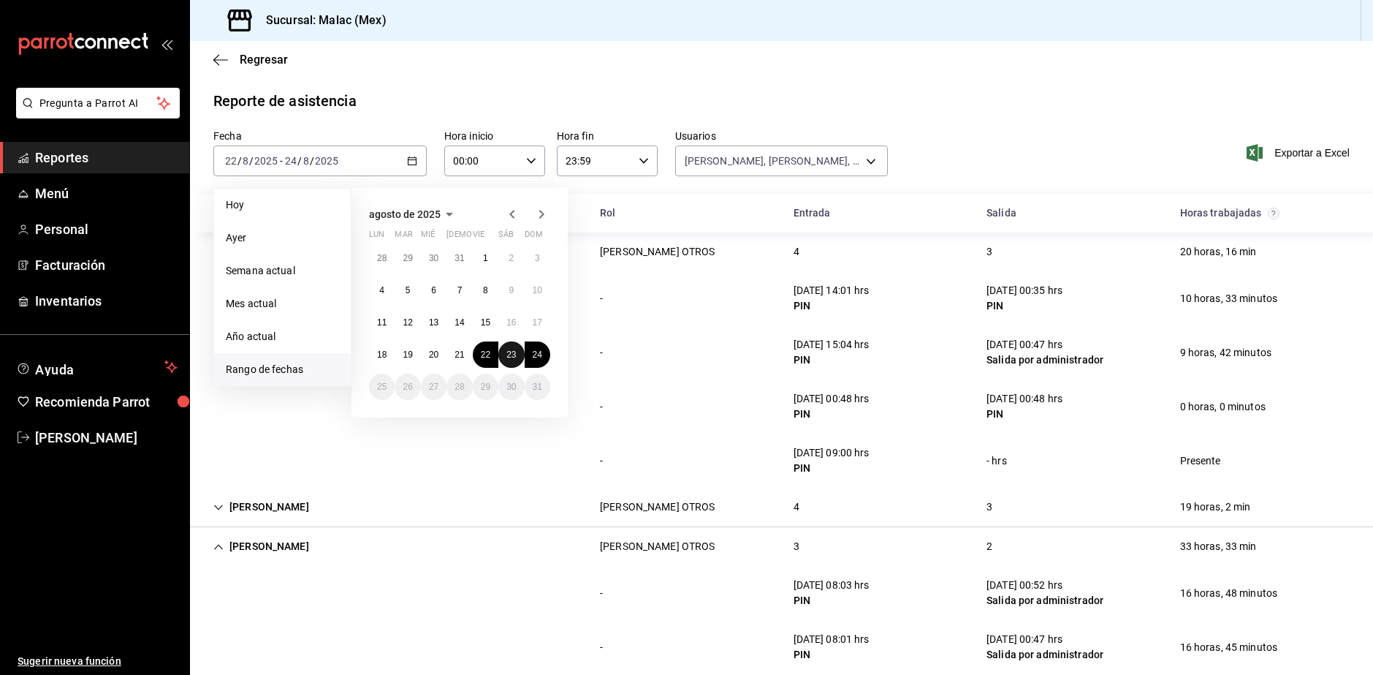
click at [506, 357] on button "23" at bounding box center [512, 354] width 26 height 26
click at [539, 361] on button "24" at bounding box center [538, 354] width 26 height 26
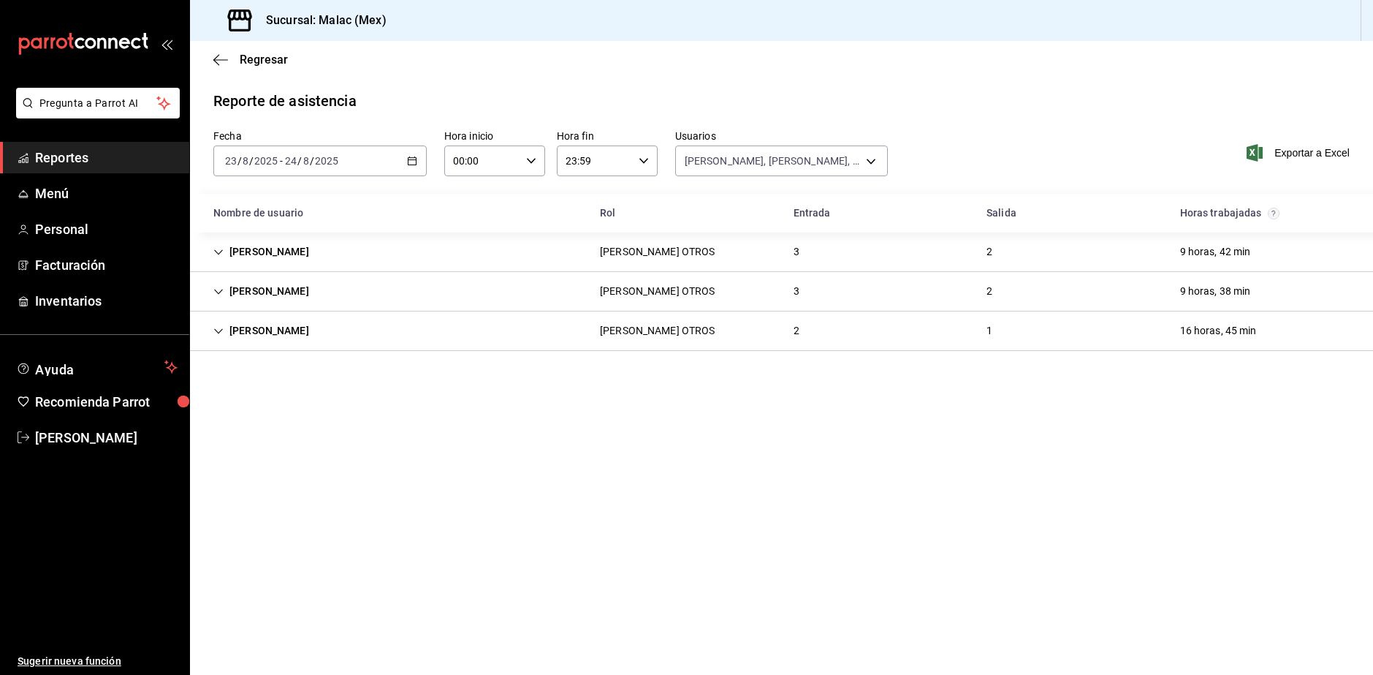
click at [514, 264] on div "[PERSON_NAME] OTROS 3 2 9 horas, 42 min" at bounding box center [781, 251] width 1183 height 39
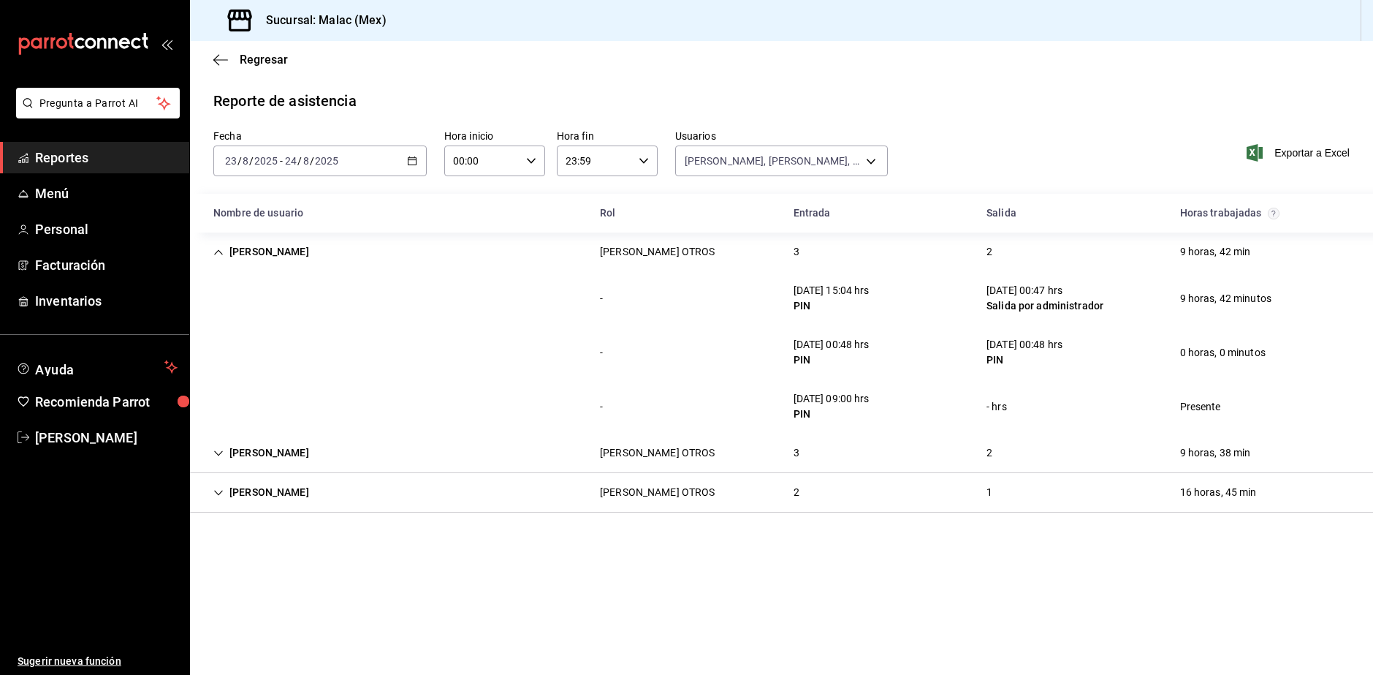
click at [454, 261] on div "[PERSON_NAME] OTROS 3 2 9 horas, 42 min" at bounding box center [781, 251] width 1183 height 39
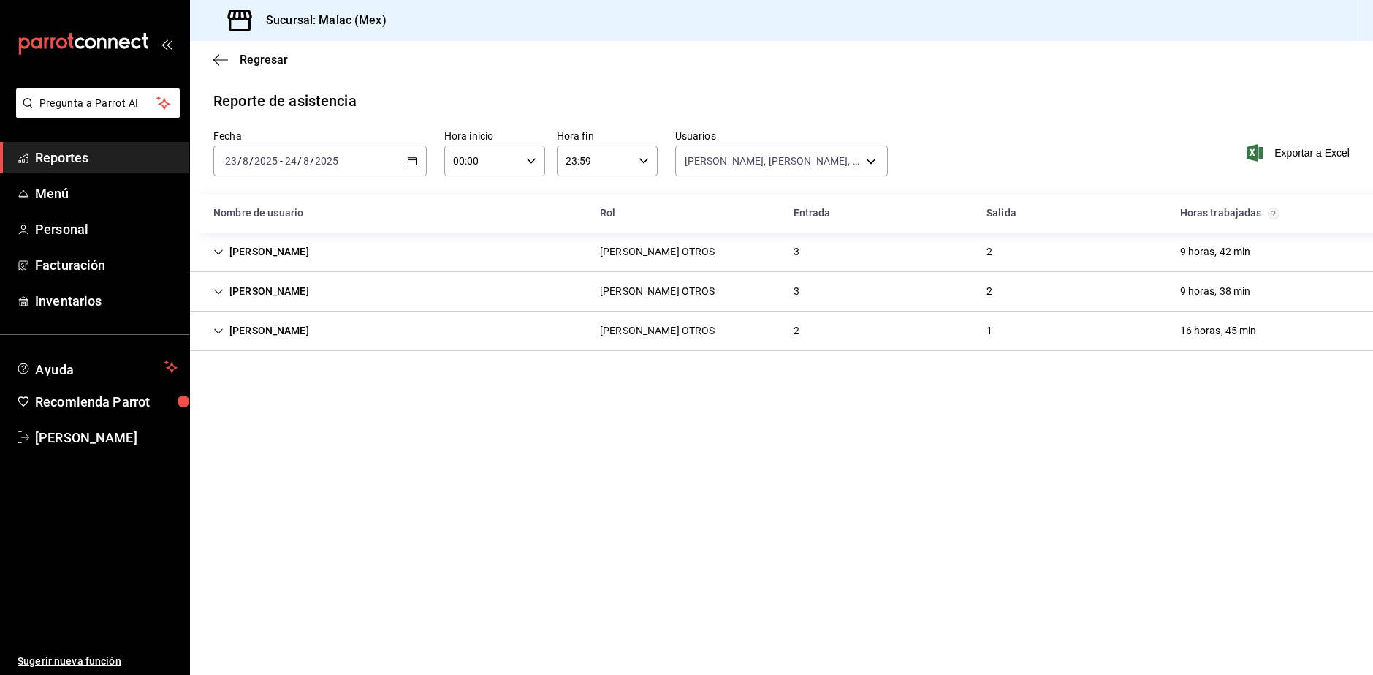
click at [532, 295] on div "[PERSON_NAME] OTROS 3 2 9 horas, 38 min" at bounding box center [781, 291] width 1183 height 39
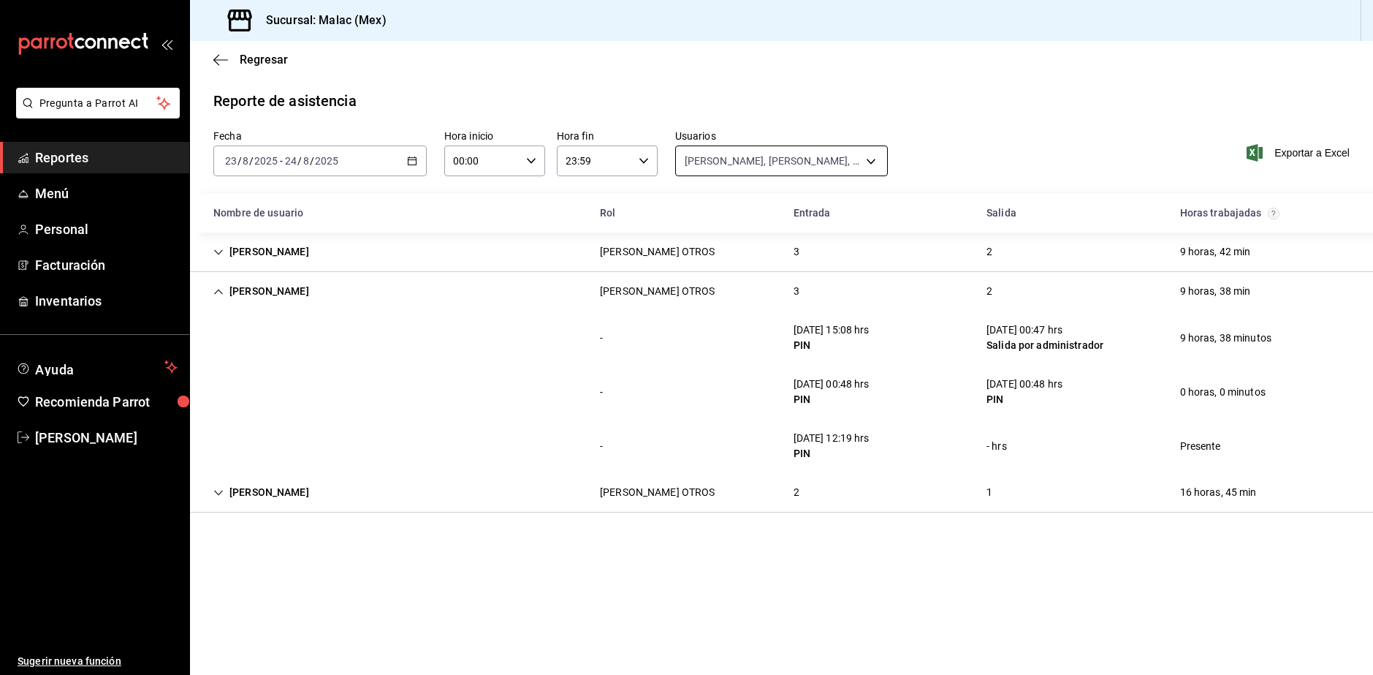
click at [743, 162] on body "Pregunta a Parrot AI Reportes Menú Personal Facturación Inventarios Ayuda Recom…" at bounding box center [686, 337] width 1373 height 675
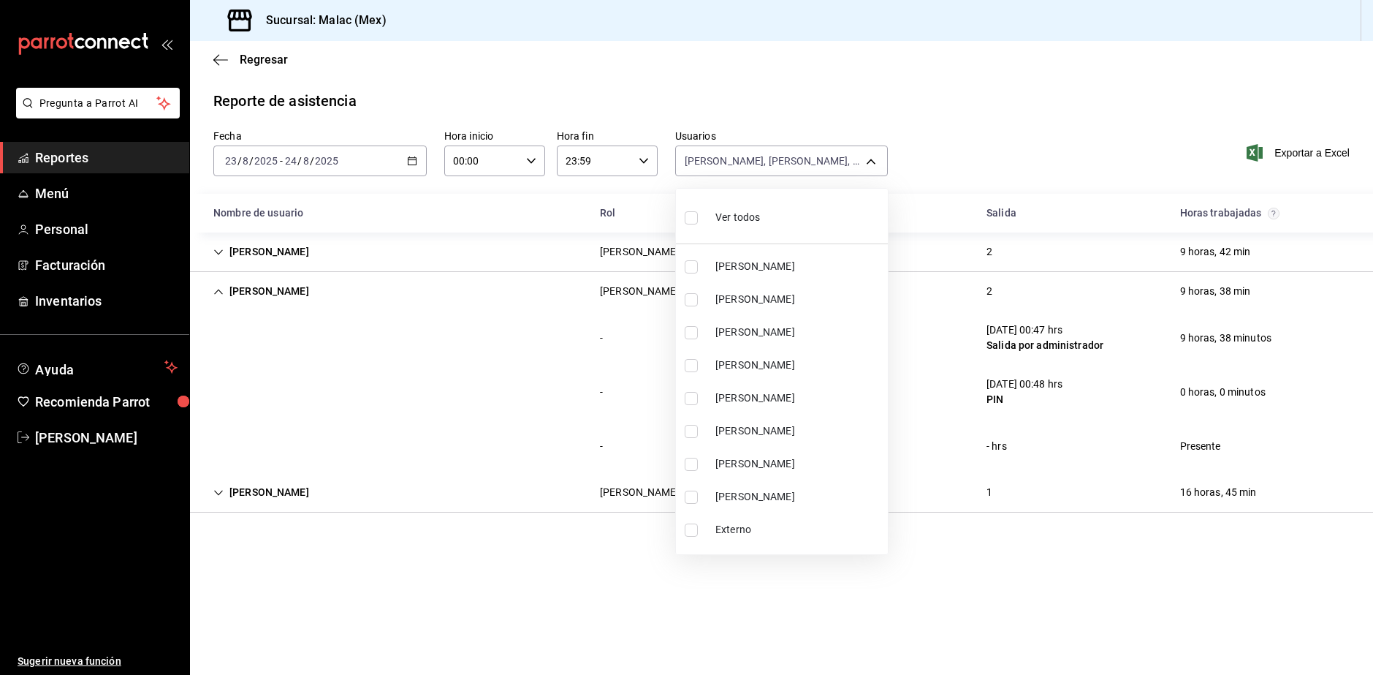
click at [763, 224] on li "Ver todos" at bounding box center [782, 215] width 212 height 43
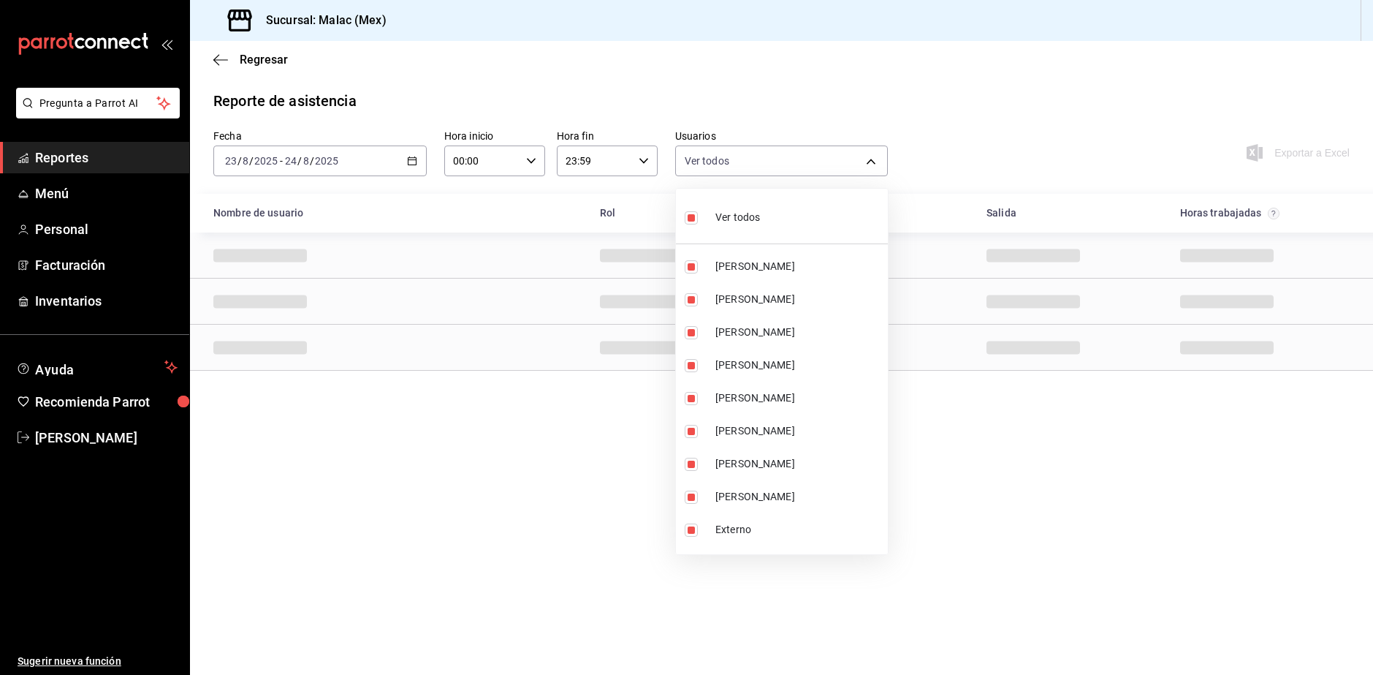
click at [763, 224] on li "Ver todos" at bounding box center [782, 215] width 212 height 43
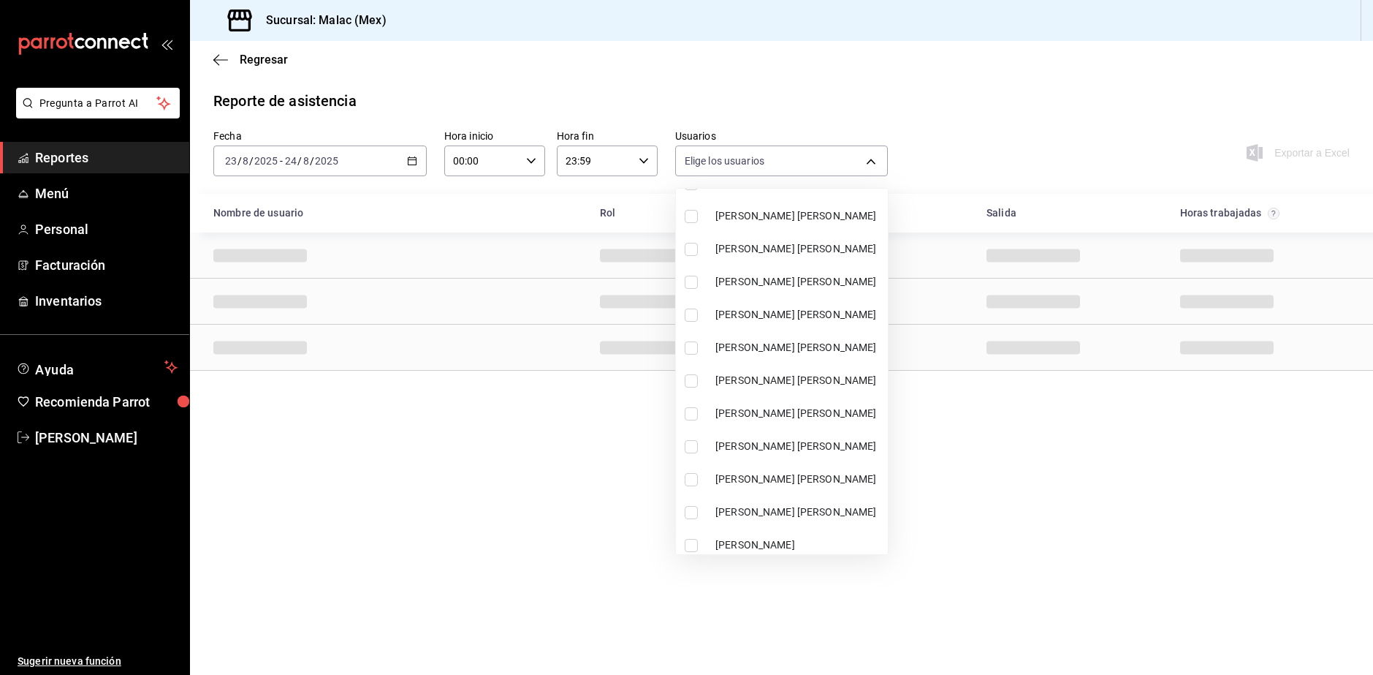
scroll to position [946, 0]
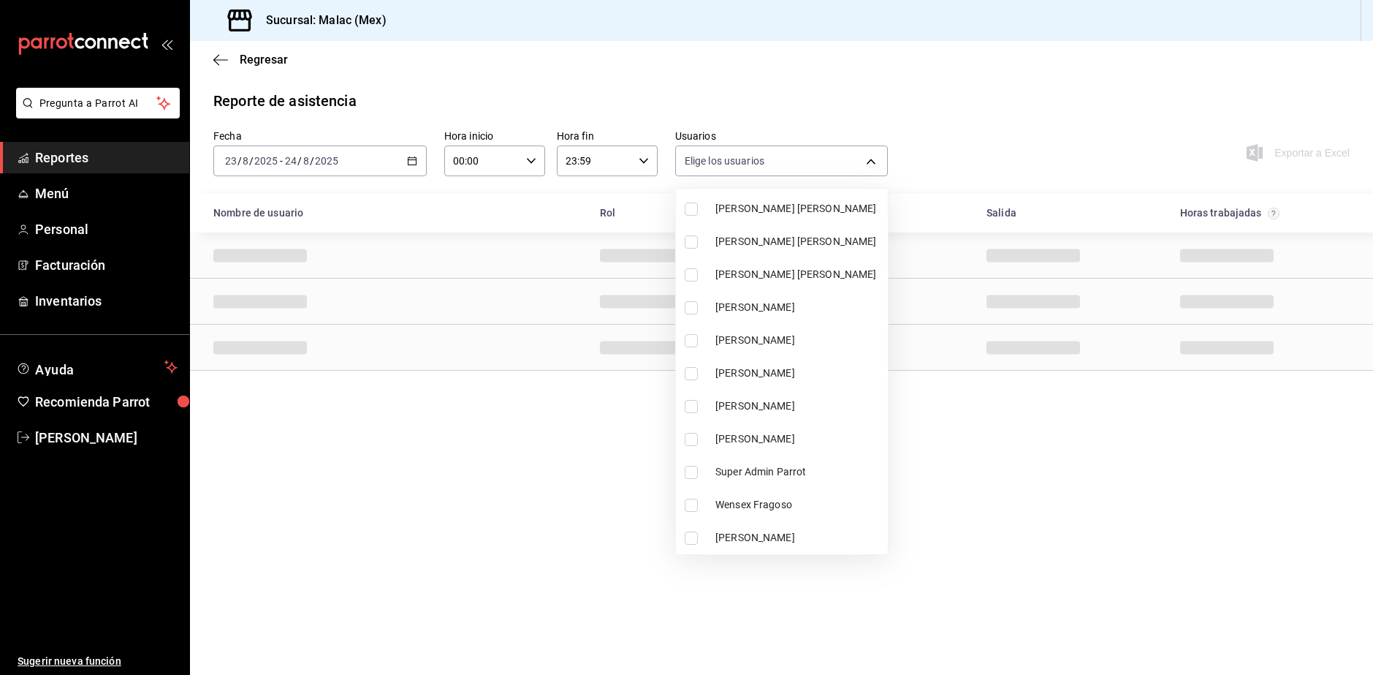
click at [756, 311] on span "[PERSON_NAME]" at bounding box center [799, 307] width 167 height 15
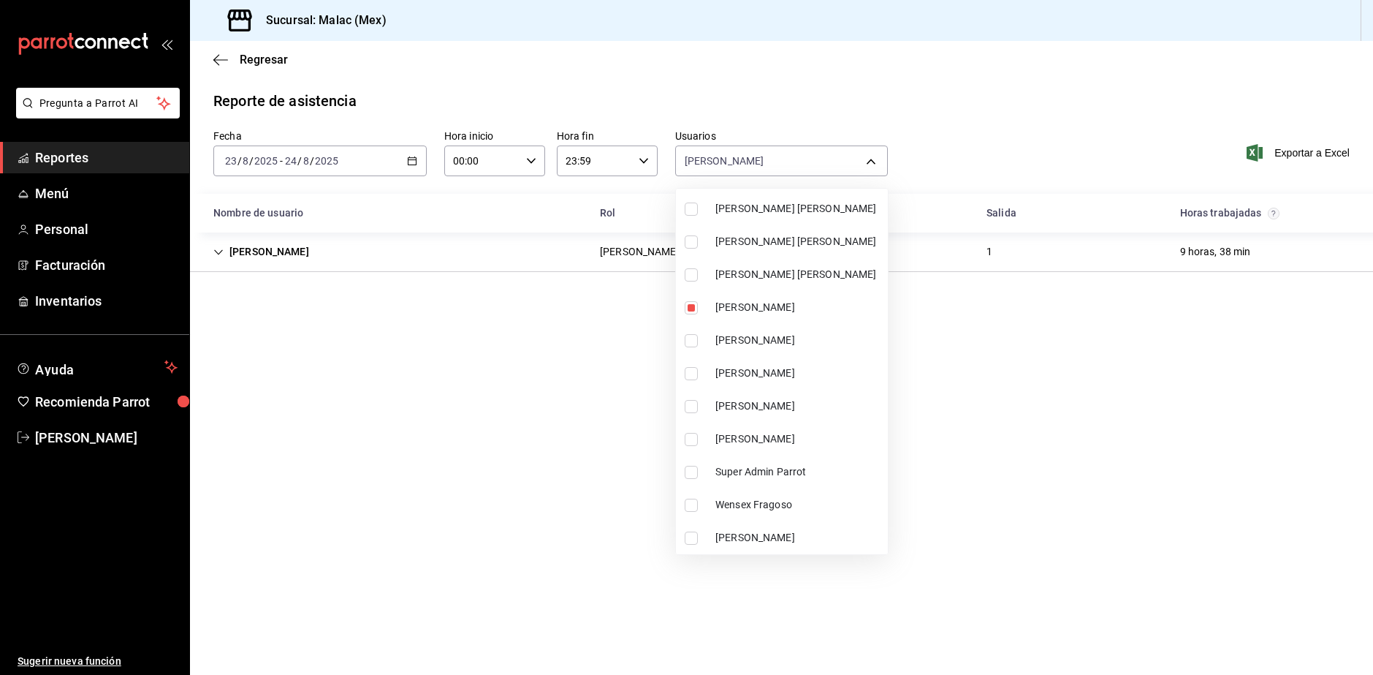
click at [750, 371] on span "[PERSON_NAME]" at bounding box center [799, 372] width 167 height 15
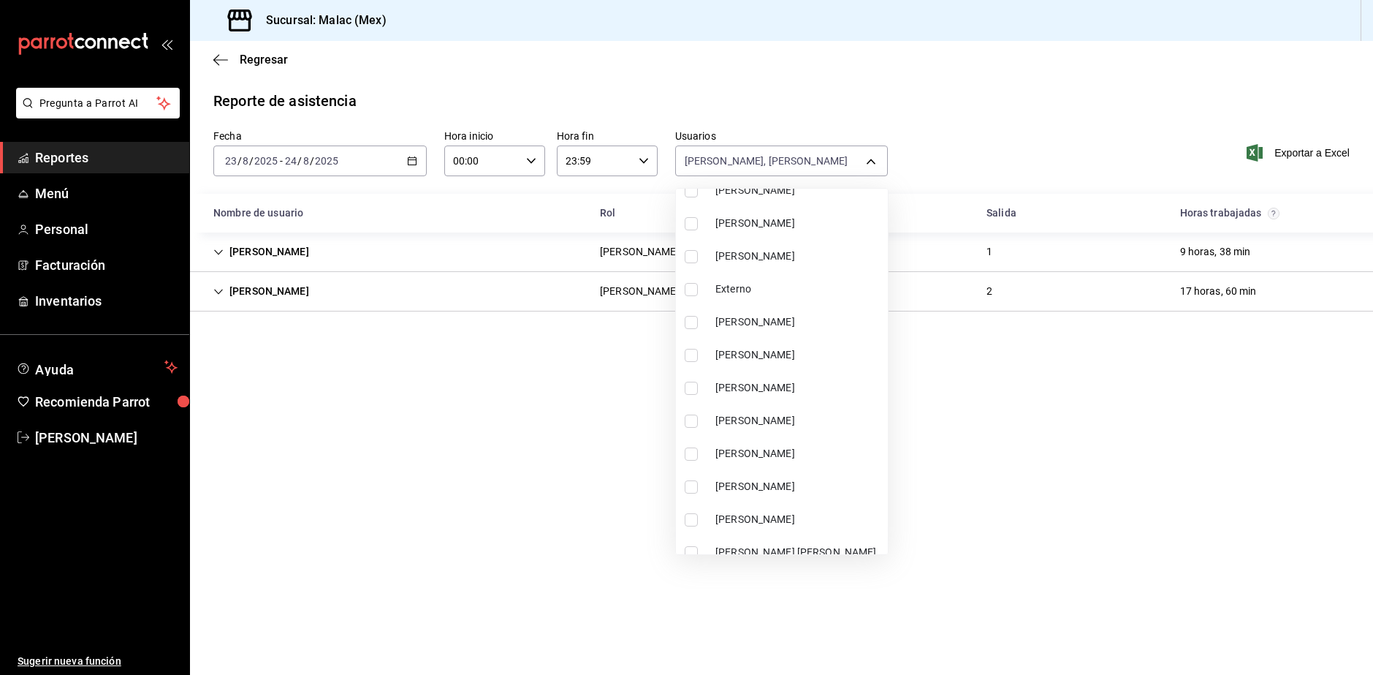
scroll to position [215, 0]
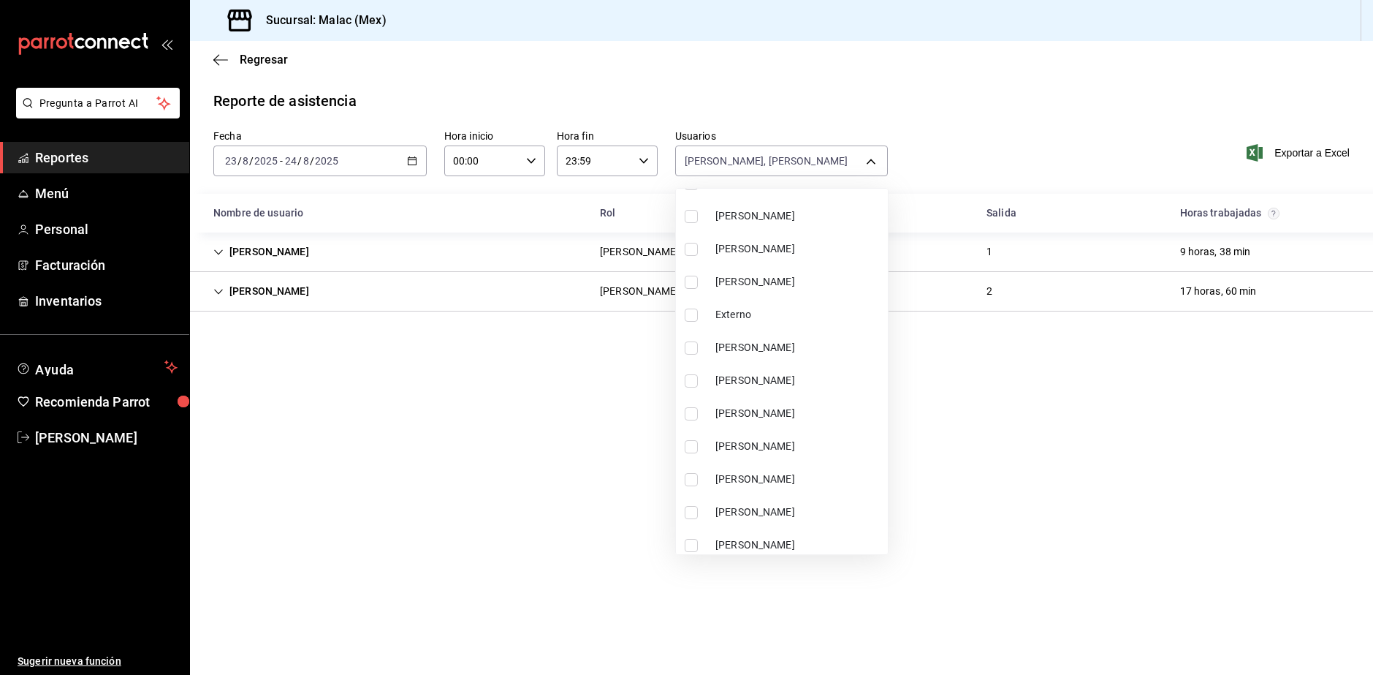
click at [773, 288] on span "[PERSON_NAME]" at bounding box center [799, 281] width 167 height 15
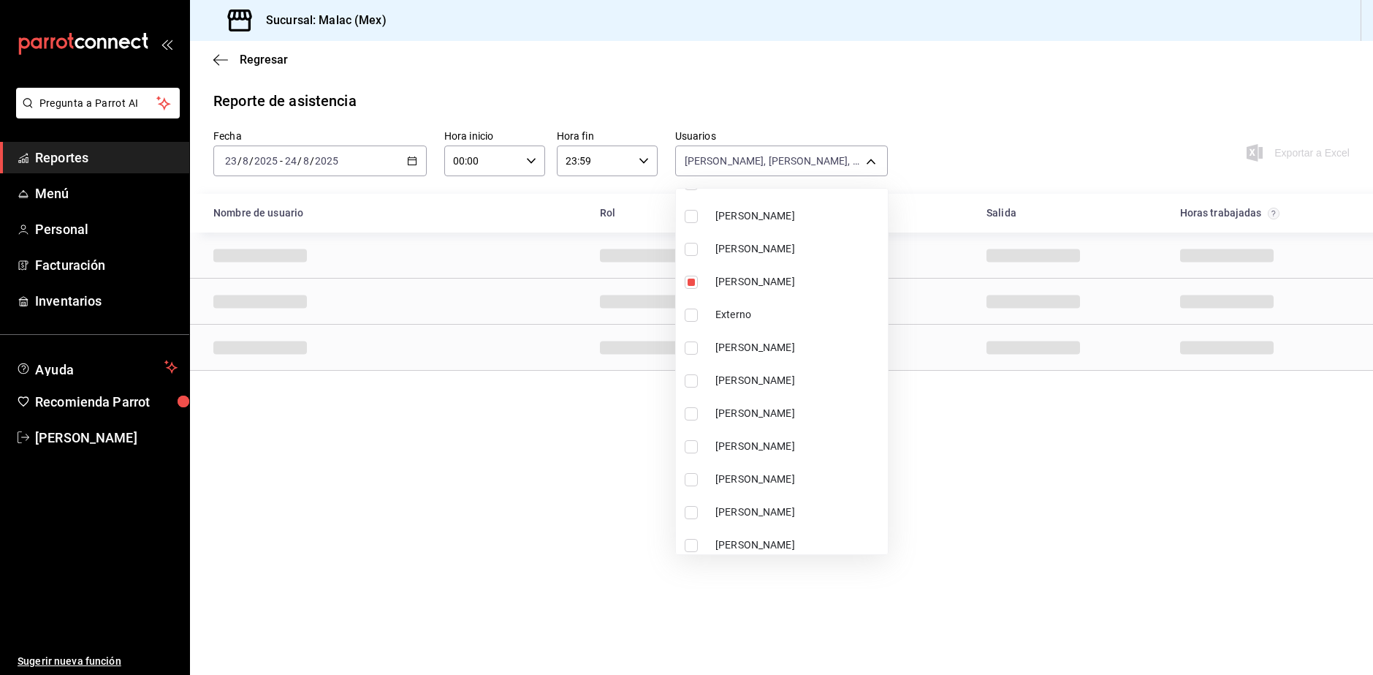
click at [769, 257] on li "[PERSON_NAME]" at bounding box center [782, 248] width 212 height 33
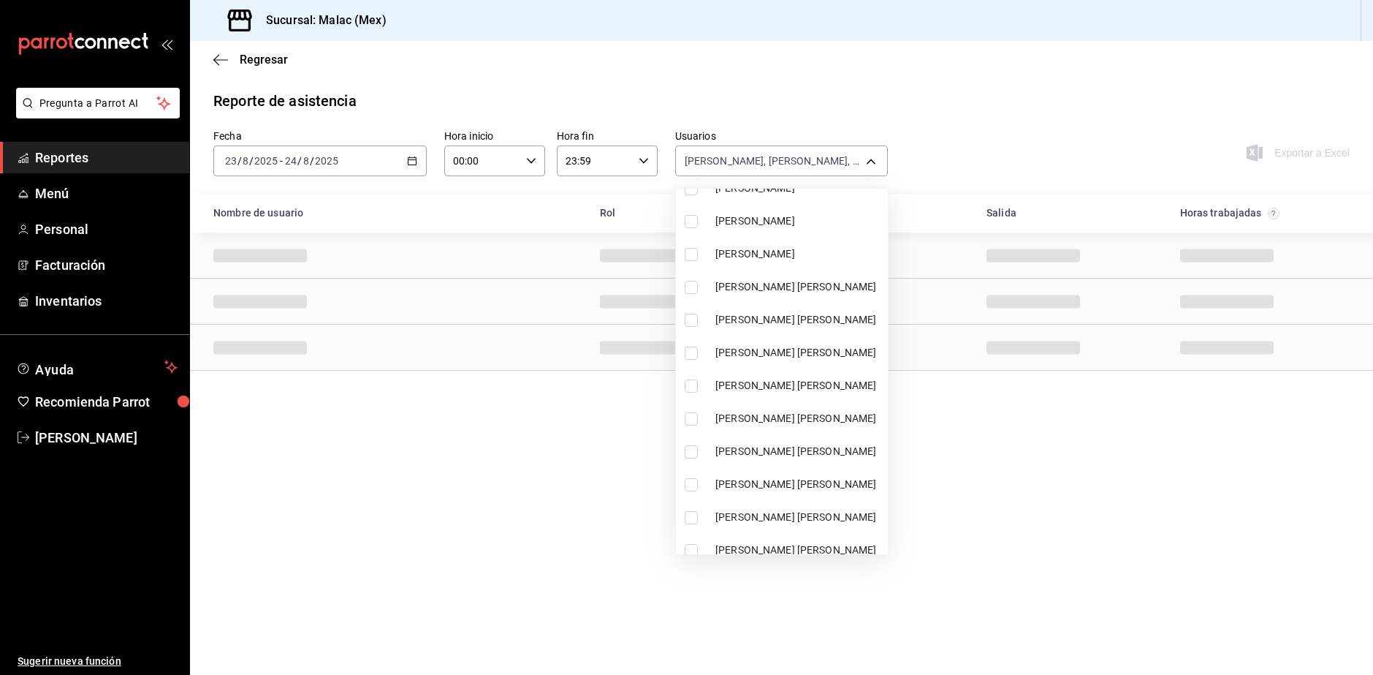
scroll to position [507, 0]
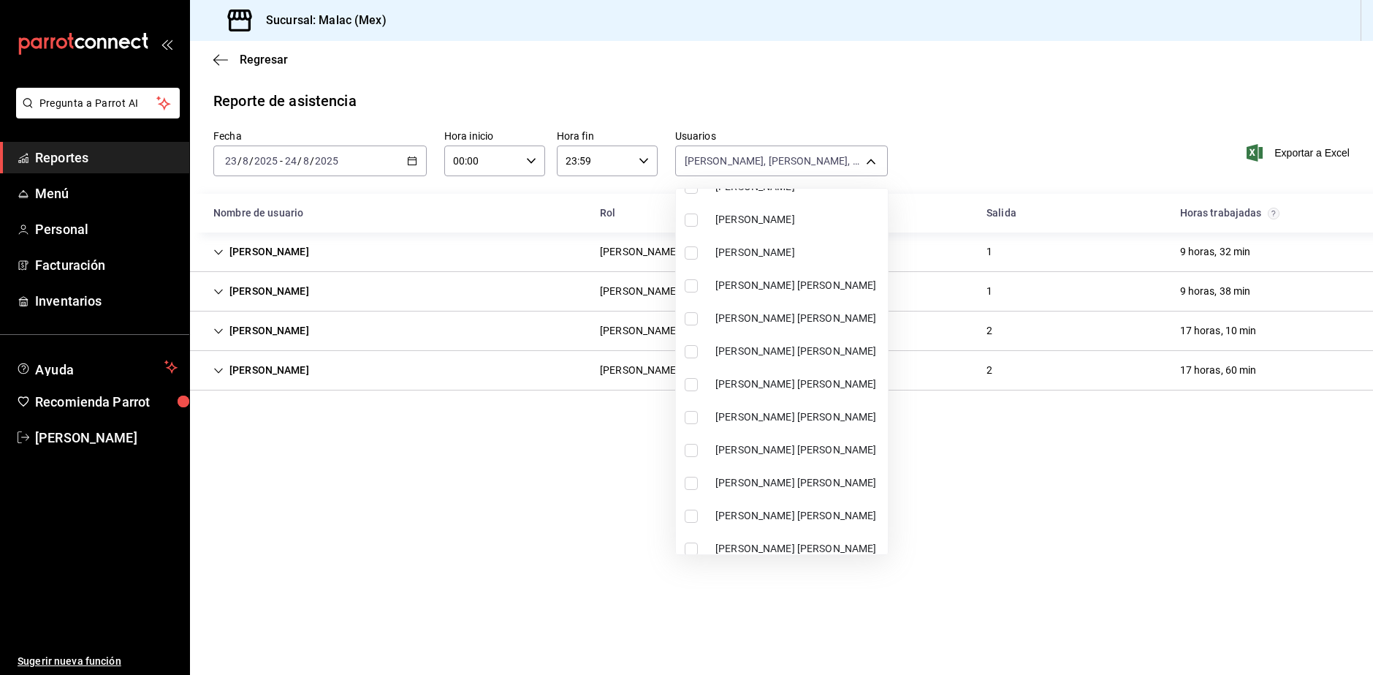
click at [810, 485] on span "[PERSON_NAME] [PERSON_NAME]" at bounding box center [799, 482] width 167 height 15
click at [1015, 576] on div at bounding box center [686, 337] width 1373 height 675
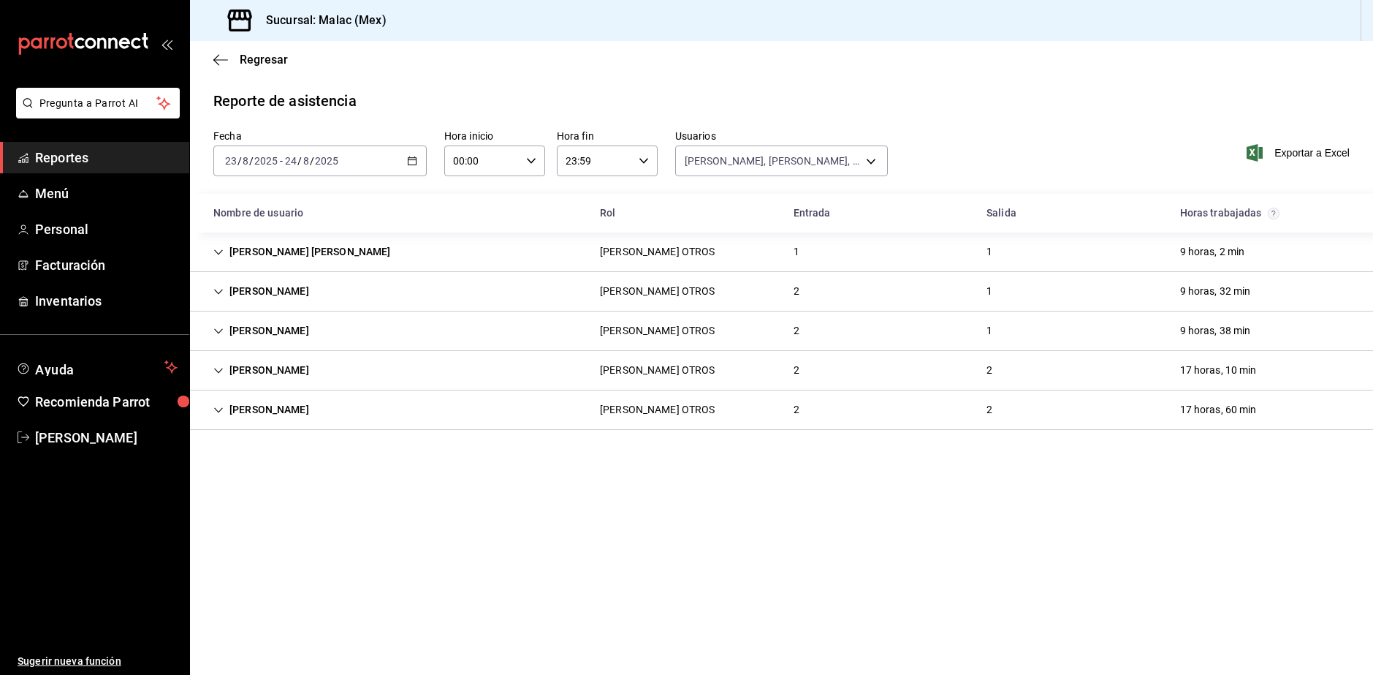
click at [355, 340] on div "[PERSON_NAME] OTROS 2 1 9 horas, 38 min" at bounding box center [781, 330] width 1183 height 39
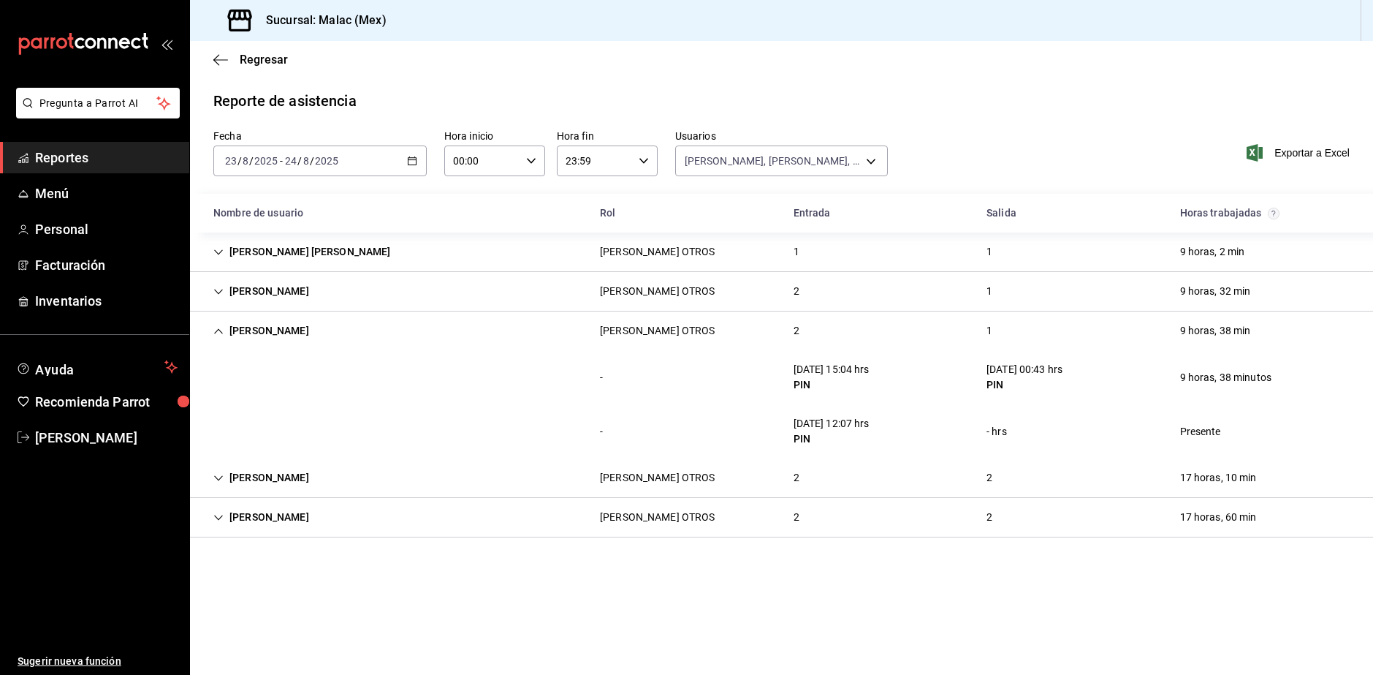
click at [301, 340] on div "[PERSON_NAME]" at bounding box center [261, 330] width 119 height 27
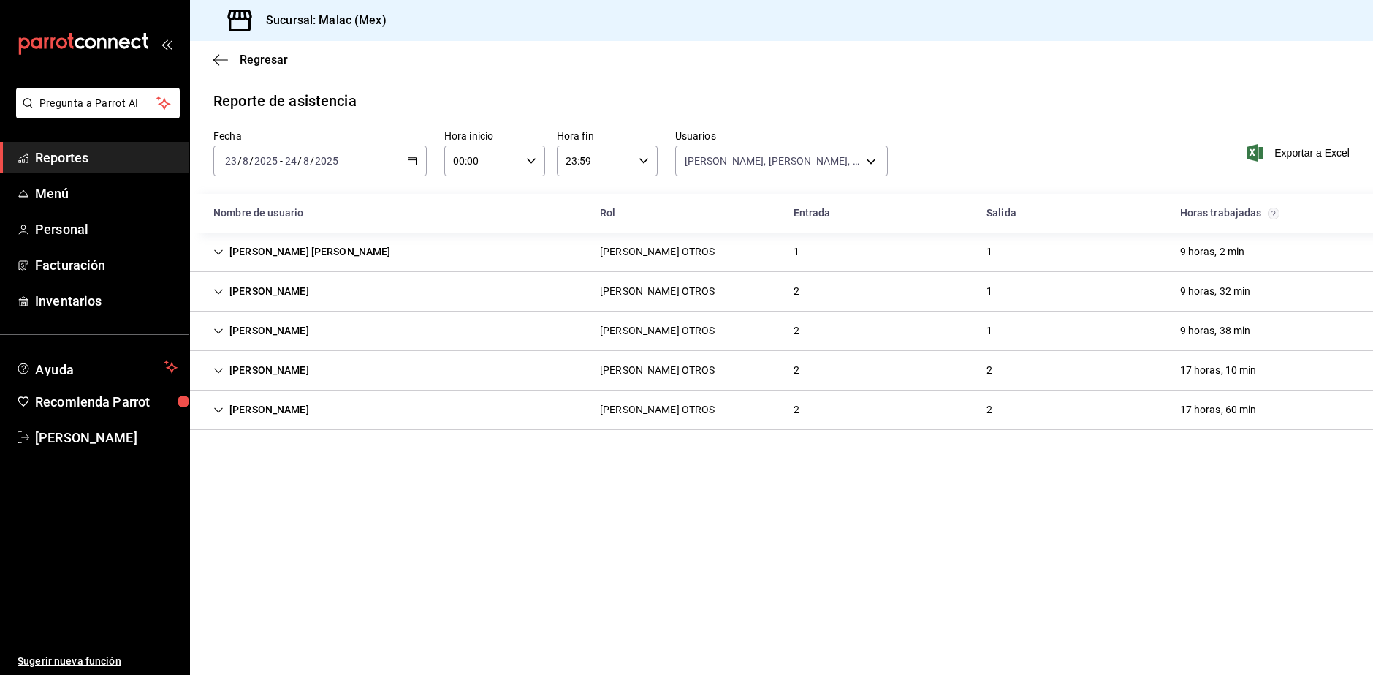
click at [318, 379] on div "[PERSON_NAME] OTROS 2 2 17 horas, 10 min" at bounding box center [781, 370] width 1183 height 39
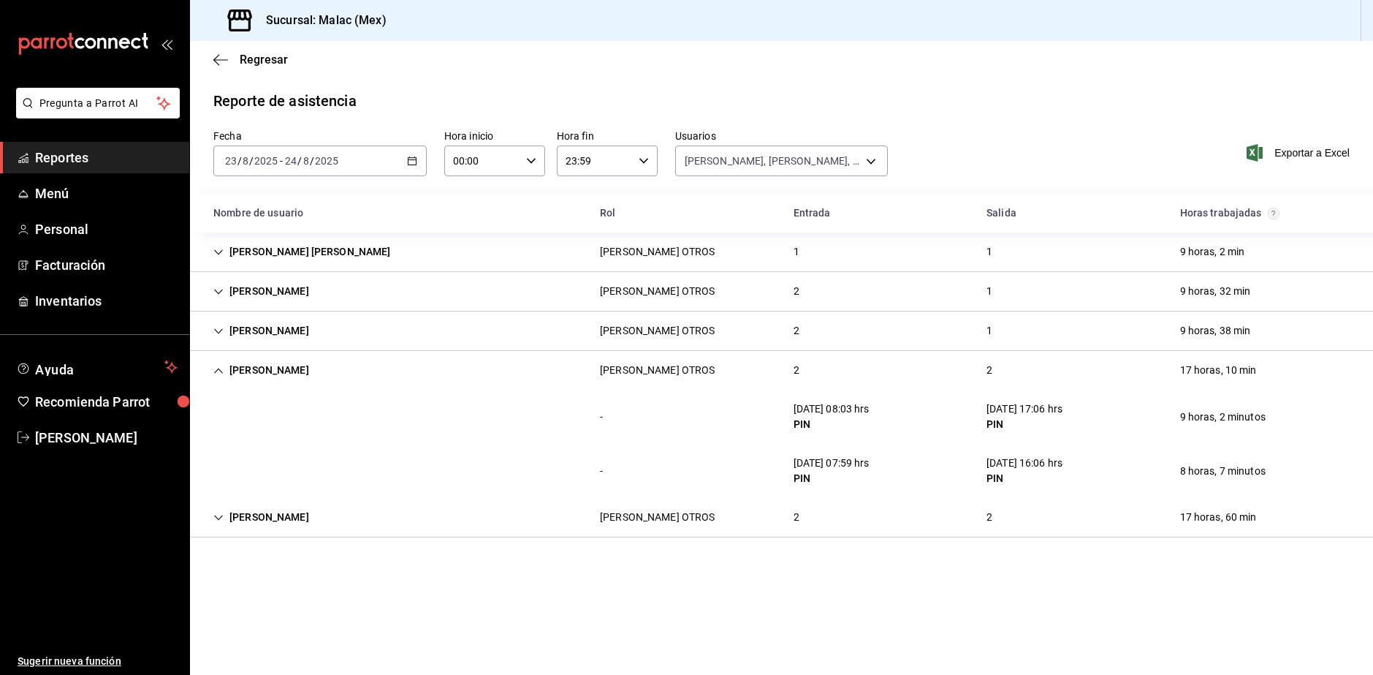
click at [870, 360] on div "[PERSON_NAME] OTROS 2 2 17 horas, 10 min" at bounding box center [781, 370] width 1183 height 39
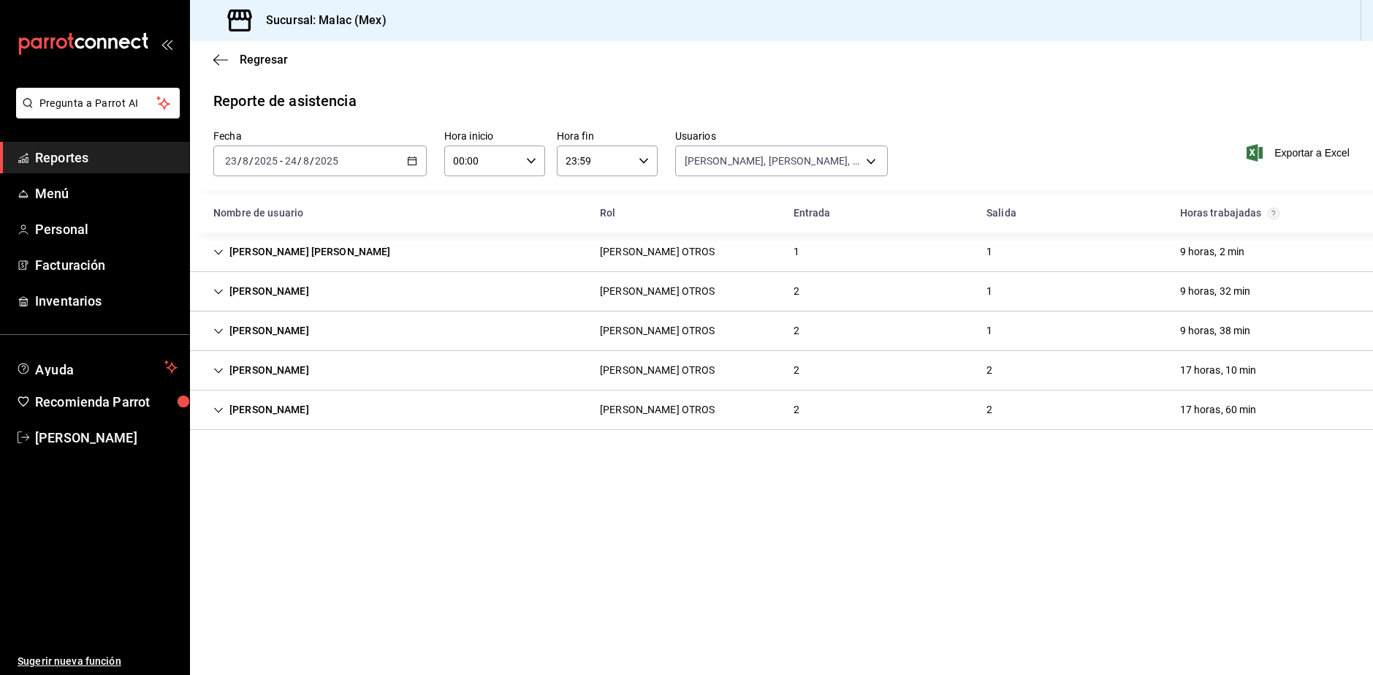
click at [376, 424] on div "[PERSON_NAME] OTROS 2 2 17 horas, 60 min" at bounding box center [781, 409] width 1183 height 39
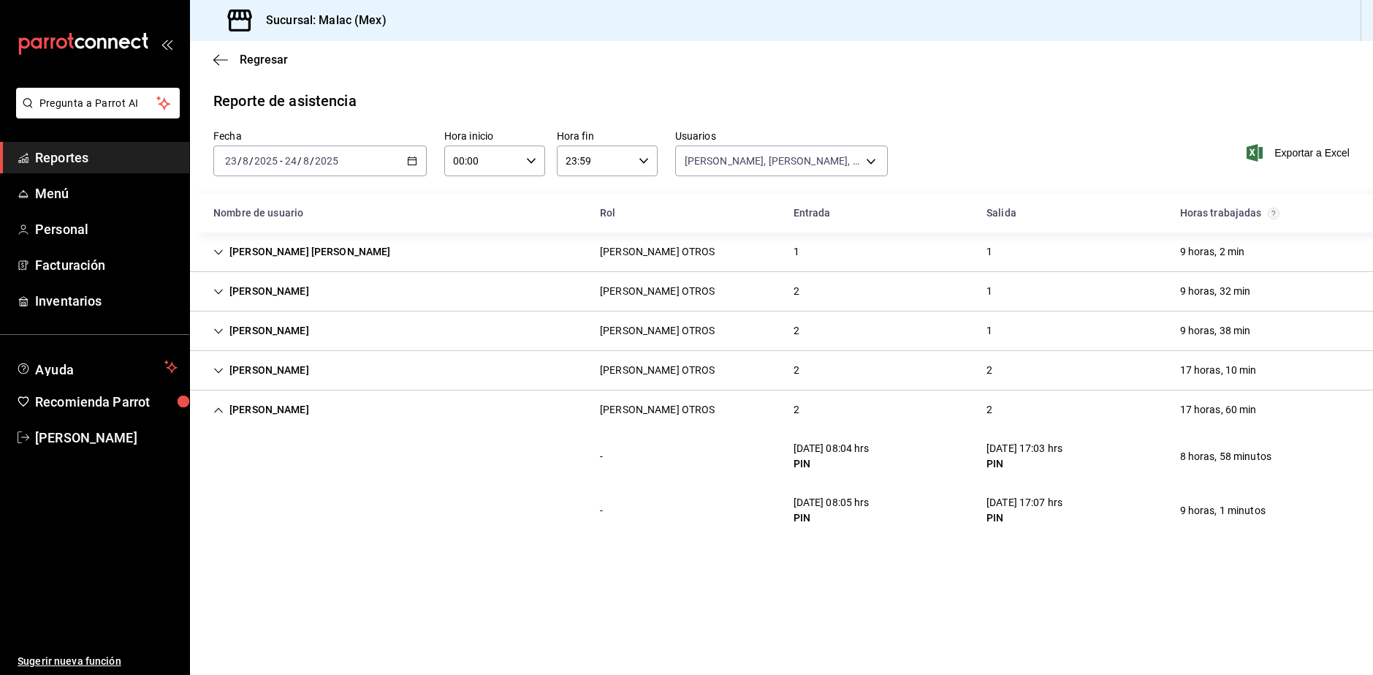
click at [259, 291] on div "[PERSON_NAME]" at bounding box center [261, 291] width 119 height 27
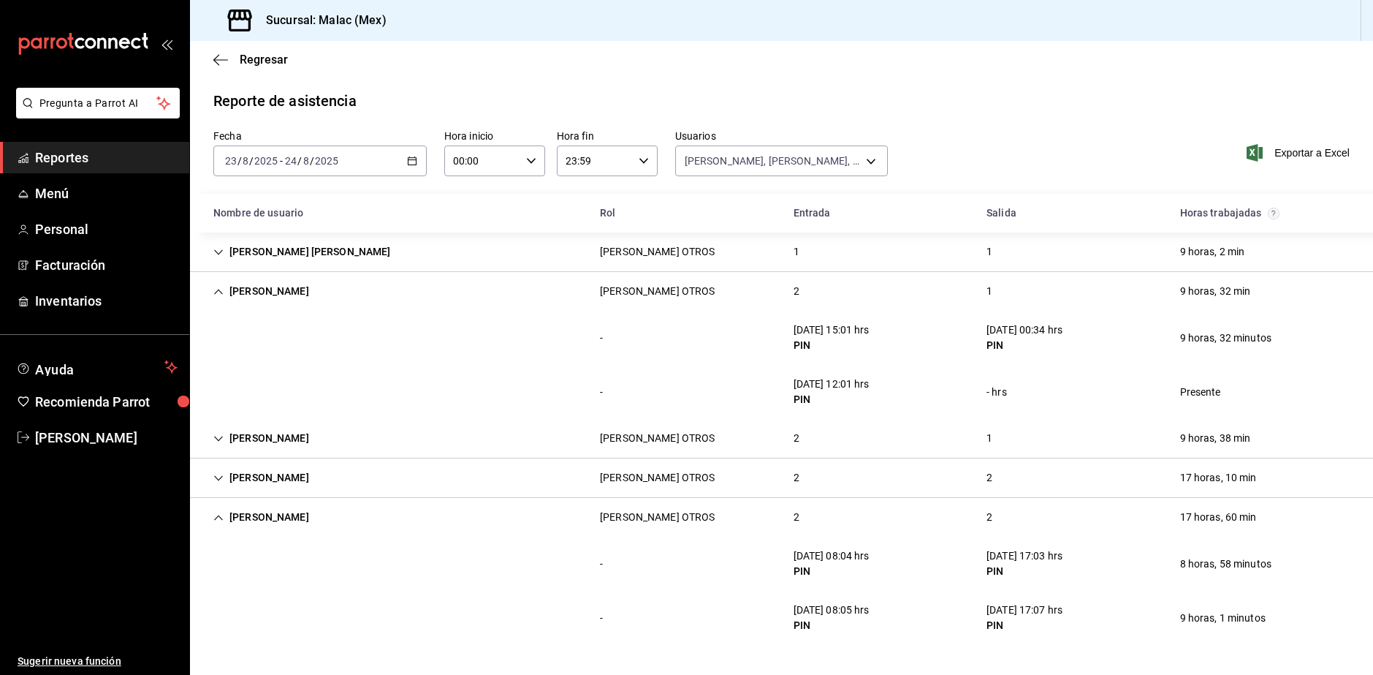
click at [430, 264] on div "[PERSON_NAME] [PERSON_NAME] OTROS 1 1 9 horas, 2 min" at bounding box center [781, 251] width 1183 height 39
